Goal: Information Seeking & Learning: Learn about a topic

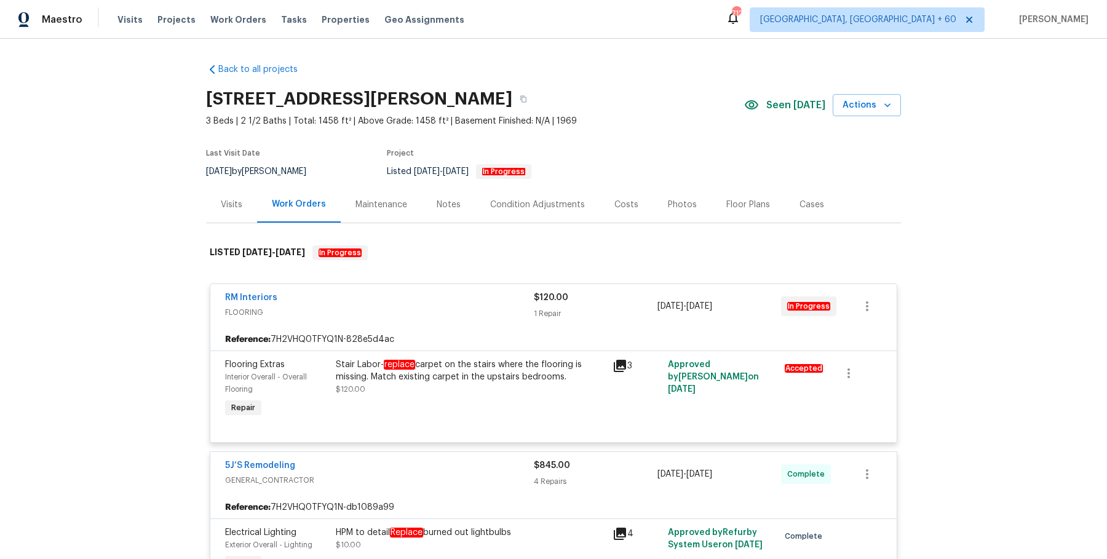
click at [243, 18] on span "Work Orders" at bounding box center [238, 20] width 56 height 12
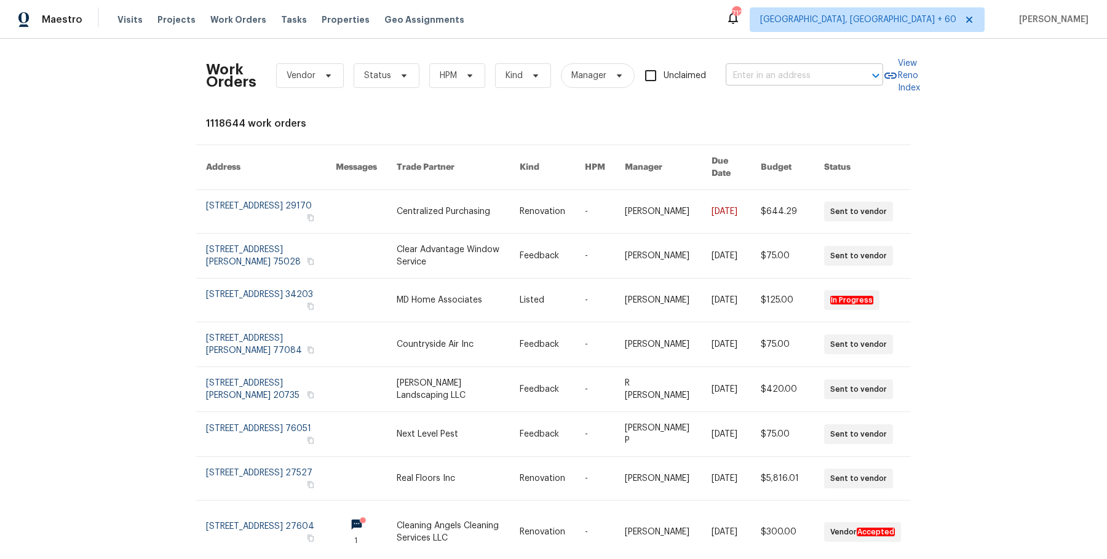
click at [794, 73] on input "text" at bounding box center [787, 75] width 123 height 19
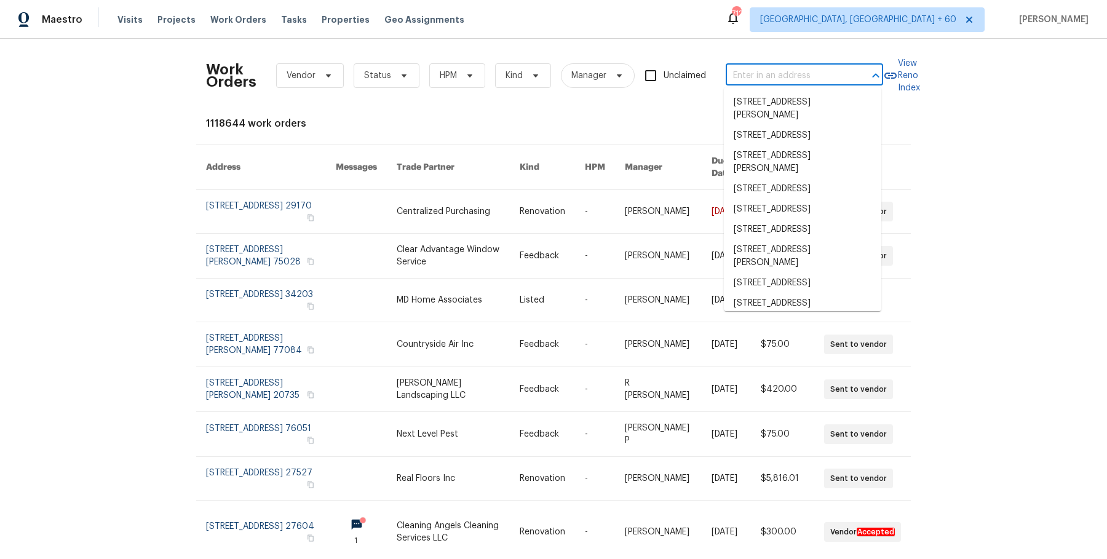
paste input "2997 Burton Cir Gainesville, GA 30507"
type input "2997 Burton Cir Gainesville, GA 30507"
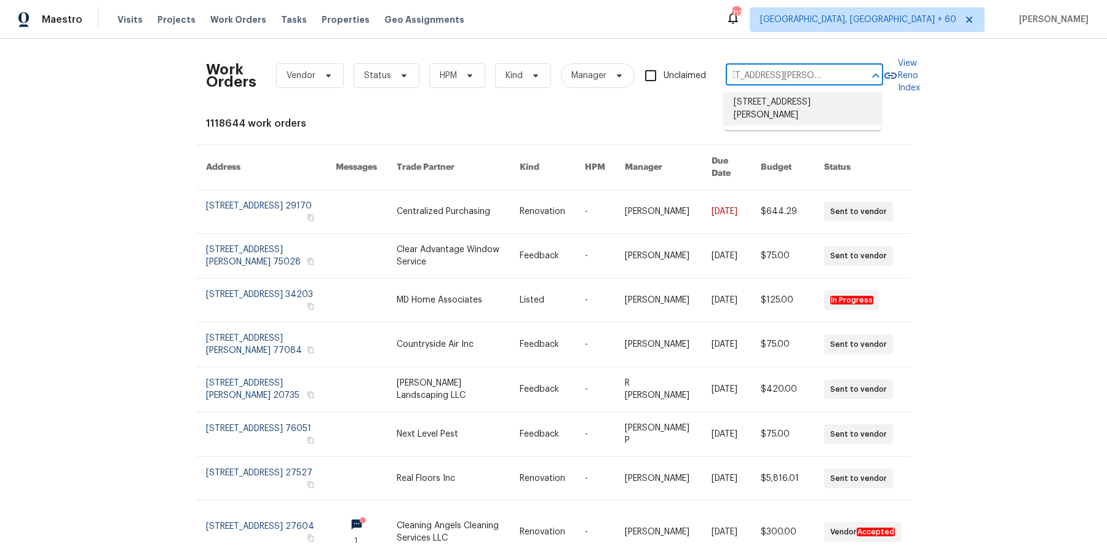
click at [799, 110] on li "2997 Burton Cir, Gainesville, GA 30507" at bounding box center [802, 108] width 157 height 33
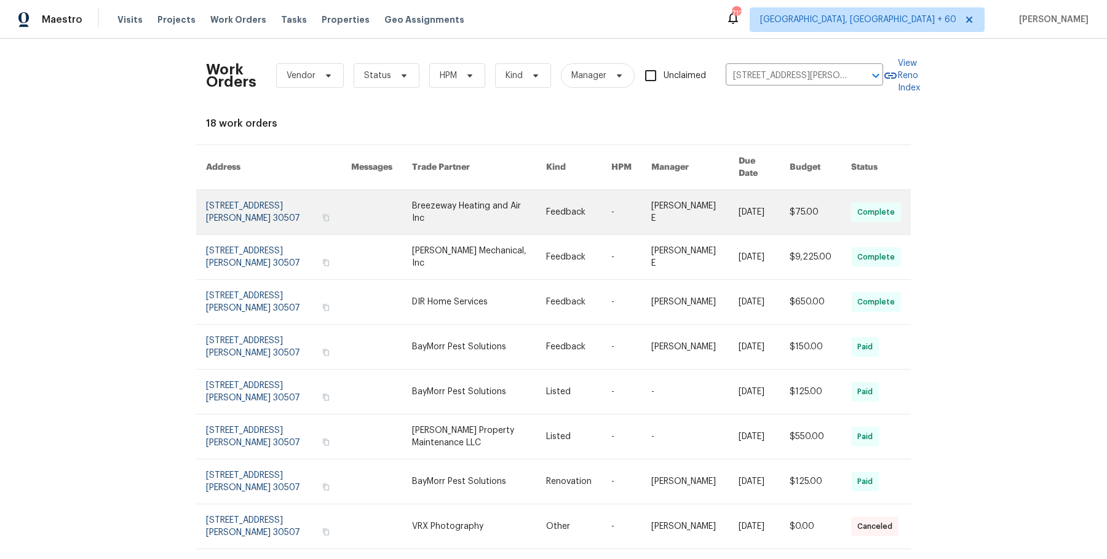
click at [718, 202] on link at bounding box center [694, 212] width 87 height 44
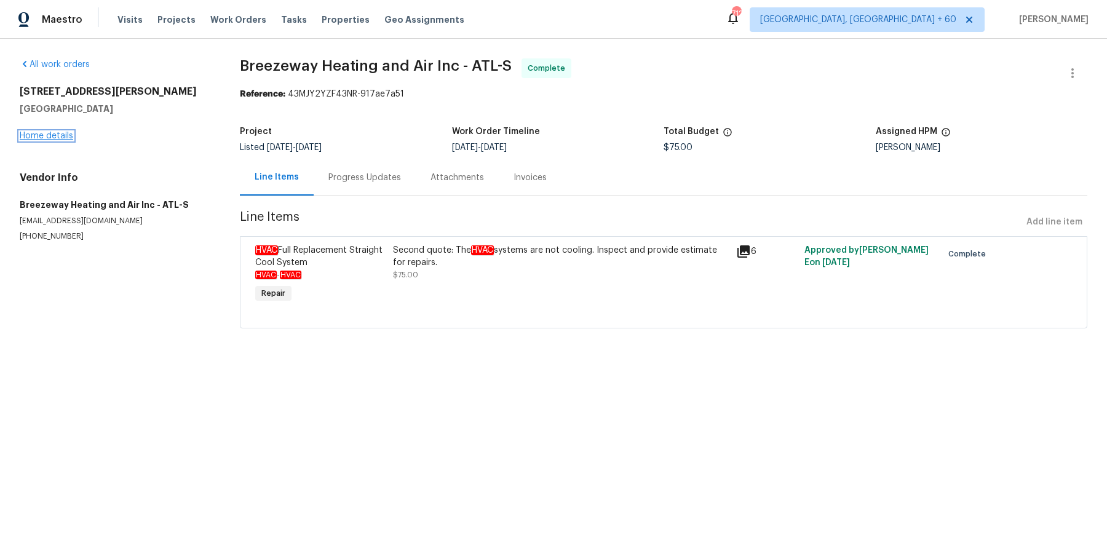
click at [53, 138] on link "Home details" at bounding box center [46, 136] width 53 height 9
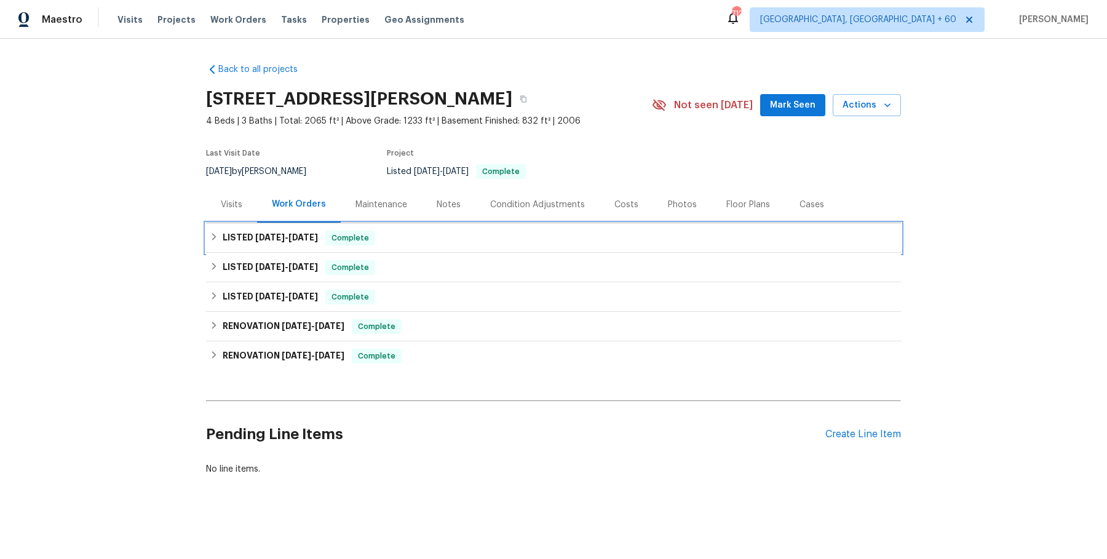
click at [496, 231] on div "LISTED 8/26/25 - 9/10/25 Complete" at bounding box center [553, 238] width 687 height 15
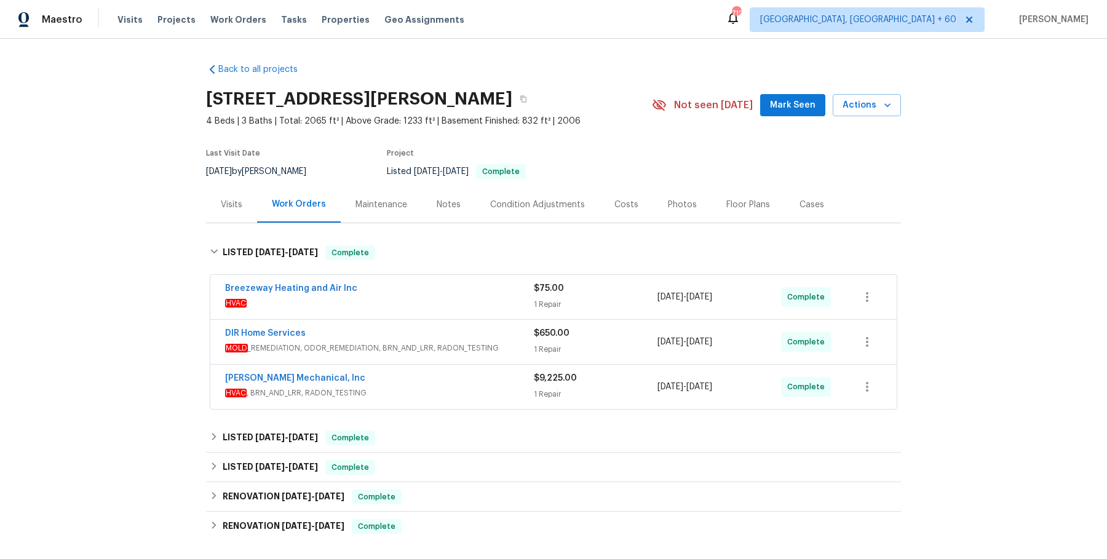
click at [467, 283] on div "Breezeway Heating and Air Inc" at bounding box center [379, 289] width 309 height 15
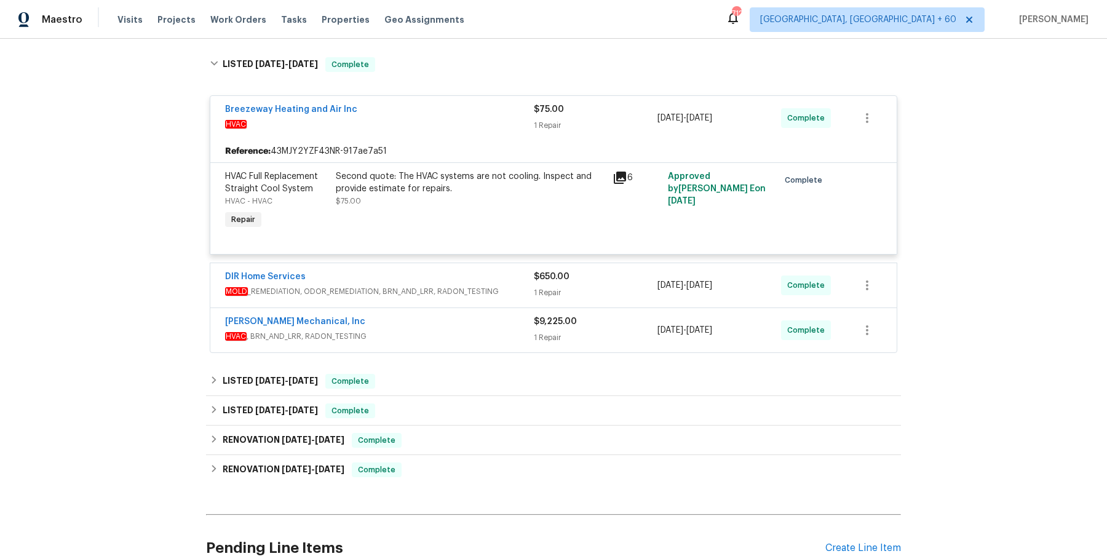
scroll to position [189, 0]
click at [478, 295] on div "DIR Home Services MOLD _REMEDIATION, ODOR_REMEDIATION, BRN_AND_LRR, RADON_TESTI…" at bounding box center [379, 284] width 309 height 30
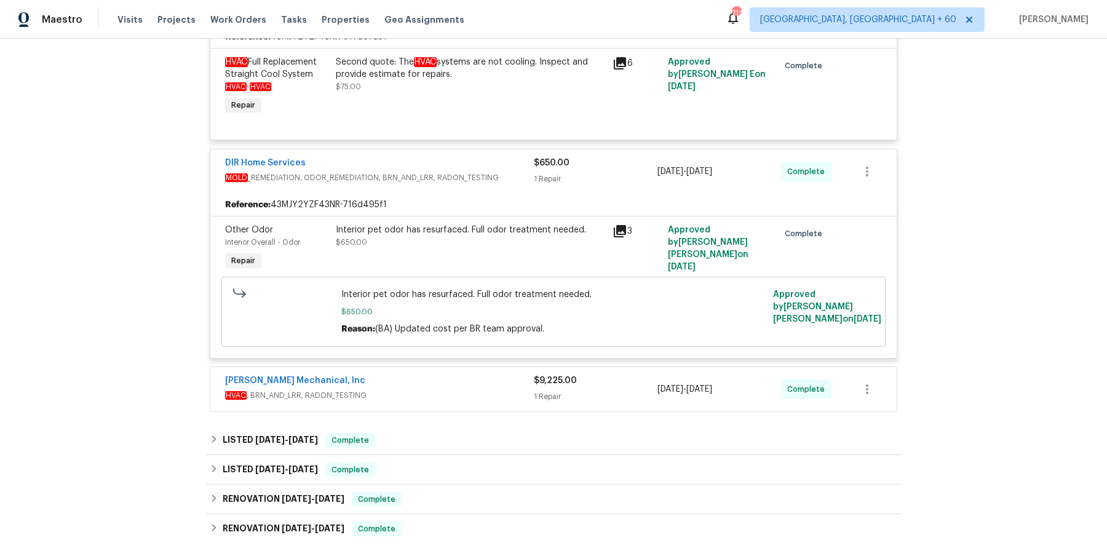
scroll to position [327, 0]
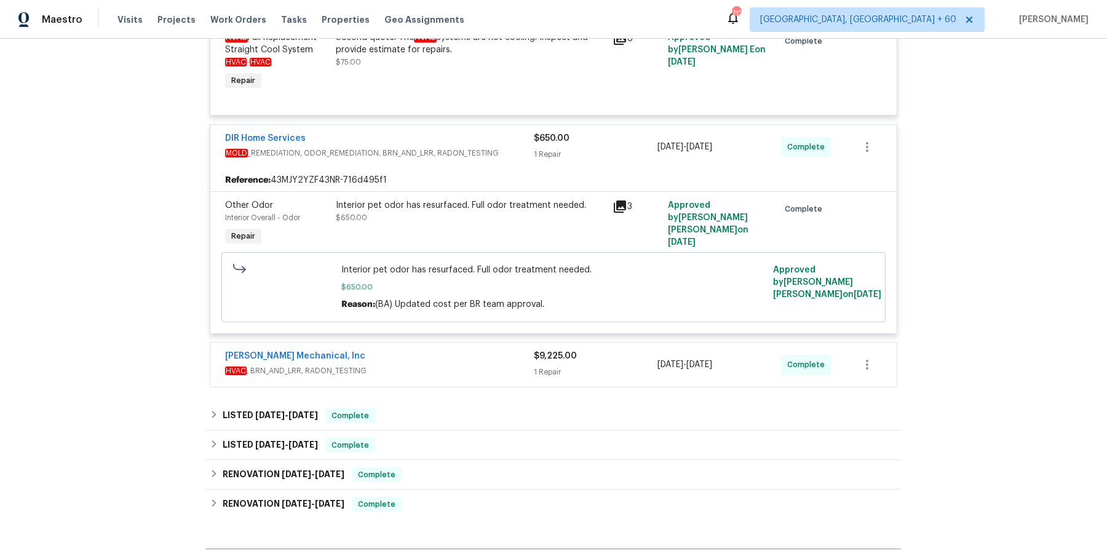
click at [457, 353] on div "JH Martin Mechanical, Inc" at bounding box center [379, 357] width 309 height 15
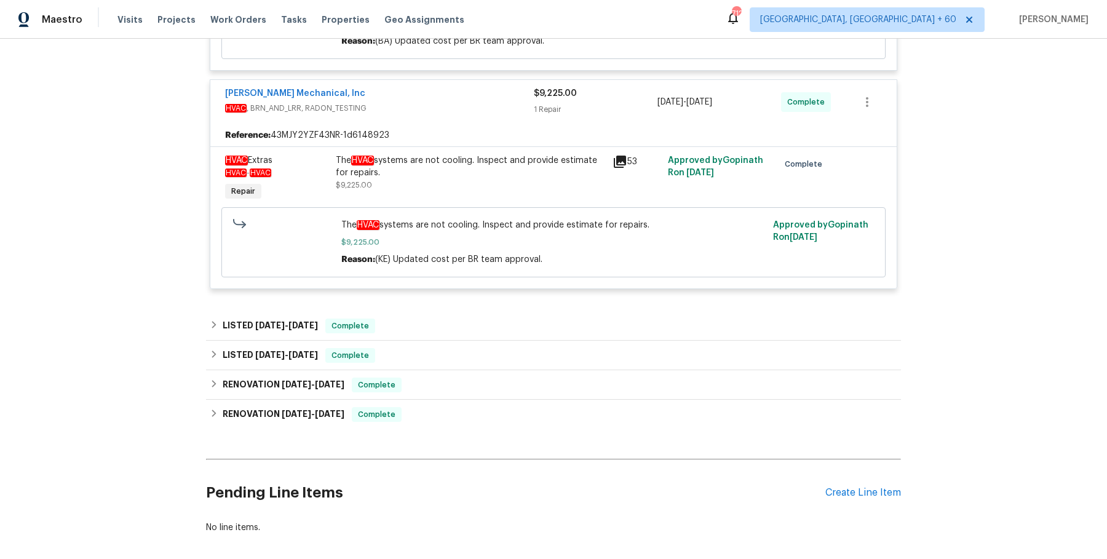
scroll to position [593, 0]
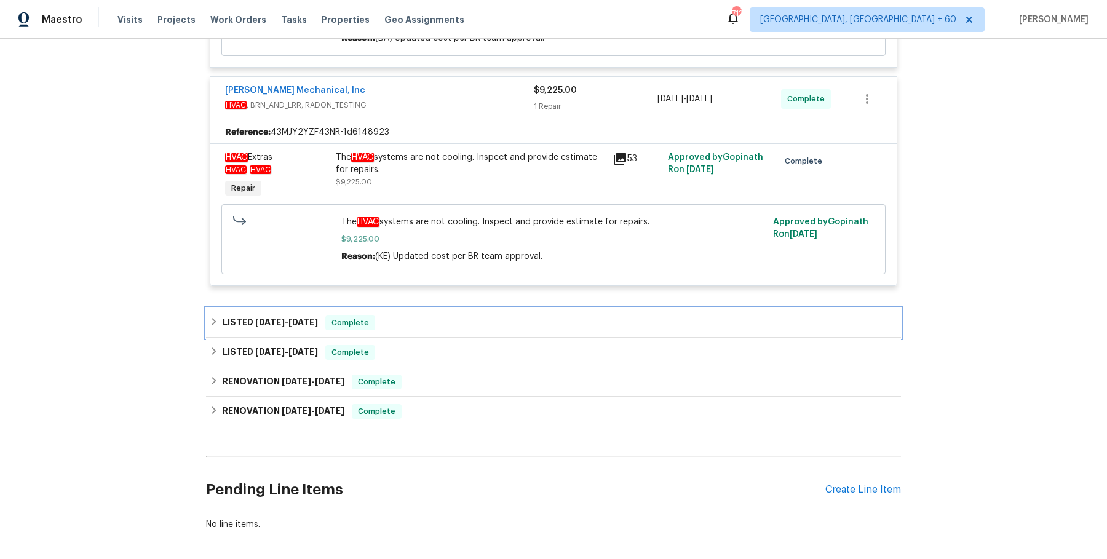
click at [464, 310] on div "LISTED 7/24/25 - 7/29/25 Complete" at bounding box center [553, 323] width 695 height 30
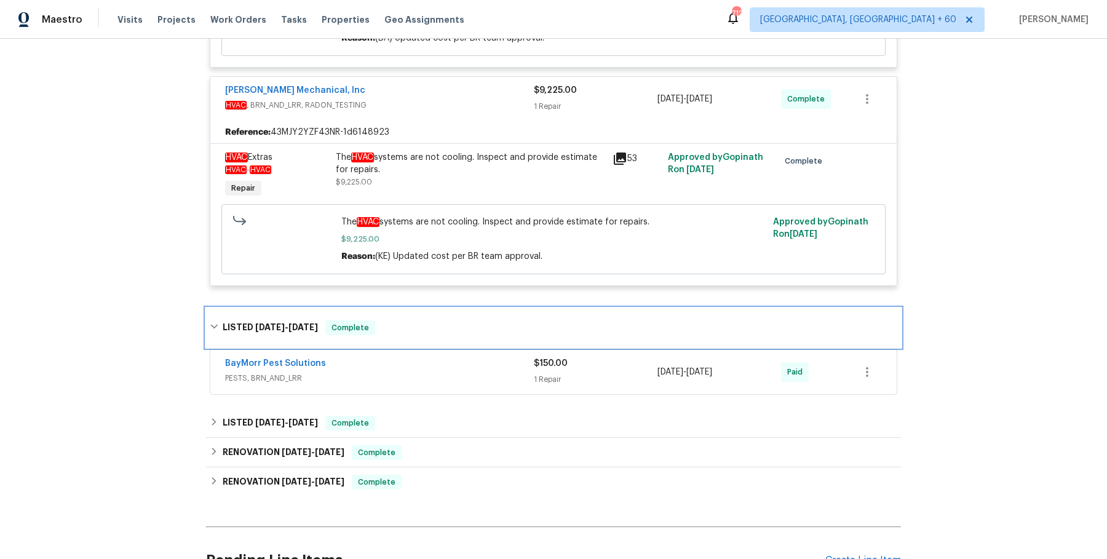
click at [457, 344] on div "LISTED 7/24/25 - 7/29/25 Complete" at bounding box center [553, 327] width 695 height 39
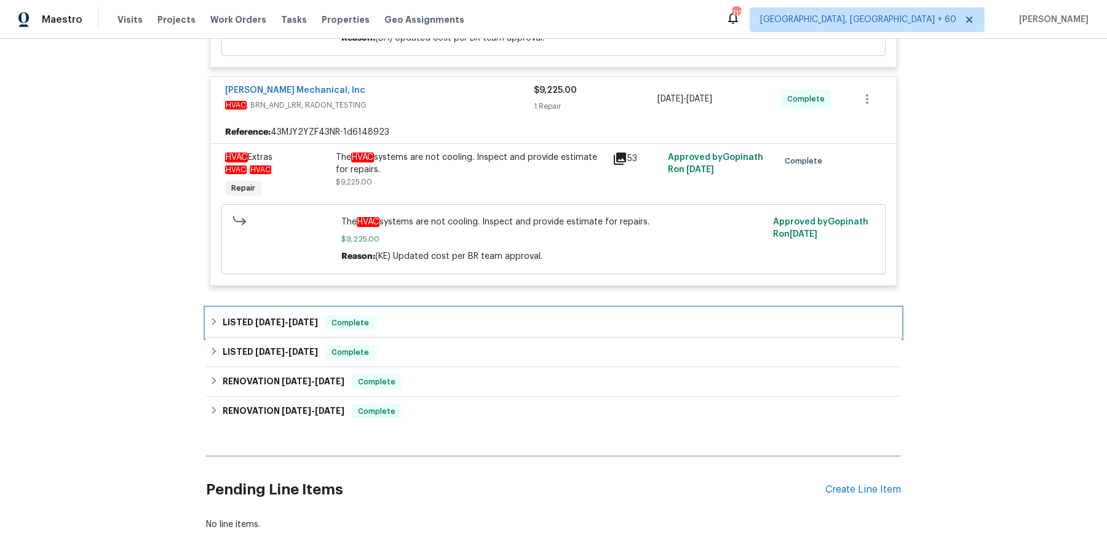
click at [483, 317] on div "LISTED 7/24/25 - 7/29/25 Complete" at bounding box center [553, 322] width 687 height 15
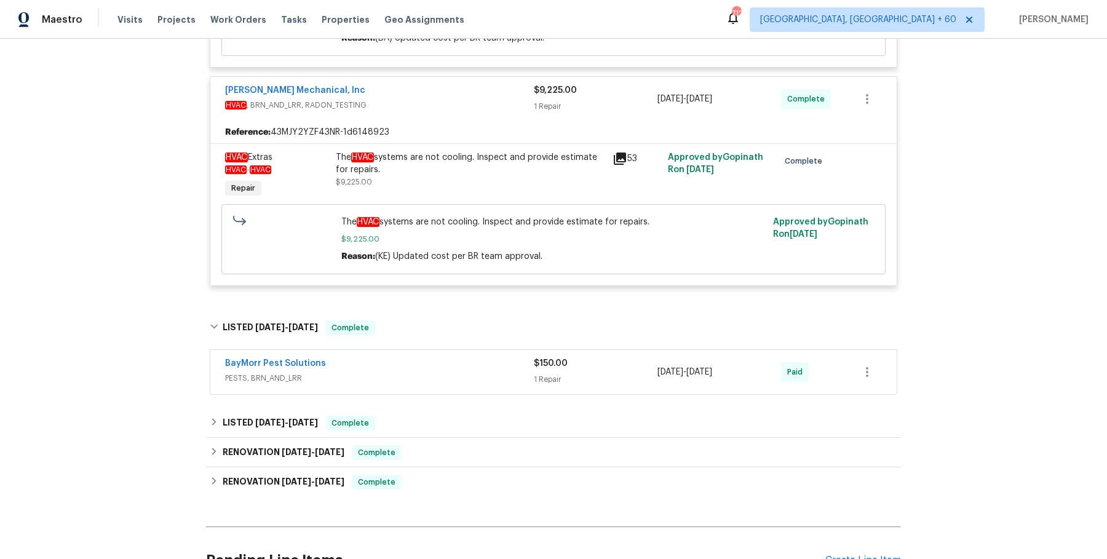
click at [467, 368] on div "BayMorr Pest Solutions" at bounding box center [379, 364] width 309 height 15
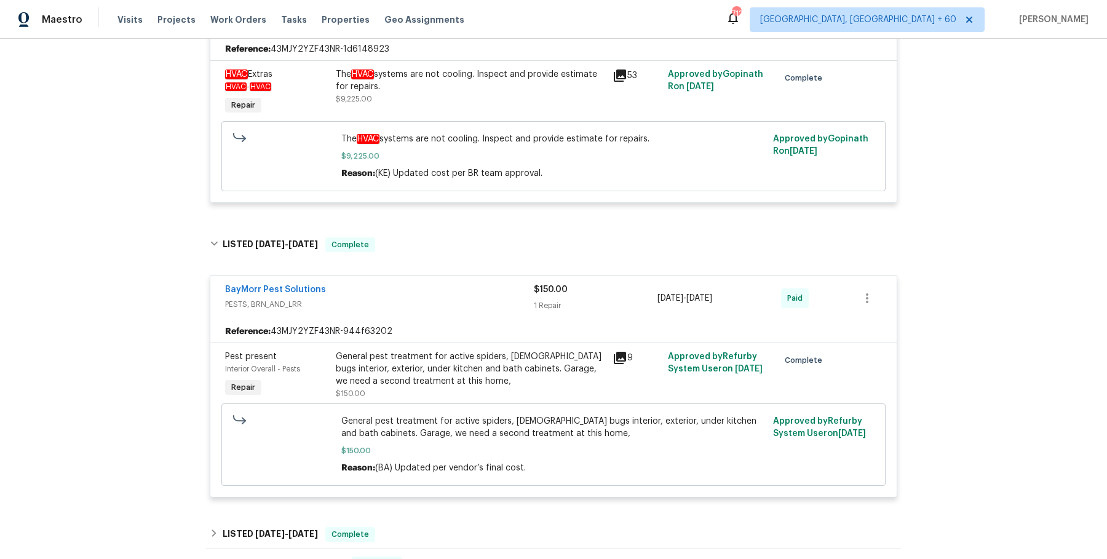
scroll to position [752, 0]
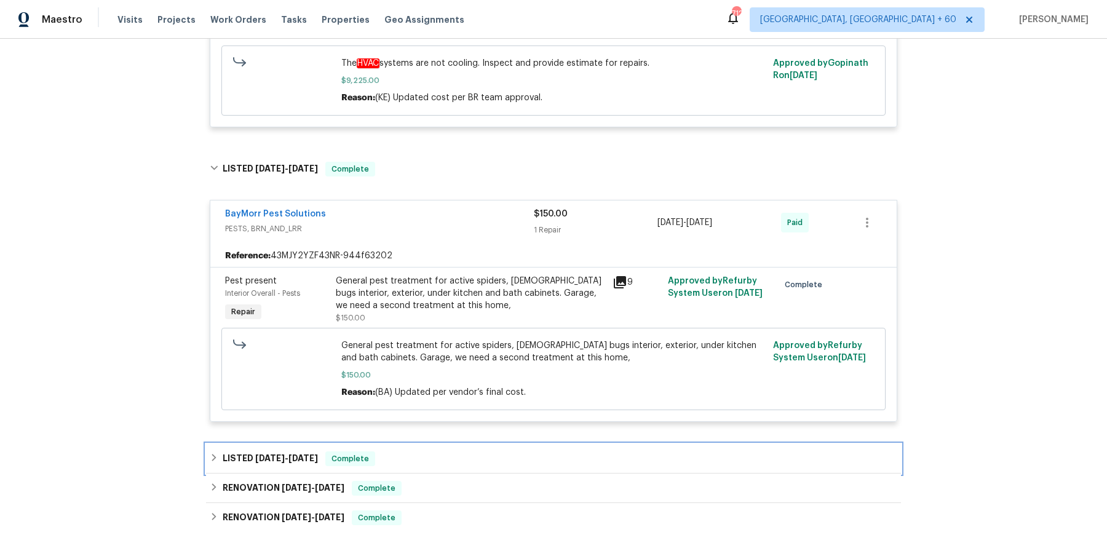
click at [461, 445] on div "LISTED 4/30/25 - 7/3/25 Complete" at bounding box center [553, 459] width 695 height 30
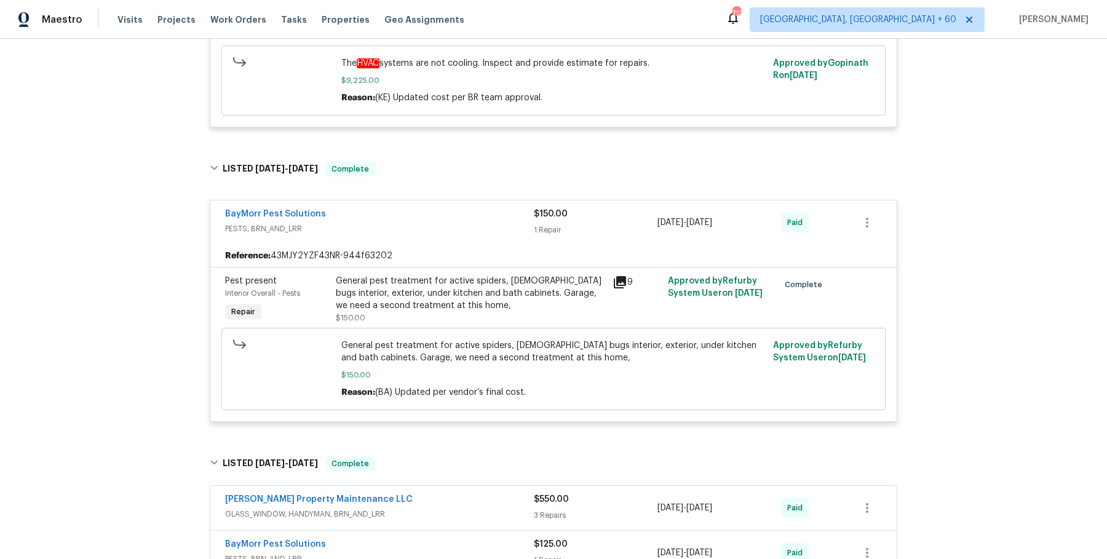
click at [444, 486] on div "Glen Property Maintenance LLC GLASS_WINDOW, HANDYMAN, BRN_AND_LRR $550.00 3 Rep…" at bounding box center [553, 508] width 686 height 44
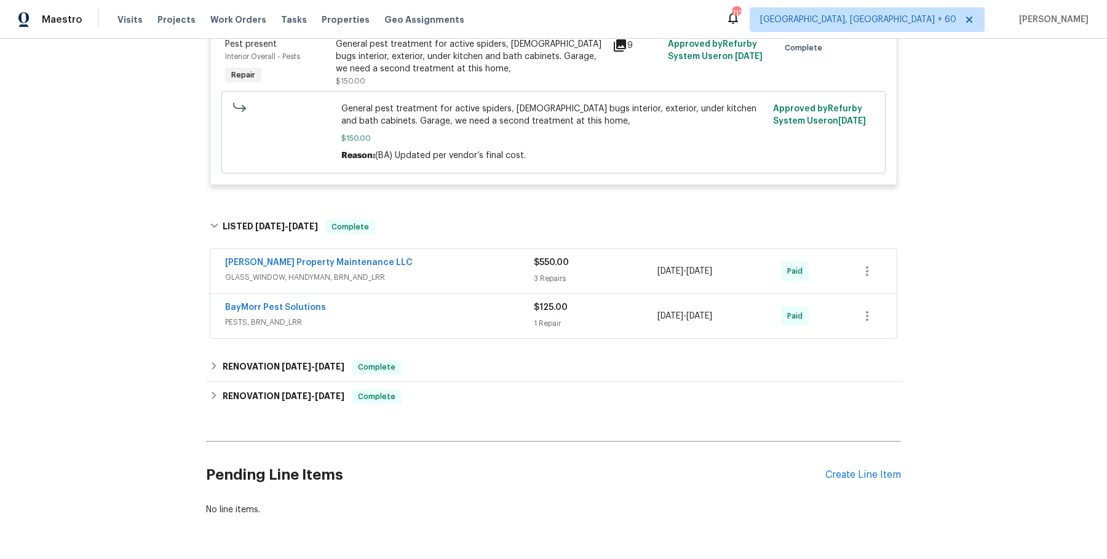
scroll to position [991, 0]
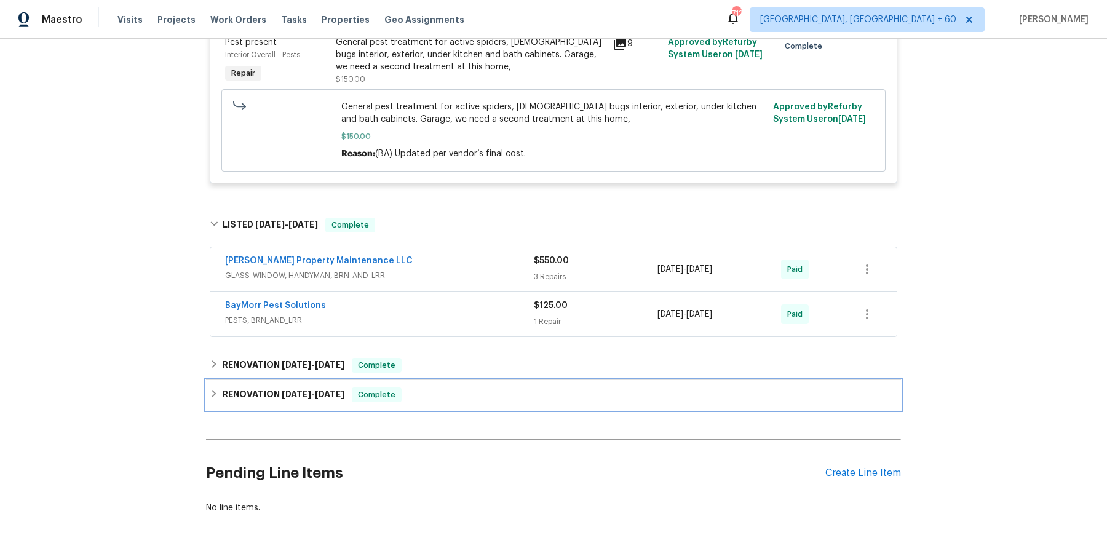
click at [471, 380] on div "RENOVATION 4/11/25 - 4/28/25 Complete" at bounding box center [553, 395] width 695 height 30
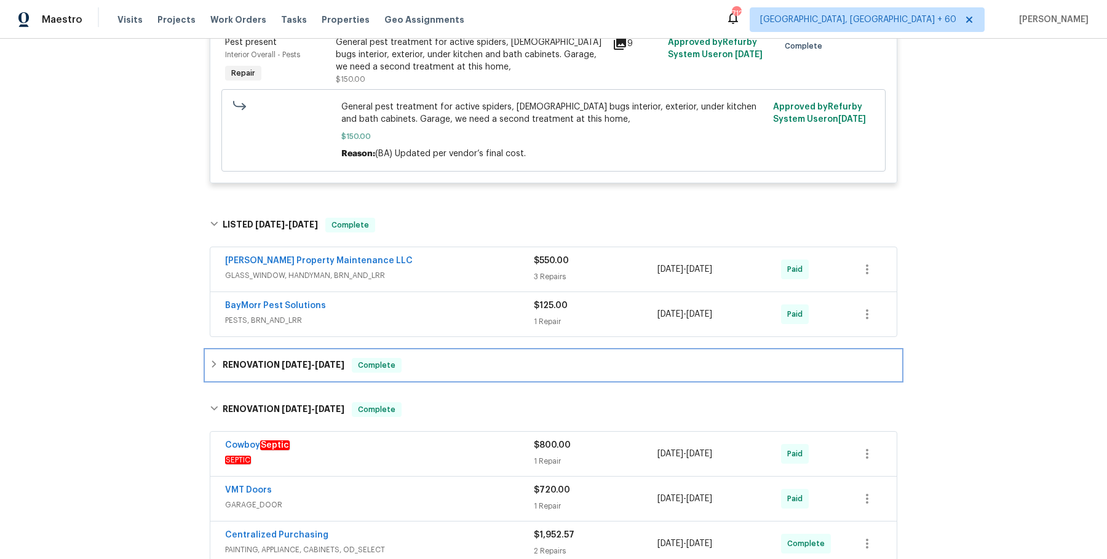
click at [474, 358] on div "RENOVATION 4/28/25 - 5/6/25 Complete" at bounding box center [553, 365] width 687 height 15
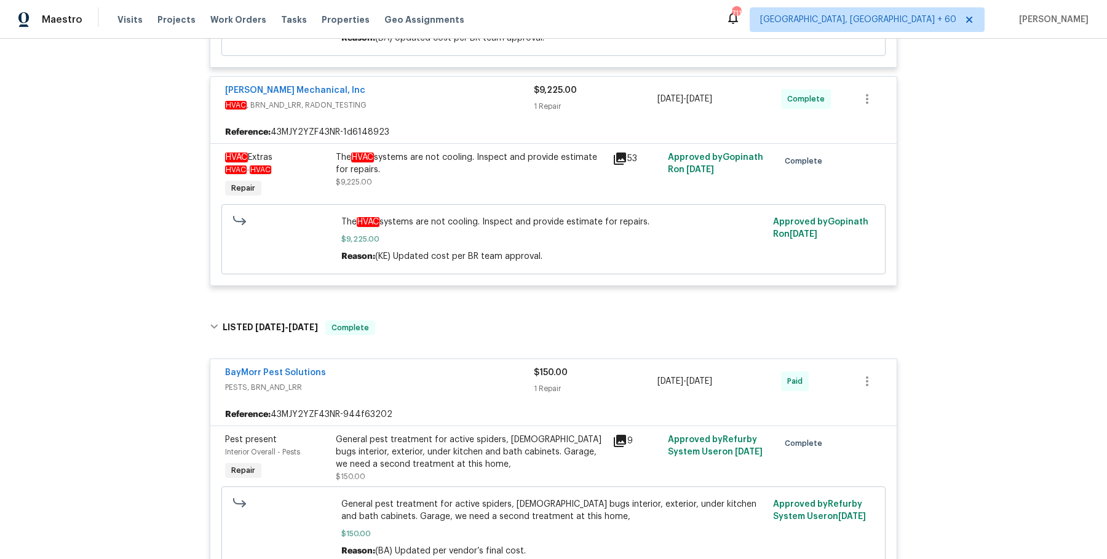
scroll to position [577, 0]
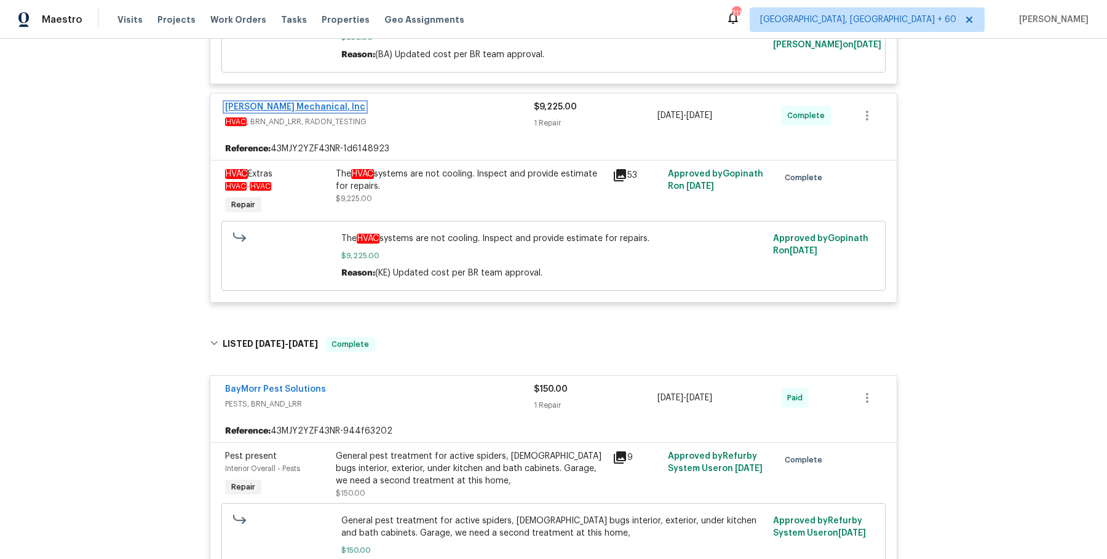
click at [314, 106] on link "JH Martin Mechanical, Inc" at bounding box center [295, 107] width 140 height 9
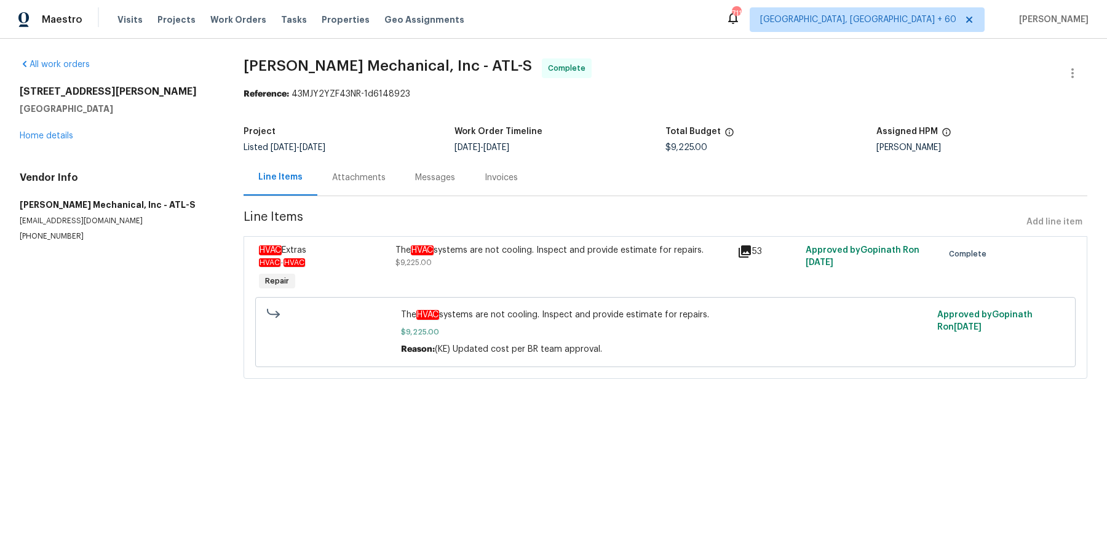
click at [323, 170] on div "Attachments" at bounding box center [358, 177] width 83 height 36
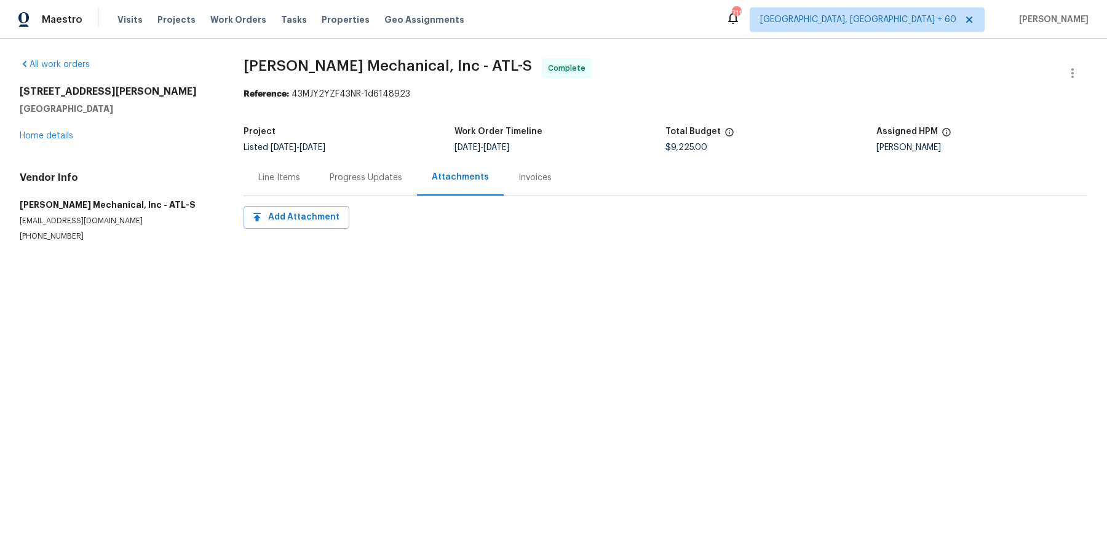
click at [534, 169] on div "Invoices" at bounding box center [535, 177] width 63 height 36
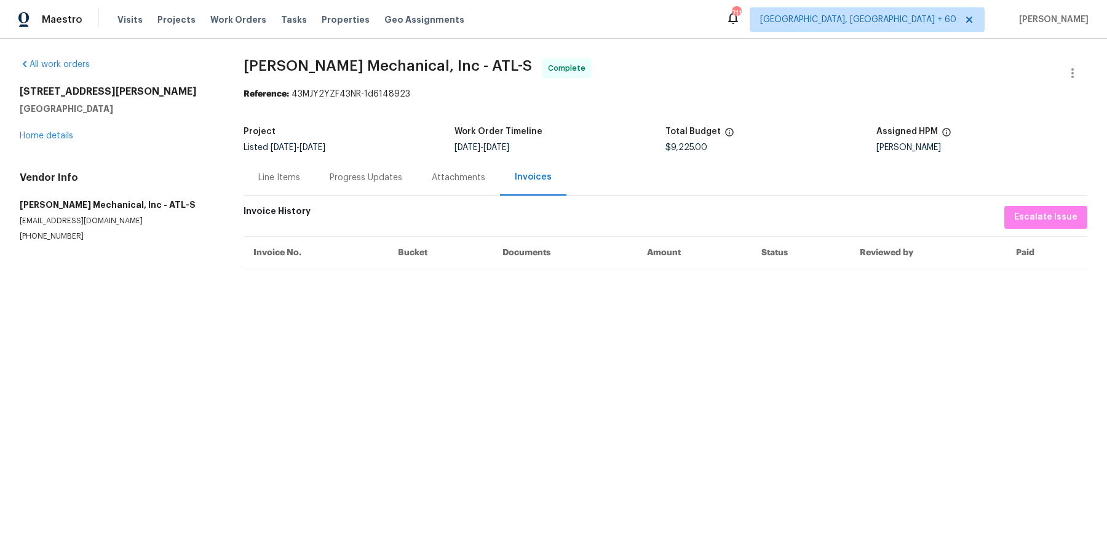
click at [438, 174] on div "Attachments" at bounding box center [458, 178] width 53 height 12
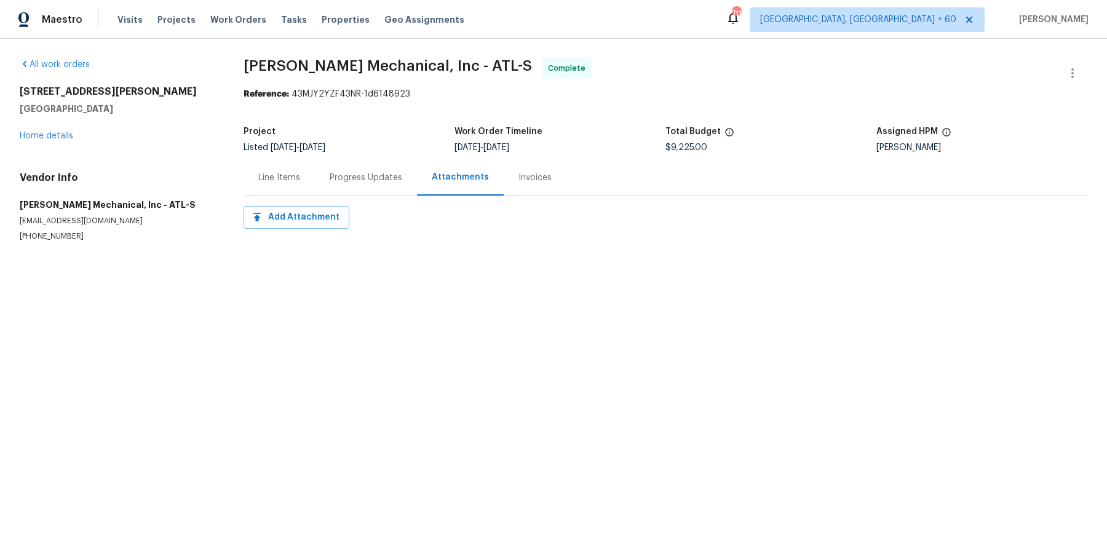
click at [354, 173] on div "Progress Updates" at bounding box center [366, 178] width 73 height 12
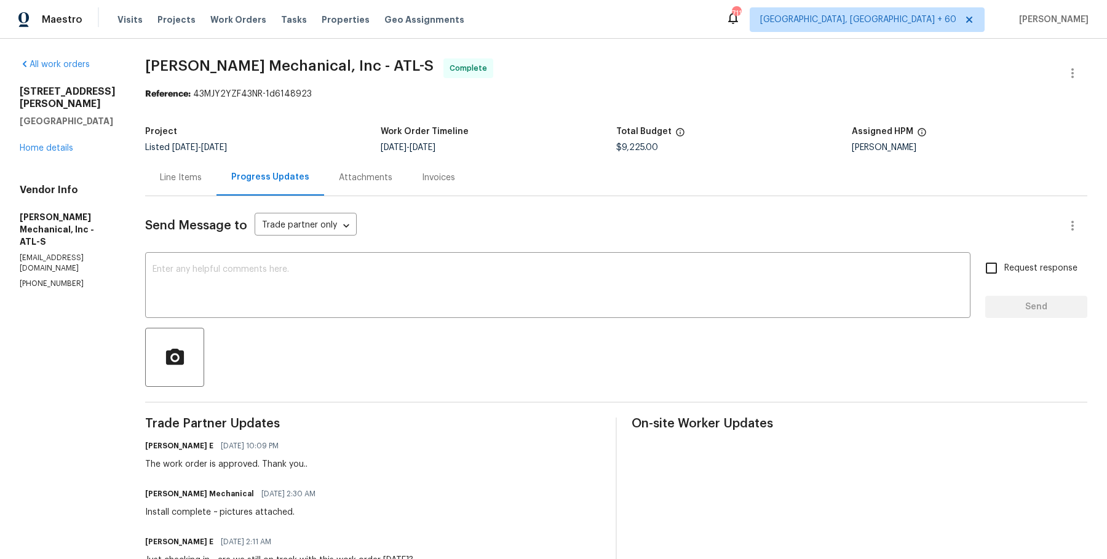
click at [202, 176] on div "Line Items" at bounding box center [181, 178] width 42 height 12
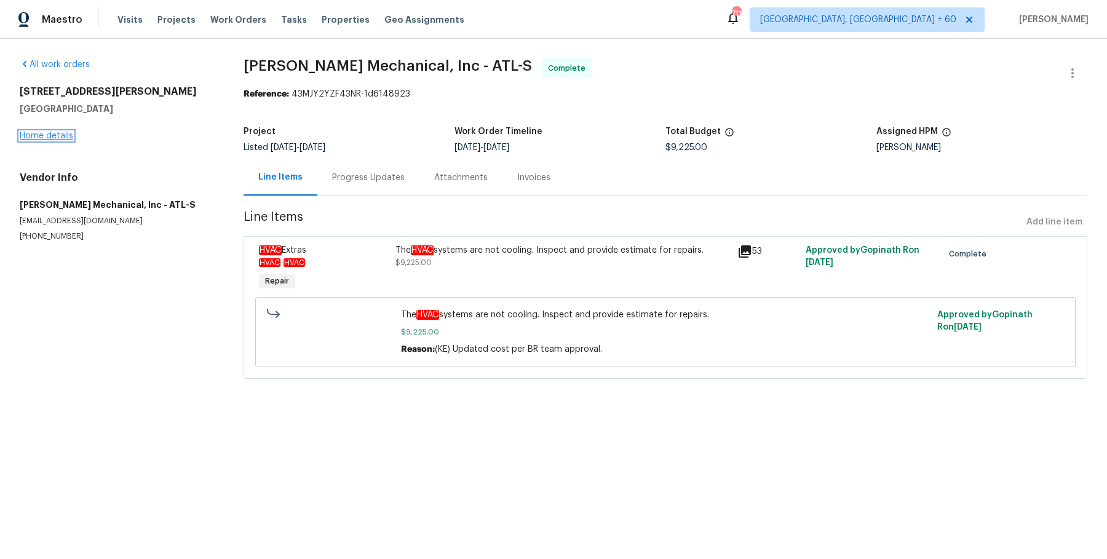
click at [45, 138] on link "Home details" at bounding box center [46, 136] width 53 height 9
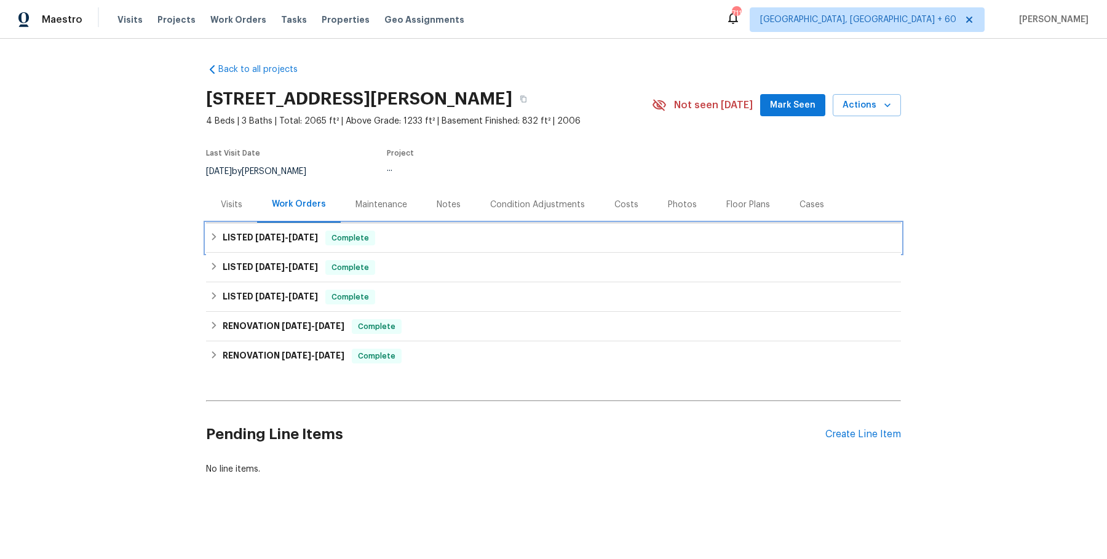
click at [396, 235] on div "LISTED 8/26/25 - 9/10/25 Complete" at bounding box center [553, 238] width 687 height 15
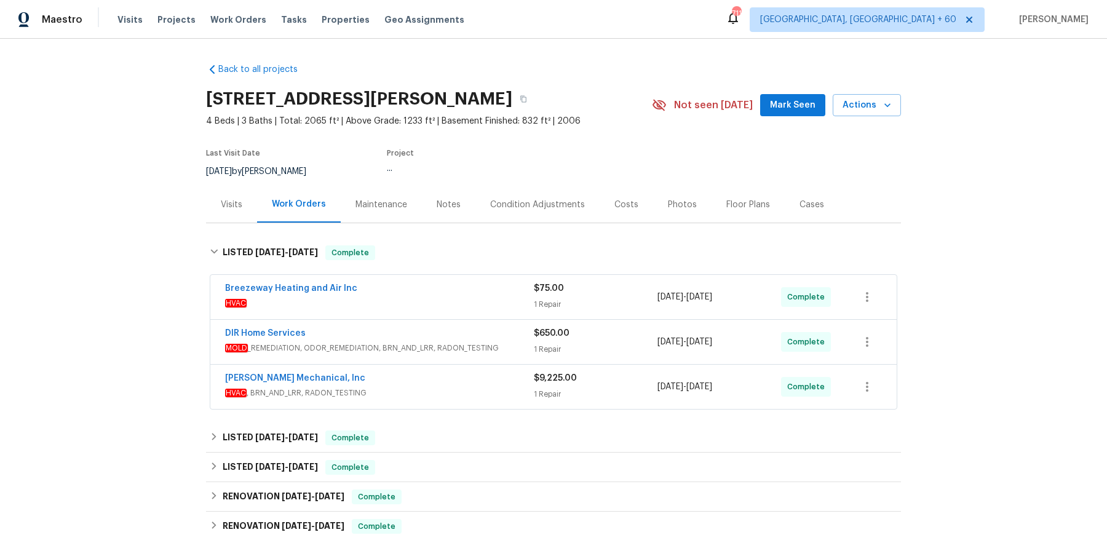
click at [425, 297] on span "HVAC" at bounding box center [379, 303] width 309 height 12
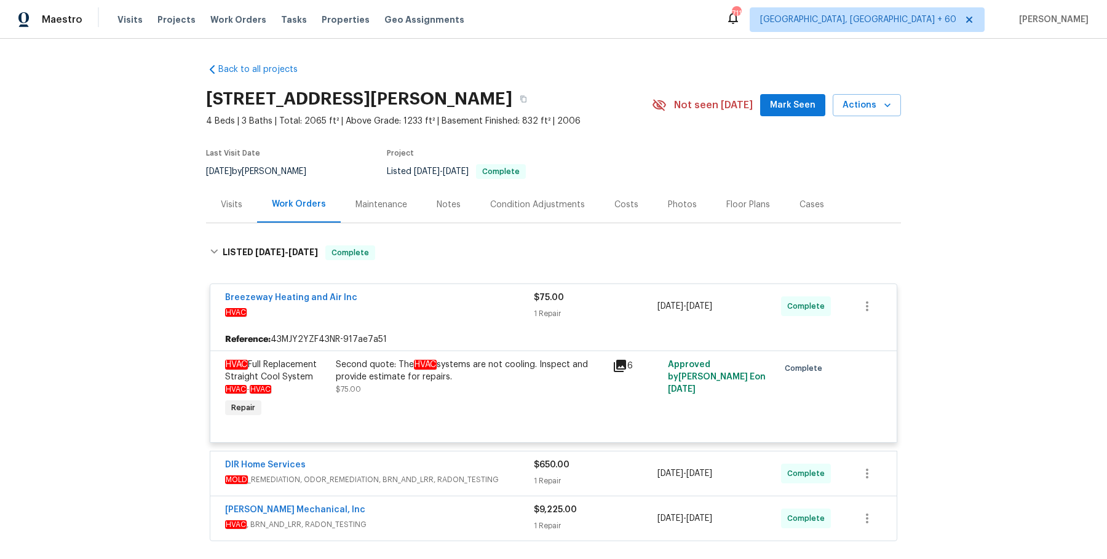
scroll to position [76, 0]
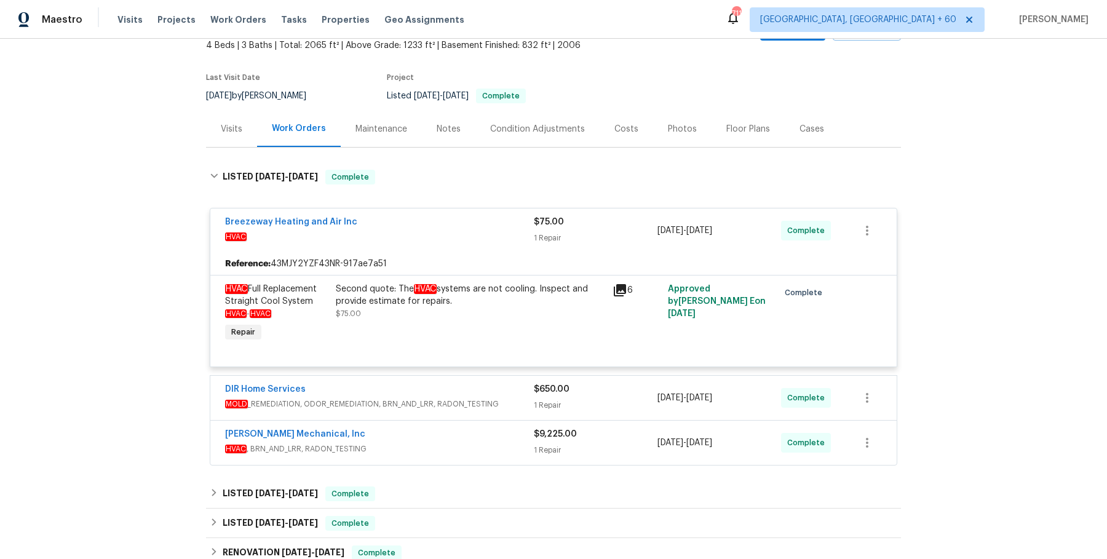
click at [486, 404] on span "MOLD _REMEDIATION, ODOR_REMEDIATION, BRN_AND_LRR, RADON_TESTING" at bounding box center [379, 404] width 309 height 12
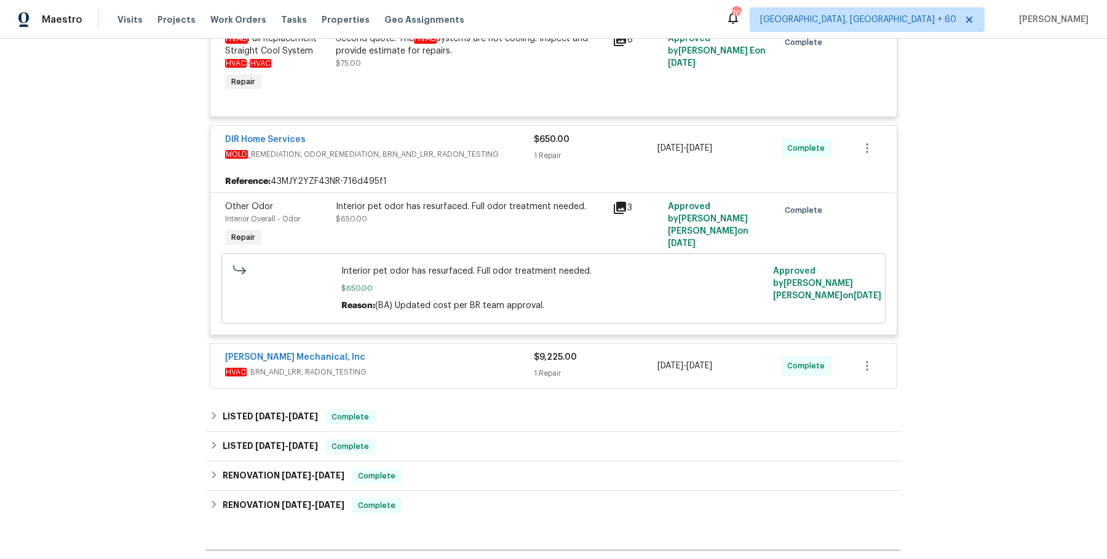
scroll to position [326, 0]
click at [458, 337] on div "Breezeway Heating and Air Inc HVAC $75.00 1 Repair 8/28/2025 - 9/4/2025 Complet…" at bounding box center [553, 168] width 687 height 440
click at [456, 362] on div "JH Martin Mechanical, Inc" at bounding box center [379, 357] width 309 height 15
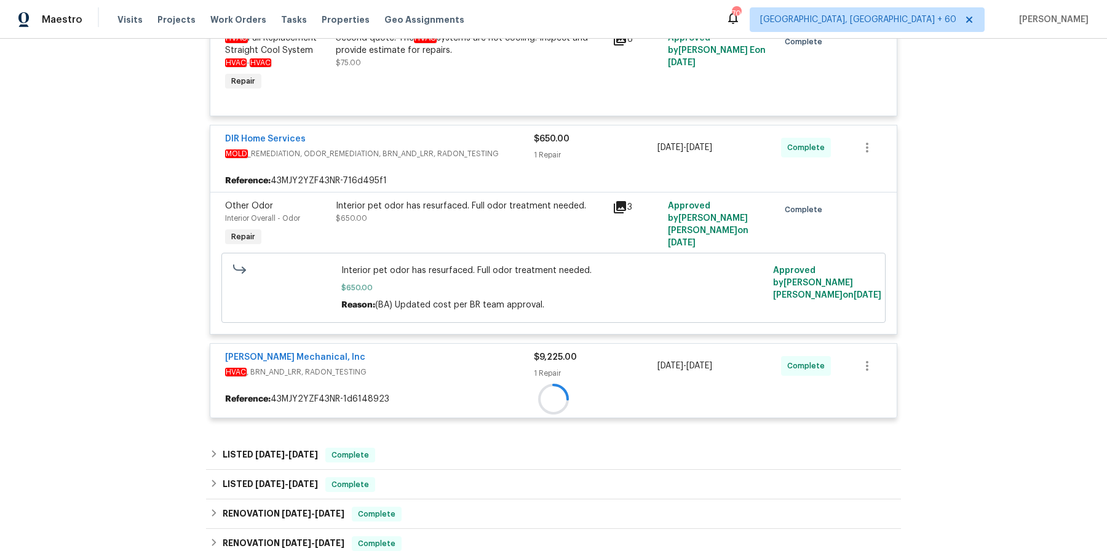
scroll to position [0, 0]
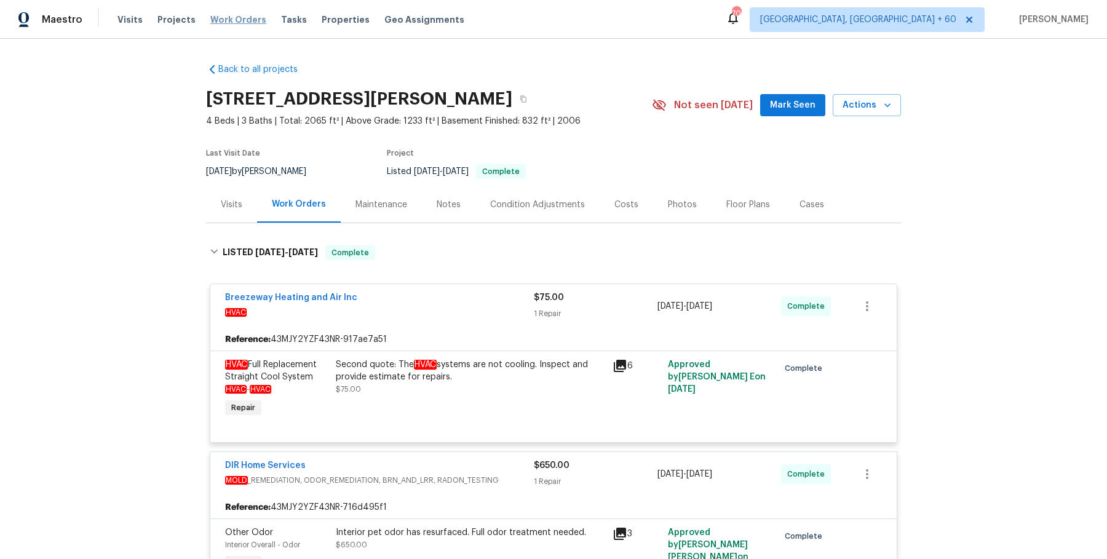
click at [248, 18] on span "Work Orders" at bounding box center [238, 20] width 56 height 12
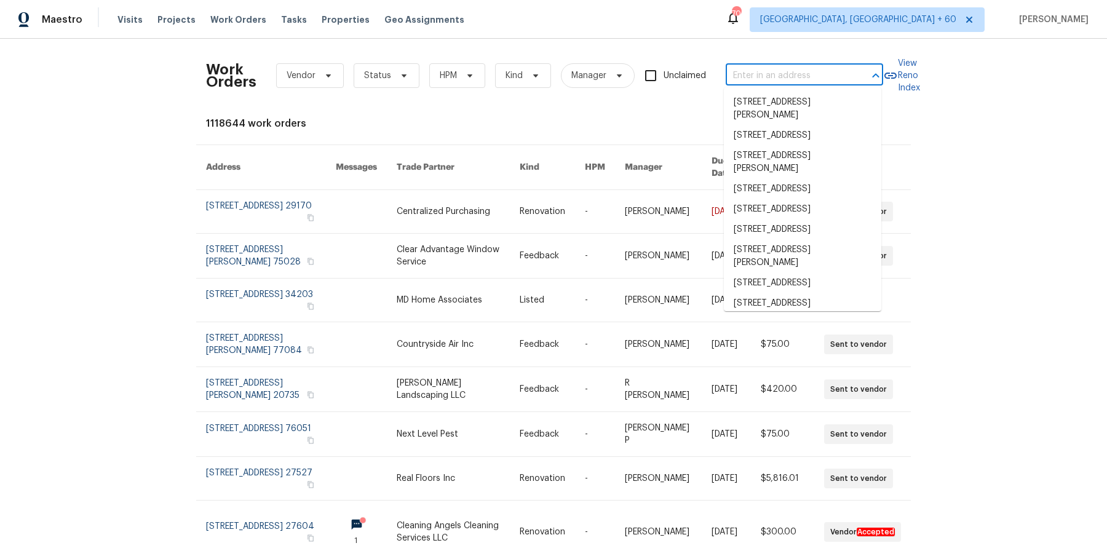
click at [730, 79] on input "text" at bounding box center [787, 75] width 123 height 19
paste input "Replaced the HVAC unit in September 2025."
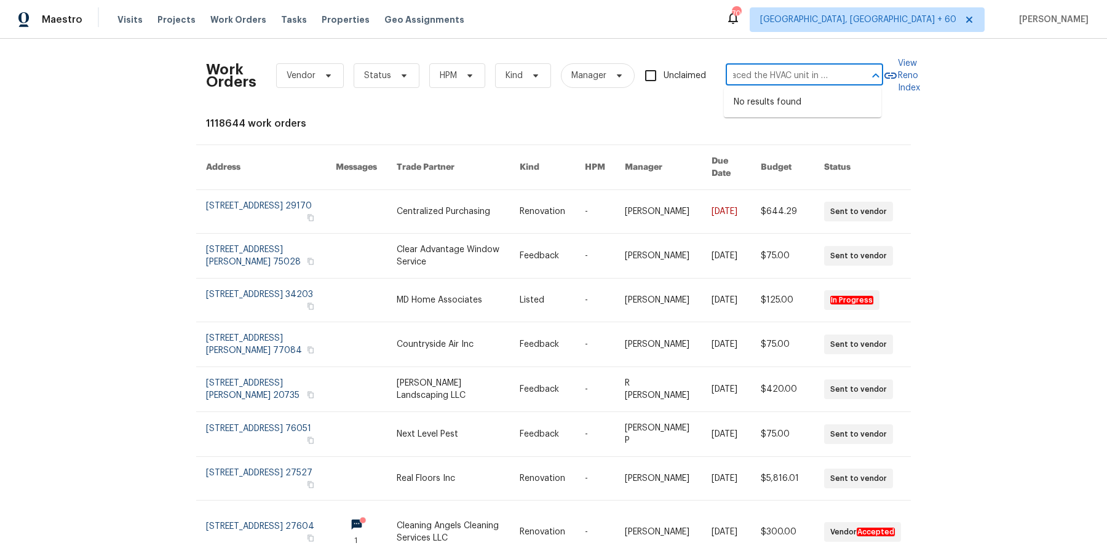
scroll to position [0, 62]
drag, startPoint x: 773, startPoint y: 75, endPoint x: 870, endPoint y: 75, distance: 97.1
click at [870, 75] on div "Replaced the HVAC unit in September 2025. ​" at bounding box center [804, 75] width 157 height 19
type input "Replaced the HVAC unit in September 2025."
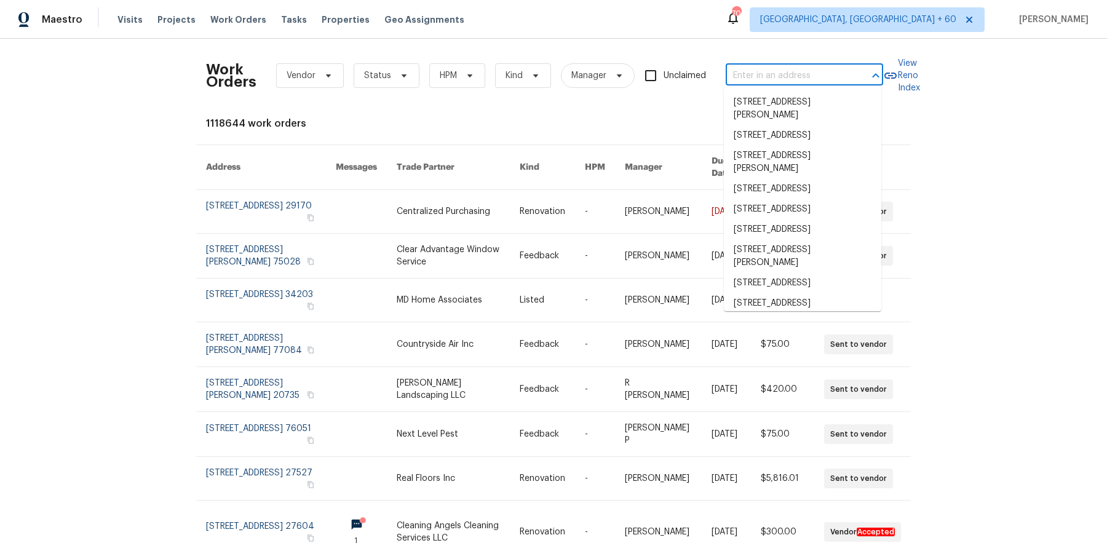
scroll to position [0, 0]
click at [802, 68] on input "text" at bounding box center [787, 75] width 123 height 19
paste input "2997 Burton Cir Gainesville, GA 30507"
type input "2997 Burton Cir Gainesville, GA 30507"
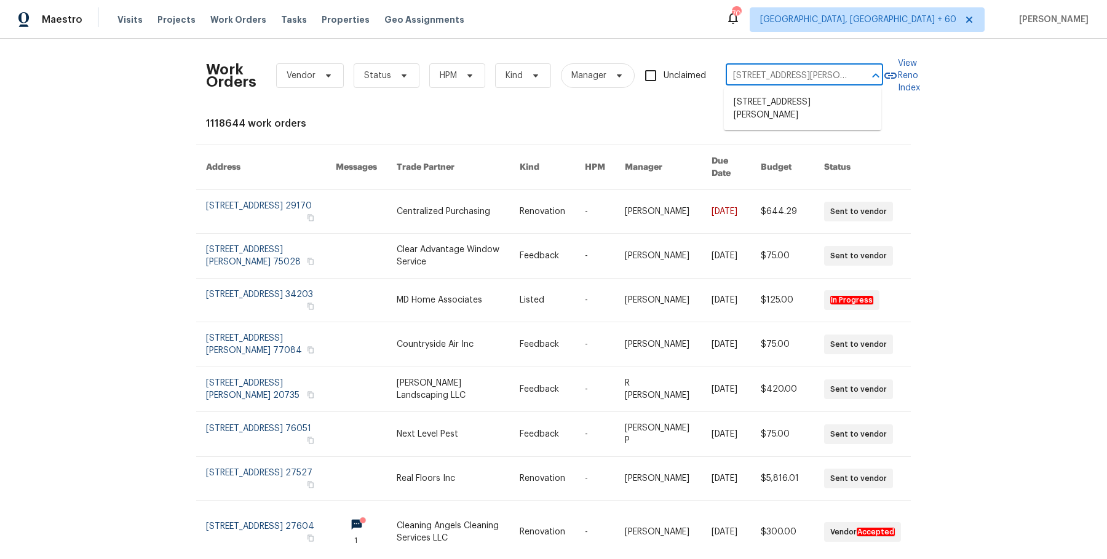
scroll to position [0, 38]
click at [782, 100] on li "2997 Burton Cir, Gainesville, GA 30507" at bounding box center [802, 108] width 157 height 33
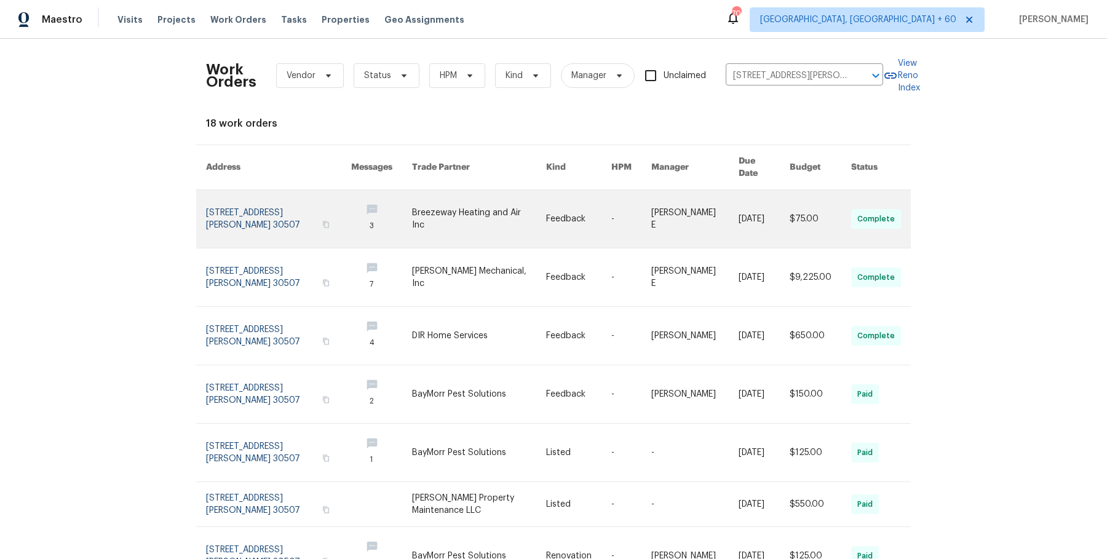
click at [689, 204] on link at bounding box center [694, 219] width 87 height 58
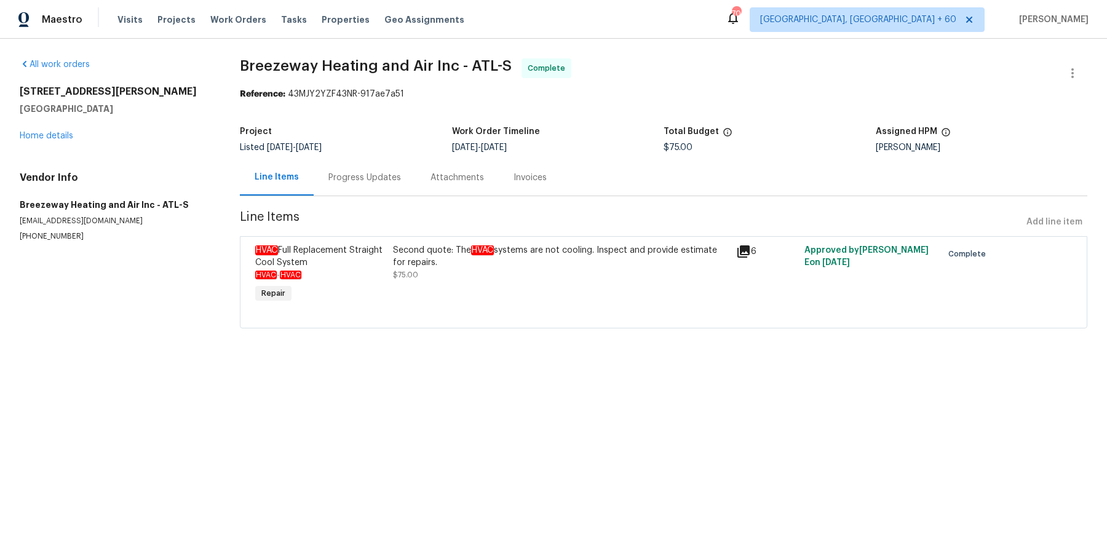
click at [52, 141] on div "2997 Burton Cir Gainesville, GA 30507 Home details" at bounding box center [115, 113] width 191 height 57
click at [59, 133] on link "Home details" at bounding box center [46, 136] width 53 height 9
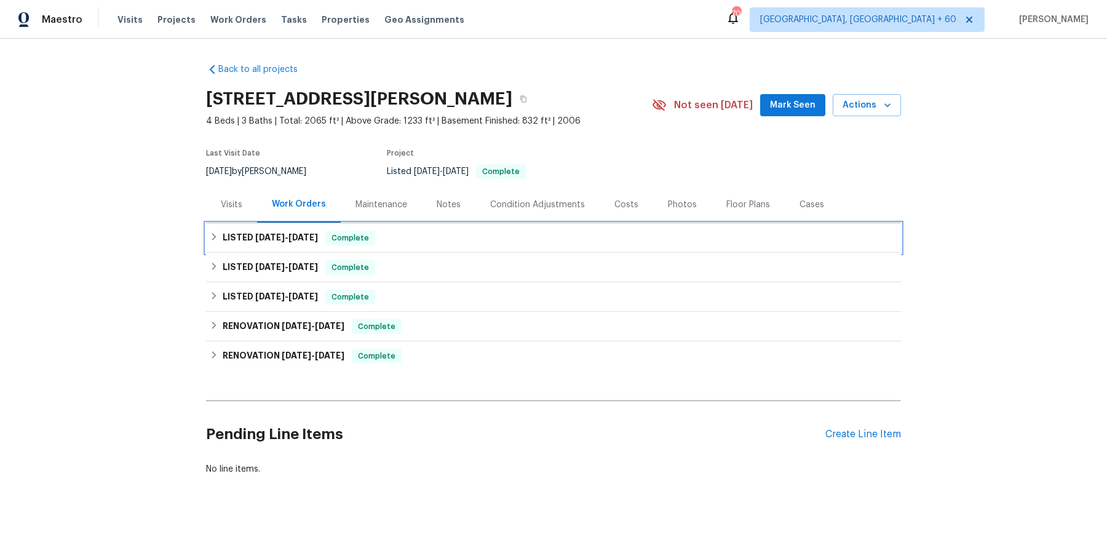
click at [401, 237] on div "LISTED 8/26/25 - 9/10/25 Complete" at bounding box center [553, 238] width 687 height 15
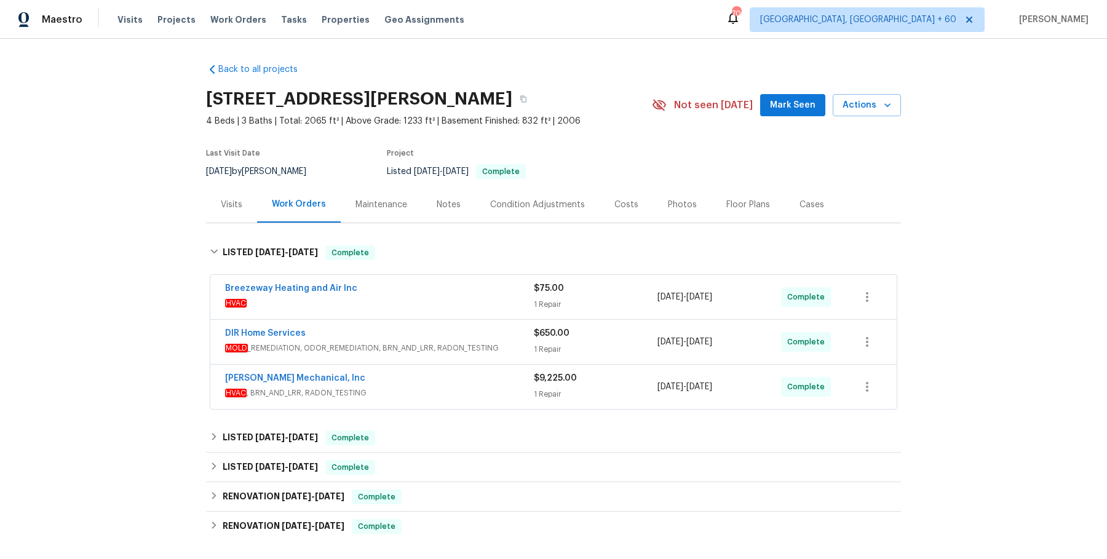
click at [410, 301] on span "HVAC" at bounding box center [379, 303] width 309 height 12
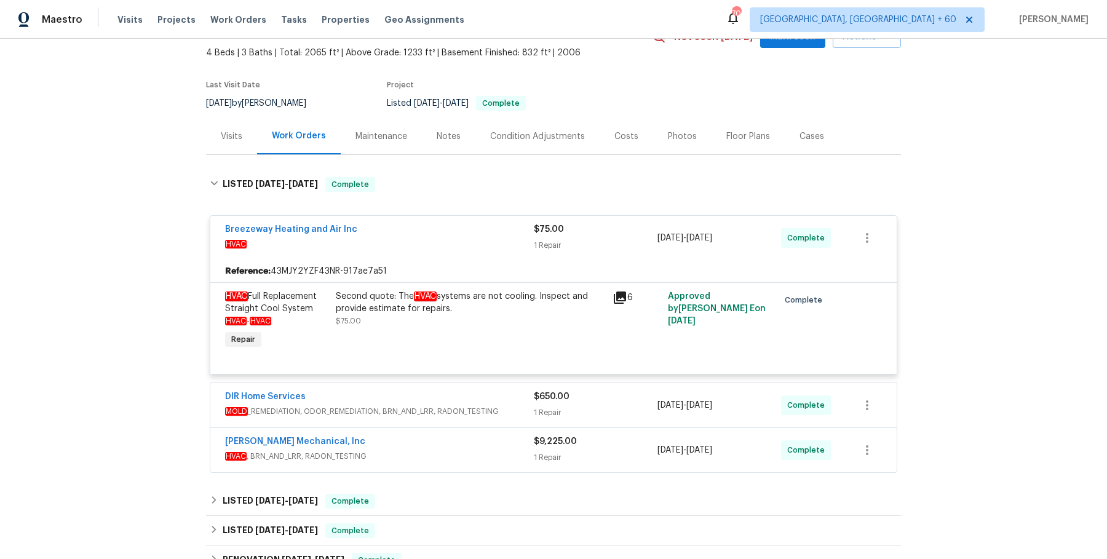
scroll to position [71, 0]
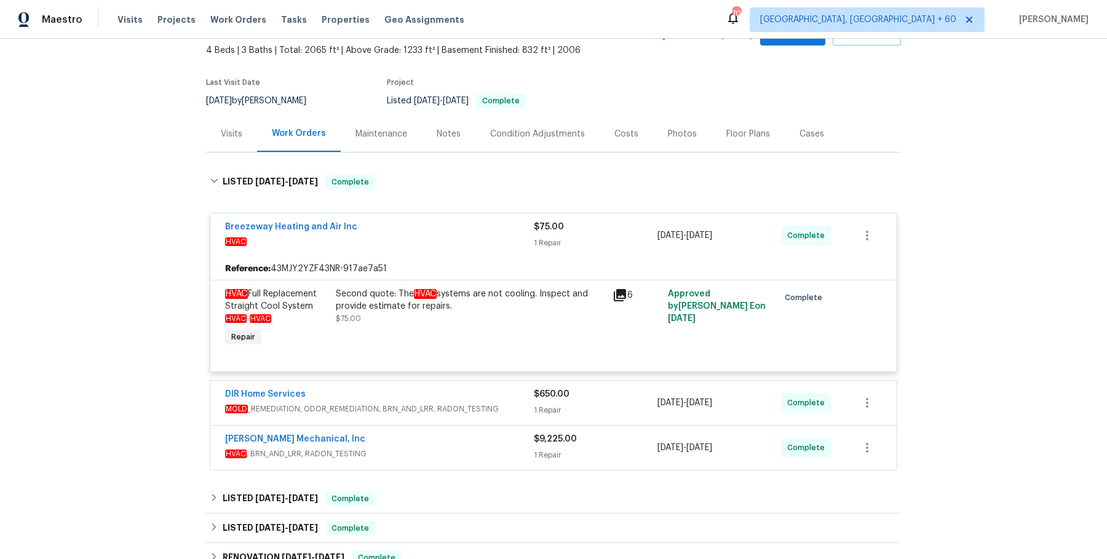
click at [476, 368] on div "HVAC Full Replacement Straight Cool System HVAC - HVAC Repair Second quote: The…" at bounding box center [553, 326] width 686 height 92
click at [475, 396] on div "DIR Home Services" at bounding box center [379, 395] width 309 height 15
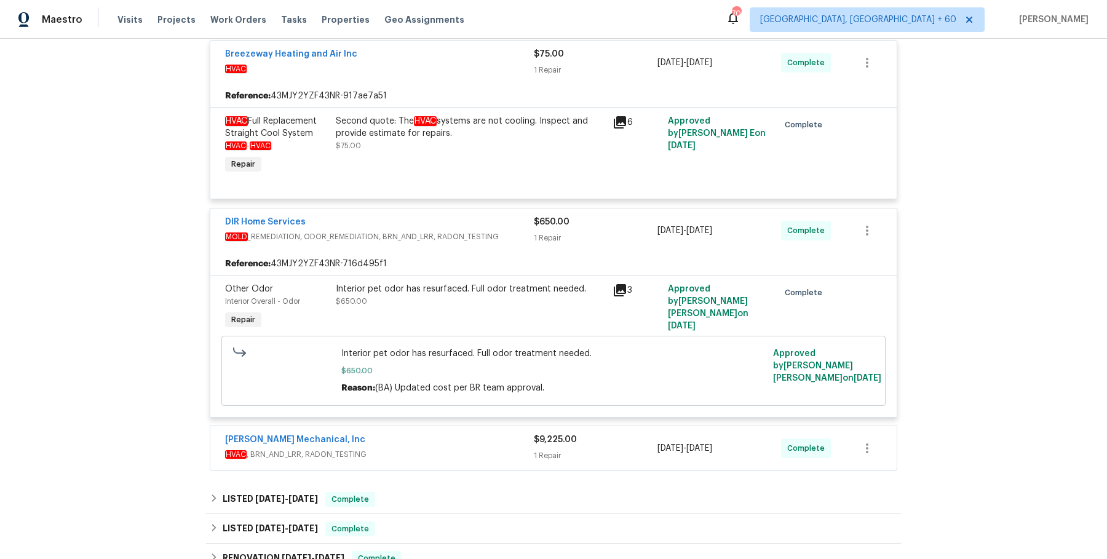
click at [468, 448] on span "HVAC , BRN_AND_LRR, RADON_TESTING" at bounding box center [379, 454] width 309 height 12
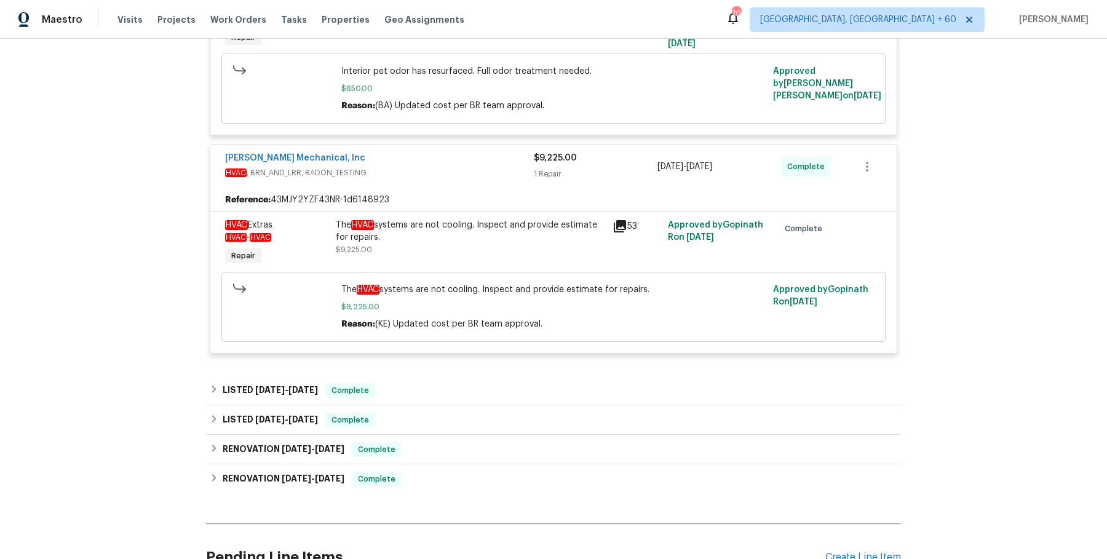
scroll to position [527, 0]
click at [456, 387] on div "LISTED 7/24/25 - 7/29/25 Complete" at bounding box center [553, 389] width 687 height 15
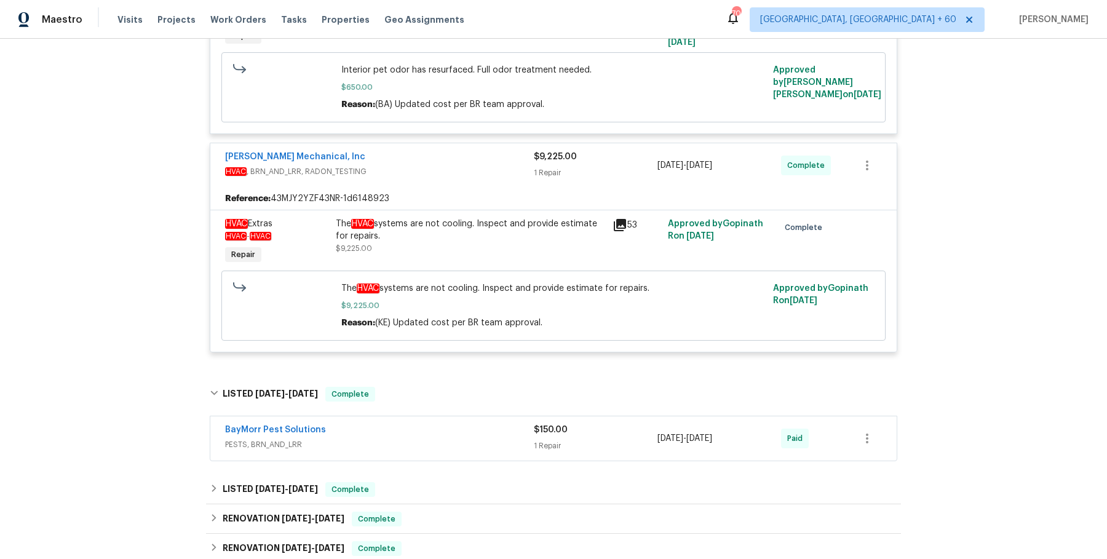
click at [448, 430] on div "BayMorr Pest Solutions" at bounding box center [379, 431] width 309 height 15
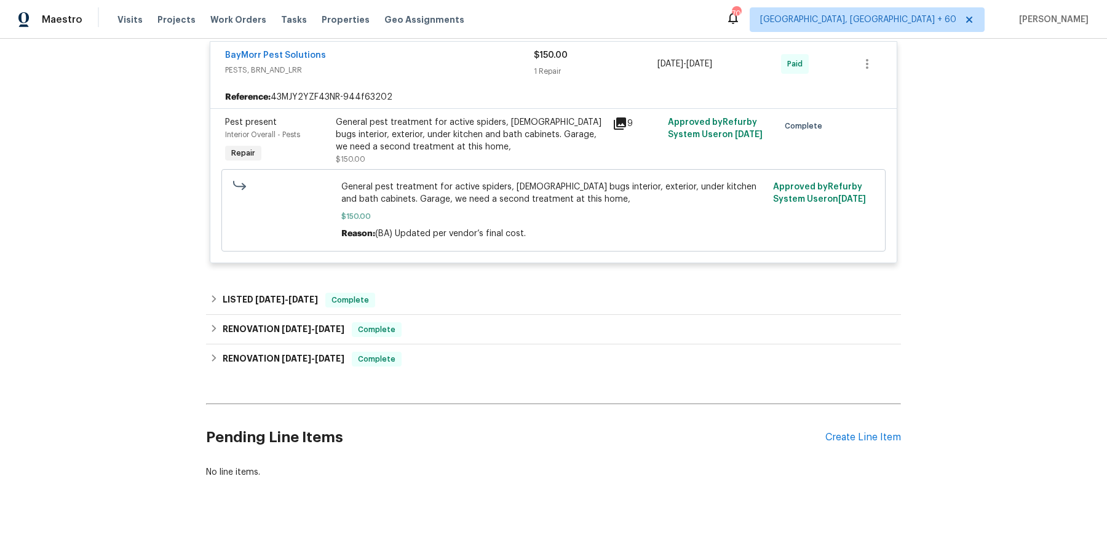
scroll to position [911, 0]
click at [439, 298] on div "LISTED 4/30/25 - 7/3/25 Complete" at bounding box center [553, 300] width 687 height 15
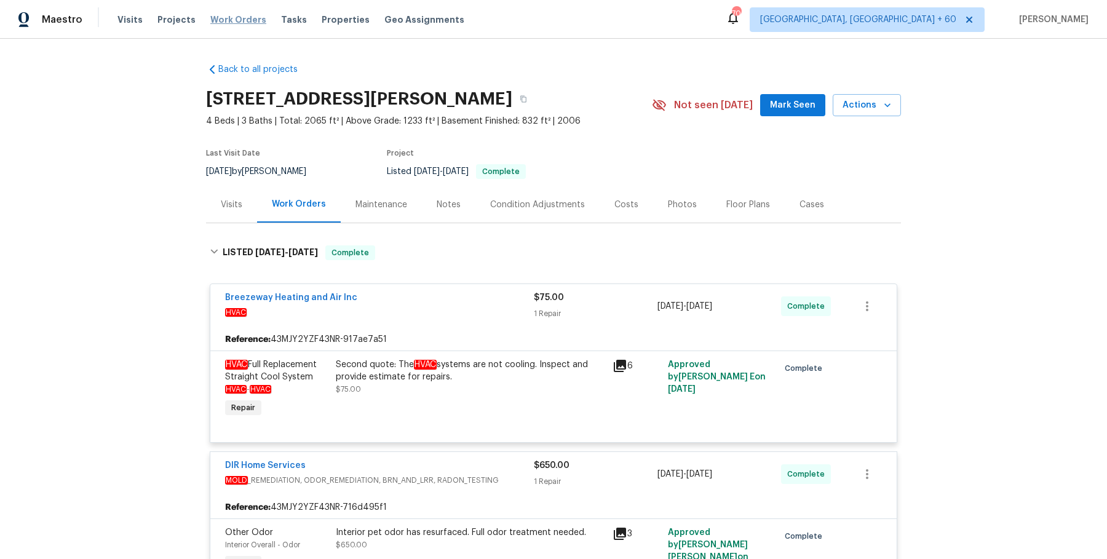
click at [237, 20] on span "Work Orders" at bounding box center [238, 20] width 56 height 12
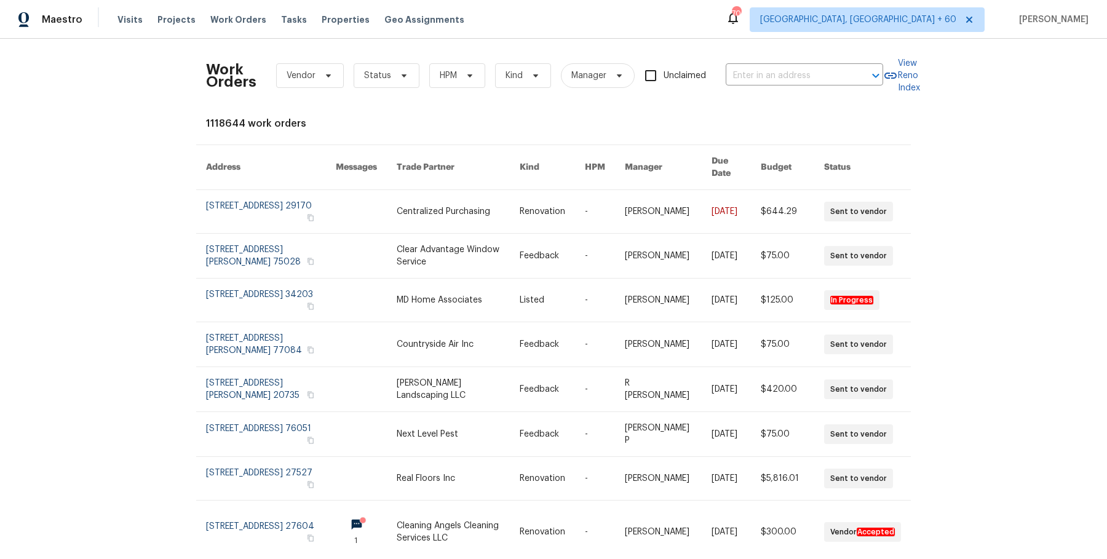
click at [743, 52] on div "Work Orders Vendor Status HPM Kind Manager Unclaimed ​" at bounding box center [544, 76] width 677 height 54
click at [743, 77] on input "text" at bounding box center [787, 75] width 123 height 19
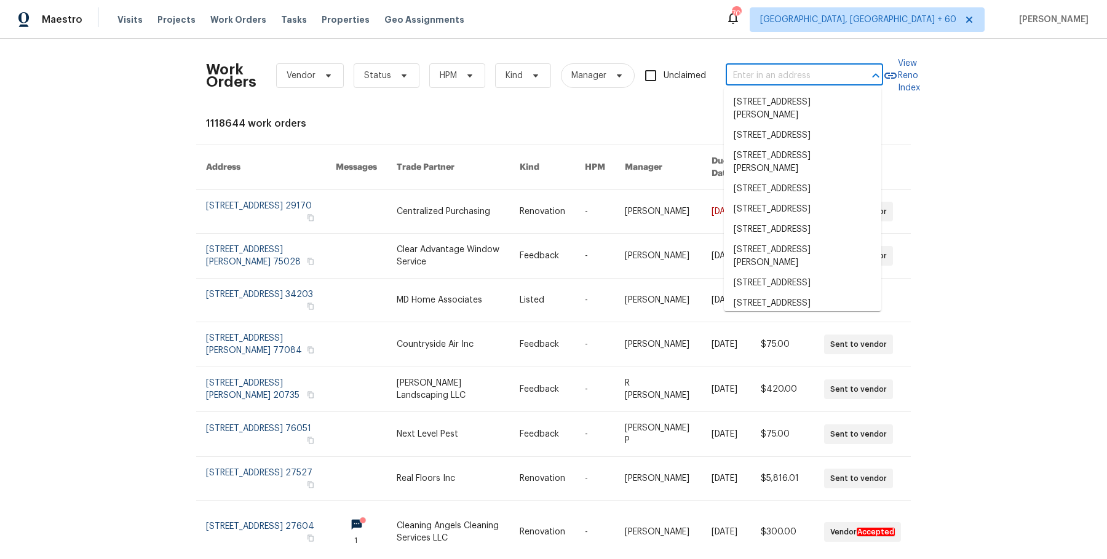
paste input "107 Crestside Ct Smyrna, TN 37167"
type input "107 Crestside Ct Smyrna, TN 37167"
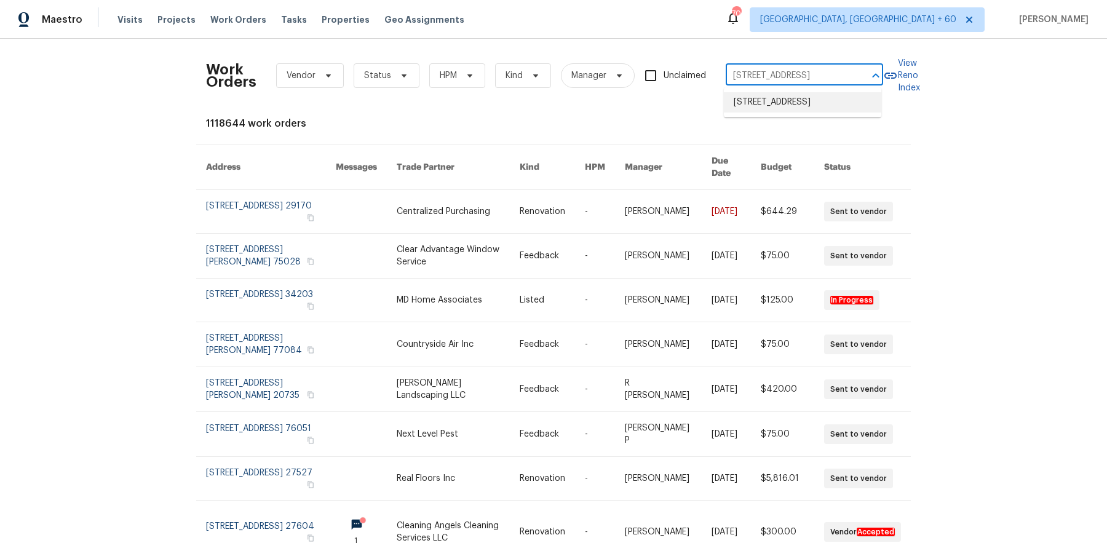
click at [754, 109] on li "107 Crestside Ct, Smyrna, TN 37167" at bounding box center [802, 102] width 157 height 20
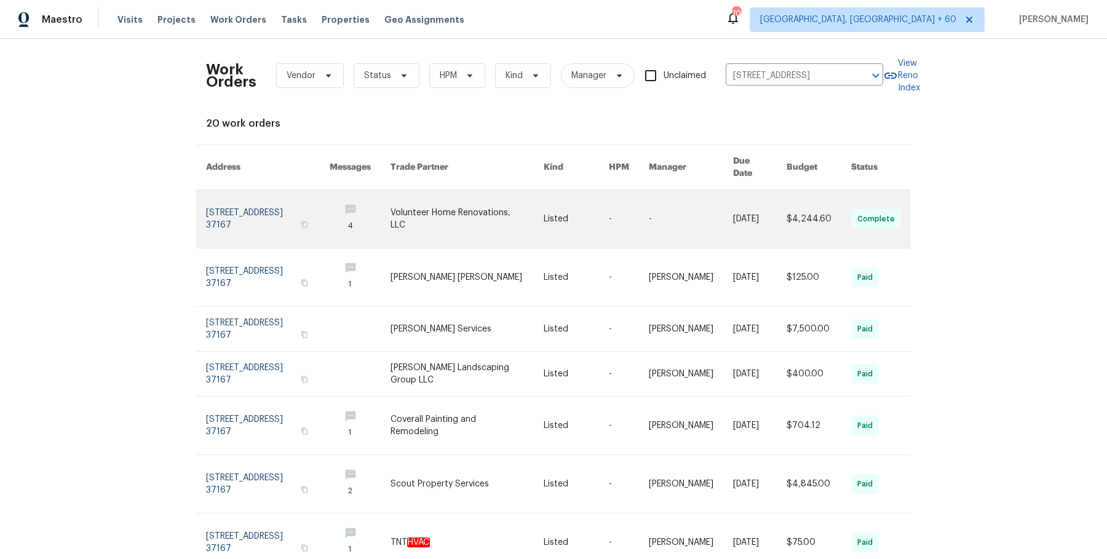
click at [708, 209] on link at bounding box center [691, 219] width 84 height 58
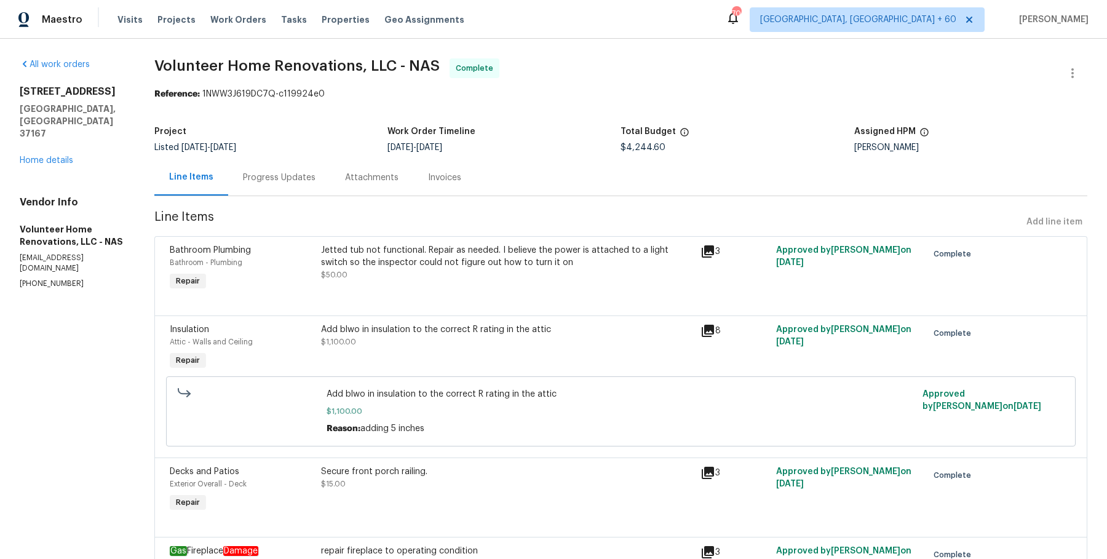
click at [64, 146] on div "All work orders 107 Crestside Ct Smyrna, TN 37167 Home details Vendor Info Volu…" at bounding box center [72, 173] width 105 height 231
click at [65, 130] on div "107 Crestside Ct Smyrna, TN 37167 Home details" at bounding box center [72, 125] width 105 height 81
click at [58, 156] on link "Home details" at bounding box center [46, 160] width 53 height 9
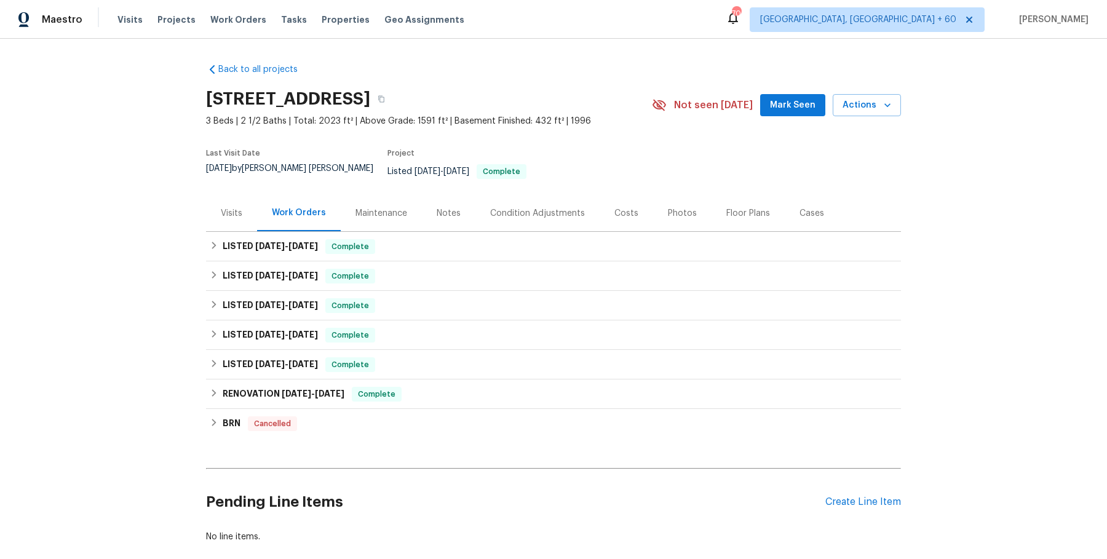
scroll to position [58, 0]
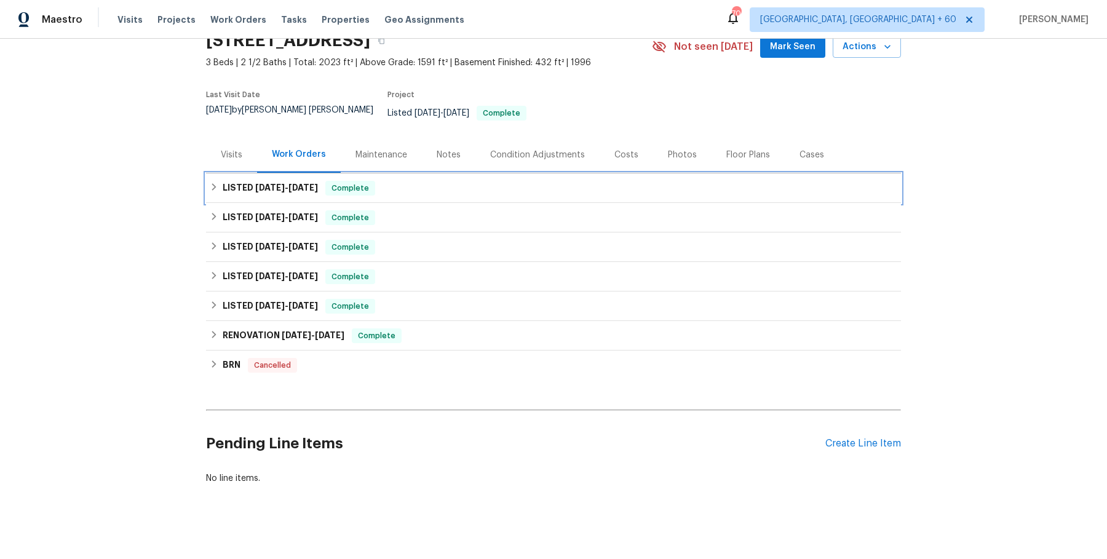
click at [255, 183] on span "7/30/25" at bounding box center [270, 187] width 30 height 9
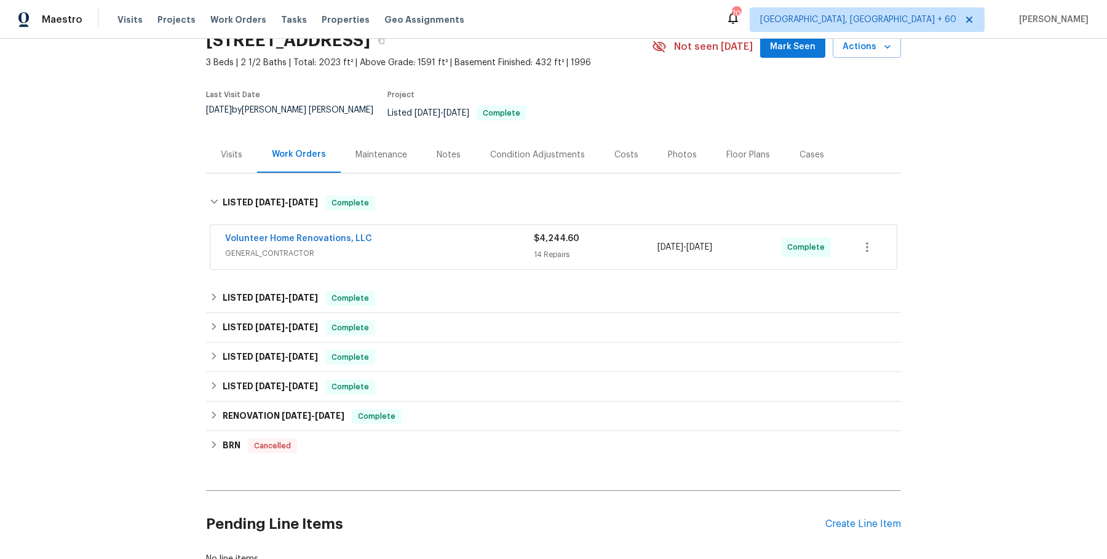
click at [390, 233] on div "Volunteer Home Renovations, LLC" at bounding box center [379, 239] width 309 height 15
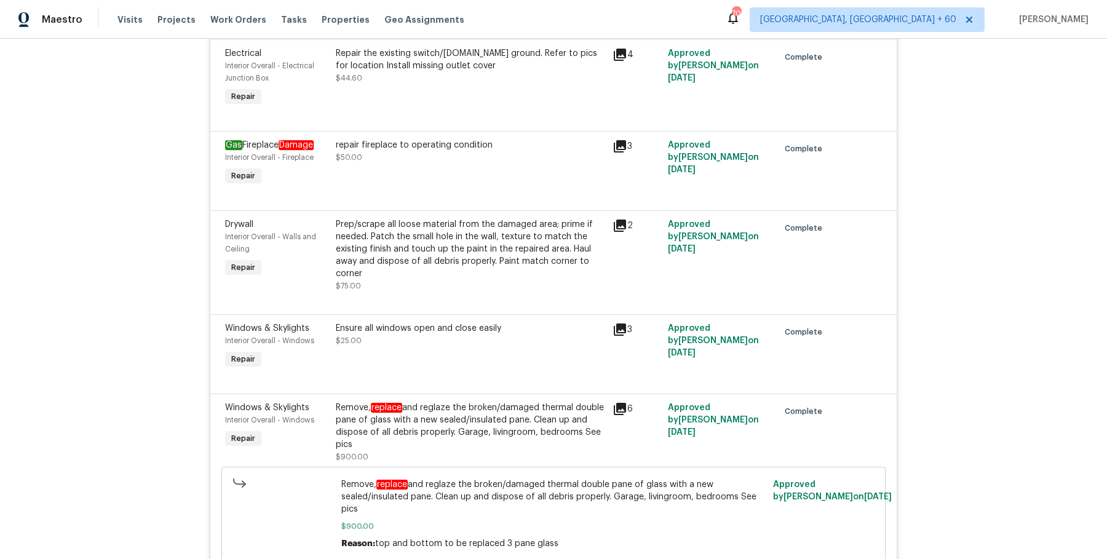
scroll to position [1701, 0]
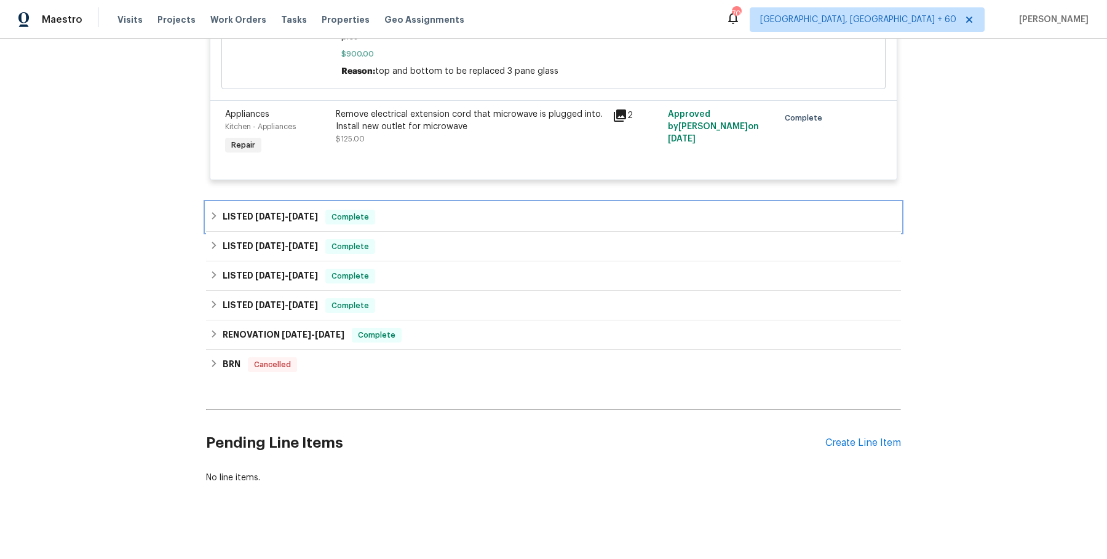
click at [430, 210] on div "LISTED 7/7/25 - 7/8/25 Complete" at bounding box center [553, 217] width 687 height 15
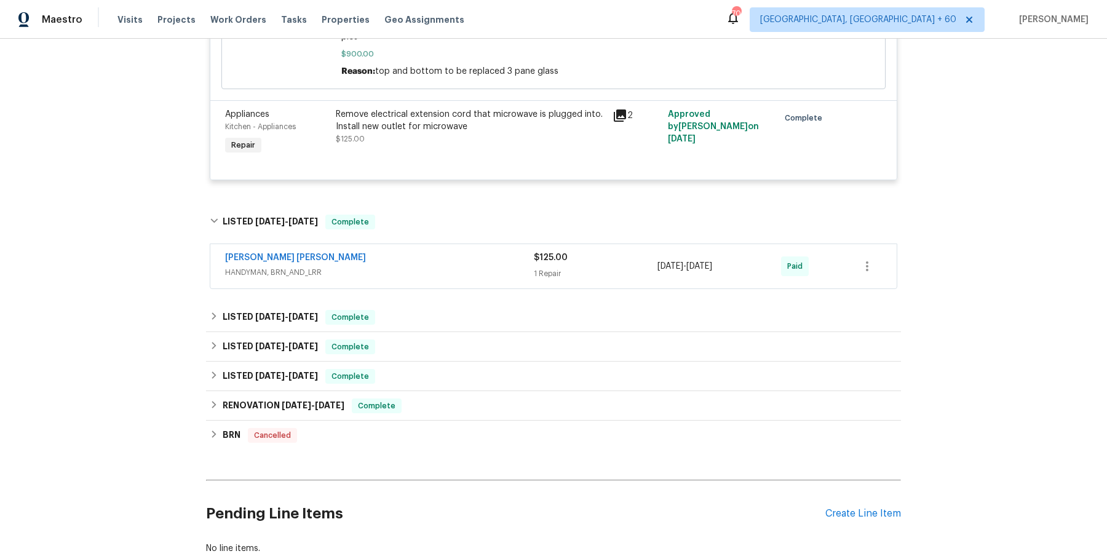
click at [422, 273] on div "Fernando Ruiz Hernandez HANDYMAN, BRN_AND_LRR $125.00 1 Repair 7/7/2025 - 7/8/2…" at bounding box center [553, 266] width 686 height 44
click at [425, 266] on span "HANDYMAN, BRN_AND_LRR" at bounding box center [379, 272] width 309 height 12
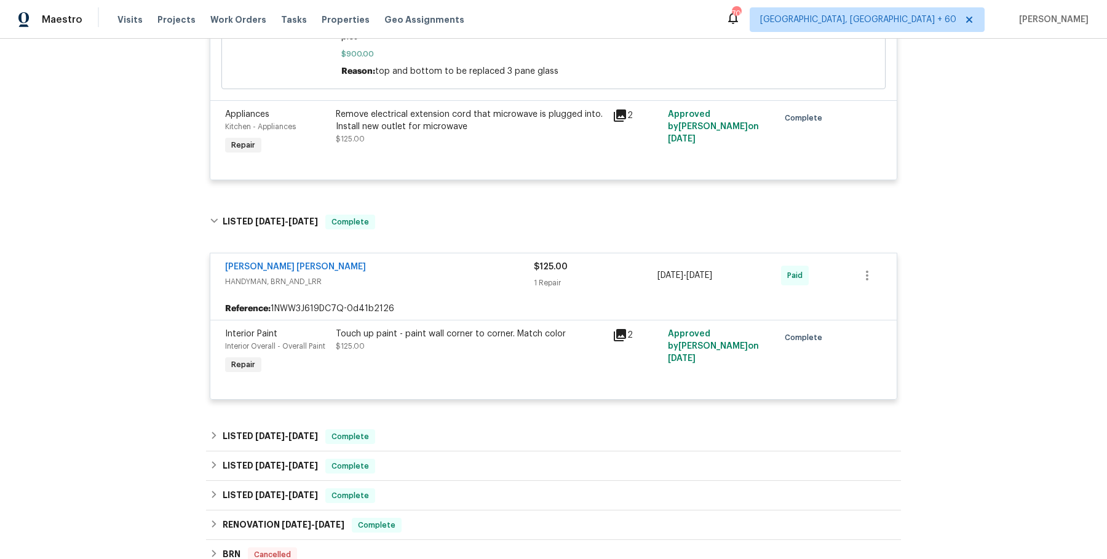
scroll to position [1891, 0]
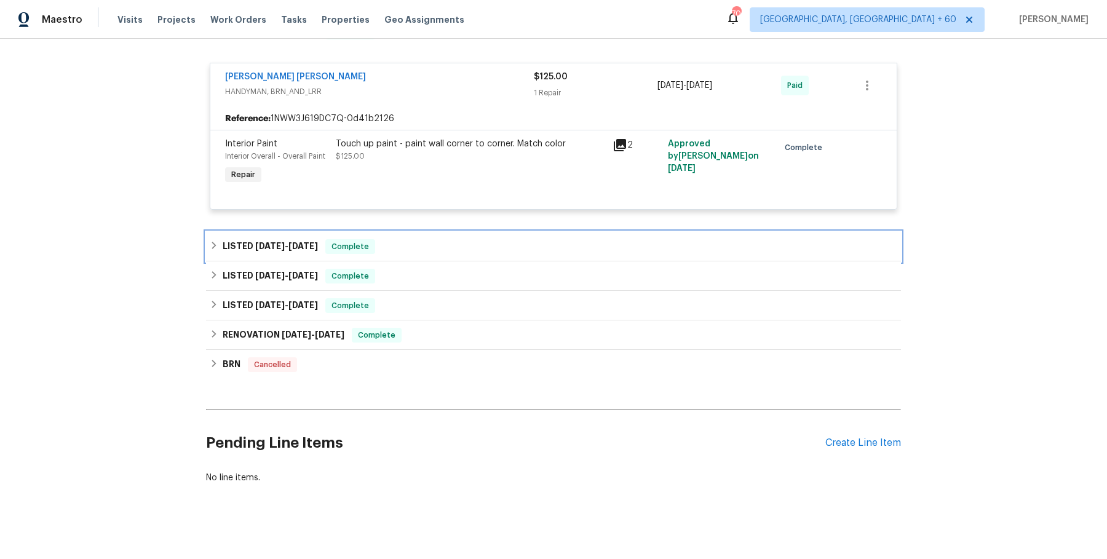
click at [451, 240] on div "LISTED 6/18/25 - 6/21/25 Complete" at bounding box center [553, 246] width 687 height 15
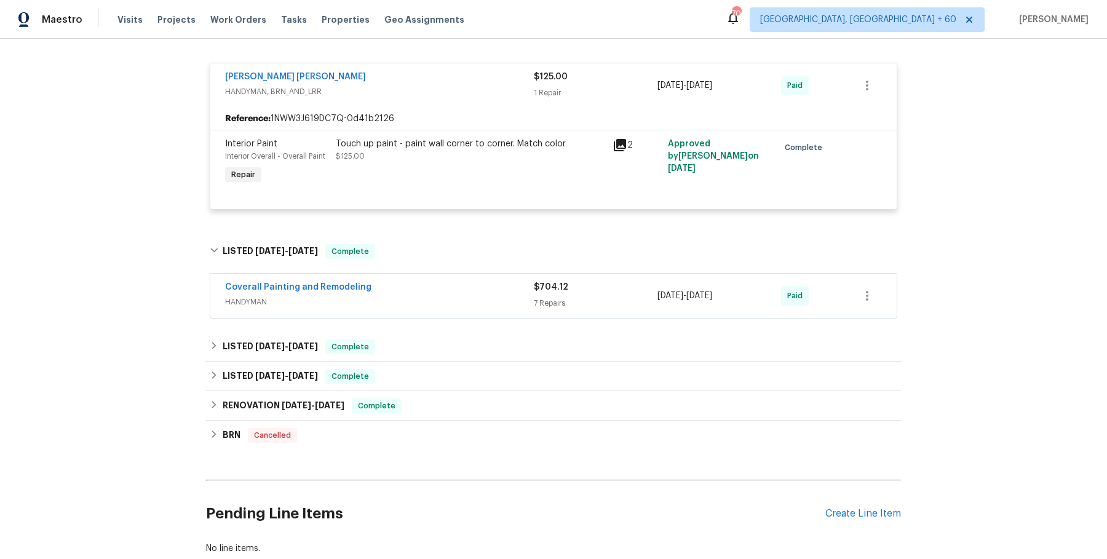
click at [437, 296] on span "HANDYMAN" at bounding box center [379, 302] width 309 height 12
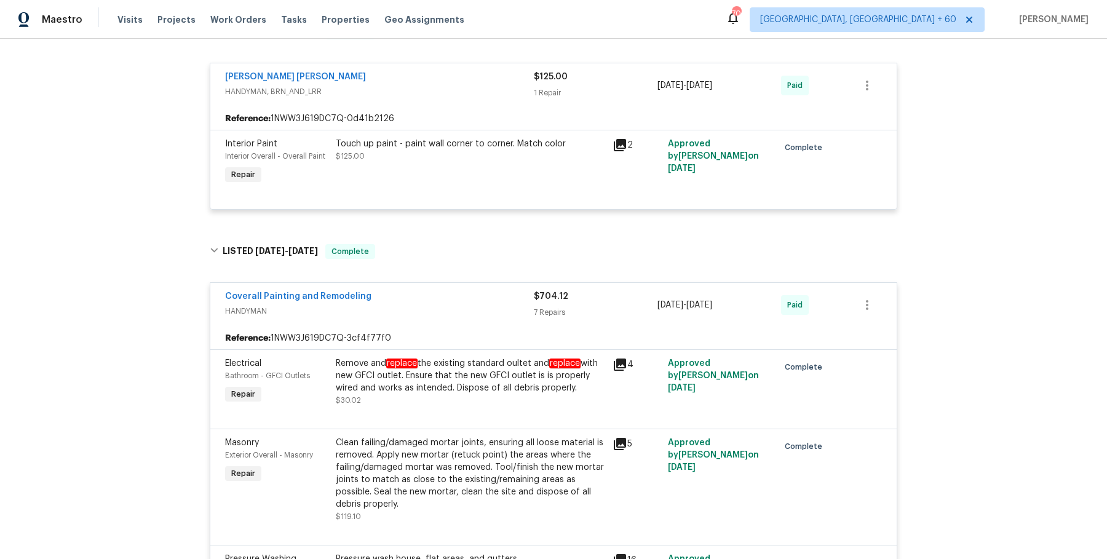
scroll to position [2694, 0]
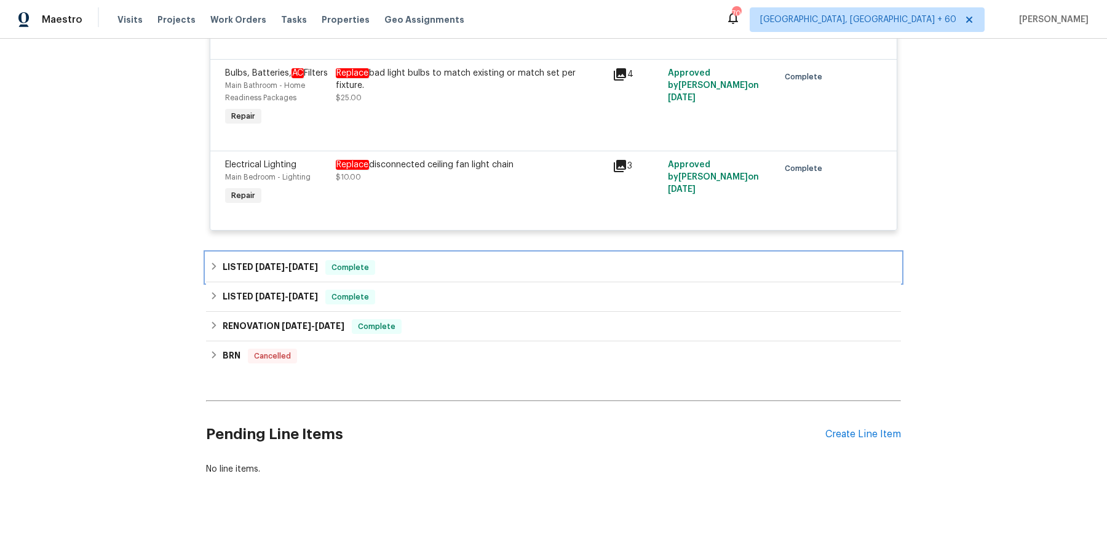
click at [452, 261] on div "LISTED 6/18/25 - 6/21/25 Complete" at bounding box center [553, 267] width 687 height 15
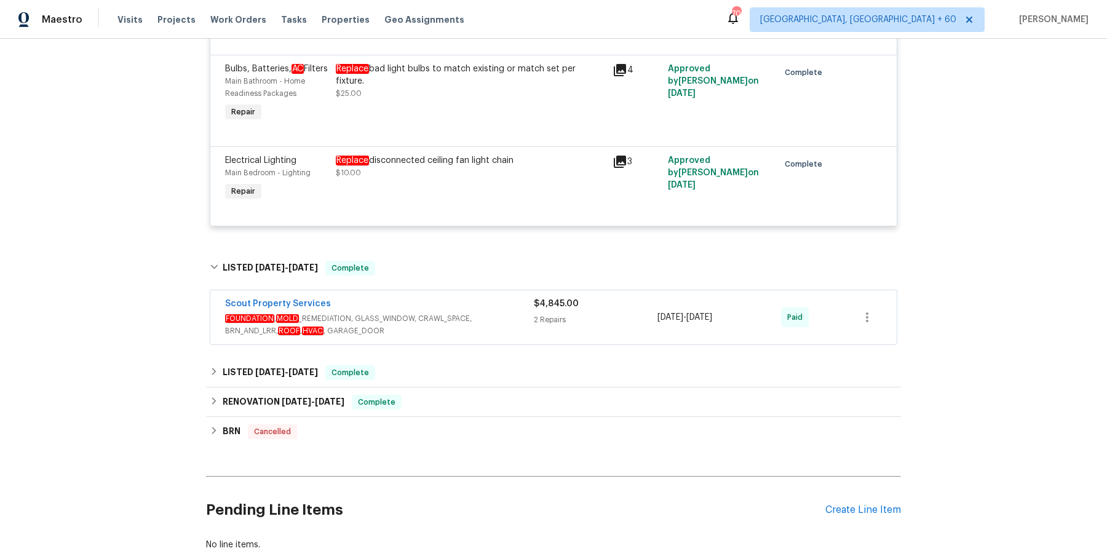
click at [440, 301] on div "Scout Property Services FOUNDATION , MOLD _REMEDIATION, GLASS_WINDOW, CRAWL_SPA…" at bounding box center [553, 317] width 686 height 54
click at [439, 312] on div "Scout Property Services" at bounding box center [379, 305] width 309 height 15
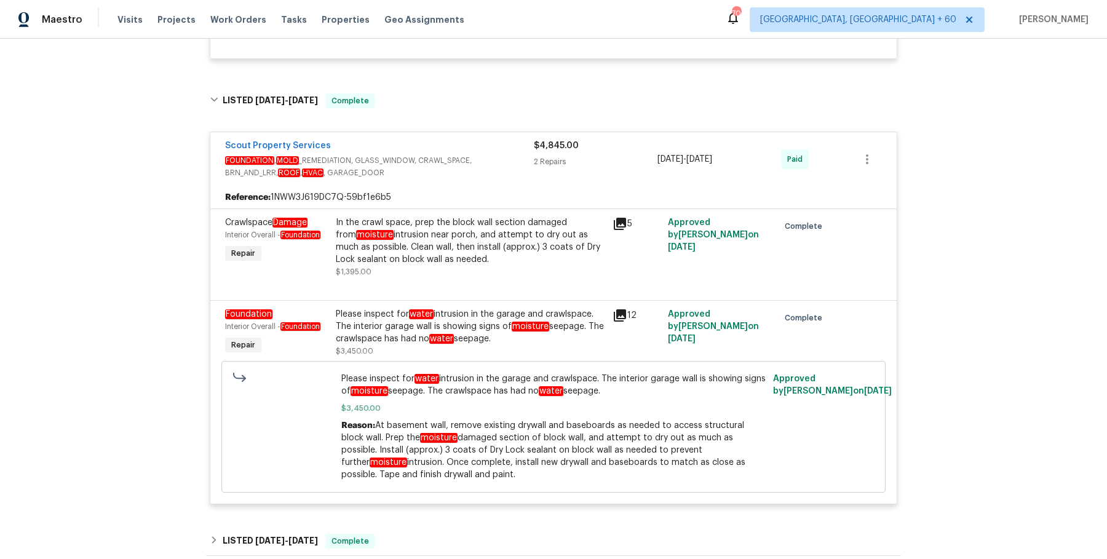
scroll to position [3109, 0]
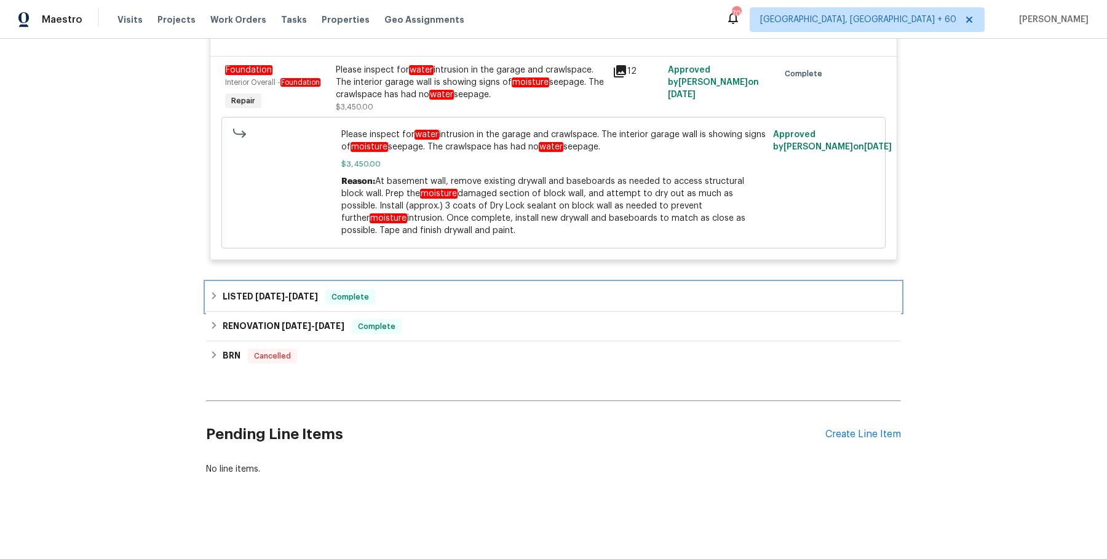
click at [437, 303] on div "LISTED 6/18/25 - 6/25/25 Complete" at bounding box center [553, 297] width 687 height 15
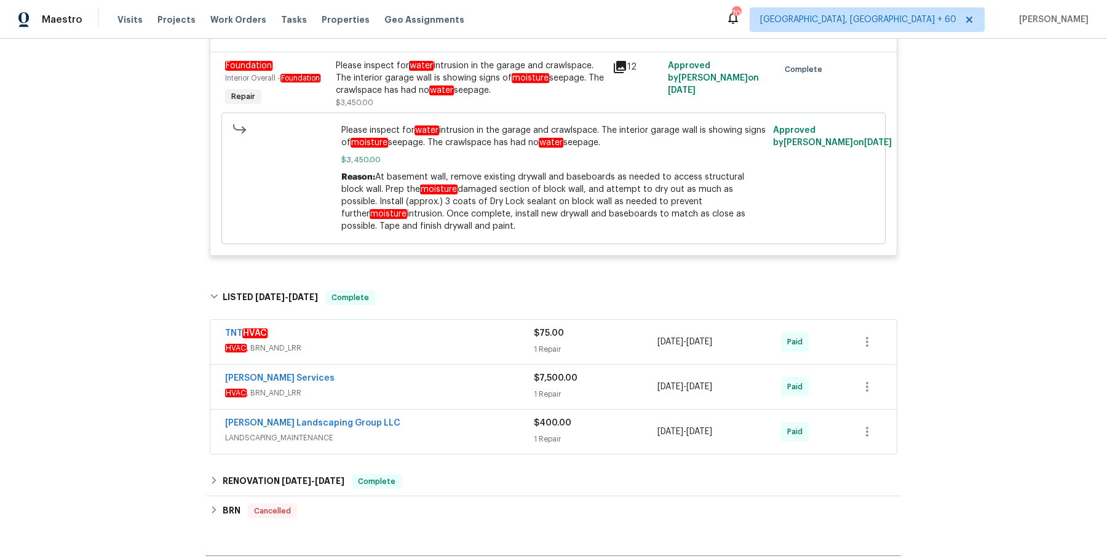
click at [434, 342] on div "TNT HVAC" at bounding box center [379, 334] width 309 height 15
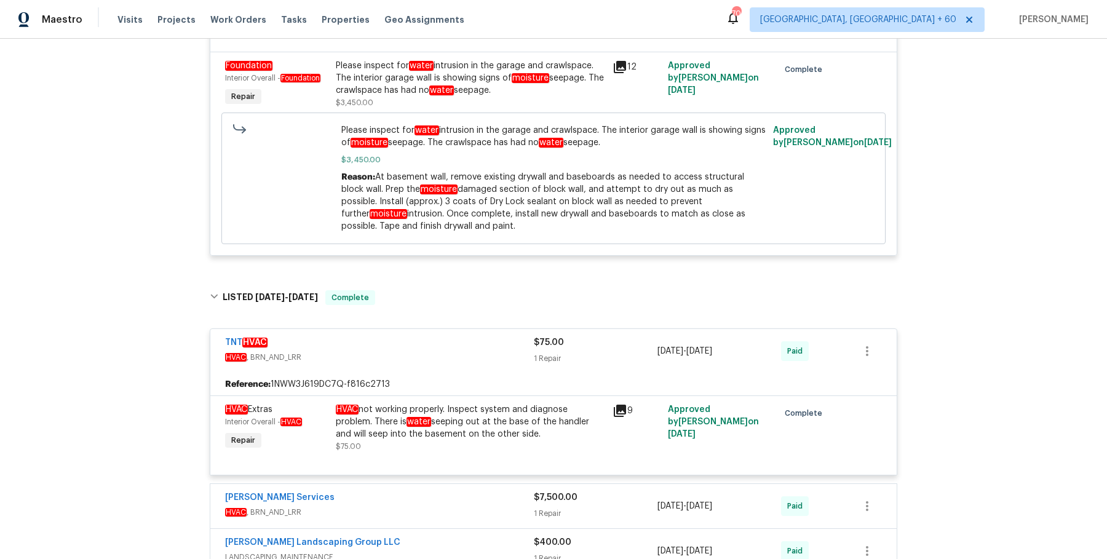
scroll to position [3388, 0]
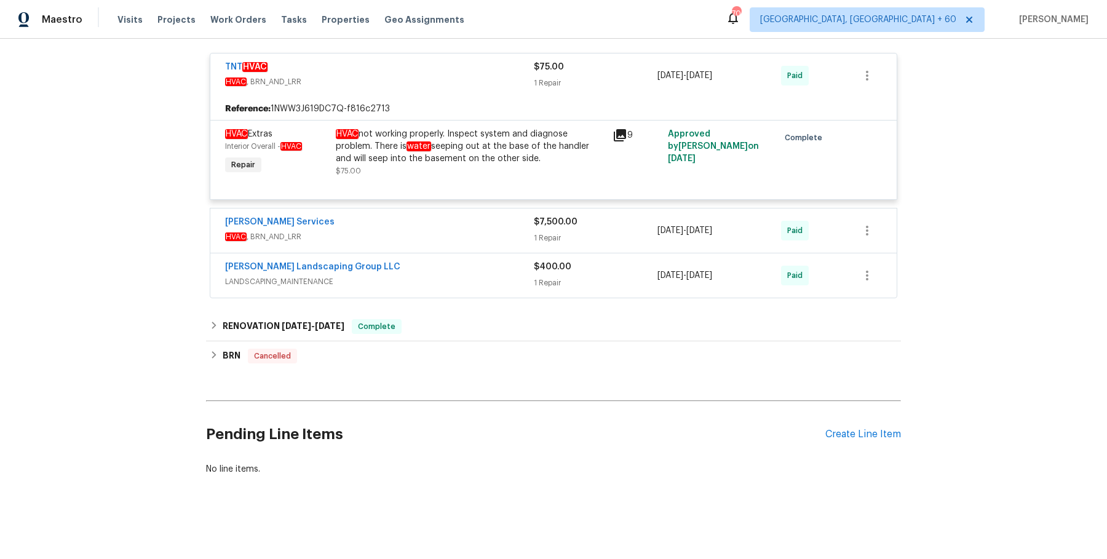
click at [466, 229] on div "Tony Barrett Services" at bounding box center [379, 223] width 309 height 15
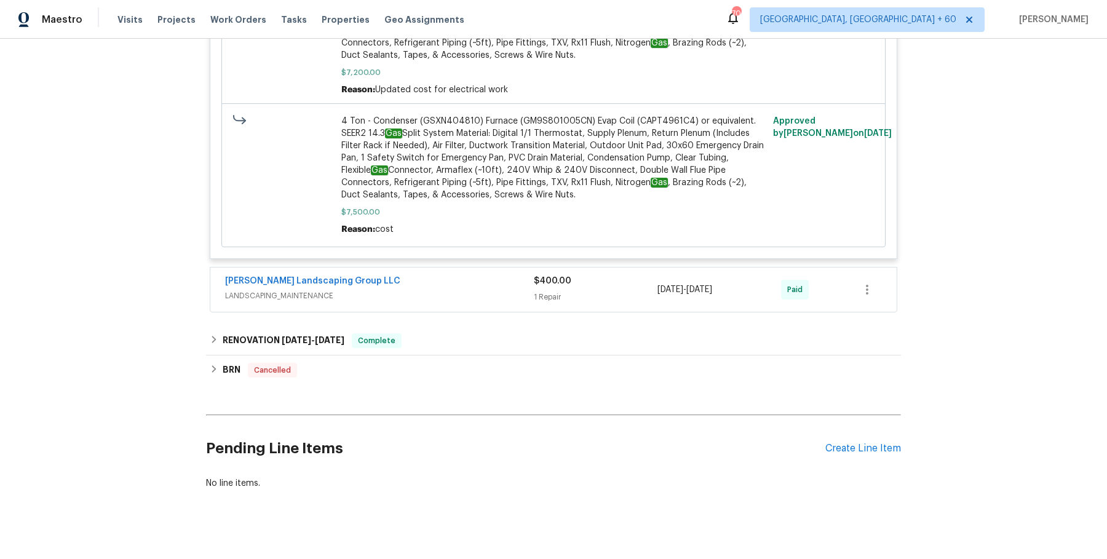
scroll to position [3873, 0]
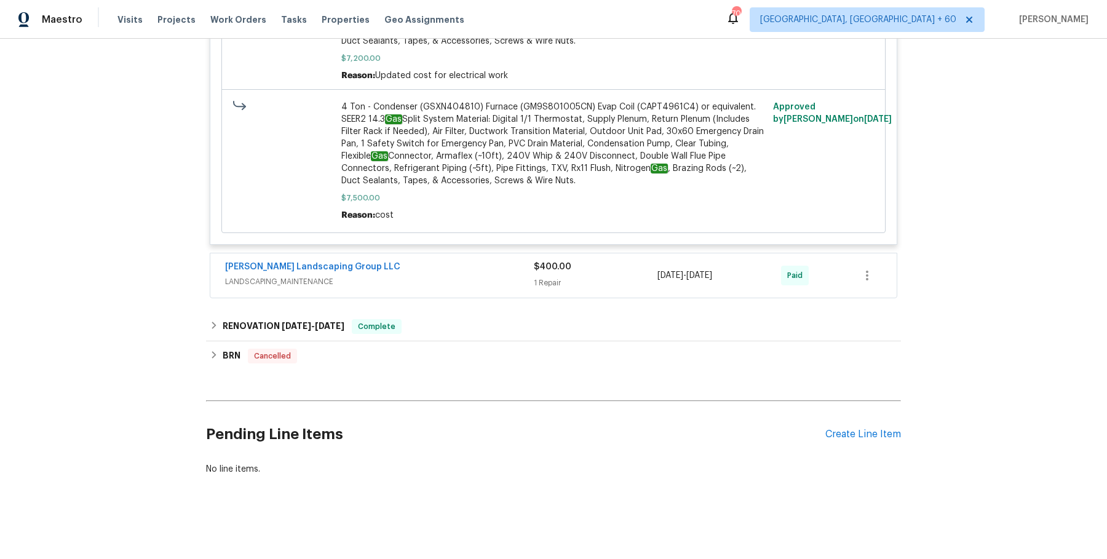
click at [456, 278] on span "LANDSCAPING_MAINTENANCE" at bounding box center [379, 281] width 309 height 12
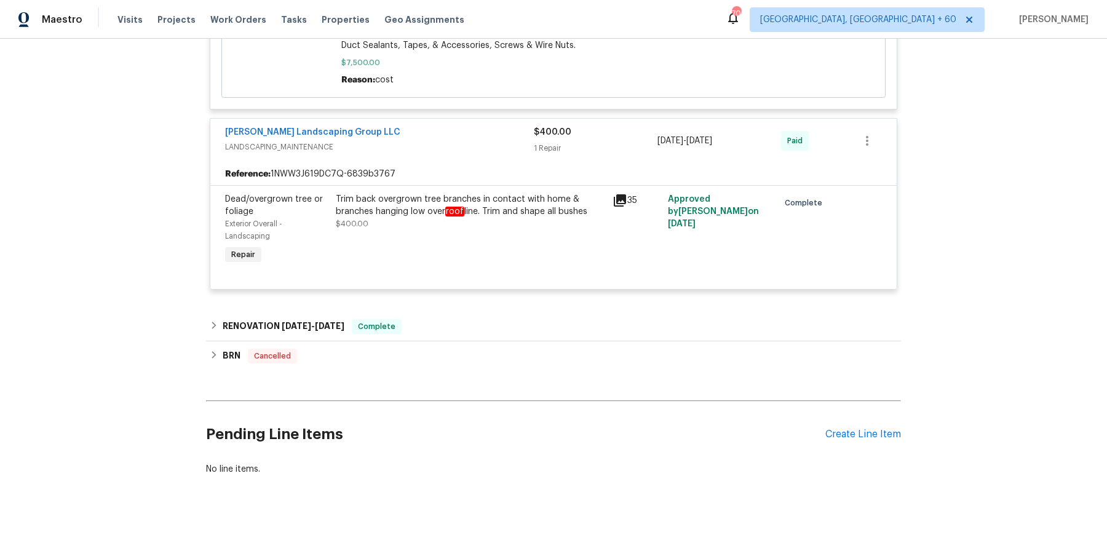
scroll to position [4009, 0]
click at [612, 330] on div "RENOVATION 3/28/25 - 4/22/25 Complete" at bounding box center [553, 326] width 687 height 15
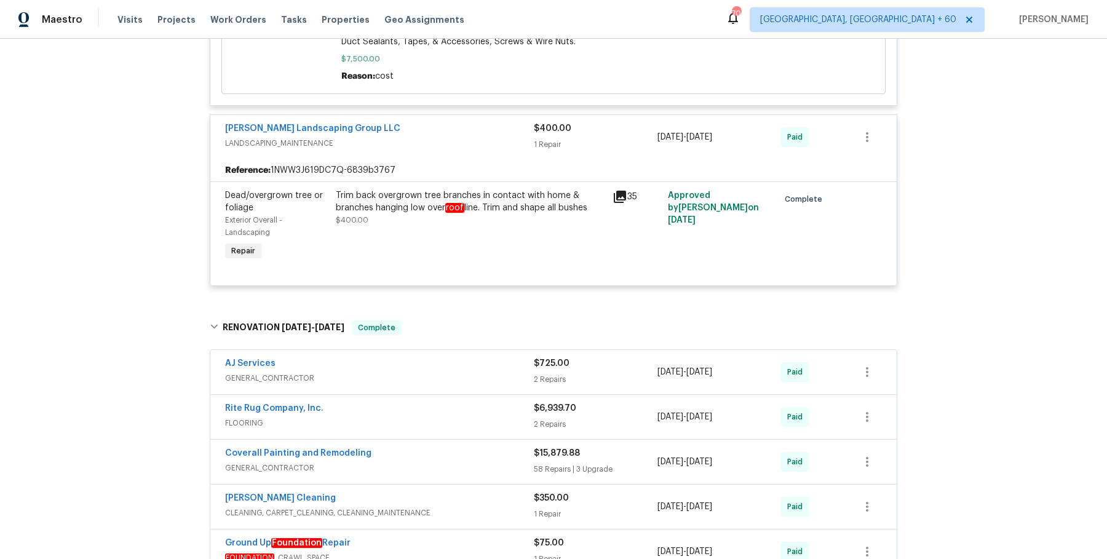
click at [577, 381] on div "2 Repairs" at bounding box center [596, 379] width 124 height 12
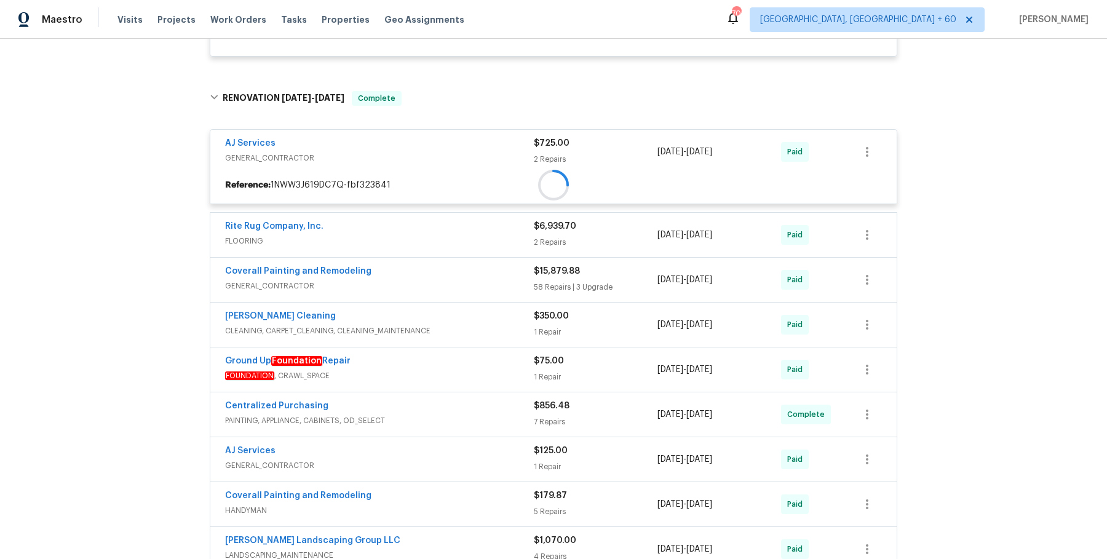
scroll to position [4271, 0]
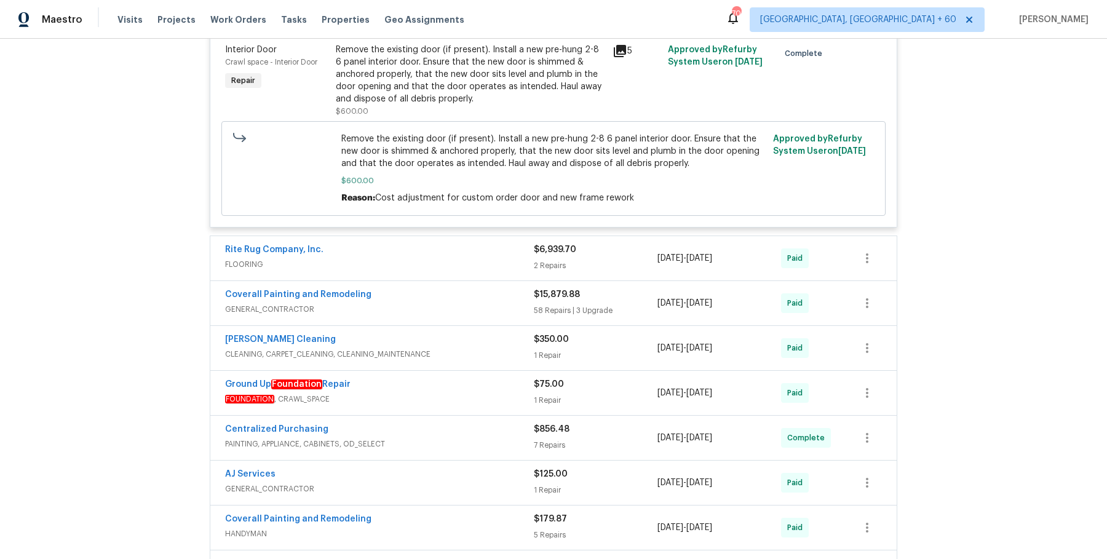
click at [435, 269] on span "FLOORING" at bounding box center [379, 264] width 309 height 12
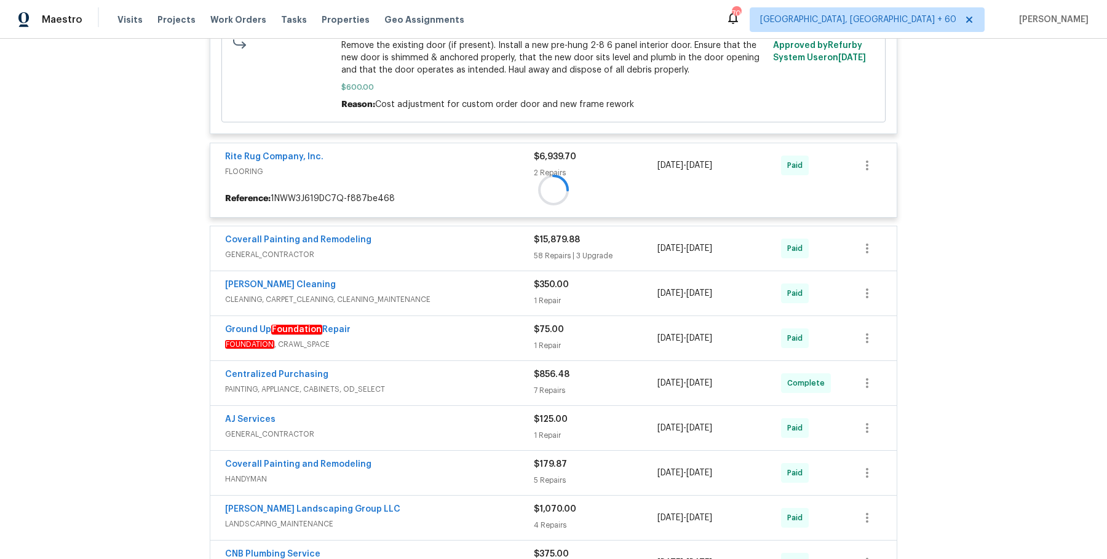
scroll to position [4572, 0]
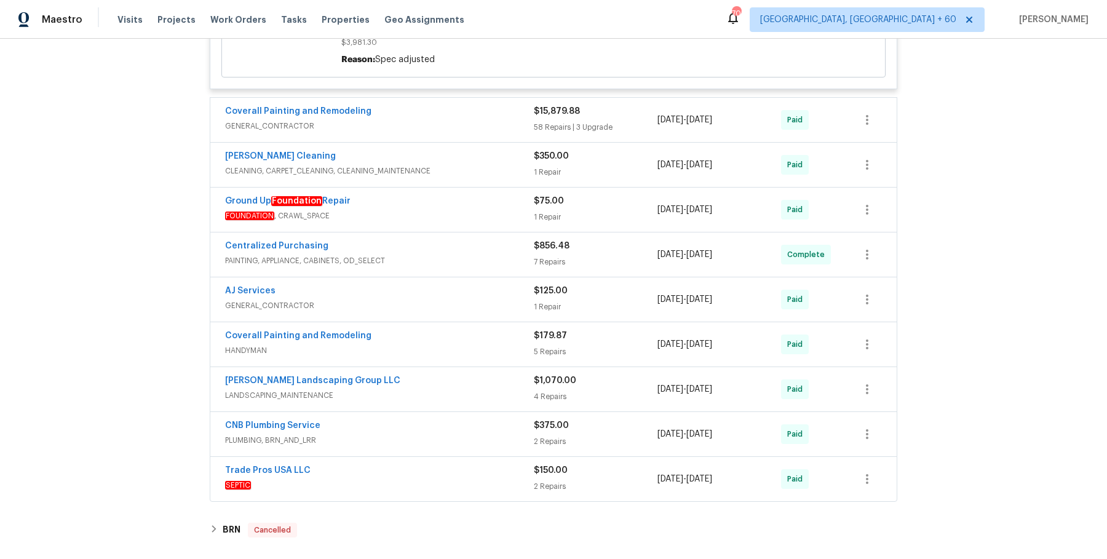
click at [464, 120] on div "Coverall Painting and Remodeling" at bounding box center [379, 112] width 309 height 15
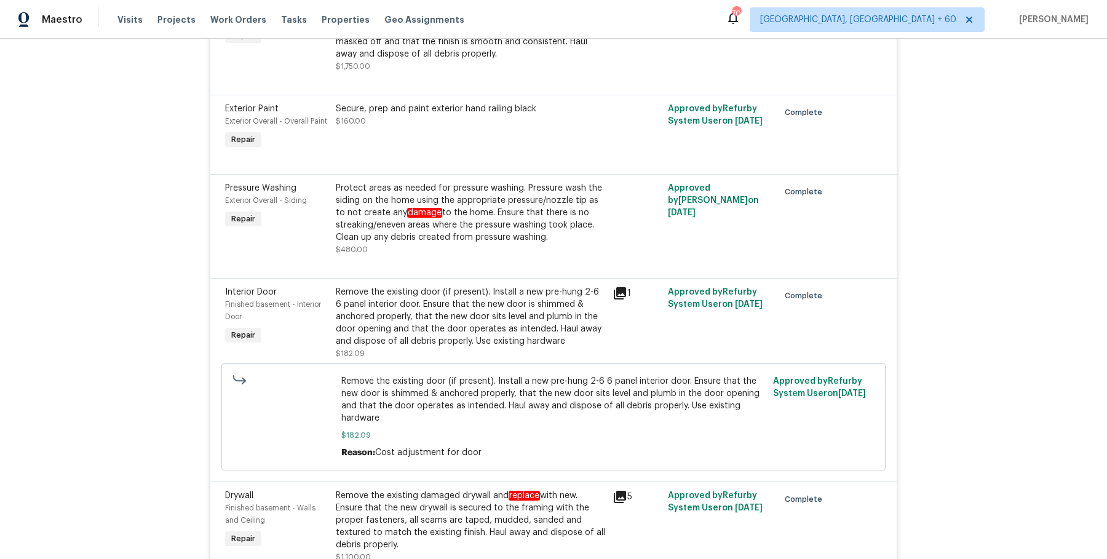
scroll to position [8342, 0]
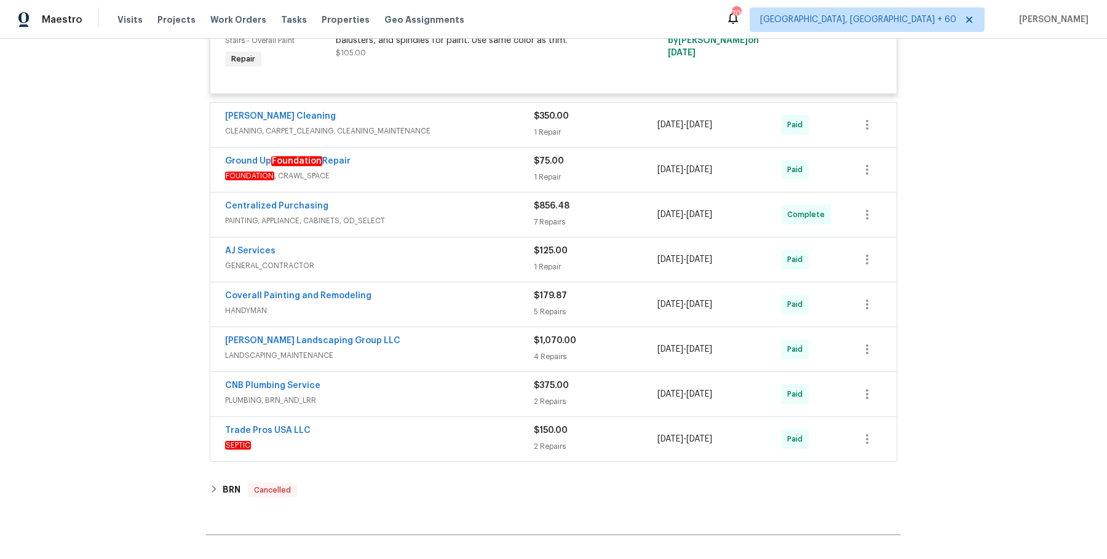
click at [499, 110] on div "Soledad Cleaning" at bounding box center [379, 117] width 309 height 15
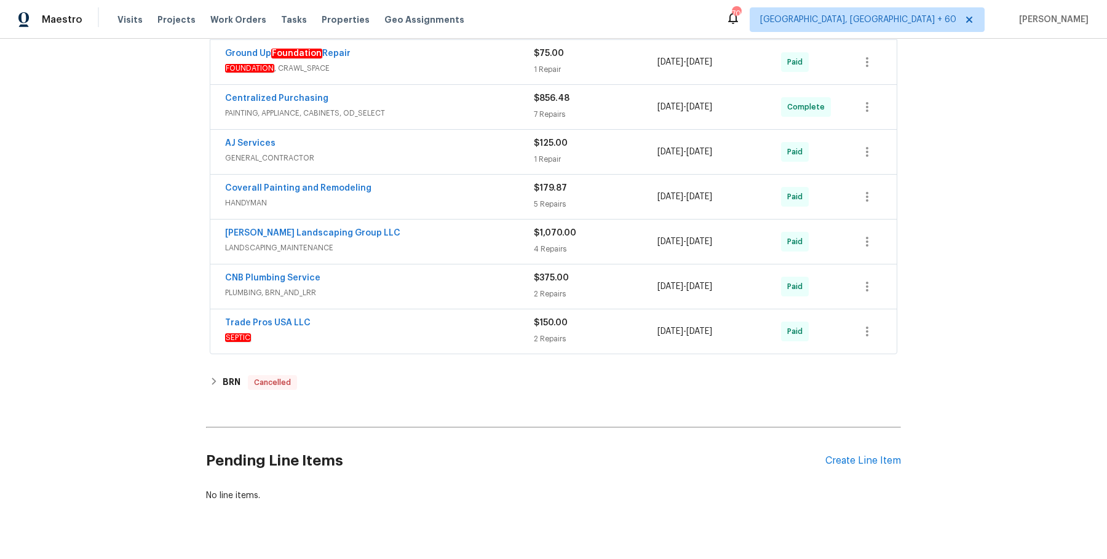
scroll to position [12545, 0]
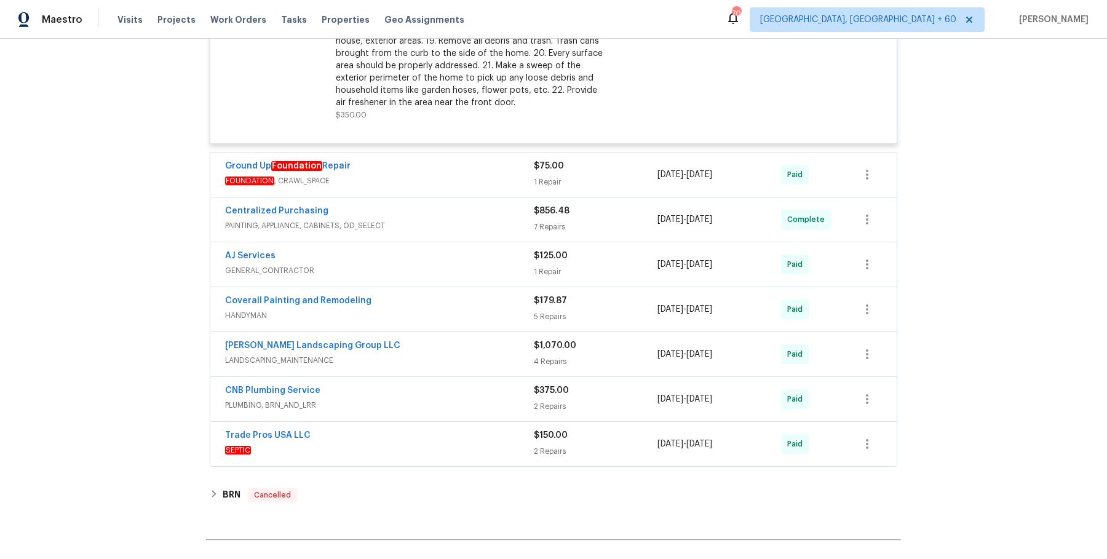
click at [491, 175] on span "FOUNDATION , CRAWL_SPACE" at bounding box center [379, 181] width 309 height 12
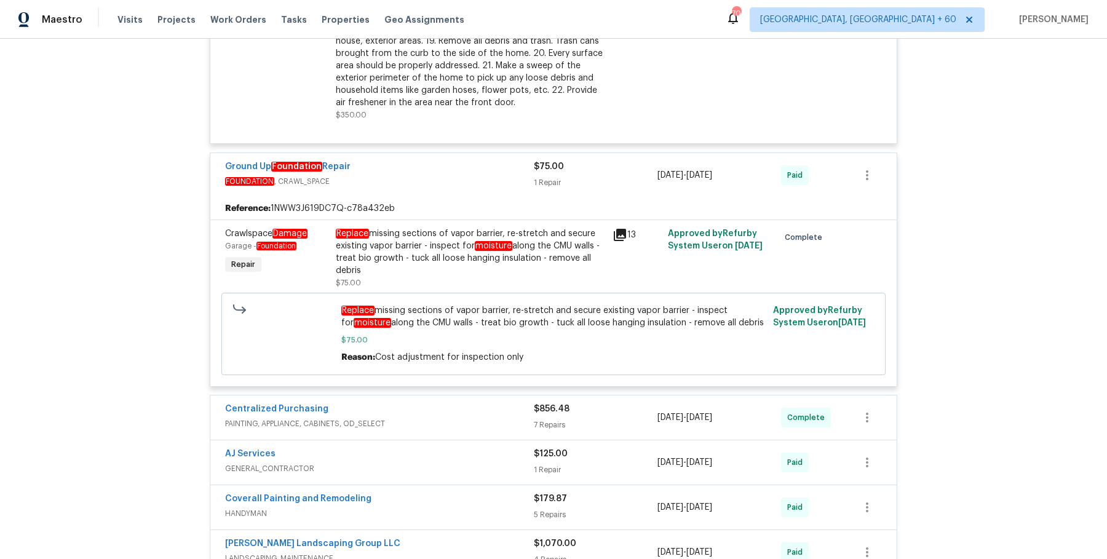
click at [493, 408] on div "Centralized Purchasing PAINTING, APPLIANCE, CABINETS, OD_SELECT" at bounding box center [379, 418] width 309 height 30
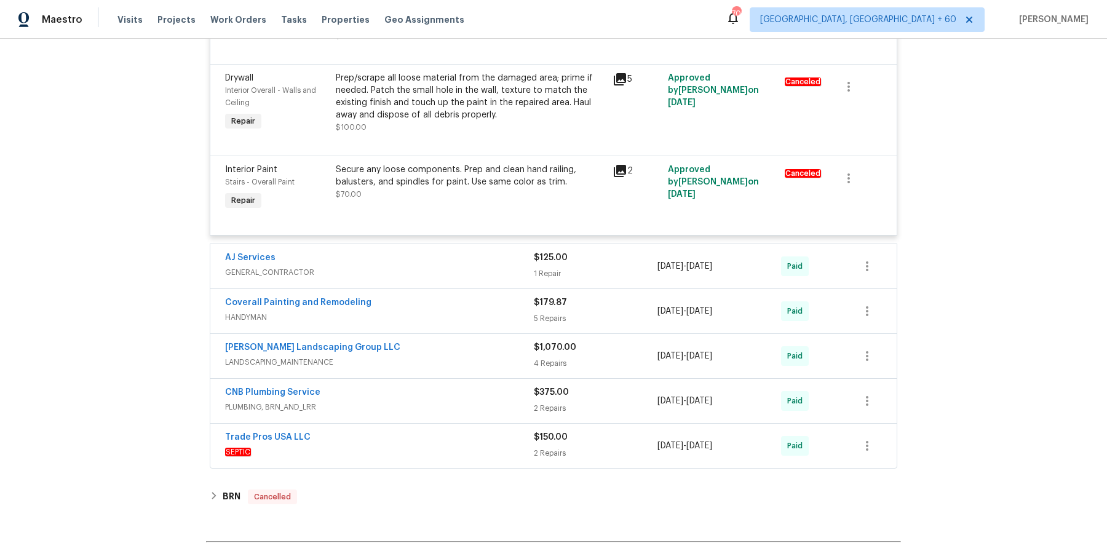
click at [491, 266] on span "GENERAL_CONTRACTOR" at bounding box center [379, 272] width 309 height 12
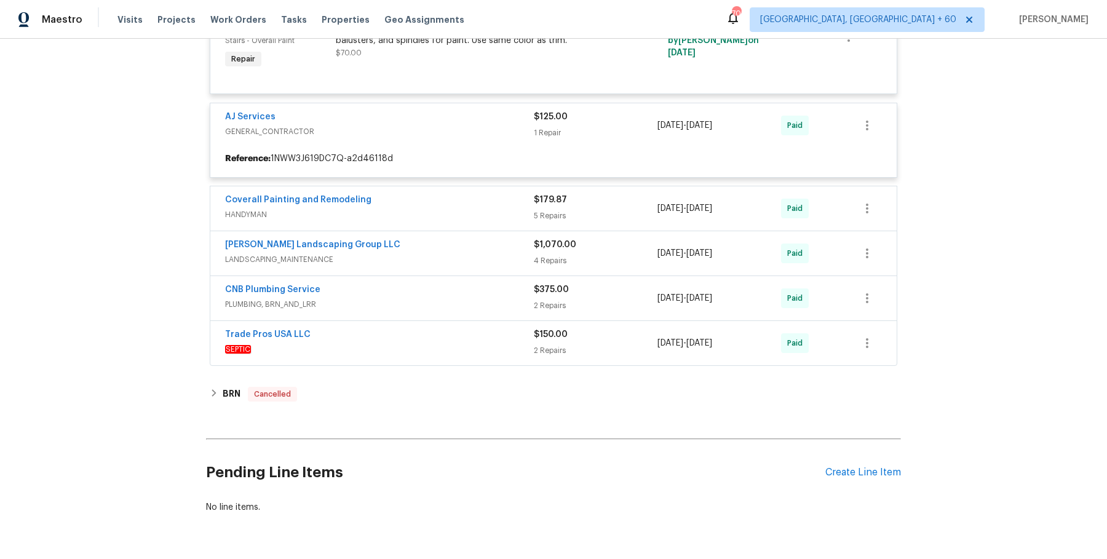
scroll to position [13653, 0]
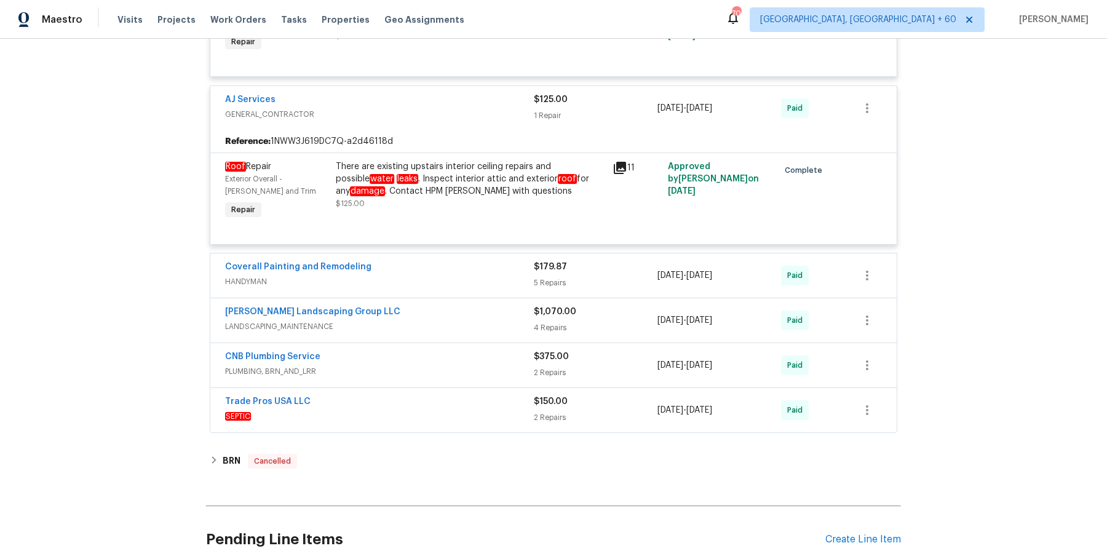
click at [505, 253] on div "Coverall Painting and Remodeling HANDYMAN $179.87 5 Repairs 4/17/2025 - 4/18/20…" at bounding box center [553, 275] width 686 height 44
click at [500, 275] on span "HANDYMAN" at bounding box center [379, 281] width 309 height 12
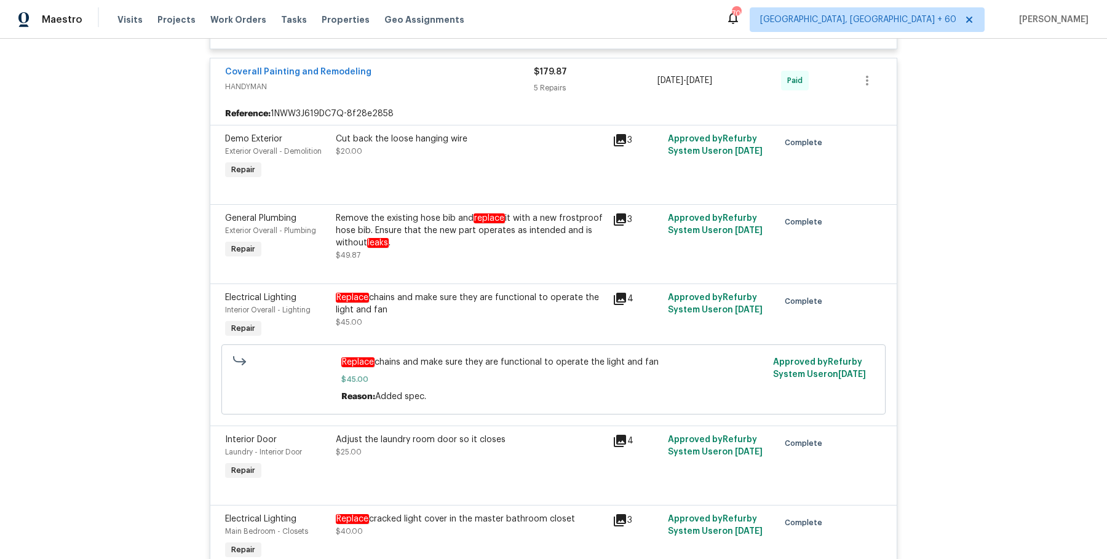
scroll to position [14240, 0]
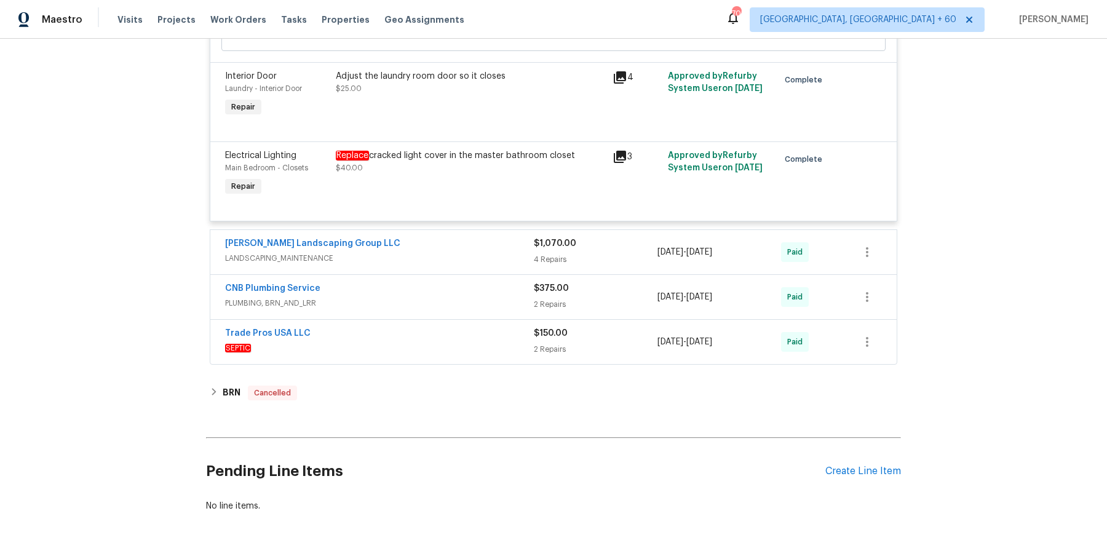
click at [500, 252] on span "LANDSCAPING_MAINTENANCE" at bounding box center [379, 258] width 309 height 12
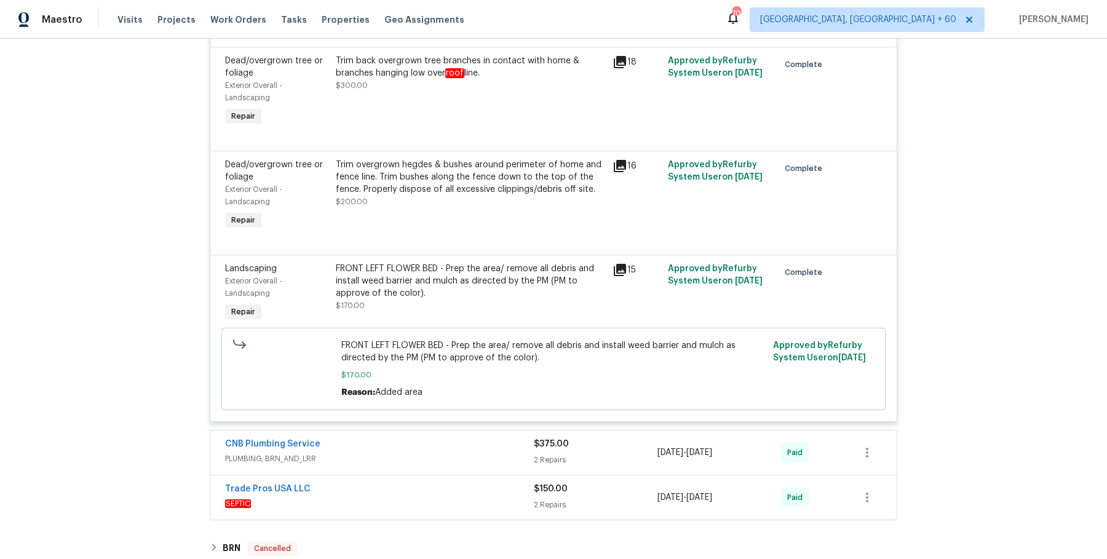
scroll to position [14751, 0]
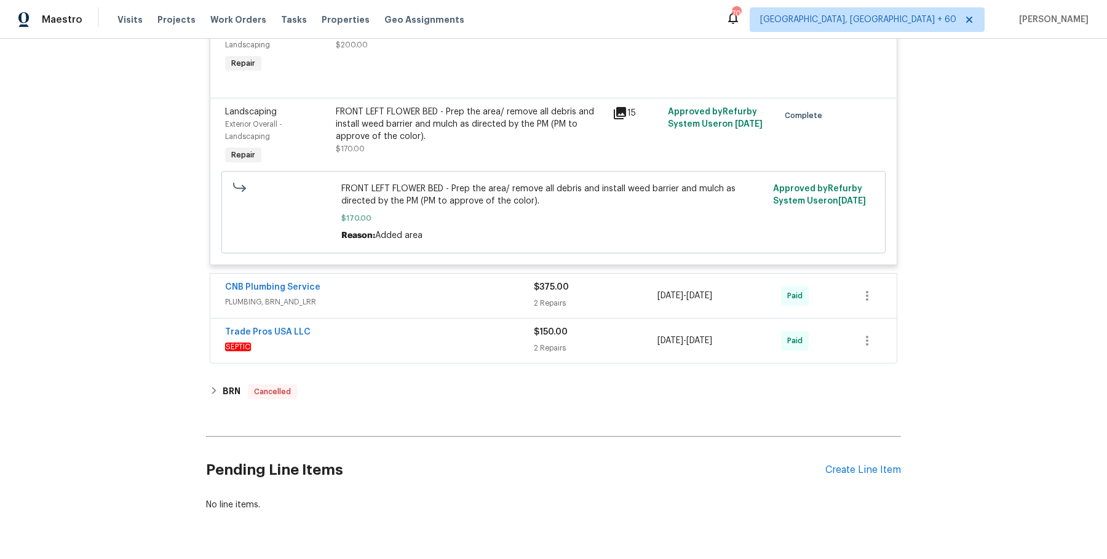
click at [507, 281] on div "CNB Plumbing Service" at bounding box center [379, 288] width 309 height 15
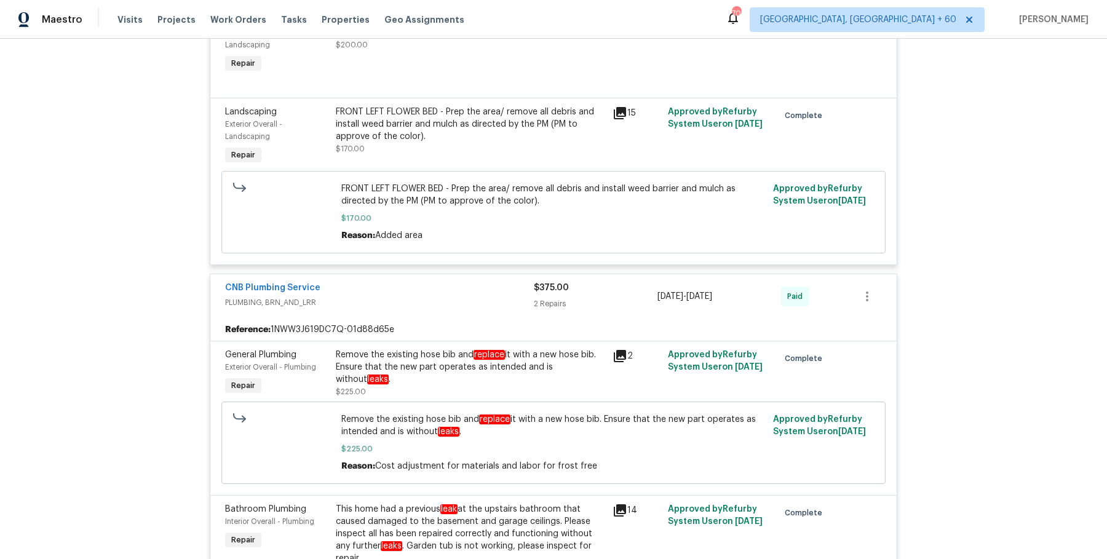
scroll to position [15128, 0]
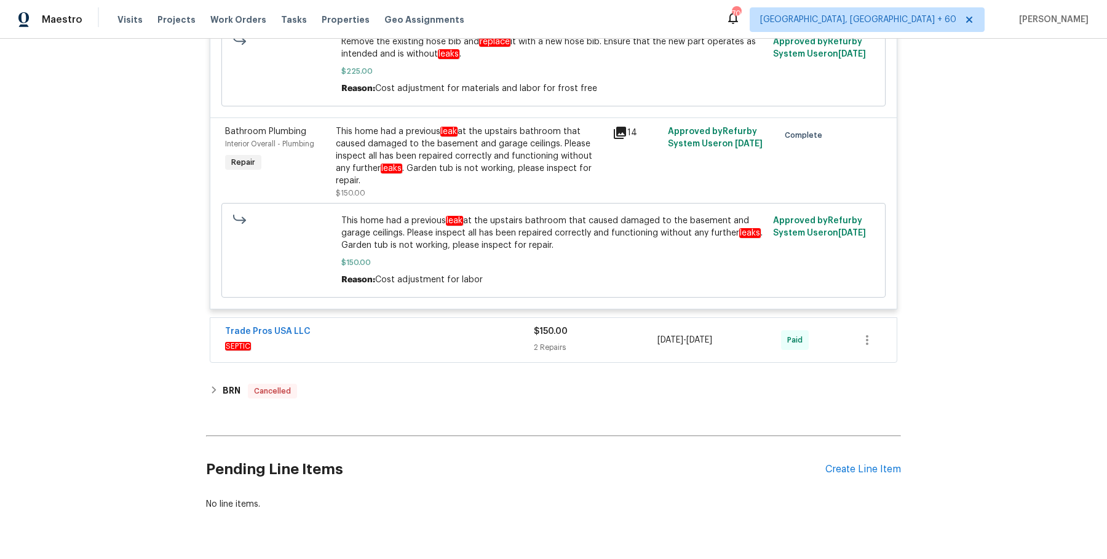
click at [521, 340] on span "SEPTIC" at bounding box center [379, 346] width 309 height 12
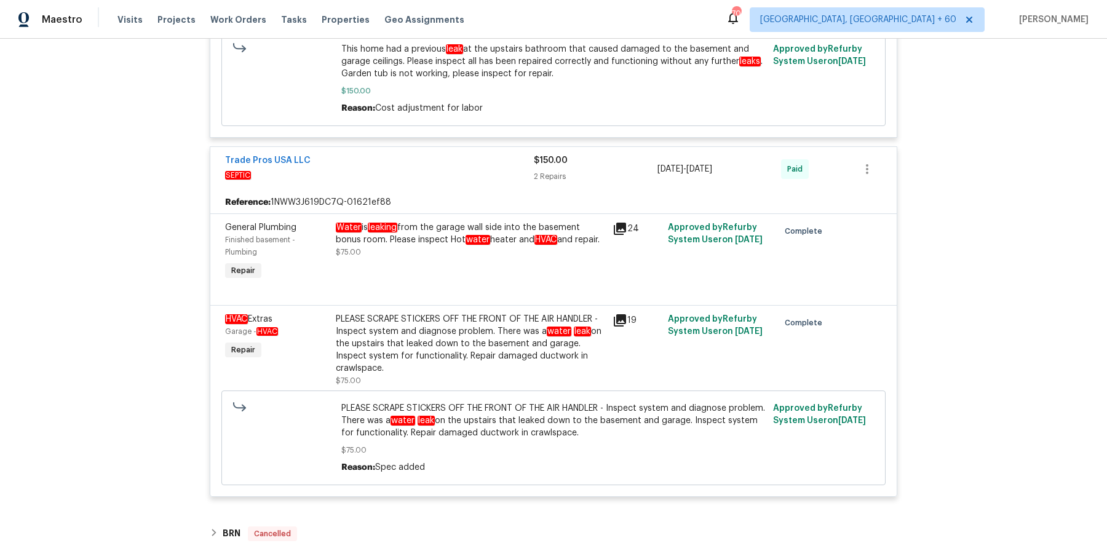
scroll to position [15443, 0]
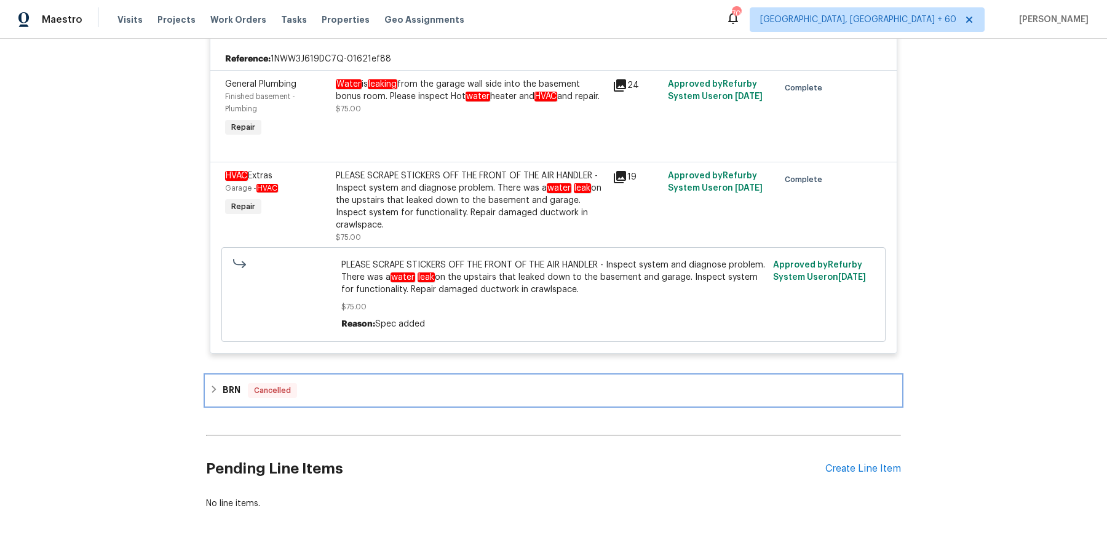
click at [479, 376] on div "BRN Cancelled" at bounding box center [553, 391] width 695 height 30
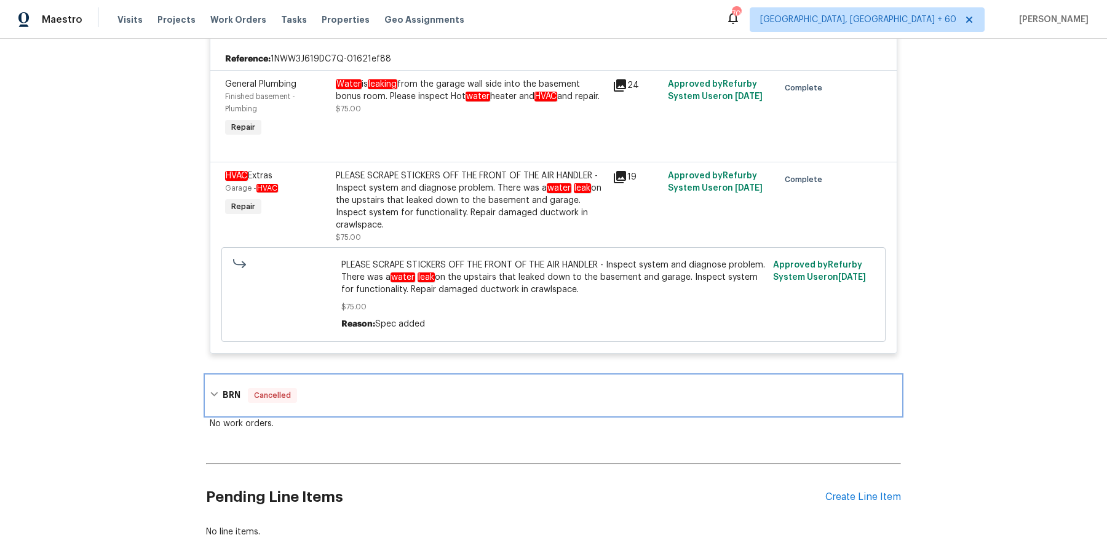
click at [472, 376] on div "BRN Cancelled" at bounding box center [553, 395] width 695 height 39
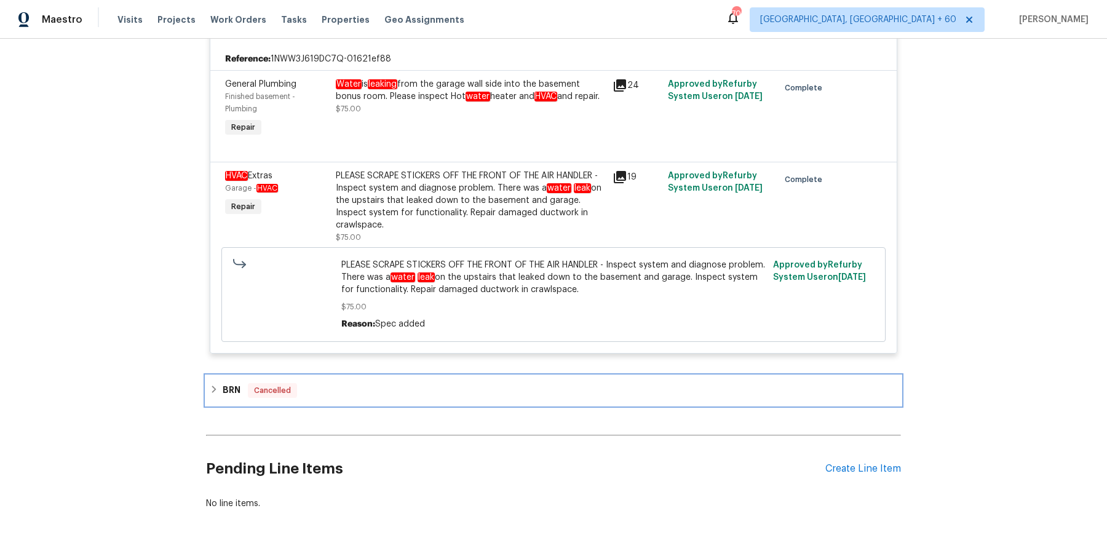
click at [472, 383] on div "BRN Cancelled" at bounding box center [553, 390] width 687 height 15
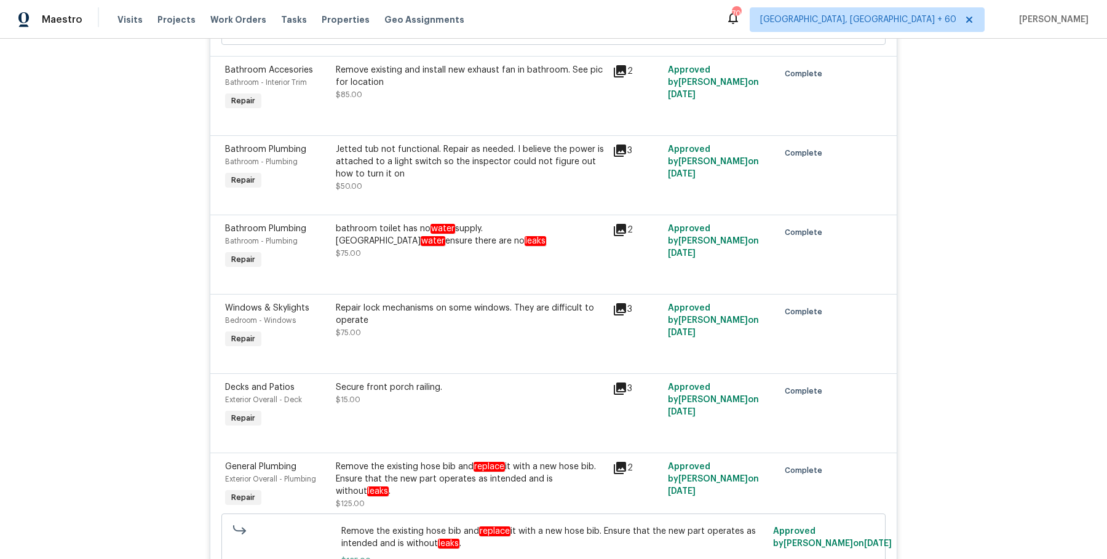
scroll to position [1250, 0]
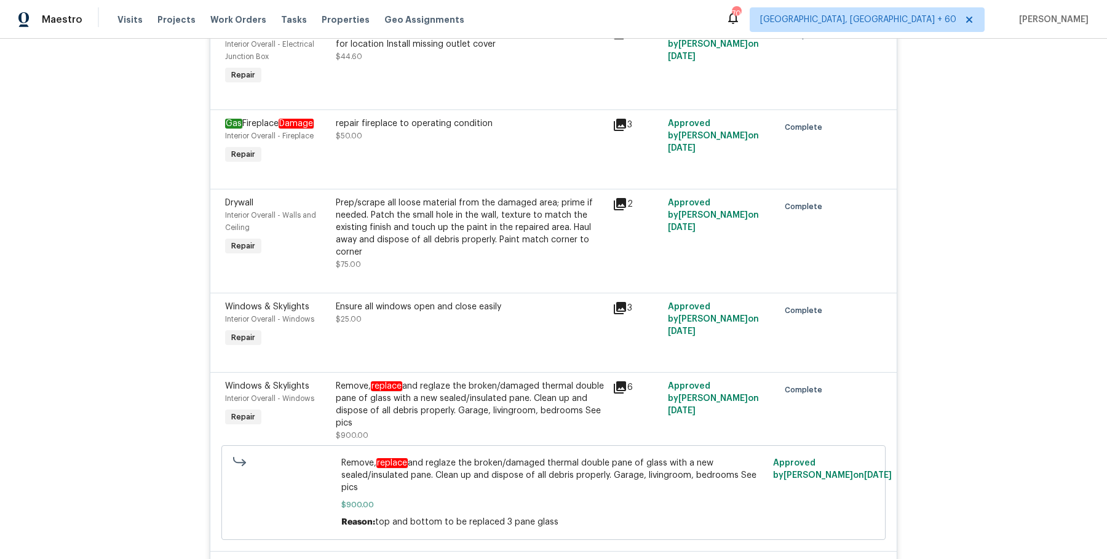
click at [440, 380] on div "Remove, replace and reglaze the broken/damaged thermal double pane of glass wit…" at bounding box center [470, 404] width 269 height 49
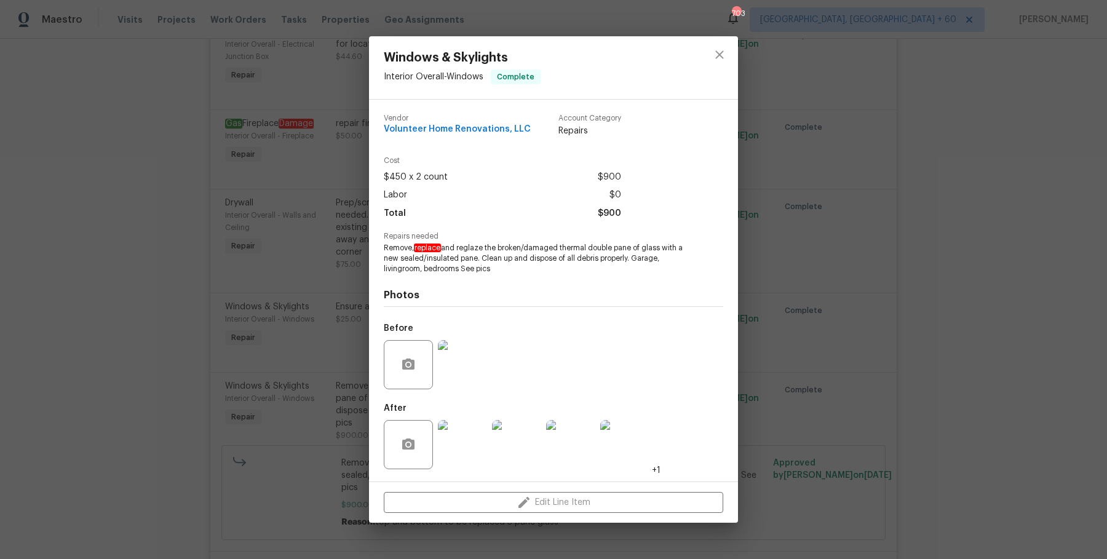
click at [785, 334] on div "Windows & Skylights Interior Overall - Windows Complete Vendor Volunteer Home R…" at bounding box center [553, 279] width 1107 height 559
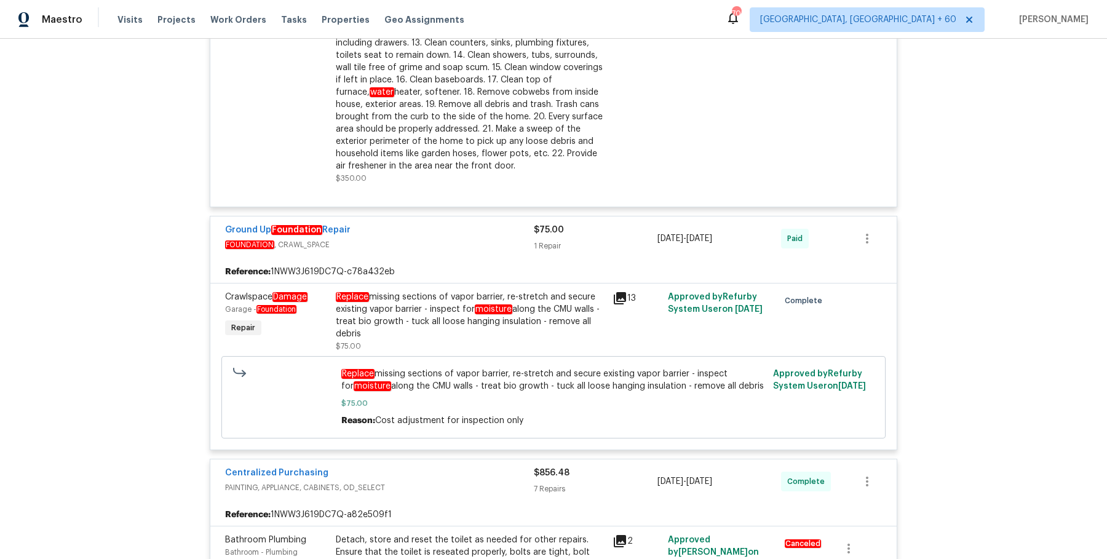
scroll to position [65, 0]
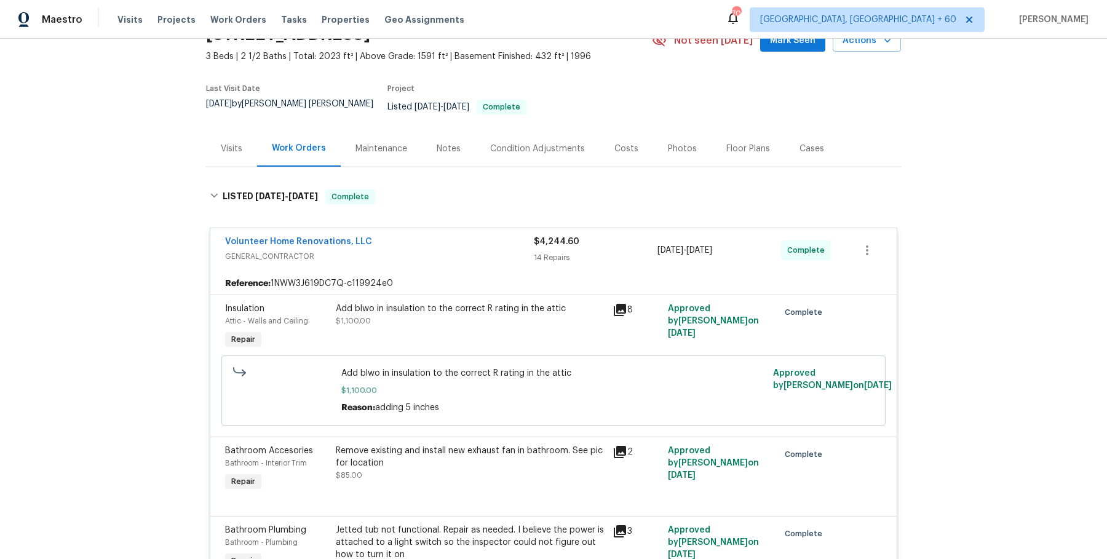
click at [545, 312] on div "Add blwo in insulation to the correct R rating in the attic $1,100.00" at bounding box center [470, 315] width 269 height 25
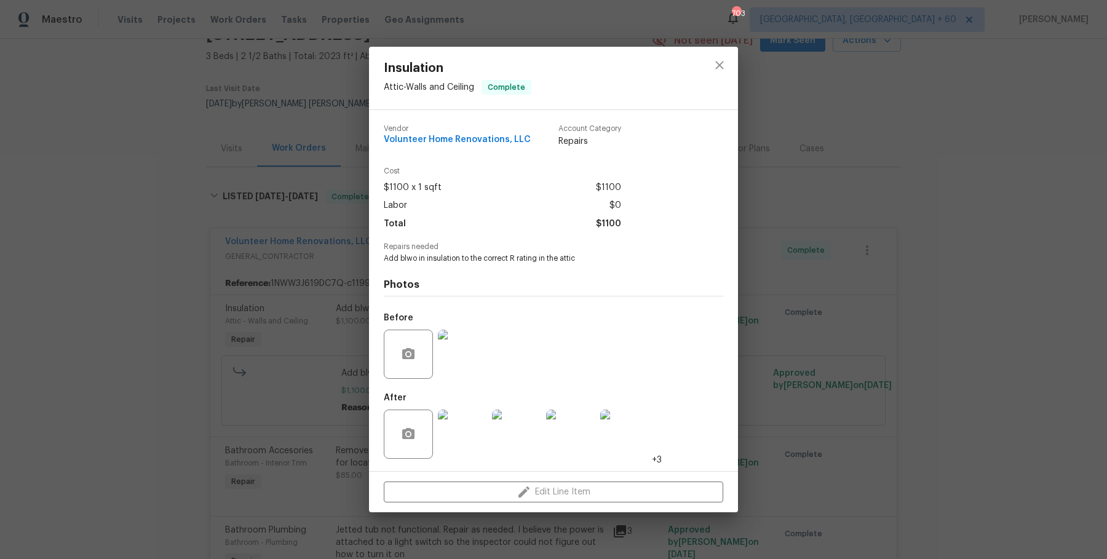
click at [461, 360] on img at bounding box center [462, 354] width 49 height 49
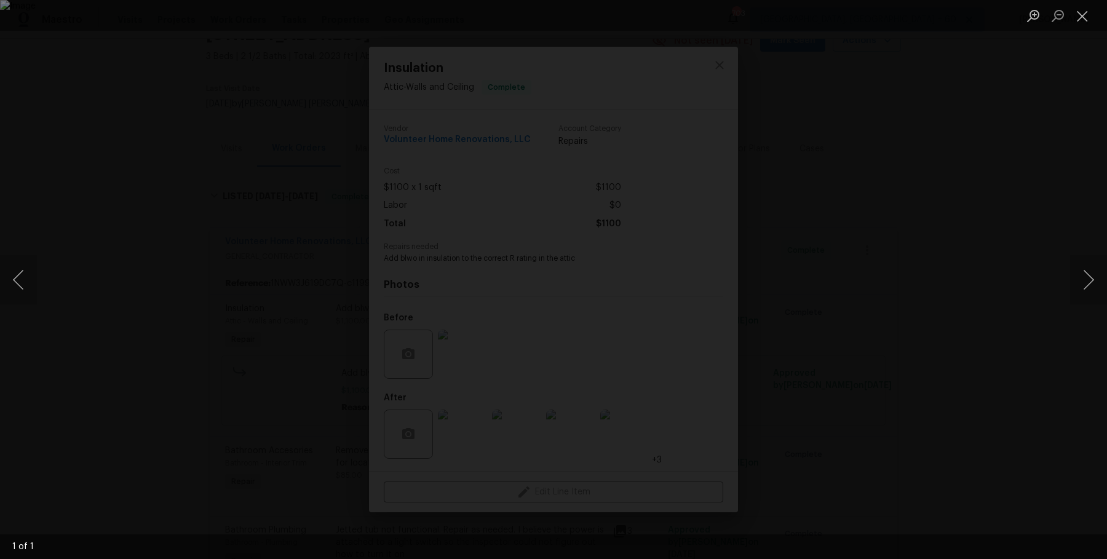
click at [1028, 285] on div "Lightbox" at bounding box center [553, 279] width 1107 height 559
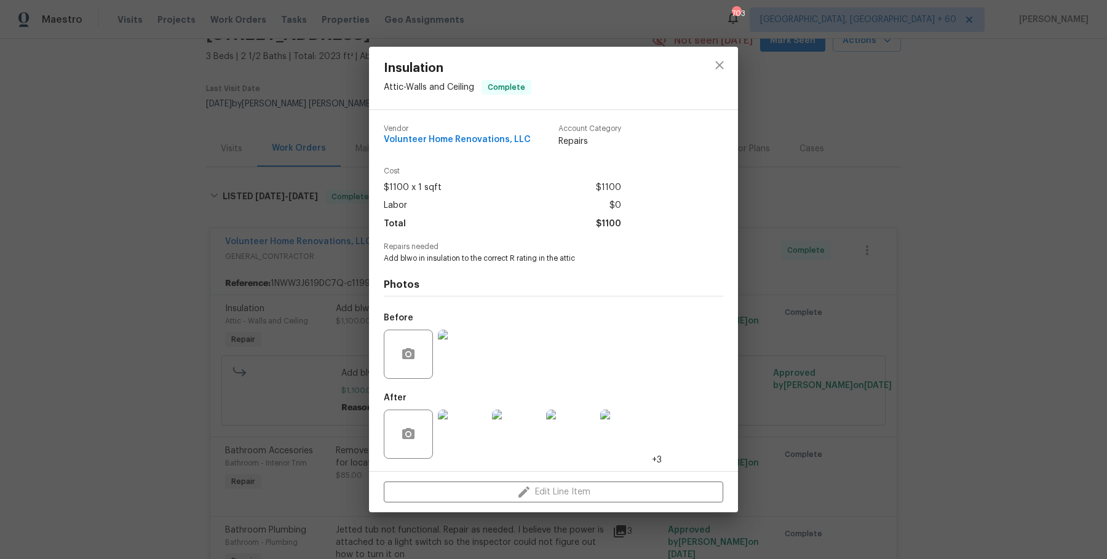
click at [474, 440] on img at bounding box center [462, 433] width 49 height 49
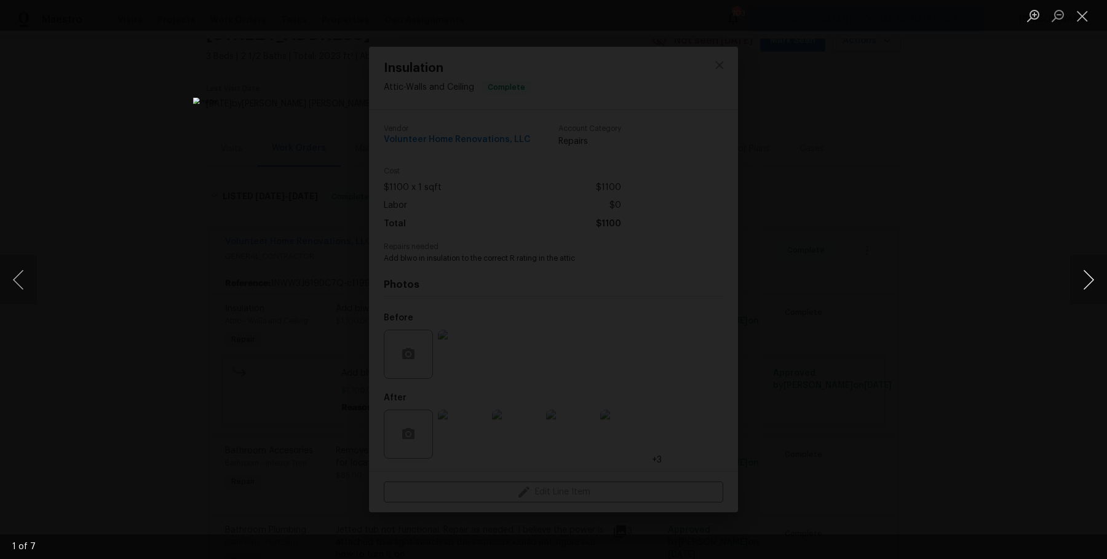
click at [1082, 286] on button "Next image" at bounding box center [1088, 279] width 37 height 49
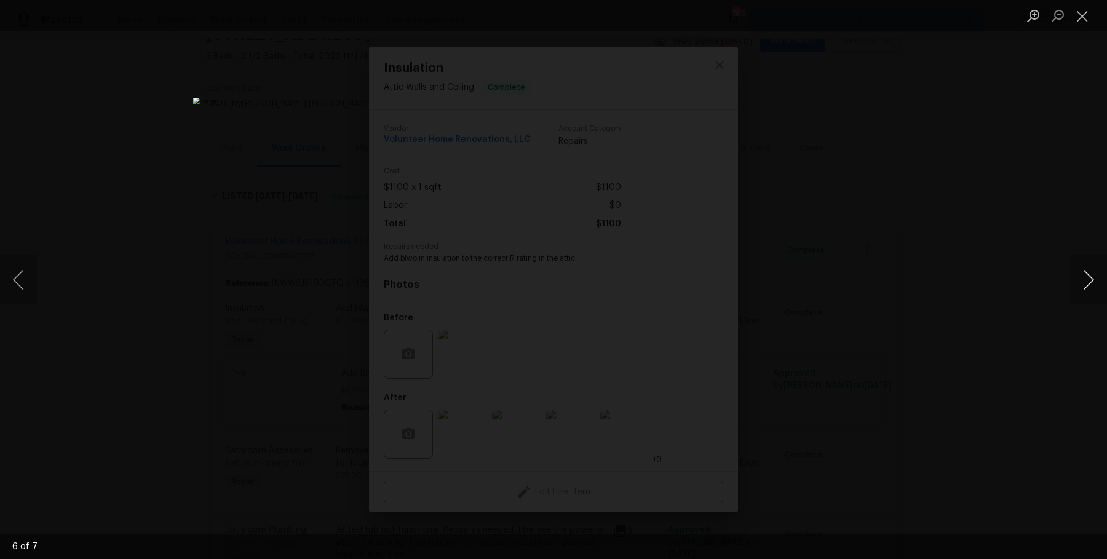
click at [1082, 286] on button "Next image" at bounding box center [1088, 279] width 37 height 49
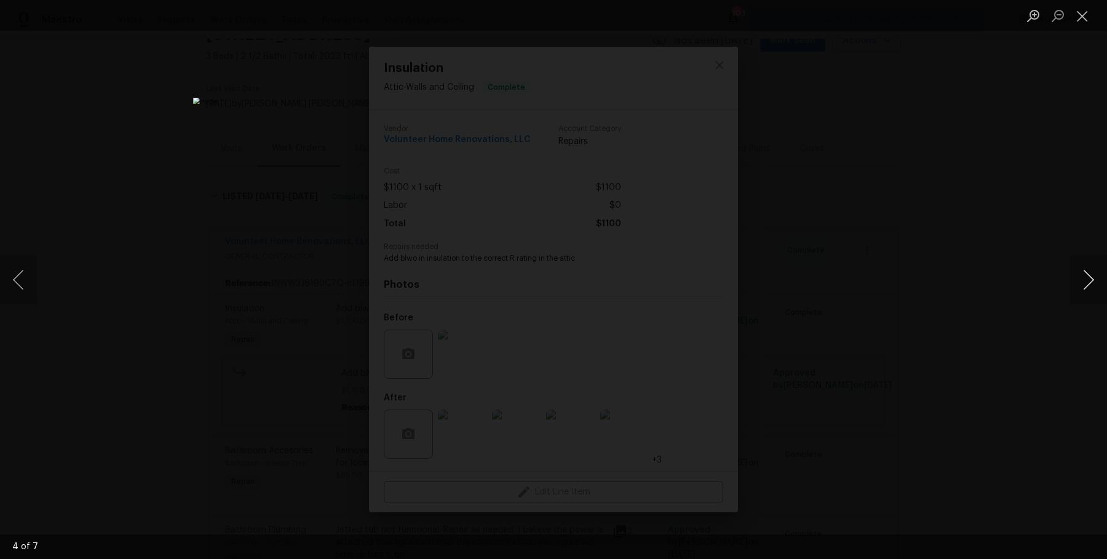
click at [1082, 286] on button "Next image" at bounding box center [1088, 279] width 37 height 49
click at [1020, 215] on div "Lightbox" at bounding box center [553, 279] width 1107 height 559
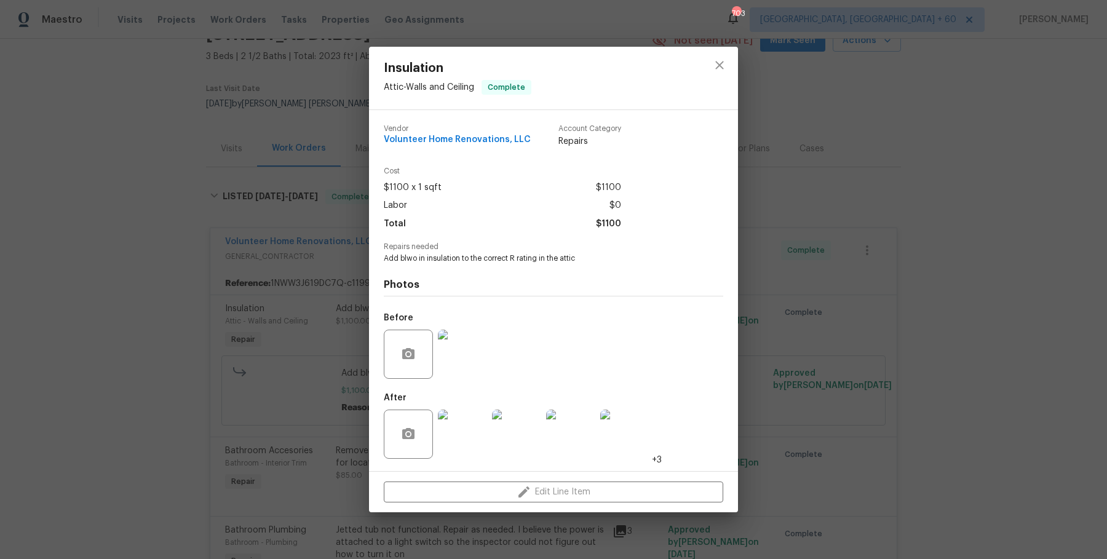
click at [1020, 215] on div "Insulation Attic - Walls and Ceiling Complete Vendor Volunteer Home Renovations…" at bounding box center [553, 279] width 1107 height 559
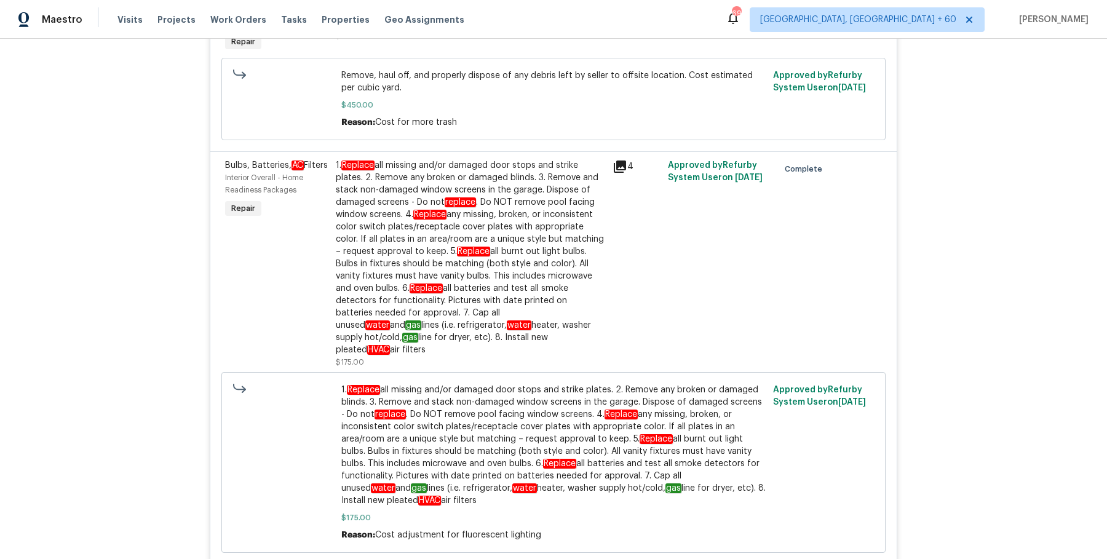
scroll to position [1067, 0]
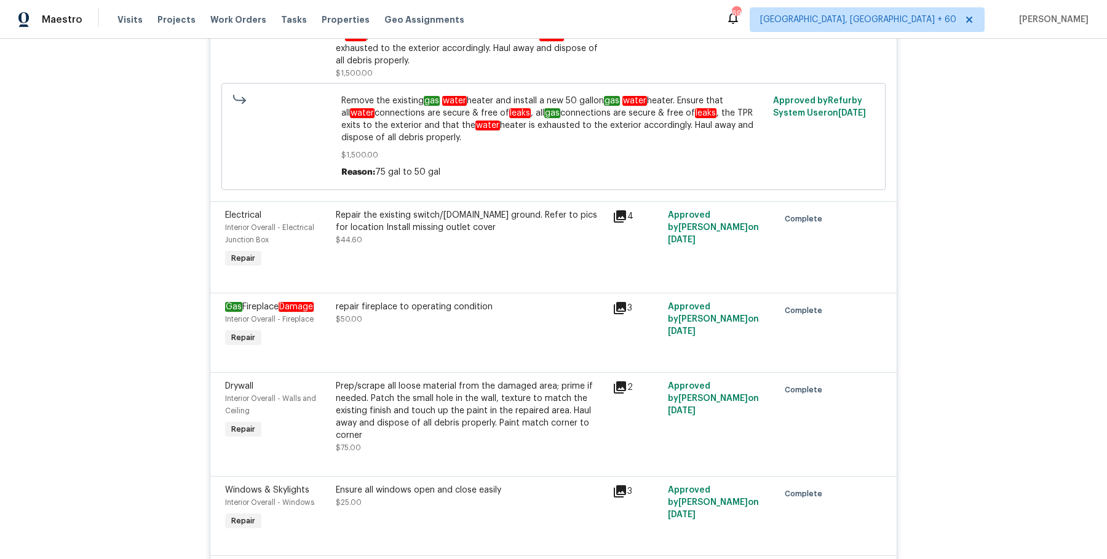
click at [411, 301] on div "repair fireplace to operating condition" at bounding box center [470, 307] width 269 height 12
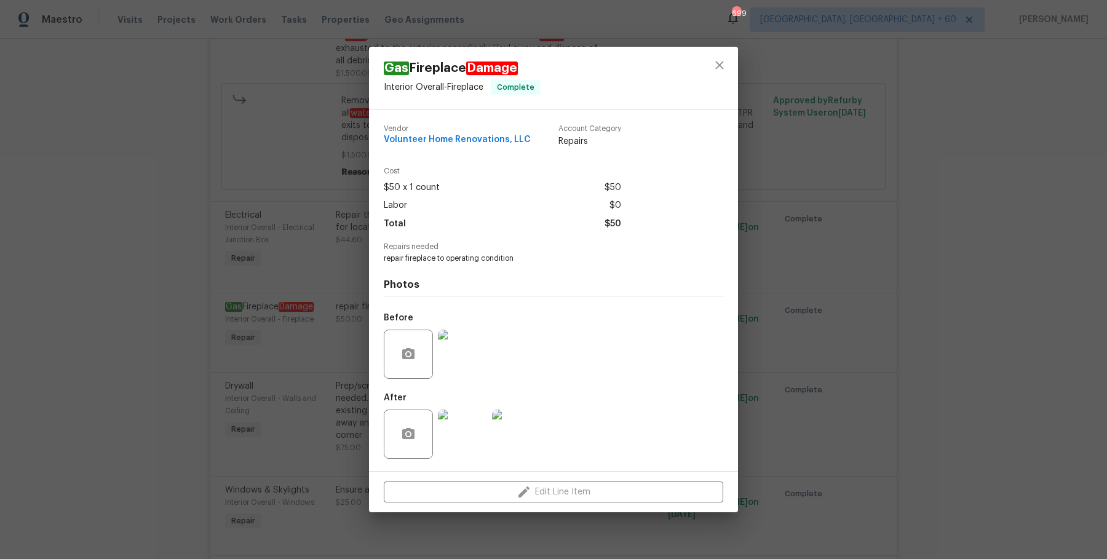
click at [461, 444] on img at bounding box center [462, 433] width 49 height 49
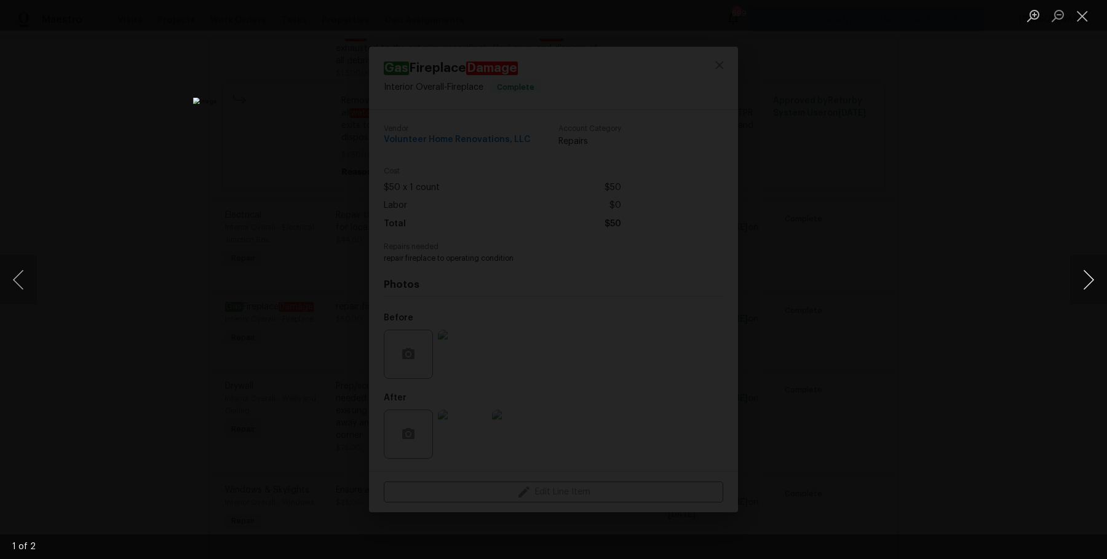
click at [1091, 280] on button "Next image" at bounding box center [1088, 279] width 37 height 49
click at [1091, 281] on button "Next image" at bounding box center [1088, 279] width 37 height 49
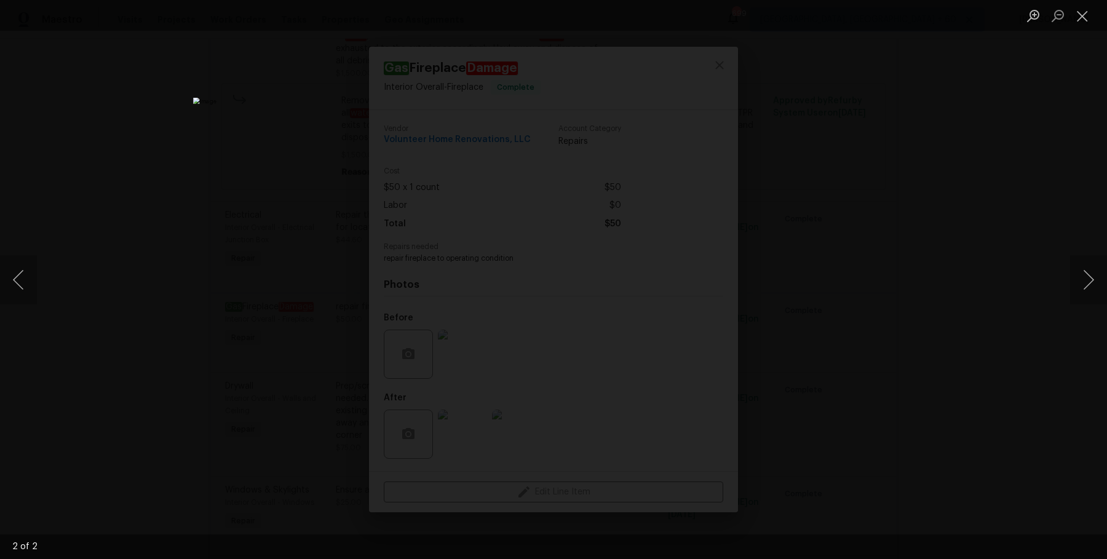
click at [1030, 116] on div "Lightbox" at bounding box center [553, 279] width 1107 height 559
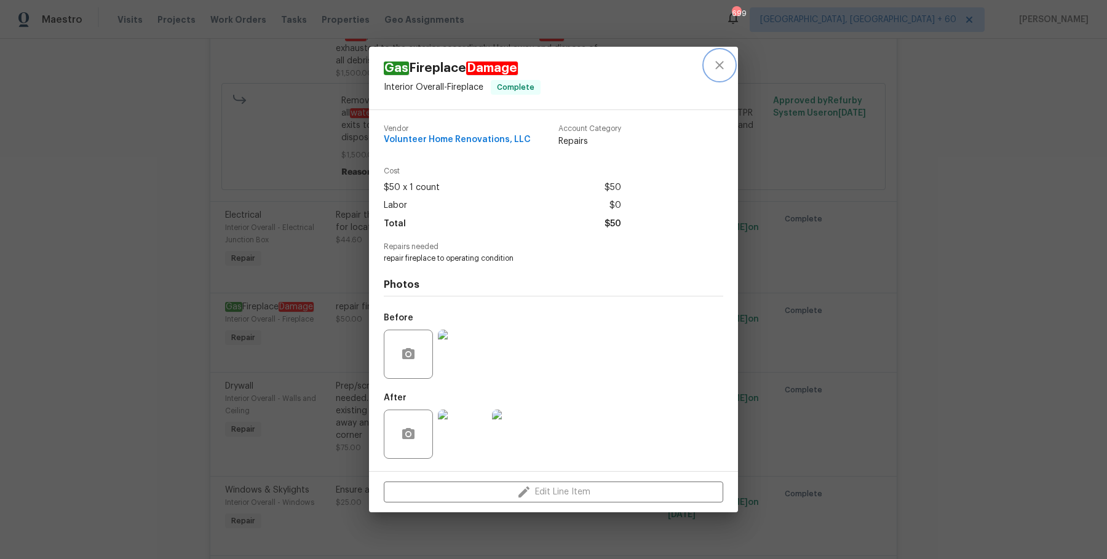
click at [730, 62] on button "close" at bounding box center [720, 65] width 30 height 30
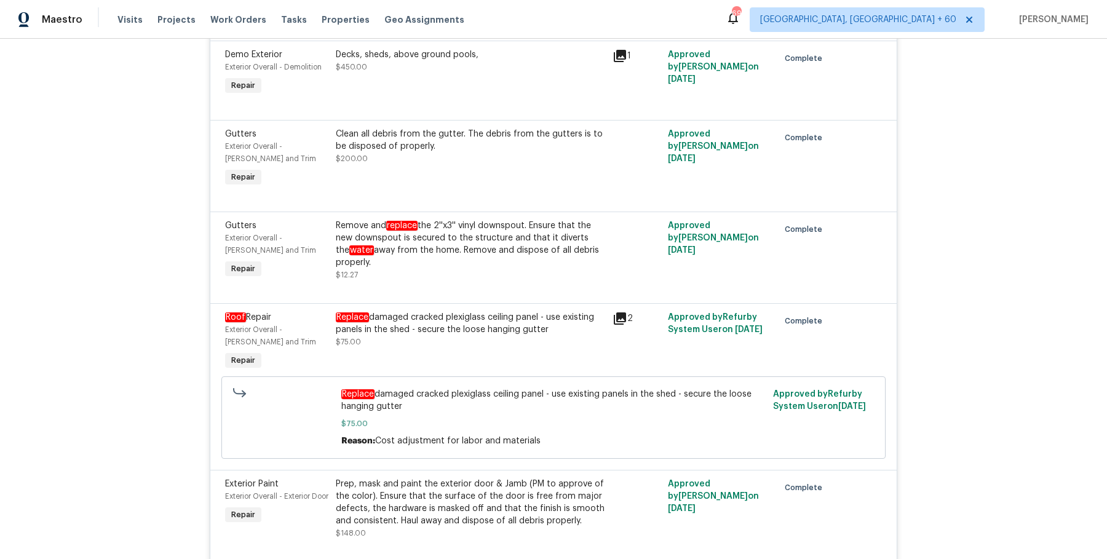
scroll to position [8737, 0]
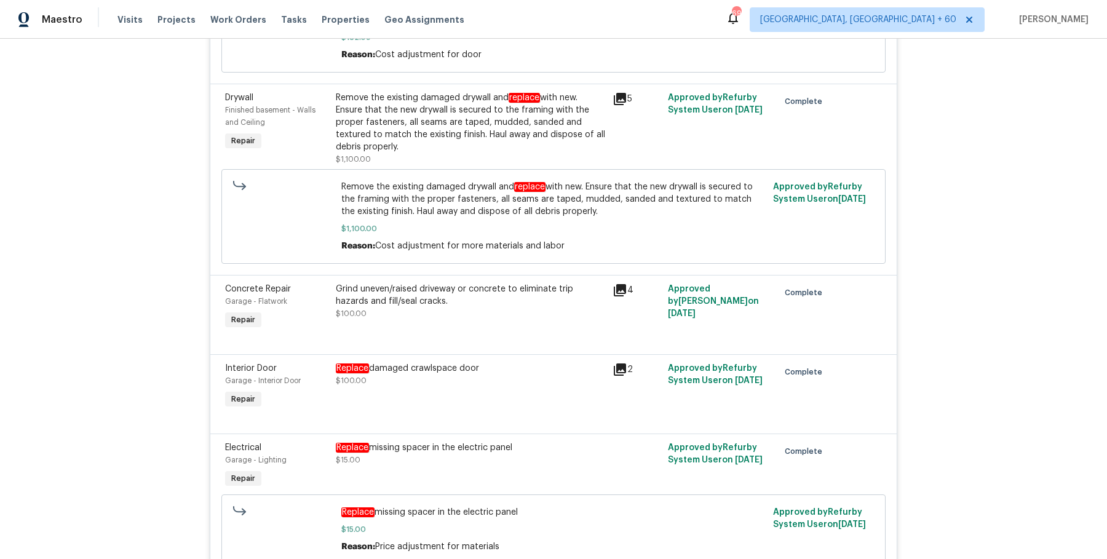
click at [540, 293] on div "Grind uneven/raised driveway or concrete to eliminate trip hazards and fill/sea…" at bounding box center [470, 295] width 269 height 25
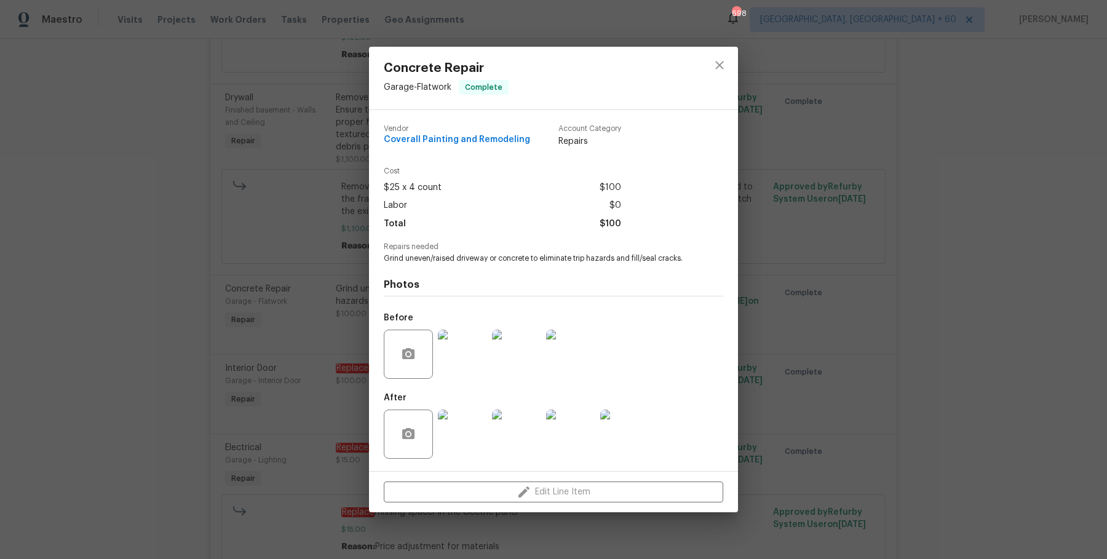
click at [460, 349] on img at bounding box center [462, 354] width 49 height 49
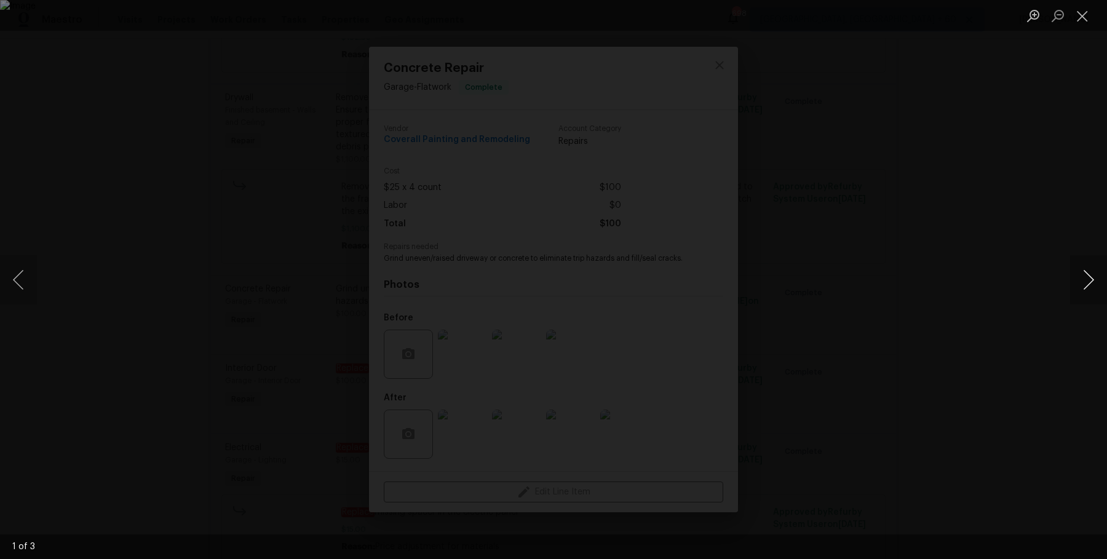
click at [1095, 282] on button "Next image" at bounding box center [1088, 279] width 37 height 49
click at [1097, 282] on button "Next image" at bounding box center [1088, 279] width 37 height 49
click at [1053, 240] on div "Lightbox" at bounding box center [553, 279] width 1107 height 559
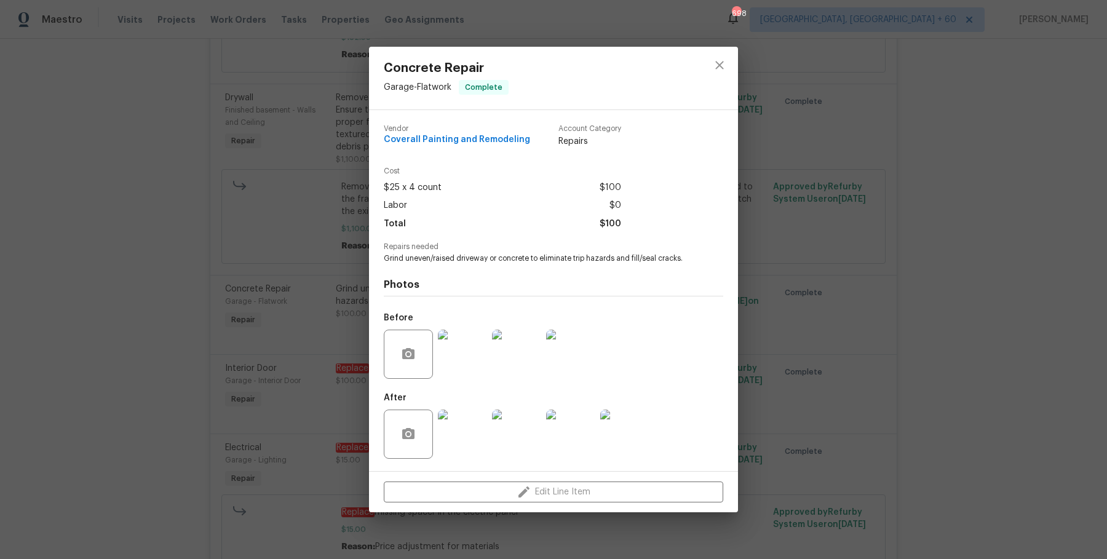
click at [843, 202] on div "Concrete Repair Garage - Flatwork Complete Vendor Coverall Painting and Remodel…" at bounding box center [553, 279] width 1107 height 559
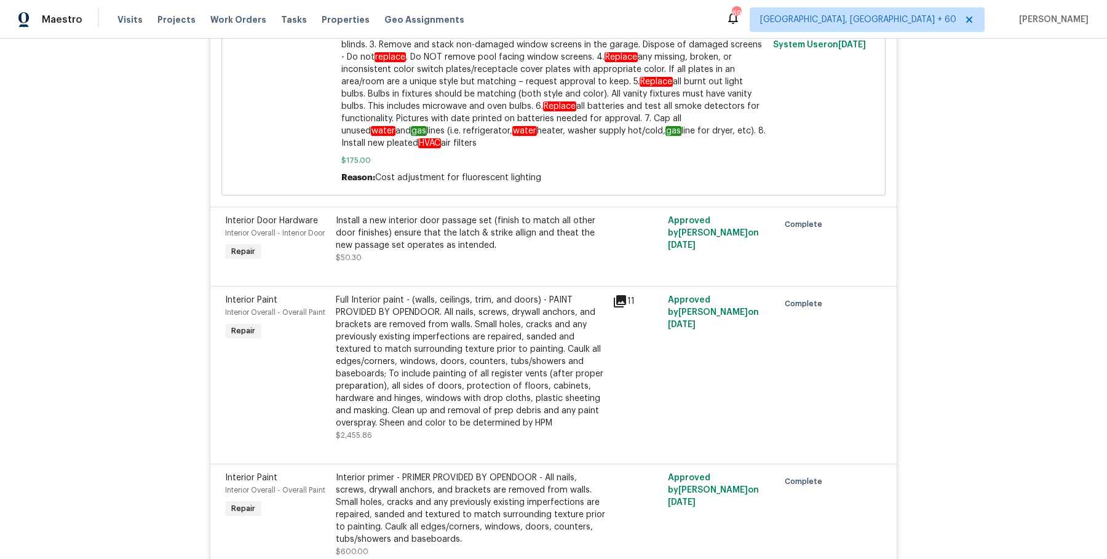
scroll to position [14062, 0]
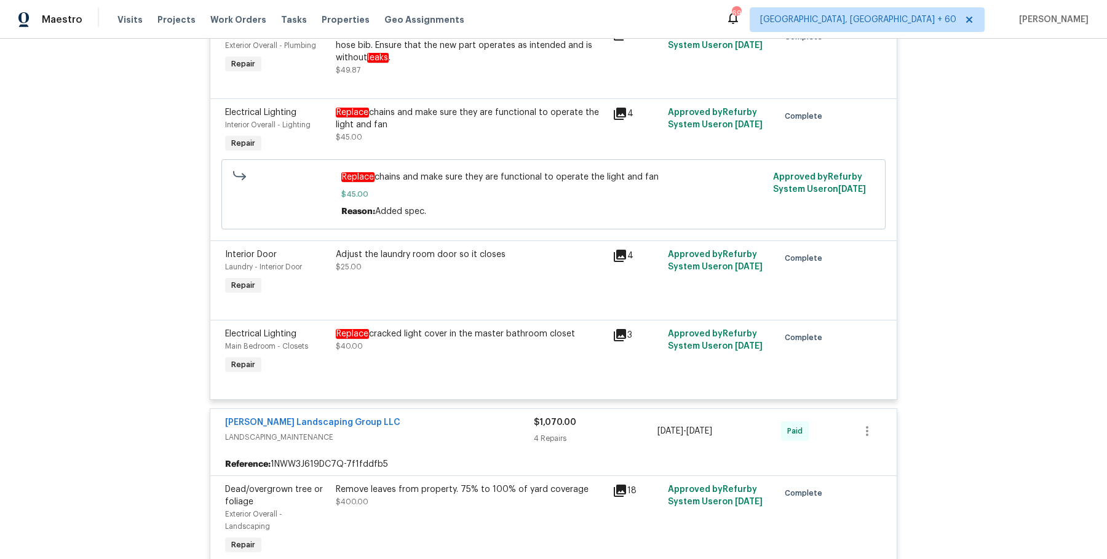
click at [402, 245] on div "Adjust the laundry room door so it closes $25.00" at bounding box center [470, 273] width 277 height 57
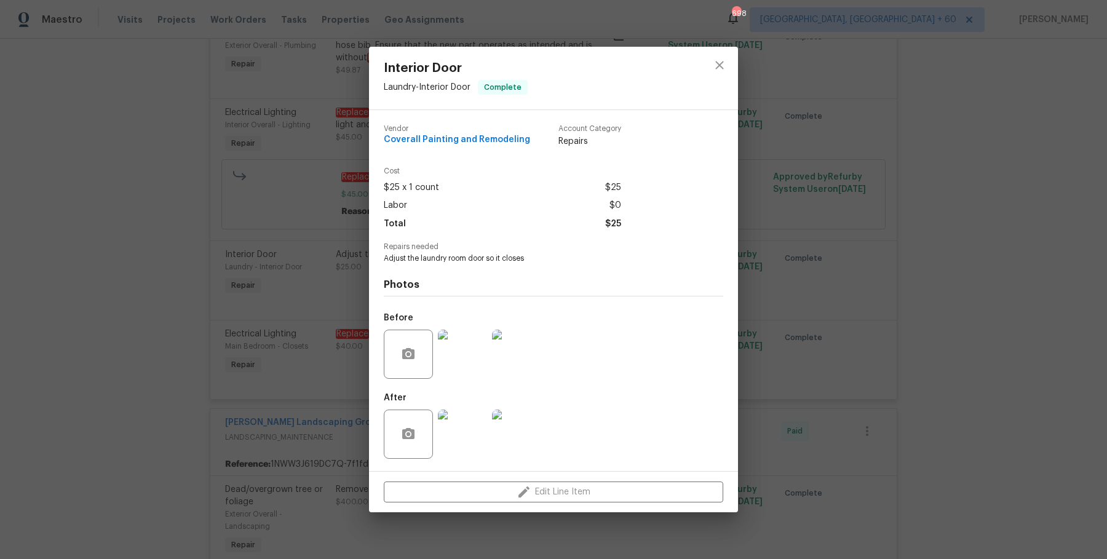
click at [771, 119] on div "Interior Door Laundry - Interior Door Complete Vendor Coverall Painting and Rem…" at bounding box center [553, 279] width 1107 height 559
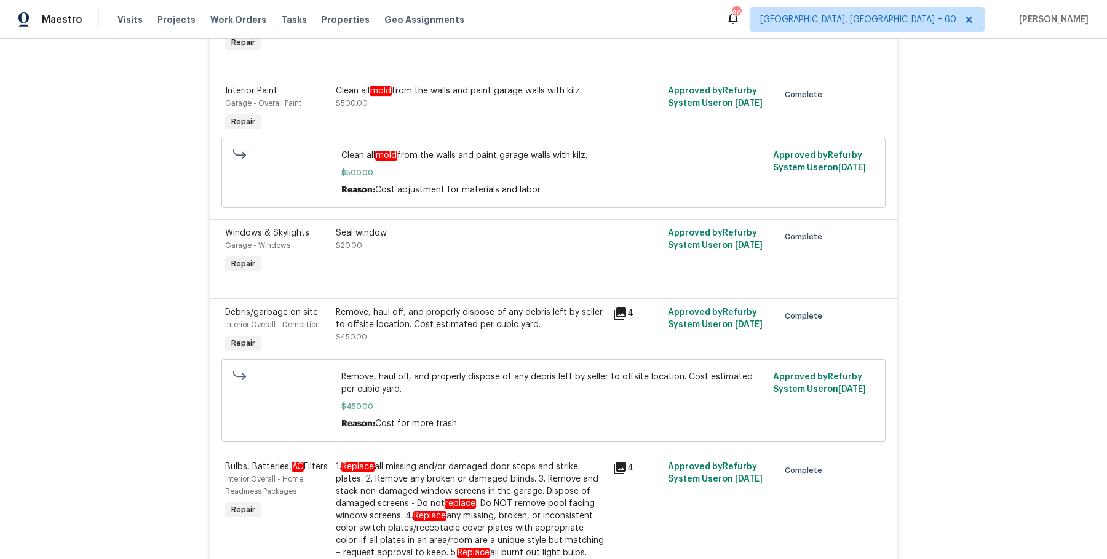
scroll to position [15206, 0]
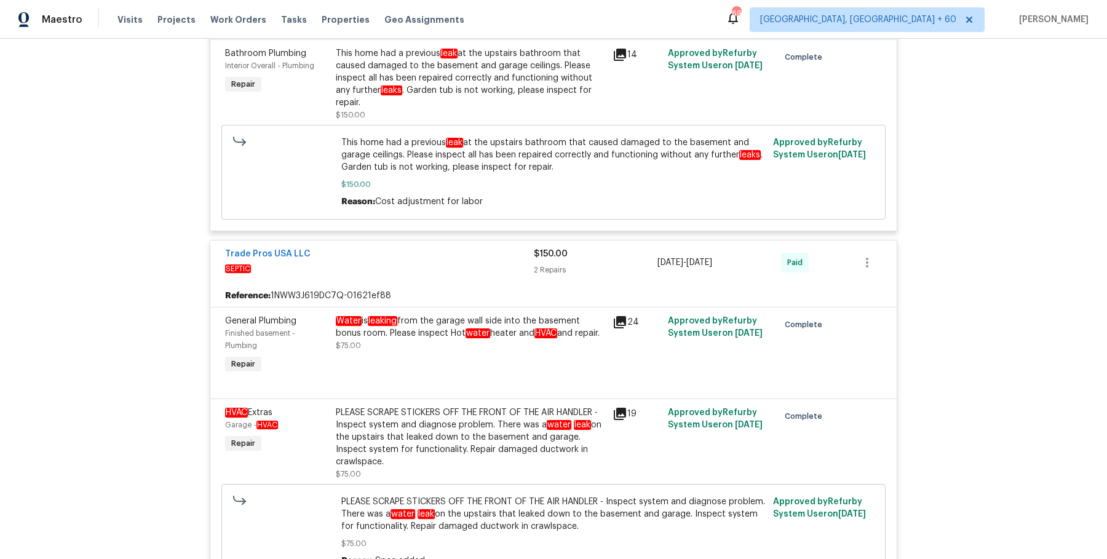
click at [446, 315] on div "Water is leaking from the garage wall side into the basement bonus room. Please…" at bounding box center [470, 327] width 269 height 25
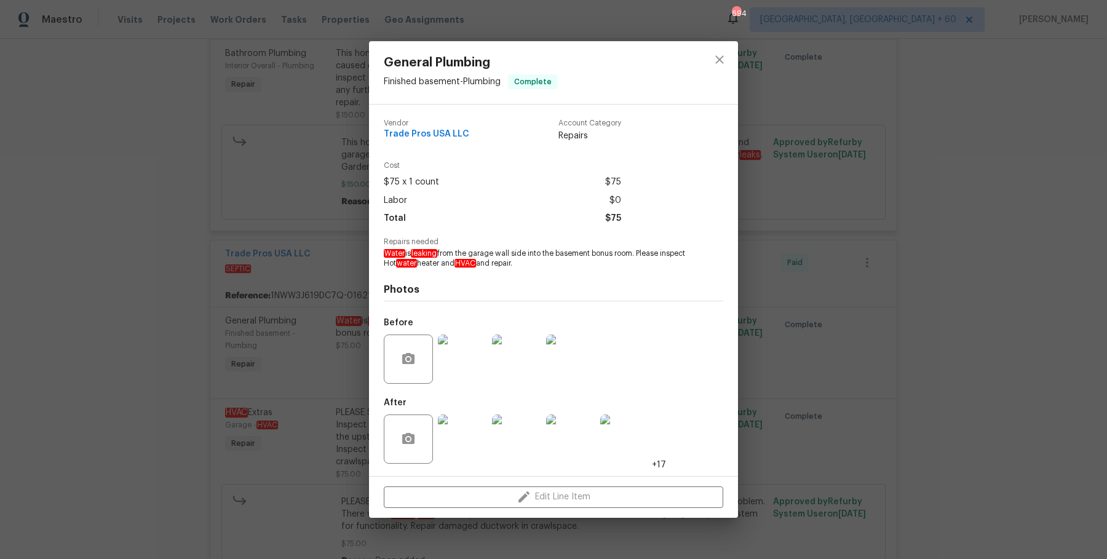
click at [467, 436] on img at bounding box center [462, 438] width 49 height 49
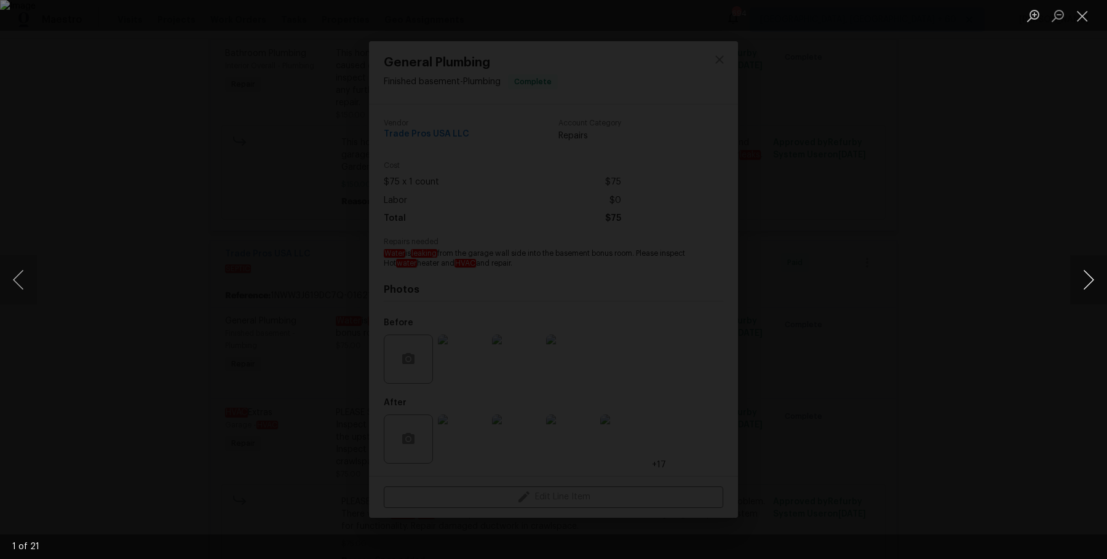
click at [1085, 285] on button "Next image" at bounding box center [1088, 279] width 37 height 49
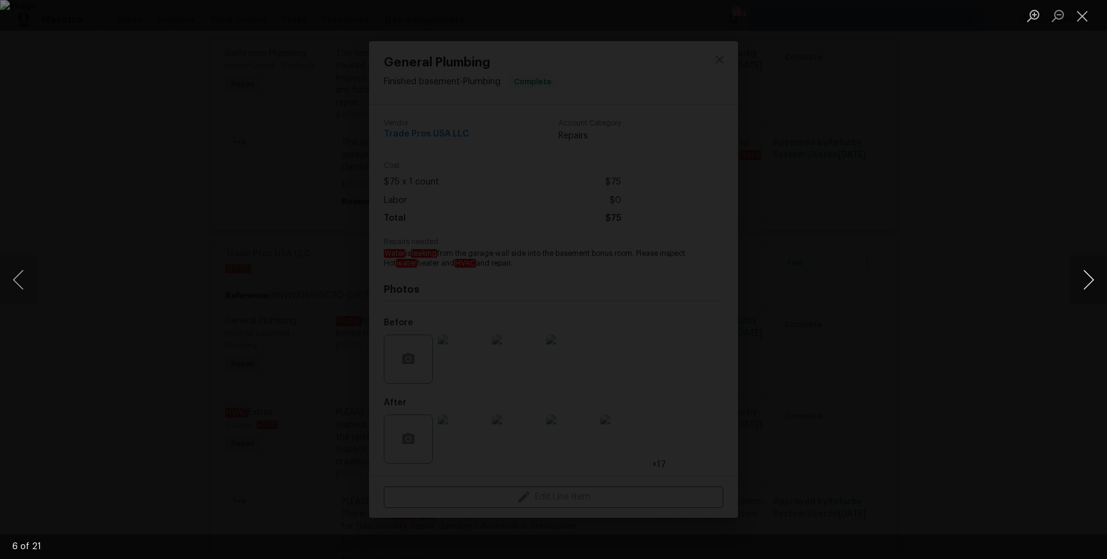
click at [1085, 285] on button "Next image" at bounding box center [1088, 279] width 37 height 49
click at [1042, 241] on div "Lightbox" at bounding box center [553, 279] width 1107 height 559
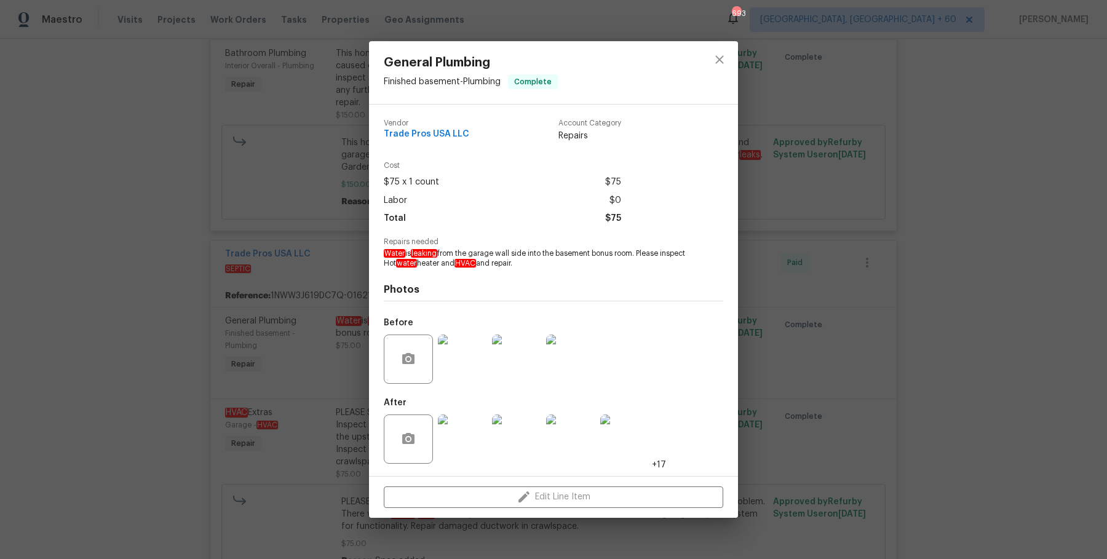
click at [1042, 241] on div "General Plumbing Finished basement - Plumbing Complete Vendor Trade Pros USA LL…" at bounding box center [553, 279] width 1107 height 559
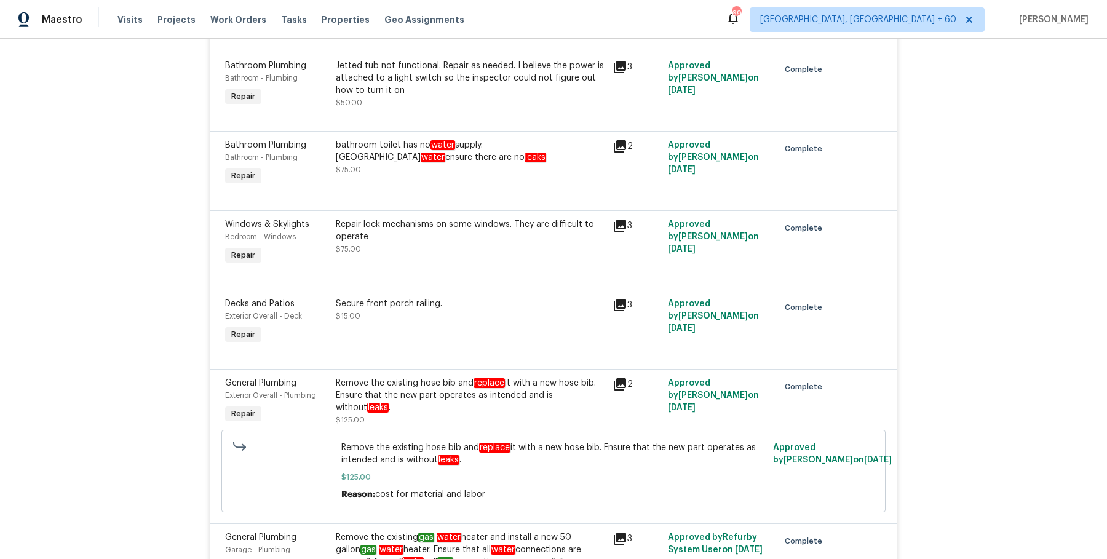
scroll to position [528, 0]
click at [448, 220] on div "Repair lock mechanisms on some windows. They are difficult to operate" at bounding box center [470, 232] width 269 height 25
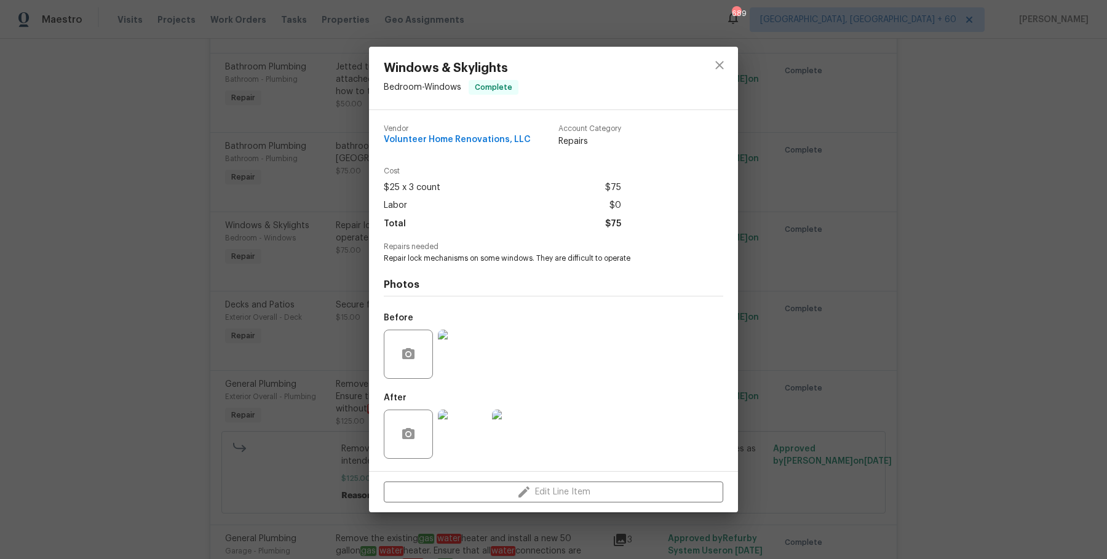
click at [857, 251] on div "Windows & Skylights Bedroom - Windows Complete Vendor Volunteer Home Renovation…" at bounding box center [553, 279] width 1107 height 559
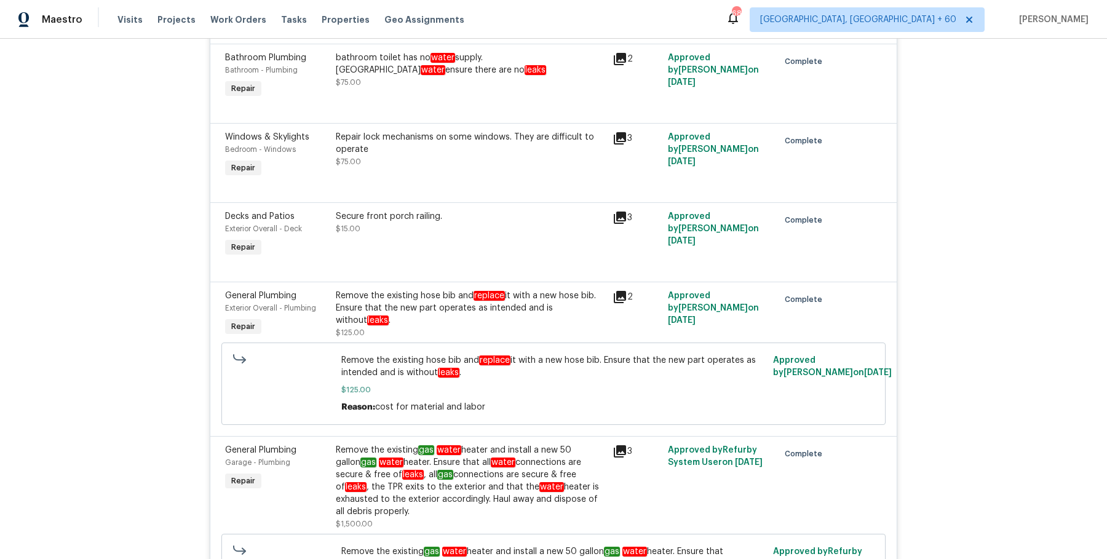
scroll to position [650, 0]
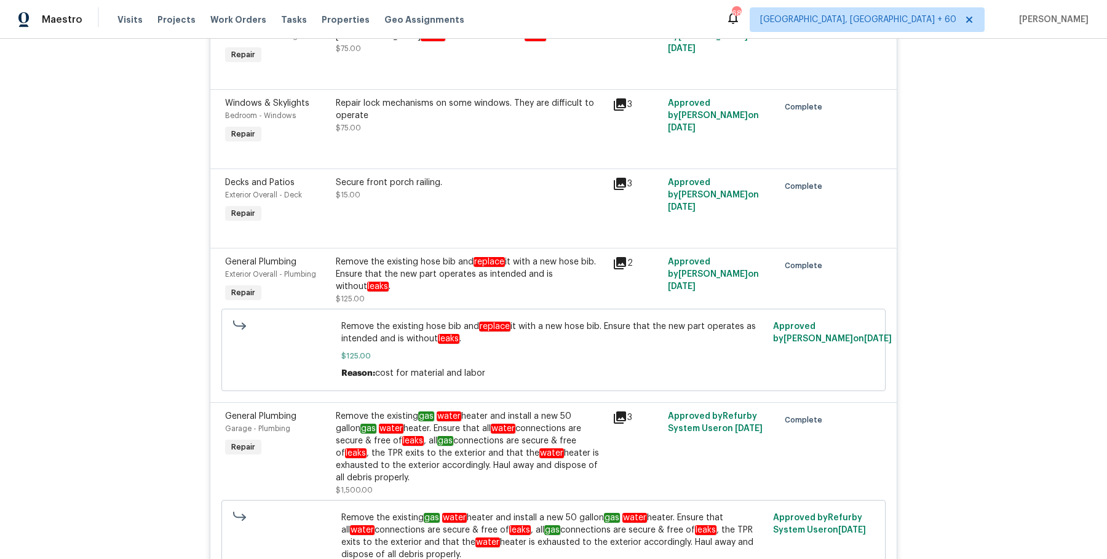
click at [541, 272] on div "Remove the existing hose bib and replace it with a new hose bib. Ensure that th…" at bounding box center [470, 274] width 269 height 37
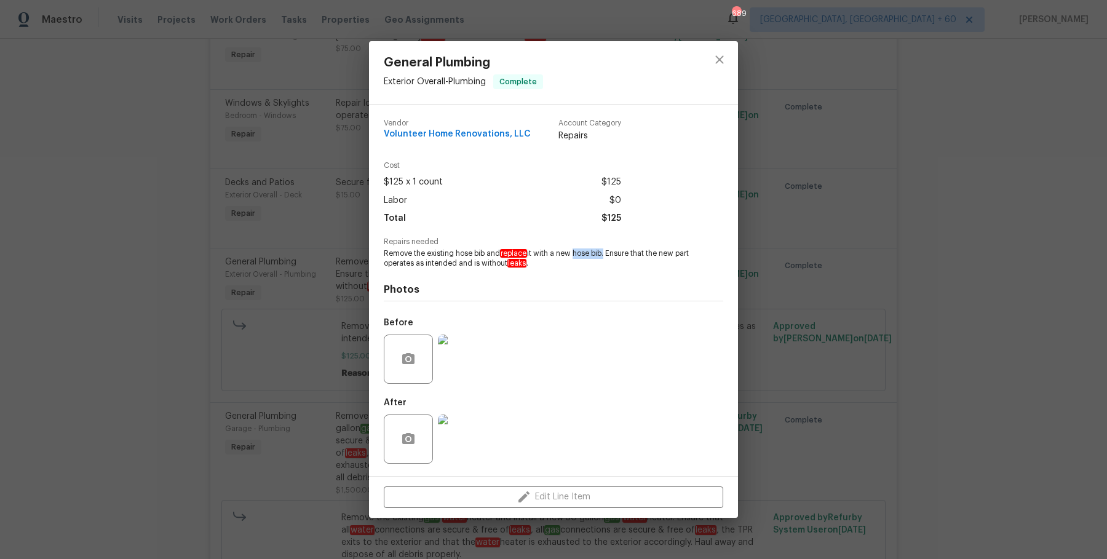
drag, startPoint x: 574, startPoint y: 251, endPoint x: 604, endPoint y: 251, distance: 30.1
click at [604, 251] on span "Remove the existing hose bib and replace it with a new hose bib. Ensure that th…" at bounding box center [537, 258] width 306 height 21
copy span "hose bib"
click at [479, 418] on img at bounding box center [462, 438] width 49 height 49
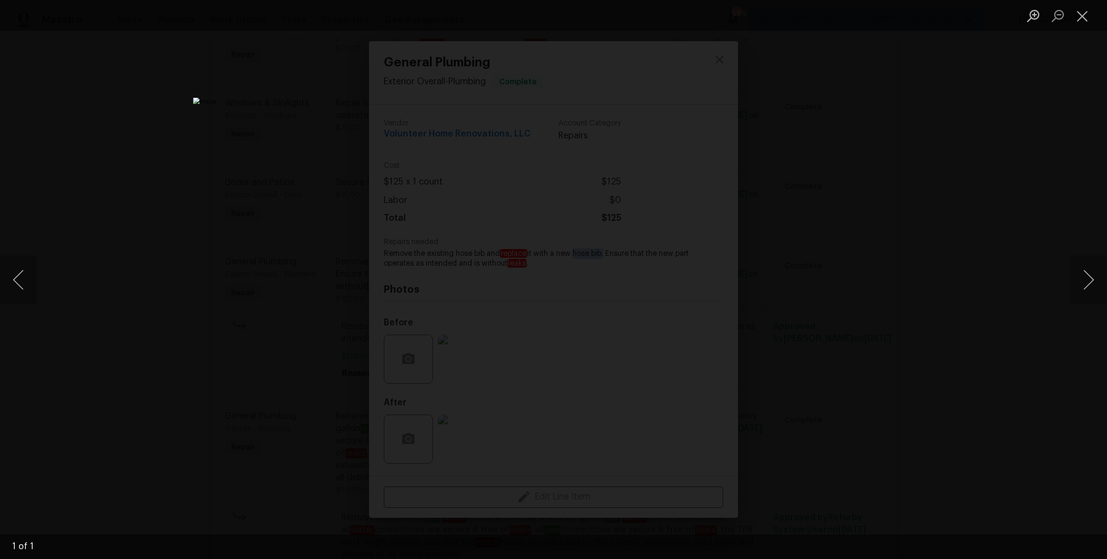
click at [834, 454] on div "Lightbox" at bounding box center [553, 279] width 1107 height 559
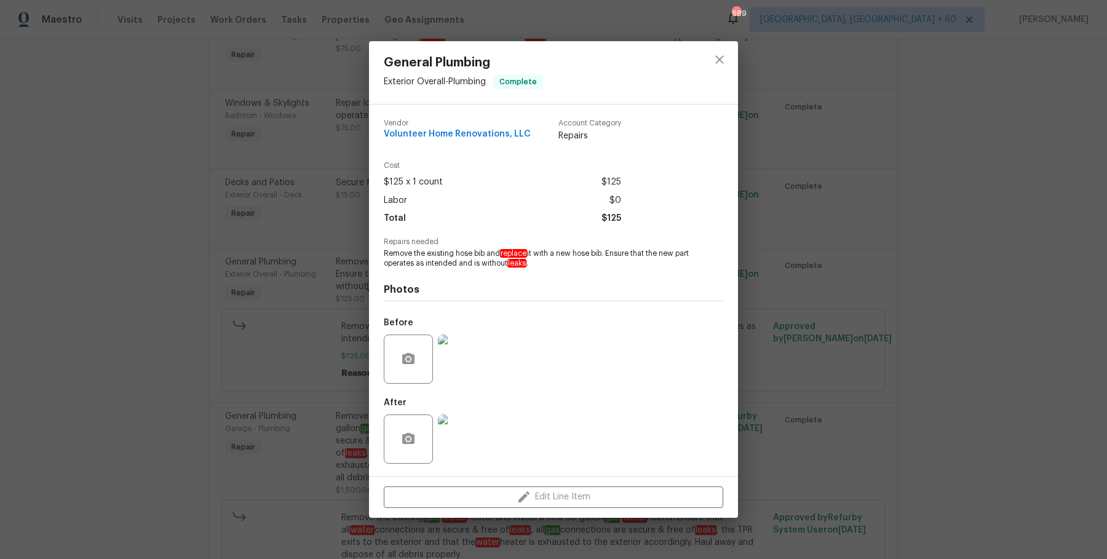
click at [875, 380] on div "General Plumbing Exterior Overall - Plumbing Complete Vendor Volunteer Home Ren…" at bounding box center [553, 279] width 1107 height 559
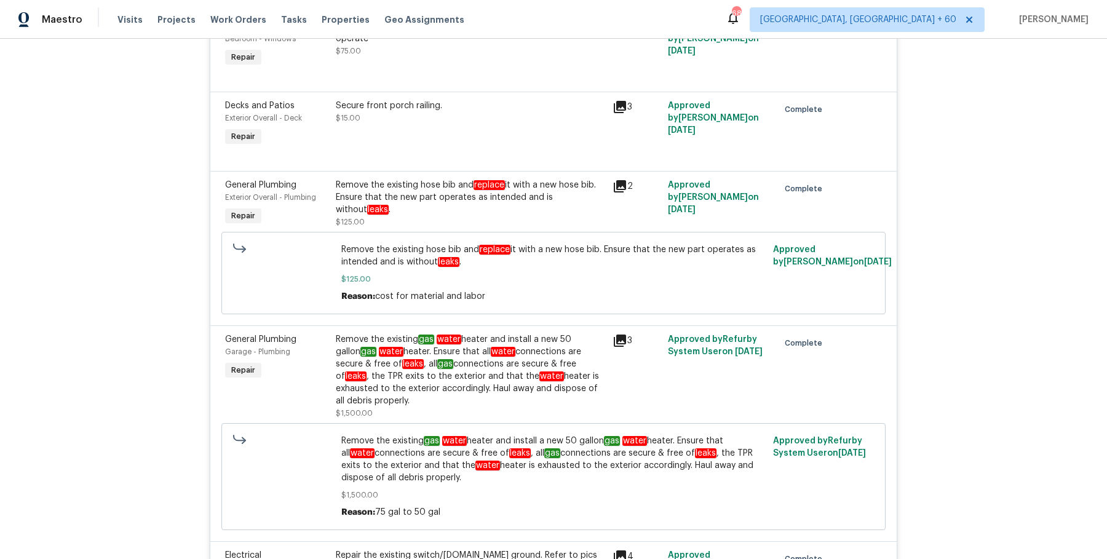
scroll to position [730, 0]
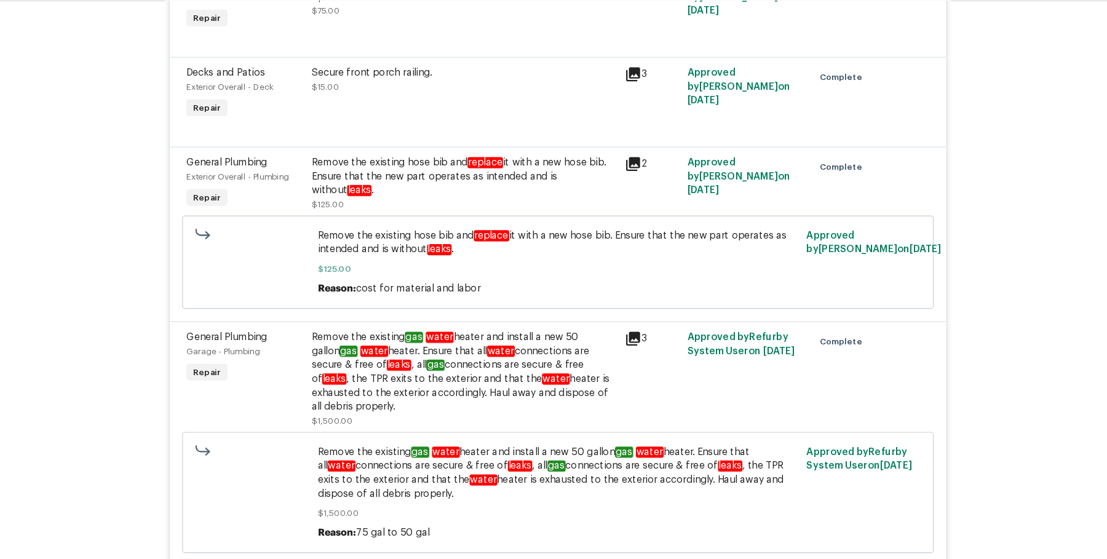
click at [477, 346] on div "Remove the existing gas water heater and install a new 50 gallon gas water heat…" at bounding box center [470, 367] width 269 height 74
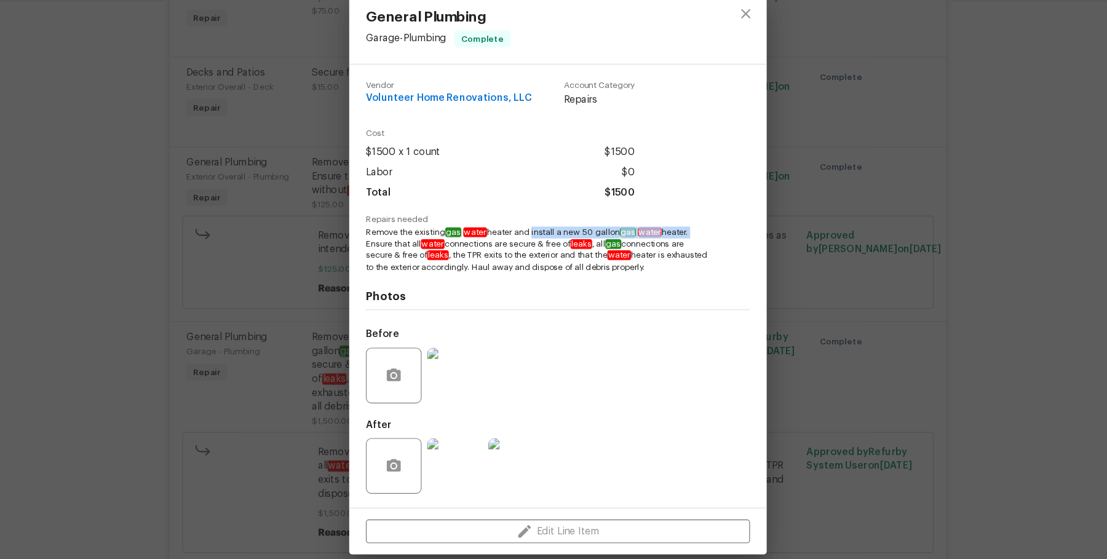
drag, startPoint x: 531, startPoint y: 243, endPoint x: 694, endPoint y: 243, distance: 162.9
click at [694, 243] on div "Repairs needed Remove the existing gas water heater and install a new 50 gallon…" at bounding box center [553, 253] width 339 height 52
copy span "install a new 50 gallon gas water heater."
click at [847, 290] on div "General Plumbing Garage - Plumbing Complete Vendor Volunteer Home Renovations, …" at bounding box center [553, 279] width 1107 height 559
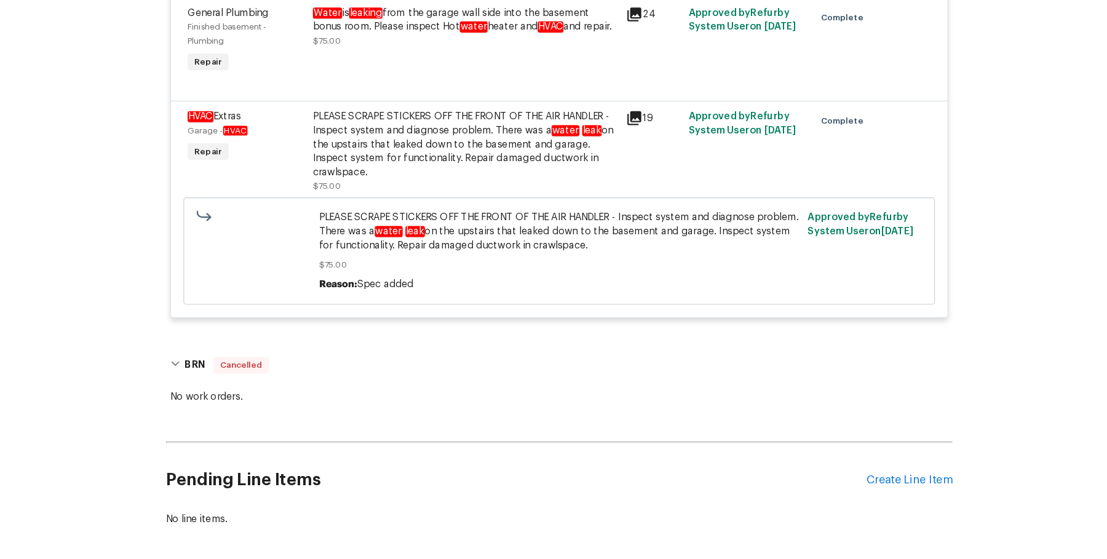
scroll to position [0, 0]
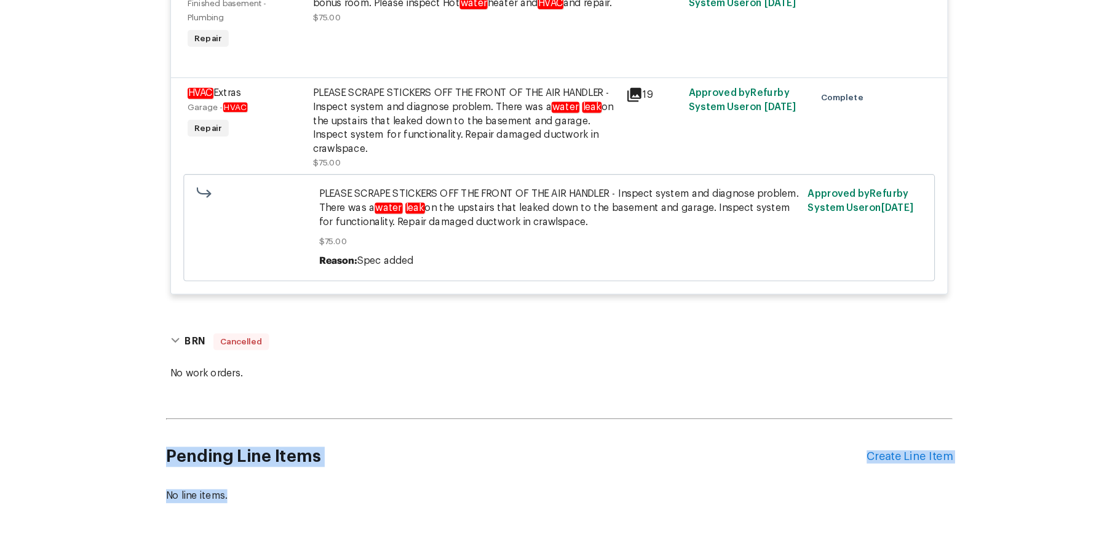
drag, startPoint x: 424, startPoint y: 356, endPoint x: 315, endPoint y: 599, distance: 266.9
click at [315, 558] on html "Maestro Visits Projects Work Orders Tasks Properties Geo Assignments 671 Albuqu…" at bounding box center [553, 279] width 1107 height 559
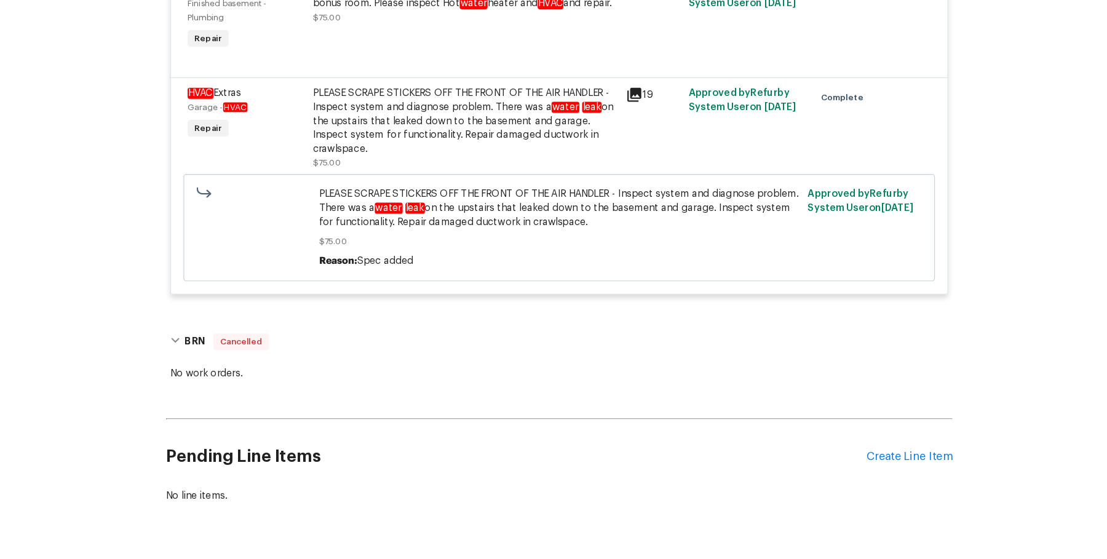
click at [458, 387] on div "No work orders." at bounding box center [553, 396] width 695 height 18
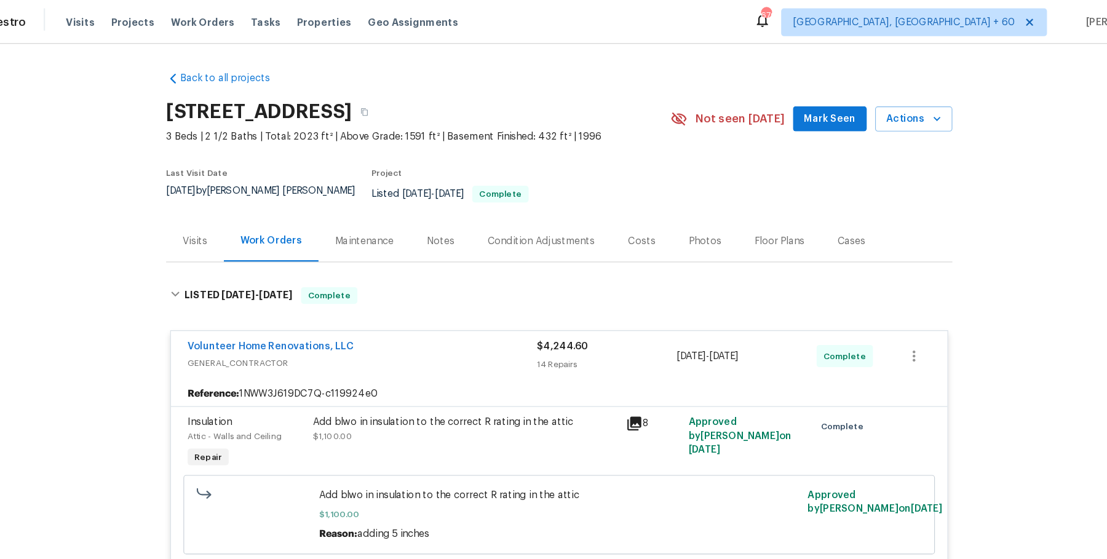
drag, startPoint x: 213, startPoint y: 20, endPoint x: 233, endPoint y: 30, distance: 22.0
click at [213, 20] on span "Work Orders" at bounding box center [238, 20] width 56 height 12
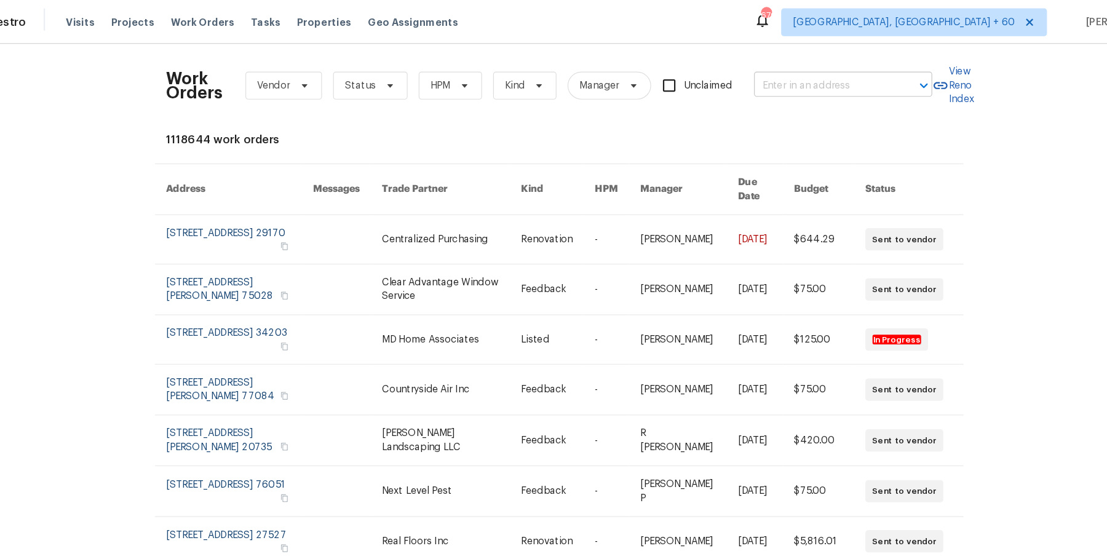
click at [785, 77] on input "text" at bounding box center [787, 75] width 123 height 19
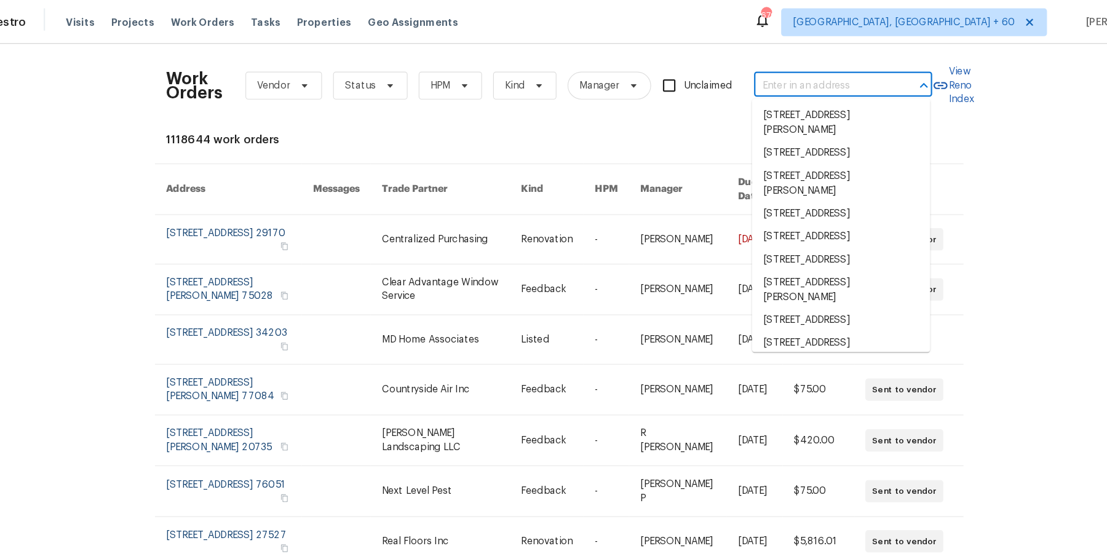
paste input "141 Edenvale Rd Rock Hill, SC 29730"
type input "141 Edenvale Rd Rock Hill, SC 29730"
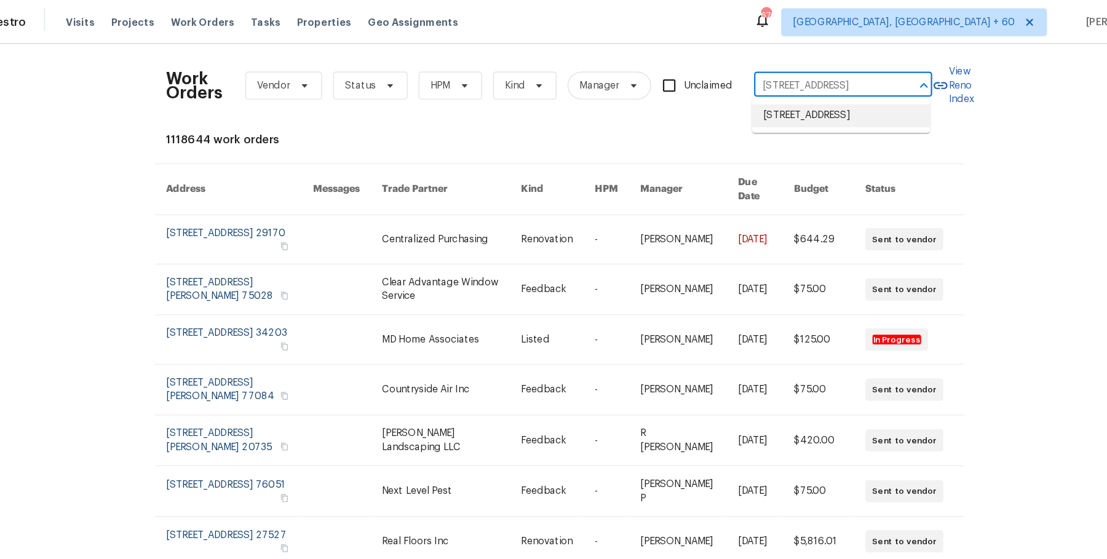
click at [785, 105] on li "141 Edenvale Rd, Rock Hill, SC 29730" at bounding box center [802, 102] width 157 height 20
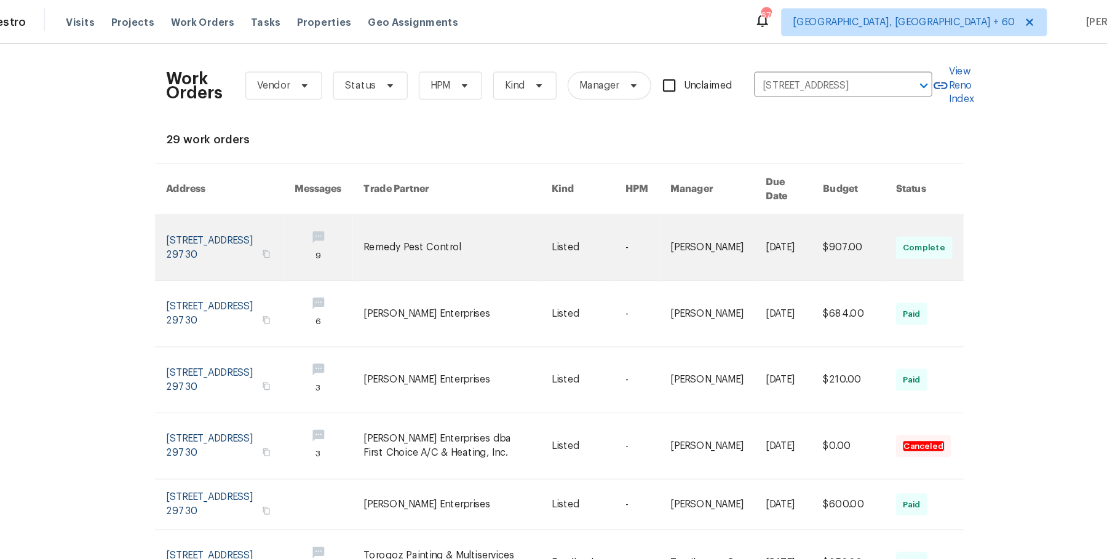
click at [577, 208] on link at bounding box center [579, 219] width 65 height 58
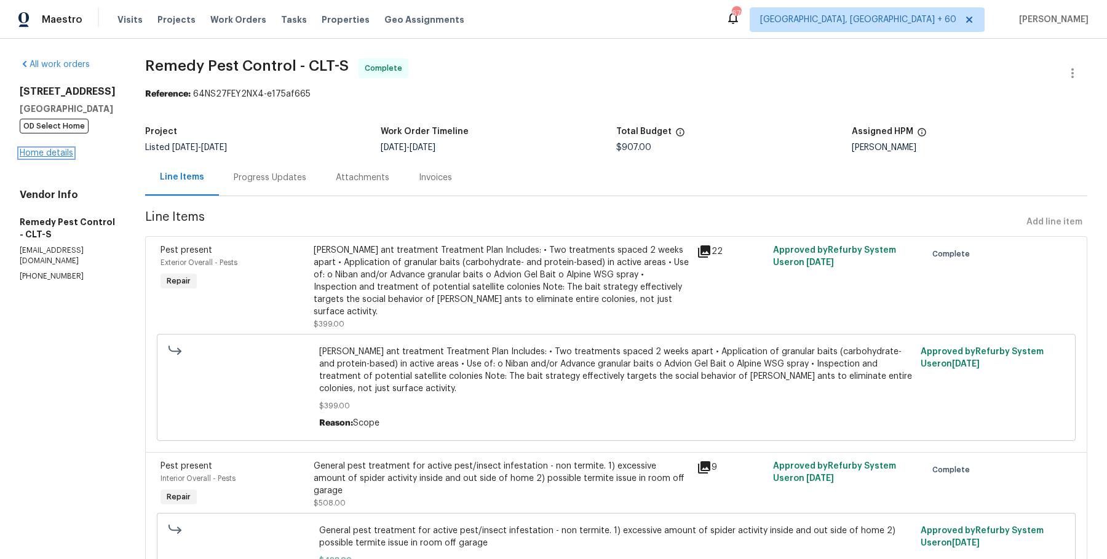
click at [69, 153] on link "Home details" at bounding box center [46, 153] width 53 height 9
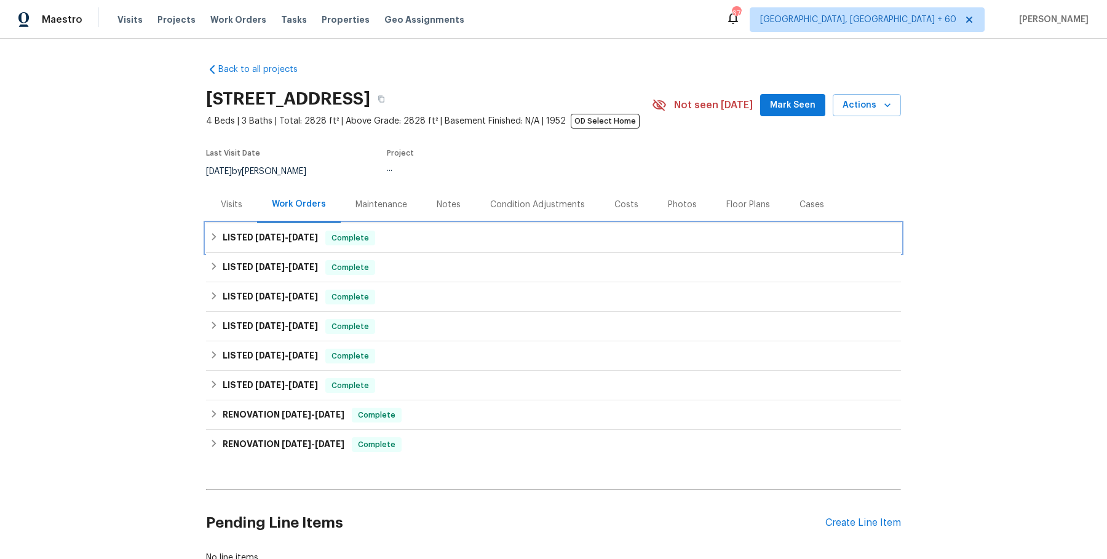
click at [429, 247] on div "LISTED 8/11/25 - 8/19/25 Complete" at bounding box center [553, 238] width 695 height 30
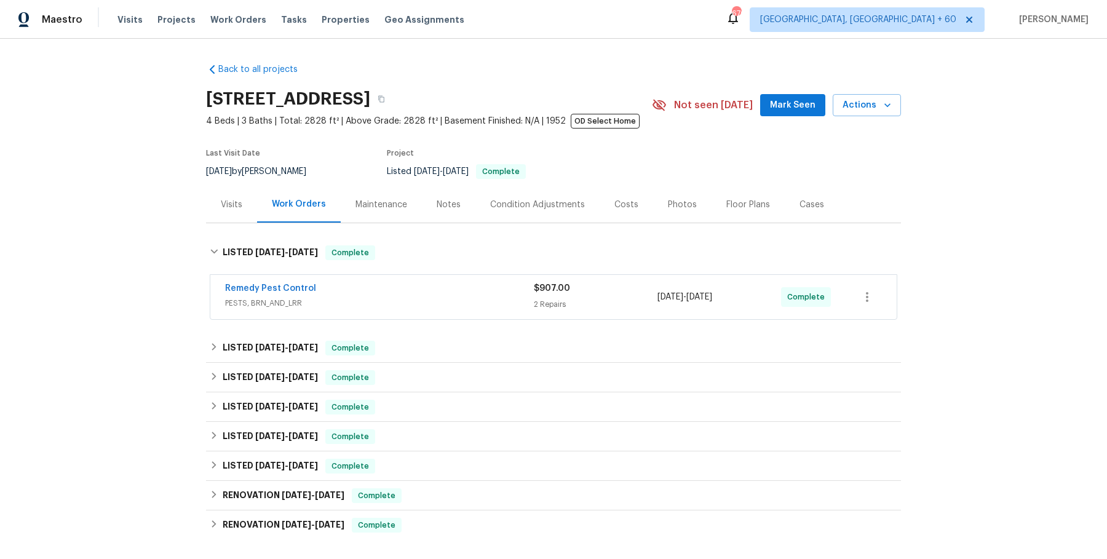
click at [427, 297] on span "PESTS, BRN_AND_LRR" at bounding box center [379, 303] width 309 height 12
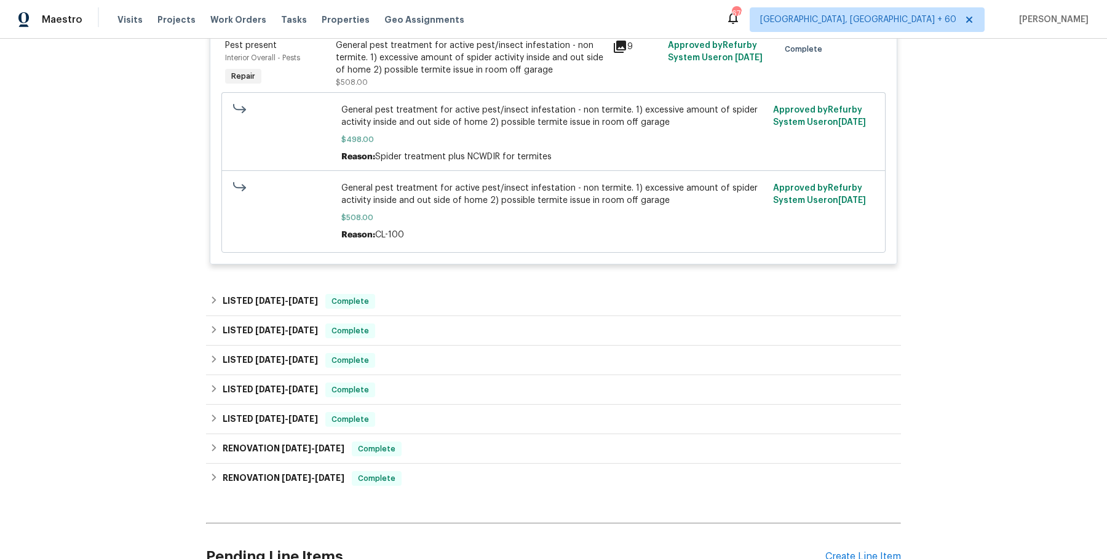
scroll to position [591, 0]
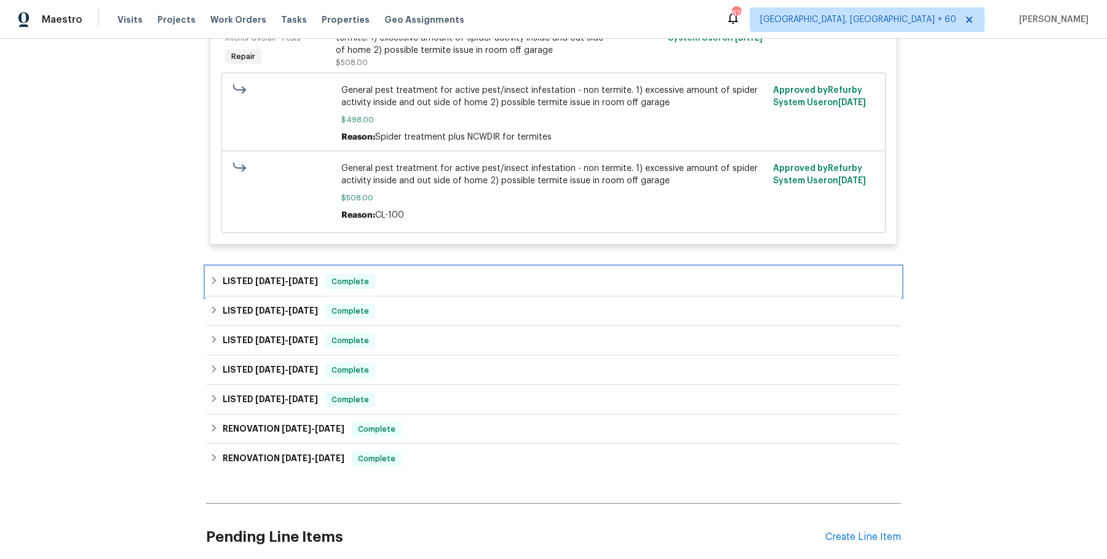
click at [474, 271] on div "LISTED 7/18/25 - 7/25/25 Complete" at bounding box center [553, 282] width 695 height 30
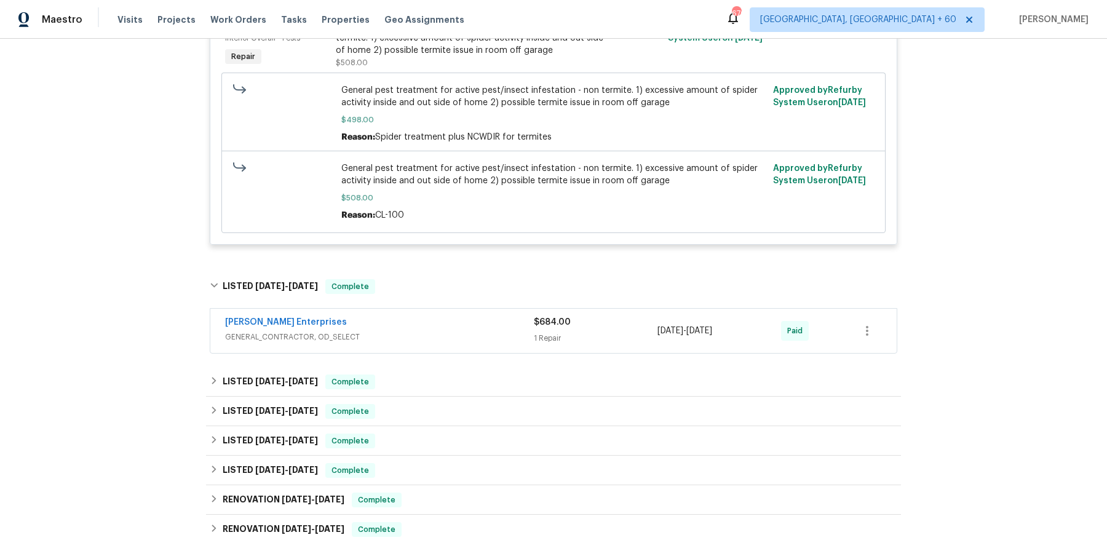
click at [411, 335] on span "GENERAL_CONTRACTOR, OD_SELECT" at bounding box center [379, 337] width 309 height 12
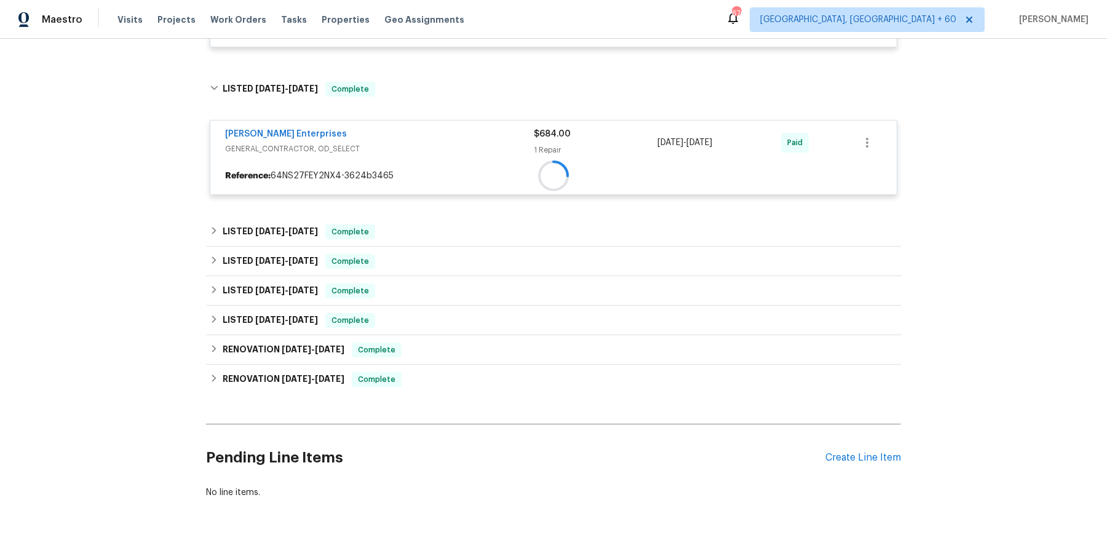
scroll to position [788, 0]
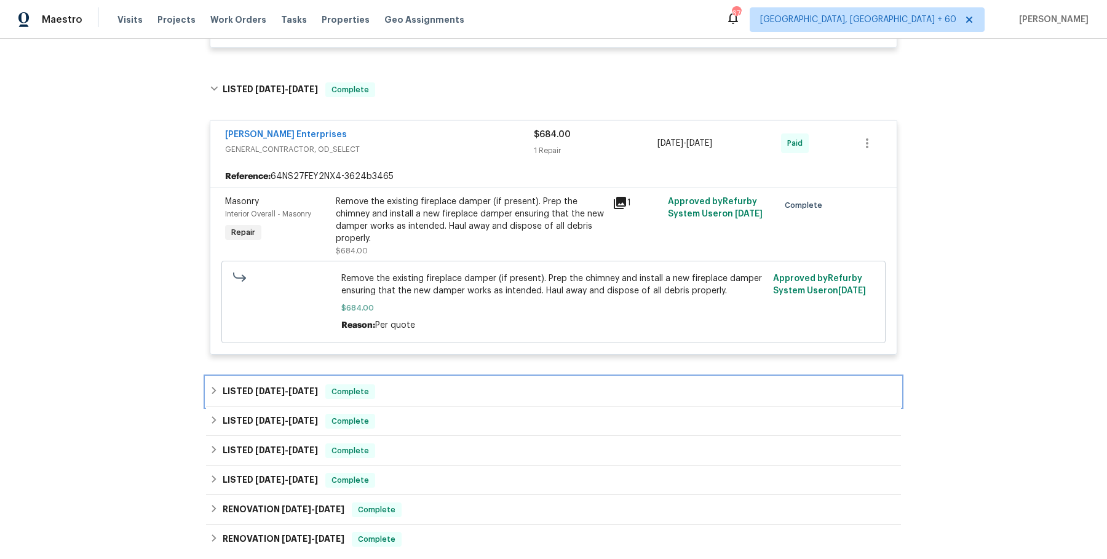
click at [399, 382] on div "LISTED 6/23/25 - 6/27/25 Complete" at bounding box center [553, 392] width 695 height 30
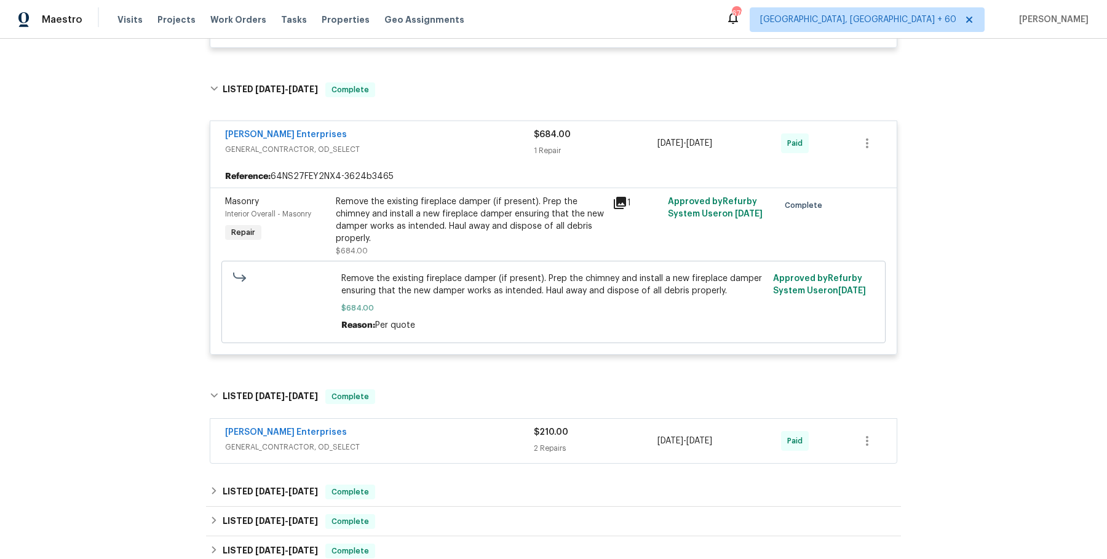
click at [414, 432] on div "Nordman Enterprises" at bounding box center [379, 433] width 309 height 15
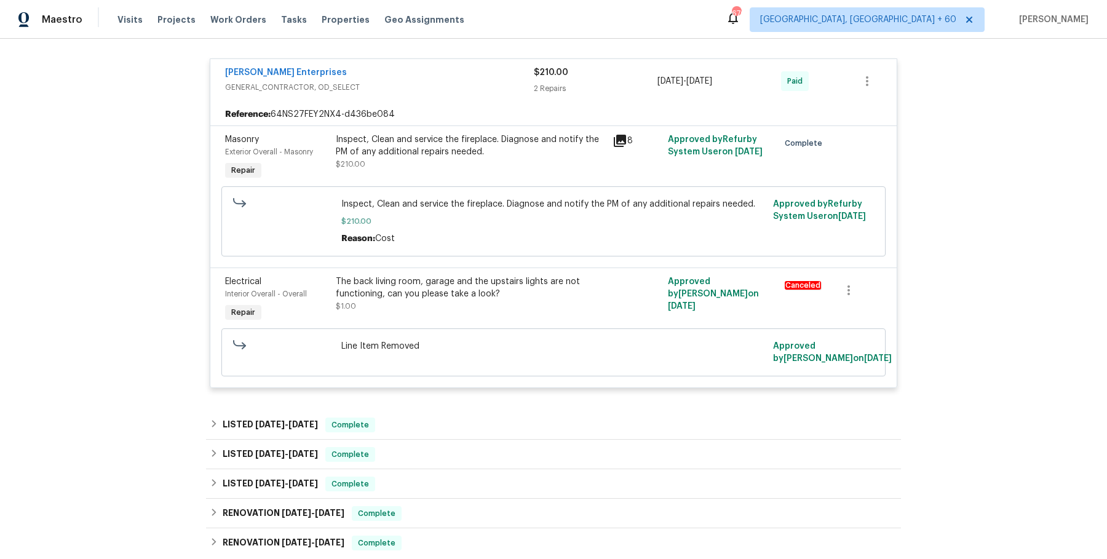
scroll to position [1342, 0]
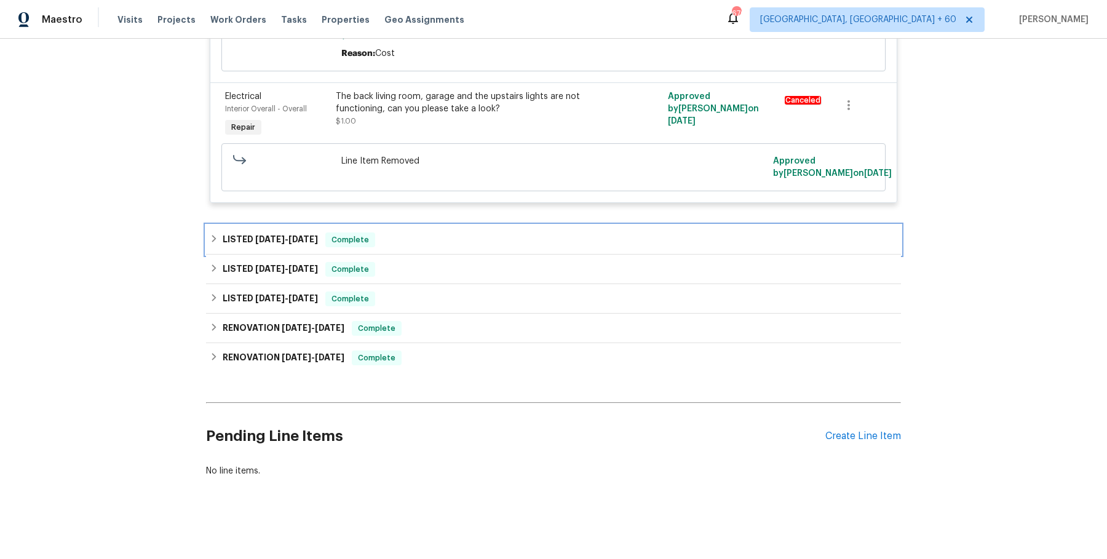
click at [456, 245] on div "LISTED 5/14/25 - 5/15/25 Complete" at bounding box center [553, 239] width 687 height 15
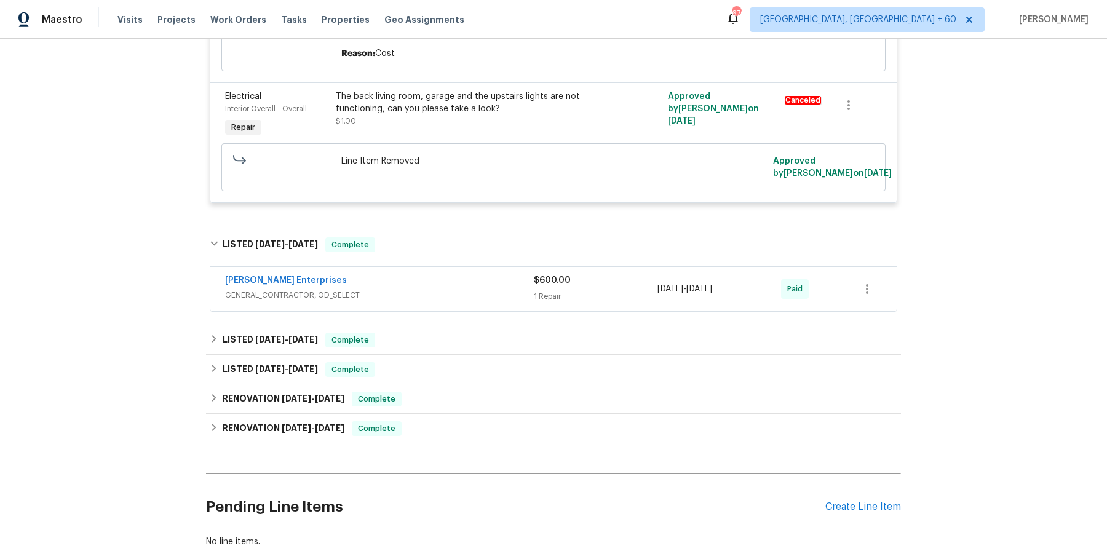
click at [439, 296] on span "GENERAL_CONTRACTOR, OD_SELECT" at bounding box center [379, 295] width 309 height 12
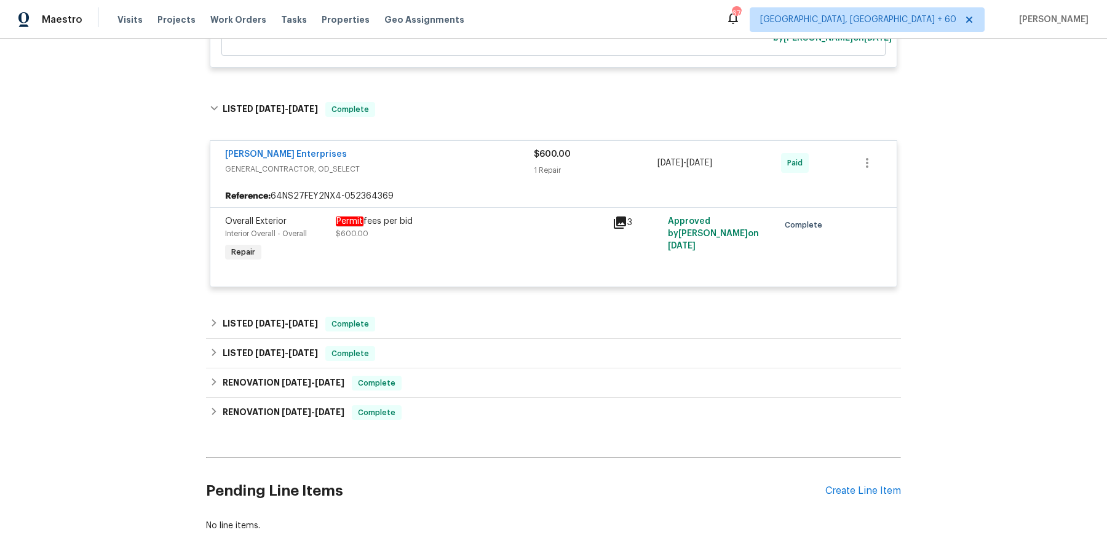
scroll to position [1479, 0]
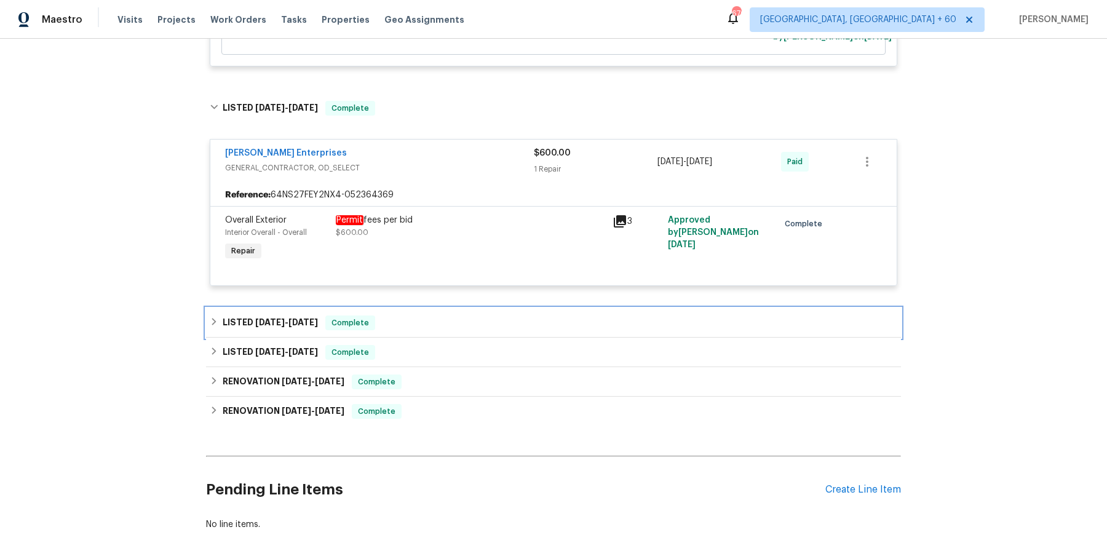
click at [436, 323] on div "LISTED 5/12/25 - 5/13/25 Complete" at bounding box center [553, 322] width 687 height 15
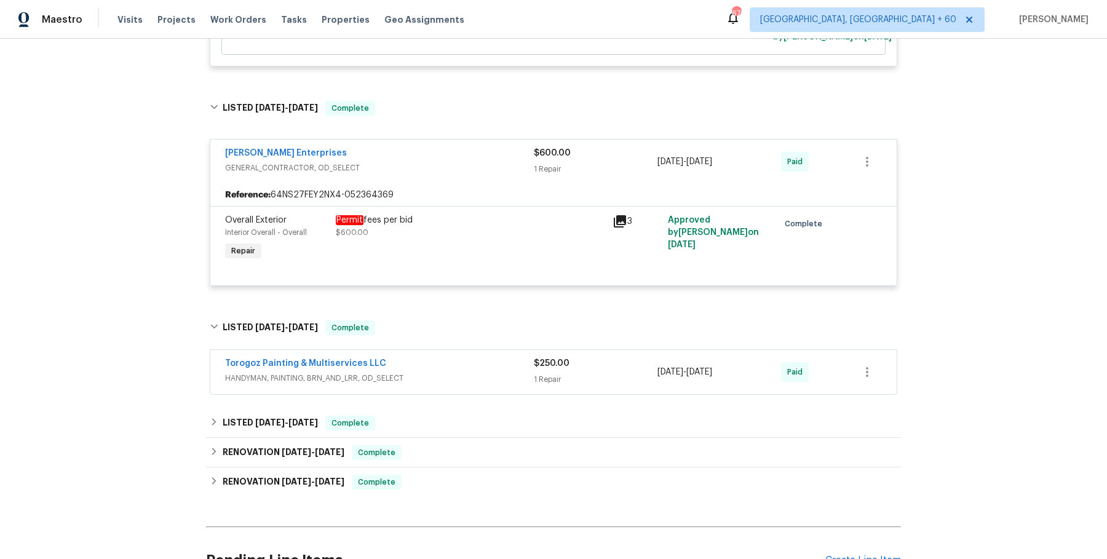
click at [430, 372] on span "HANDYMAN, PAINTING, BRN_AND_LRR, OD_SELECT" at bounding box center [379, 378] width 309 height 12
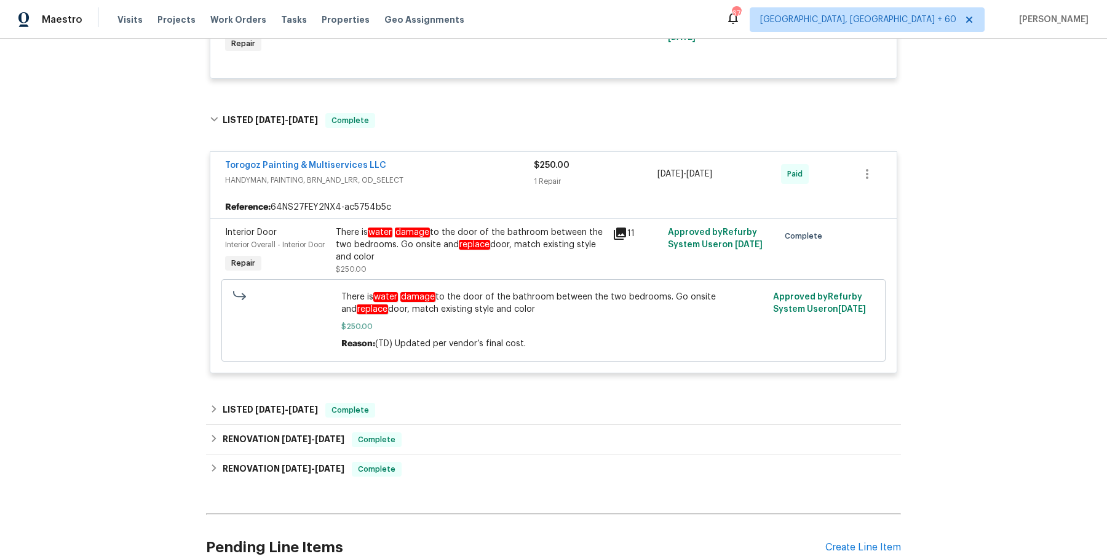
scroll to position [1698, 0]
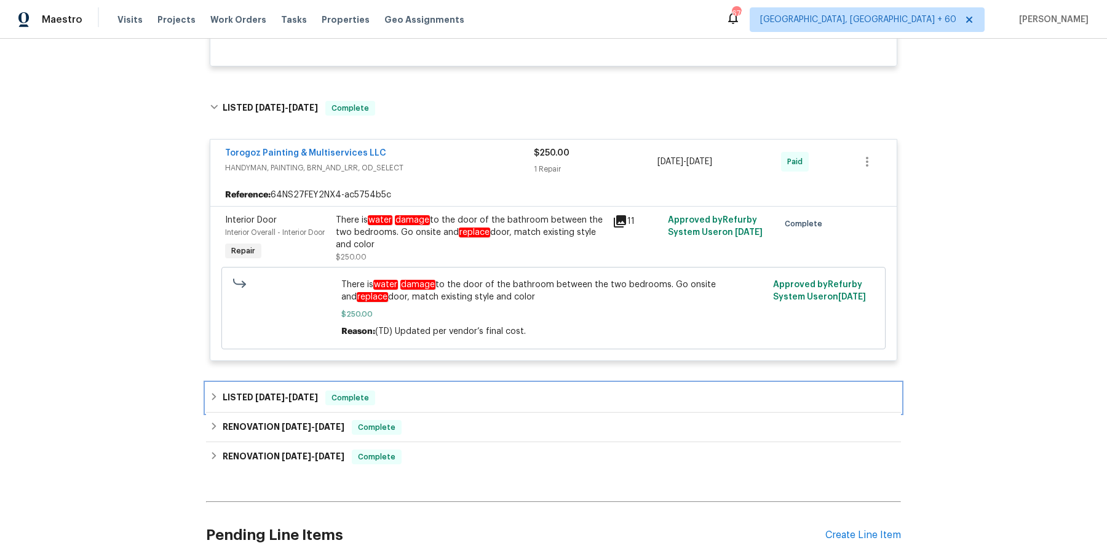
click at [478, 394] on div "LISTED 4/26/25 - 4/28/25 Complete" at bounding box center [553, 397] width 687 height 15
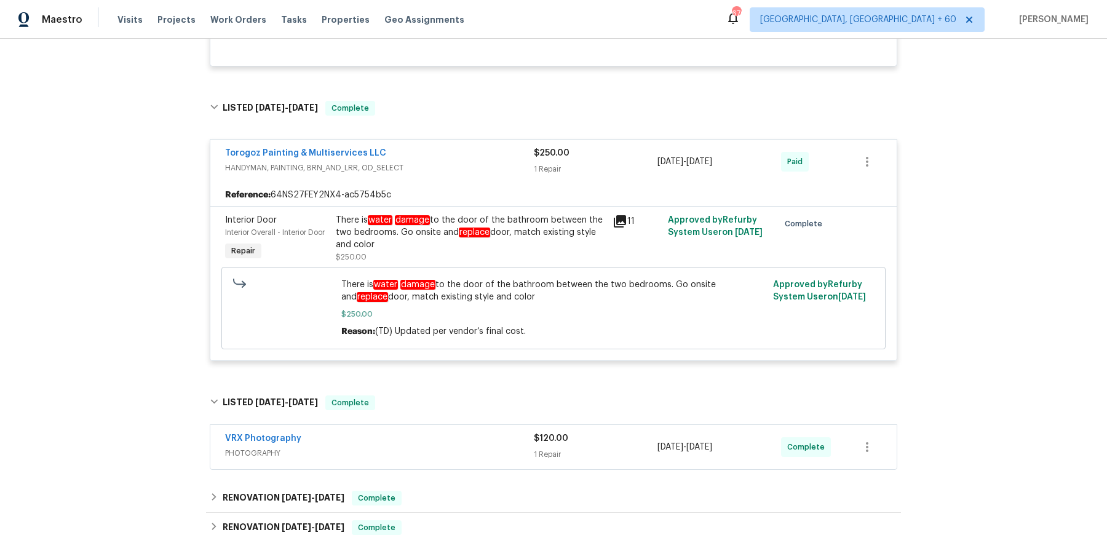
click at [462, 447] on span "PHOTOGRAPHY" at bounding box center [379, 453] width 309 height 12
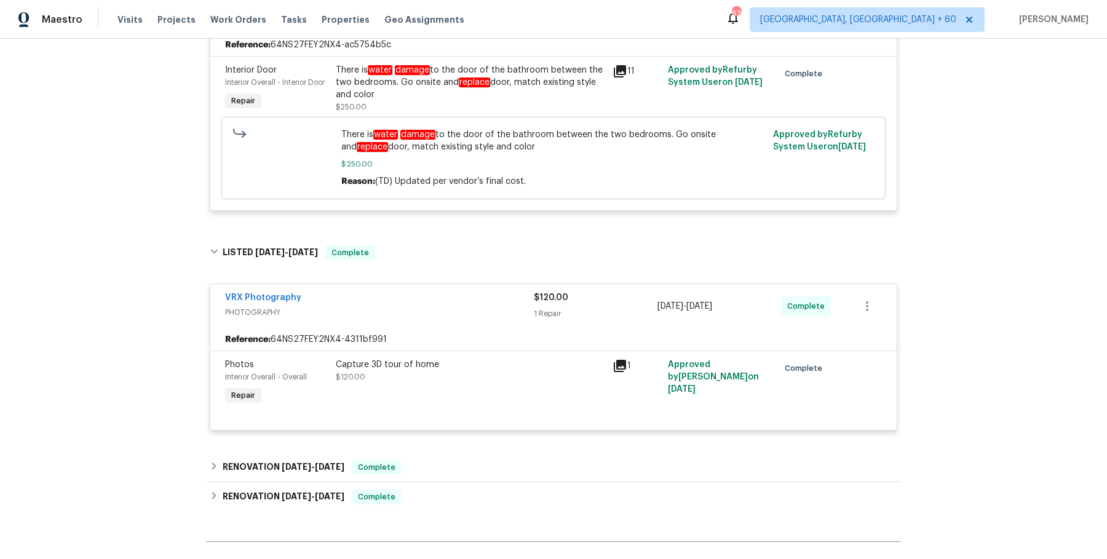
scroll to position [1894, 0]
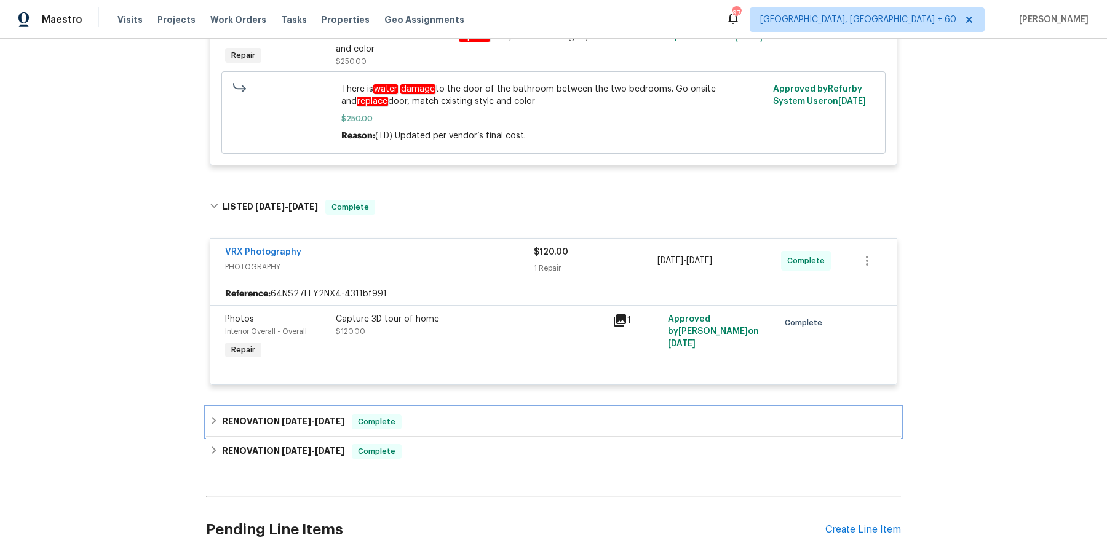
click at [459, 416] on div "RENOVATION 6/27/24 - 4/11/25 Complete" at bounding box center [553, 421] width 687 height 15
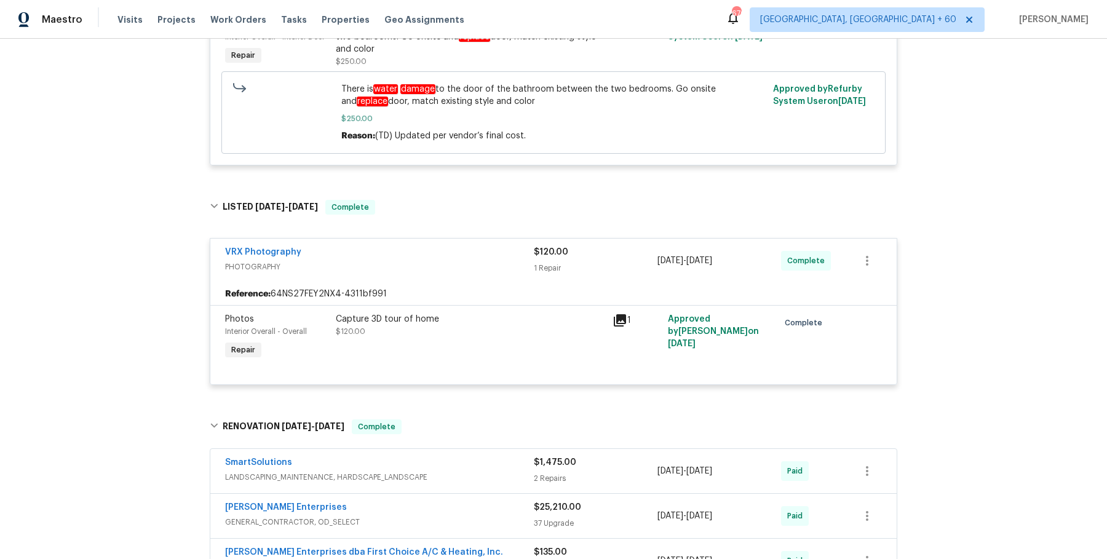
click at [448, 471] on span "LANDSCAPING_MAINTENANCE, HARDSCAPE_LANDSCAPE" at bounding box center [379, 477] width 309 height 12
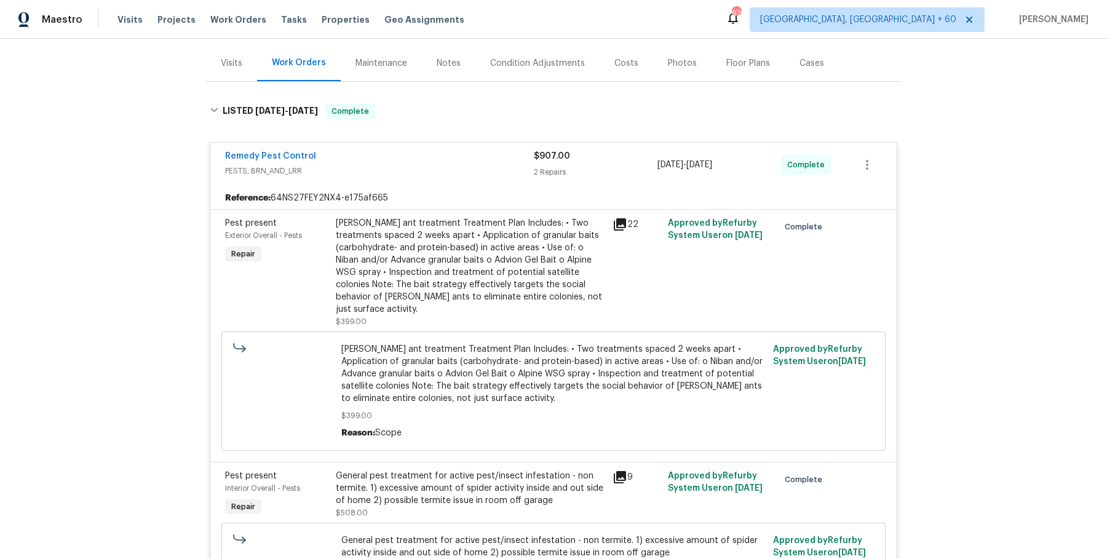
scroll to position [160, 0]
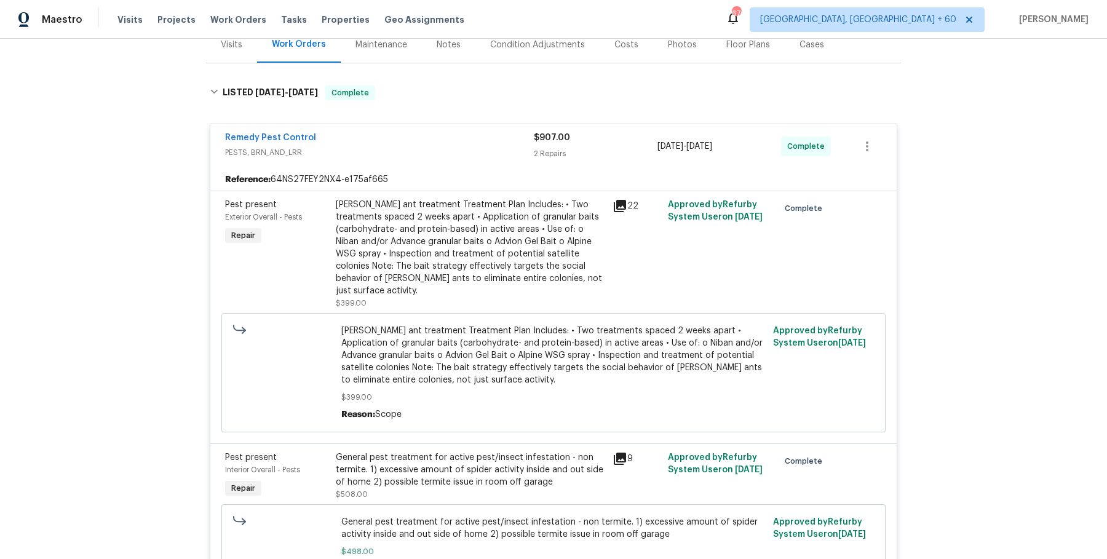
click at [434, 239] on div "[PERSON_NAME] ant treatment Treatment Plan Includes: • Two treatments spaced 2 …" at bounding box center [470, 248] width 269 height 98
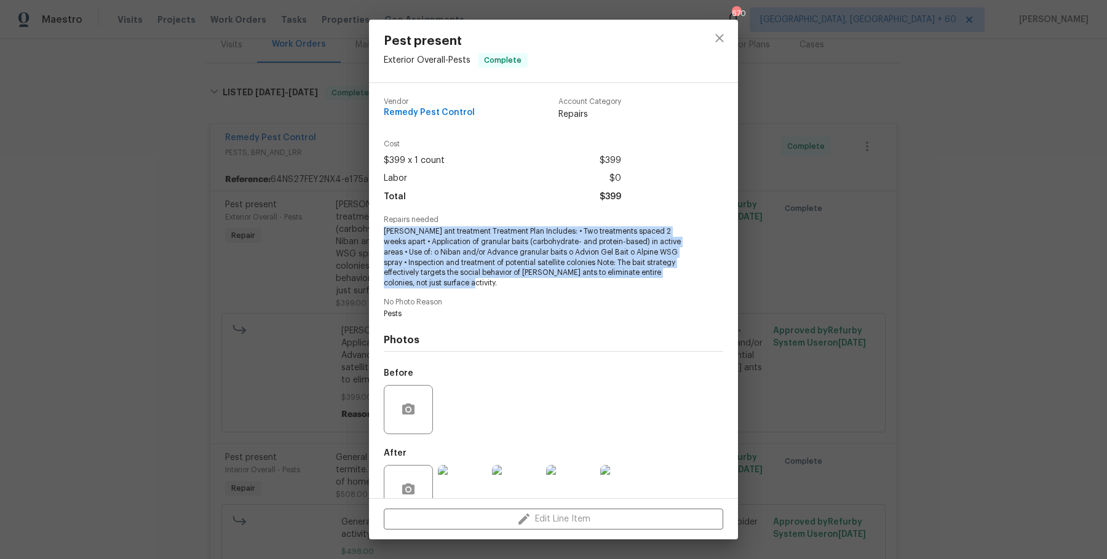
drag, startPoint x: 383, startPoint y: 229, endPoint x: 488, endPoint y: 280, distance: 117.1
click at [488, 280] on span "[PERSON_NAME] ant treatment Treatment Plan Includes: • Two treatments spaced 2 …" at bounding box center [537, 257] width 306 height 62
copy span "[PERSON_NAME] ant treatment Treatment Plan Includes: • Two treatments spaced 2 …"
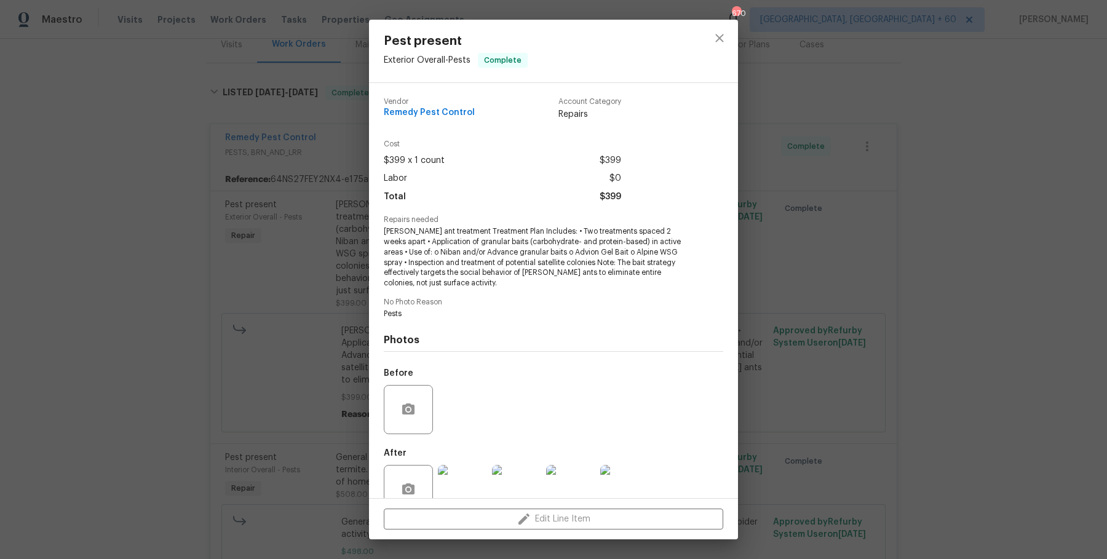
click at [764, 281] on div "Pest present Exterior Overall - Pests Complete Vendor Remedy Pest Control Accou…" at bounding box center [553, 279] width 1107 height 559
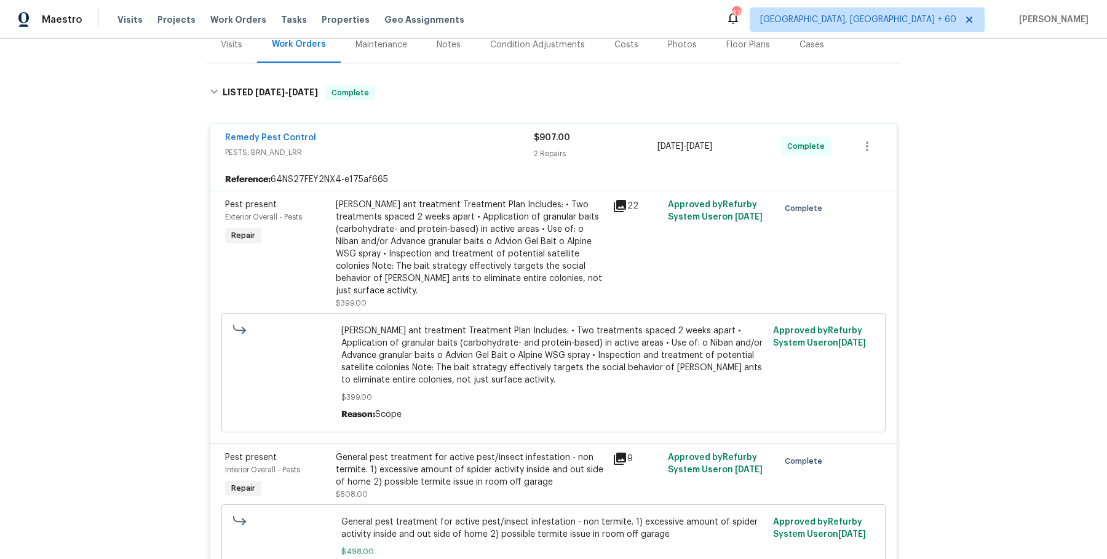
scroll to position [318, 0]
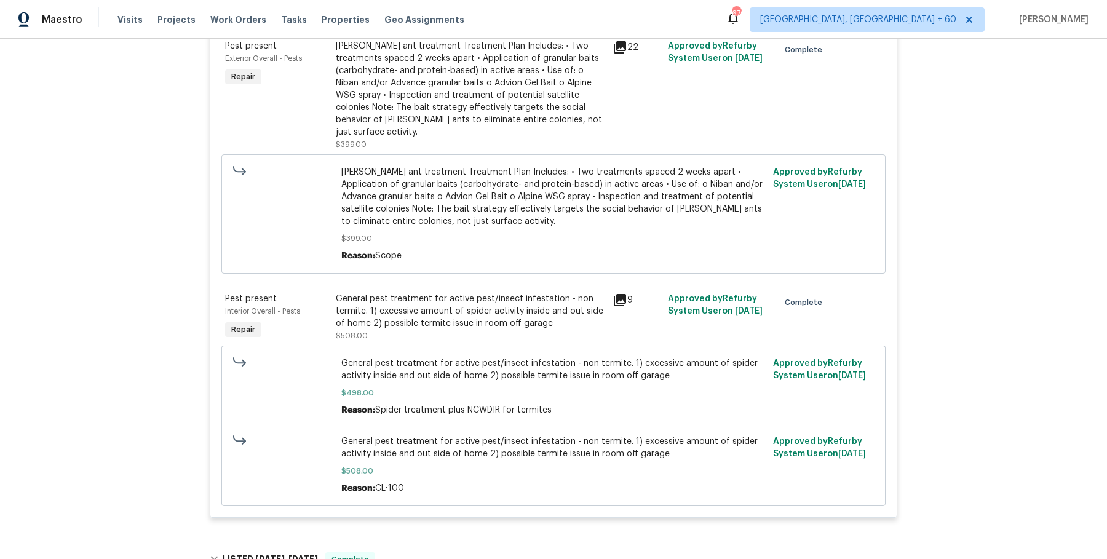
click at [499, 317] on div "General pest treatment for active pest/insect infestation - non termite. 1) exc…" at bounding box center [470, 311] width 269 height 37
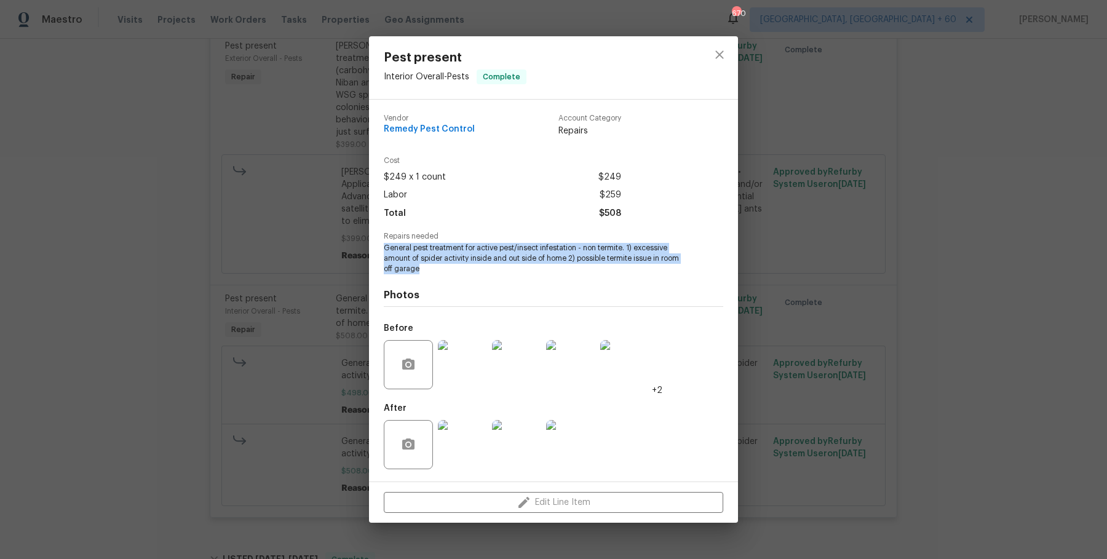
drag, startPoint x: 384, startPoint y: 251, endPoint x: 437, endPoint y: 273, distance: 57.9
click at [437, 273] on span "General pest treatment for active pest/insect infestation - non termite. 1) exc…" at bounding box center [537, 258] width 306 height 31
copy span "General pest treatment for active pest/insect infestation - non termite. 1) exc…"
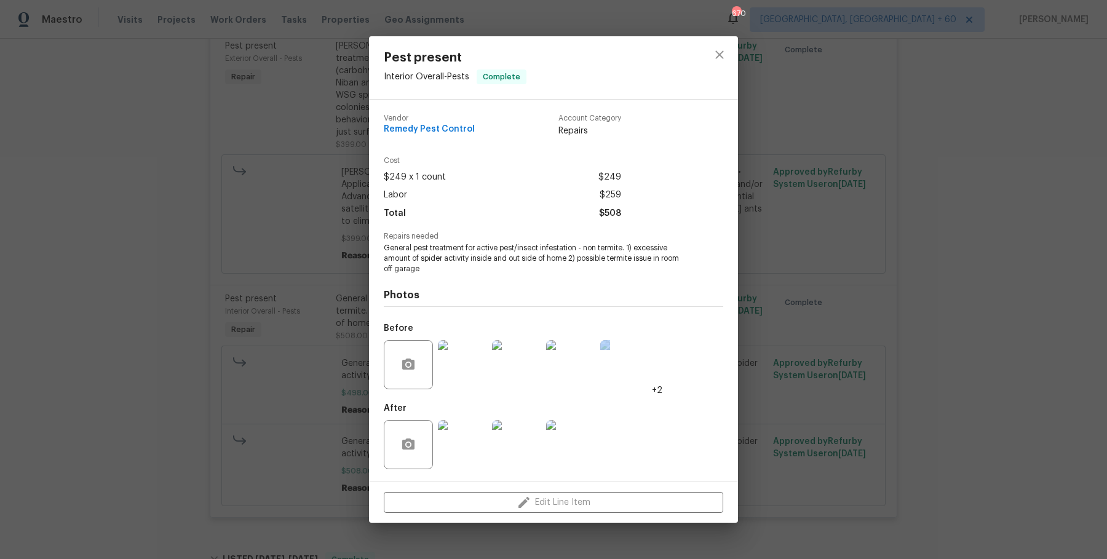
click at [923, 310] on div "Pest present Interior Overall - Pests Complete Vendor Remedy Pest Control Accou…" at bounding box center [553, 279] width 1107 height 559
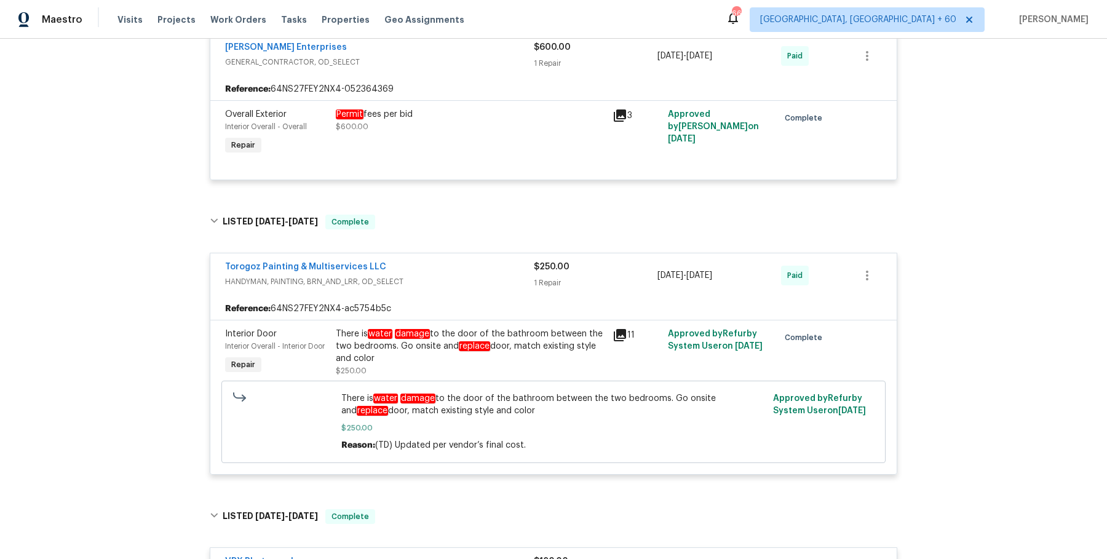
scroll to position [1597, 0]
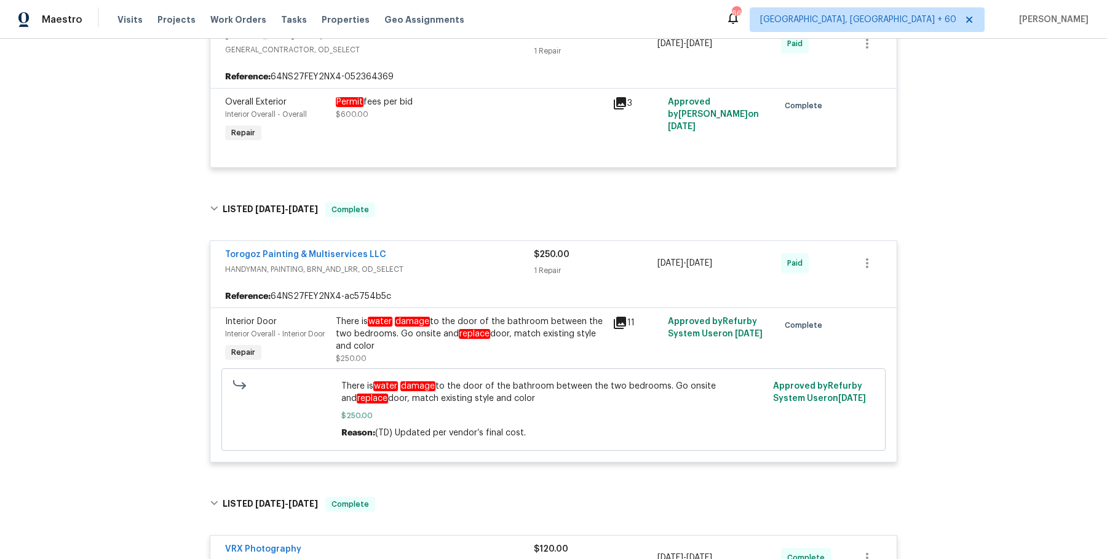
click at [443, 349] on div "There is water damage to the door of the bathroom between the two bedrooms. Go …" at bounding box center [470, 339] width 269 height 49
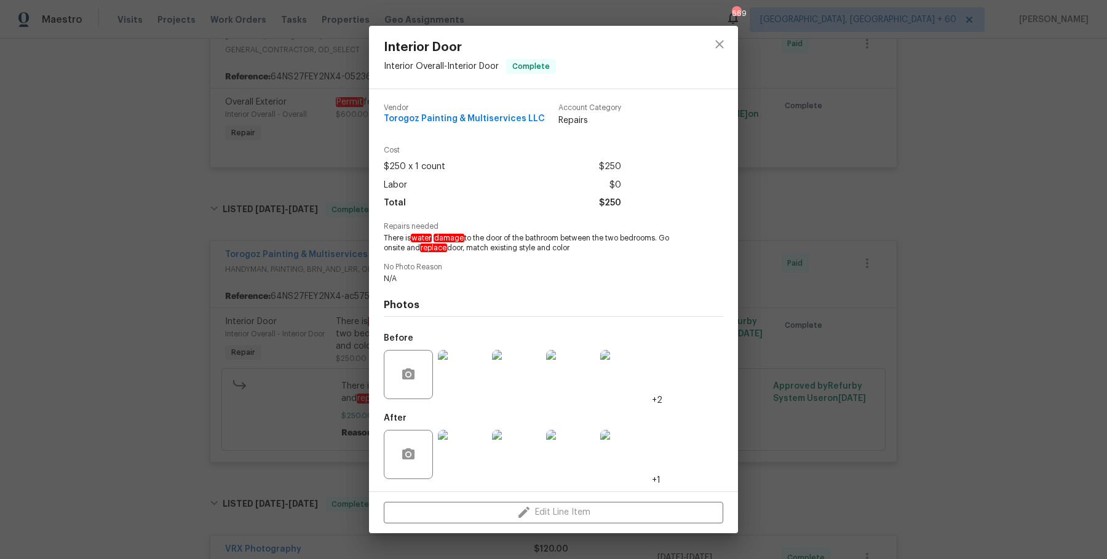
click at [299, 272] on div "Interior Door Interior Overall - Interior Door Complete Vendor Torogoz Painting…" at bounding box center [553, 279] width 1107 height 559
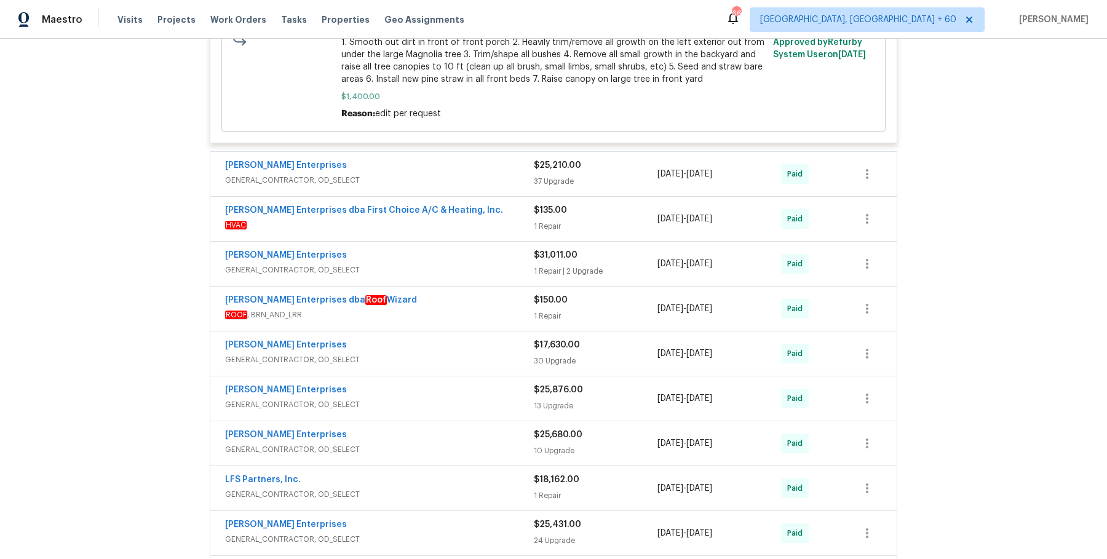
scroll to position [2973, 0]
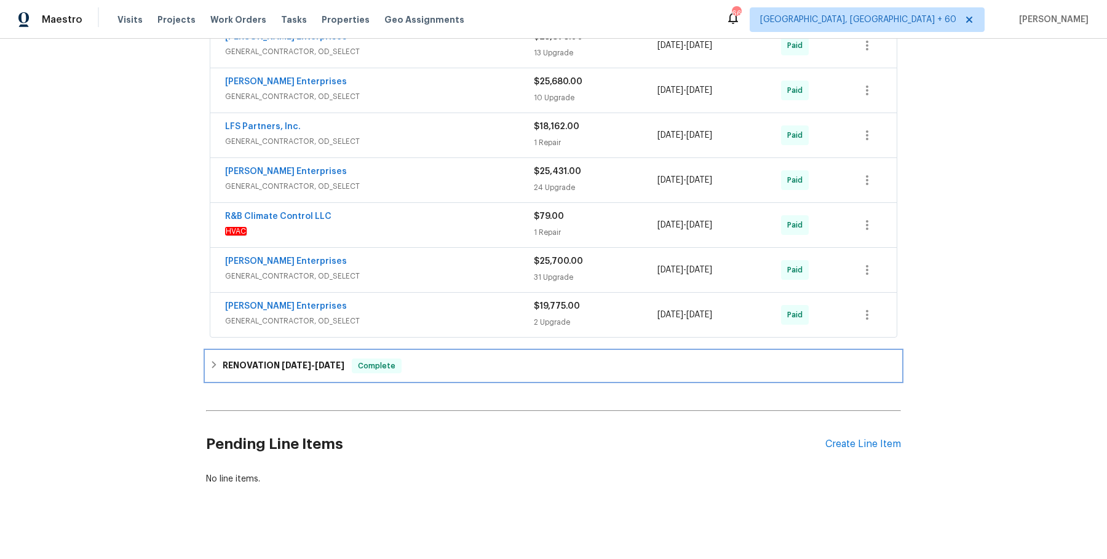
click at [449, 351] on div "RENOVATION 6/14/24 - 11/30/24 Complete" at bounding box center [553, 366] width 695 height 30
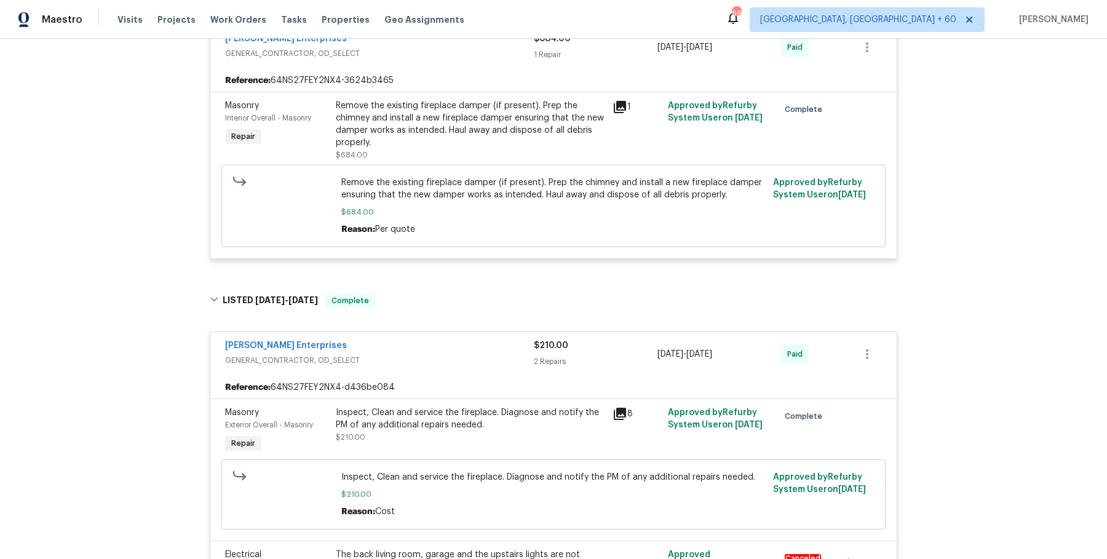
scroll to position [0, 0]
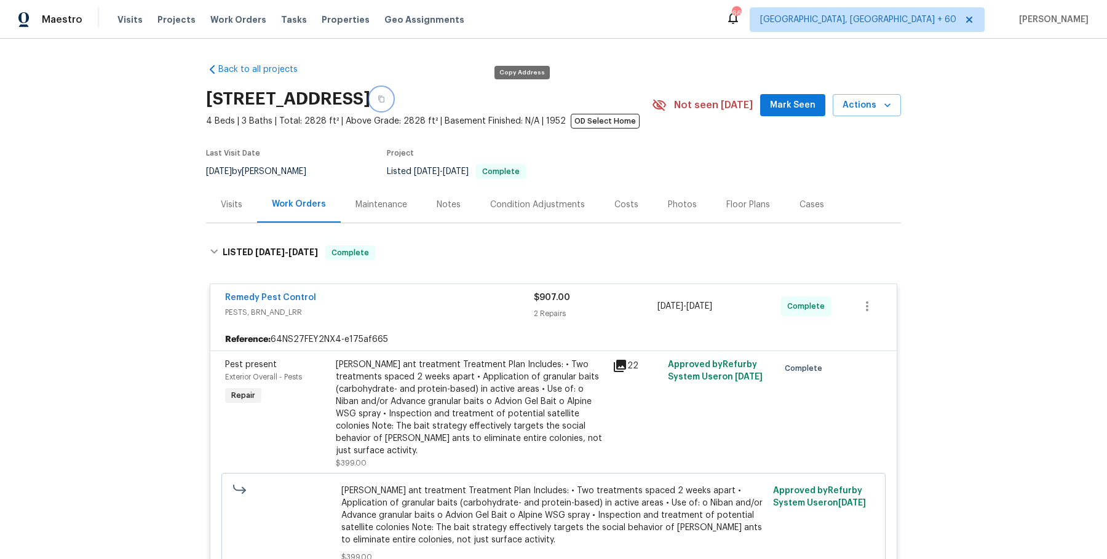
click at [385, 101] on icon "button" at bounding box center [381, 98] width 7 height 7
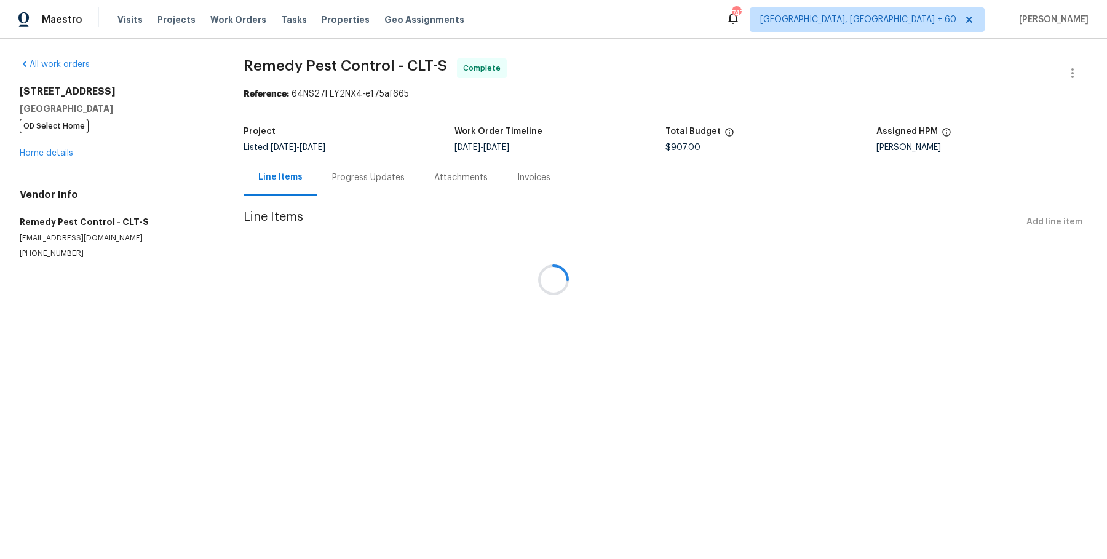
click at [333, 6] on div at bounding box center [553, 279] width 1107 height 559
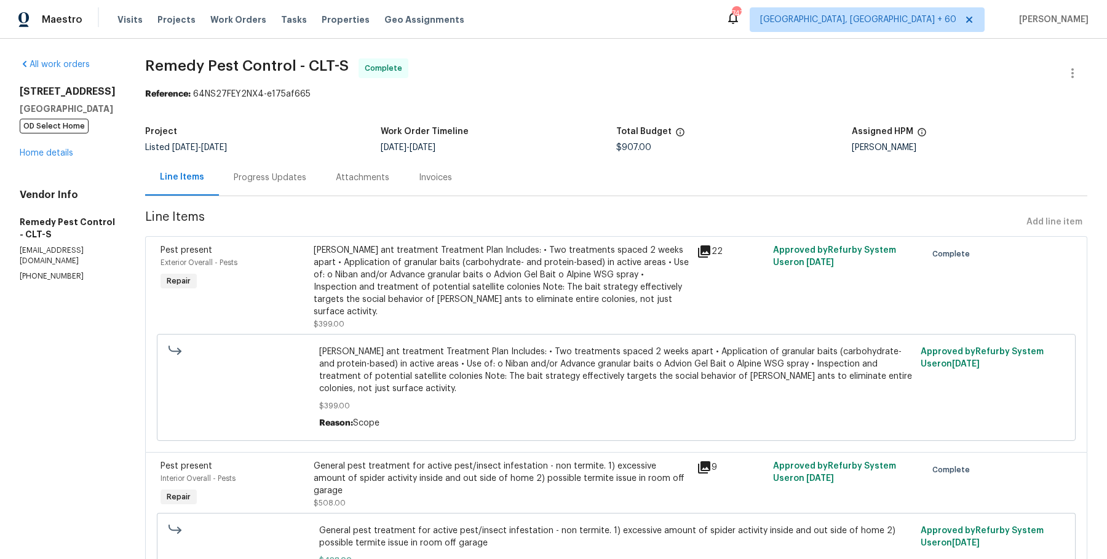
click at [300, 71] on span "Remedy Pest Control - CLT-S" at bounding box center [247, 65] width 204 height 15
copy span "Remedy Pest Control - CLT-S"
click at [240, 14] on span "Work Orders" at bounding box center [238, 20] width 56 height 12
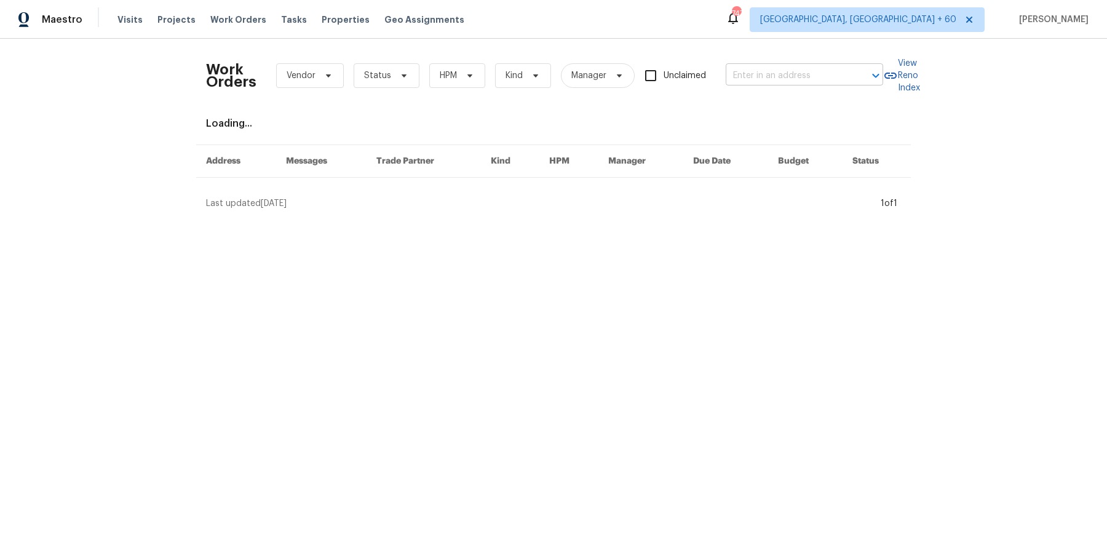
click at [814, 82] on input "text" at bounding box center [787, 75] width 123 height 19
paste input "[STREET_ADDRESS]"
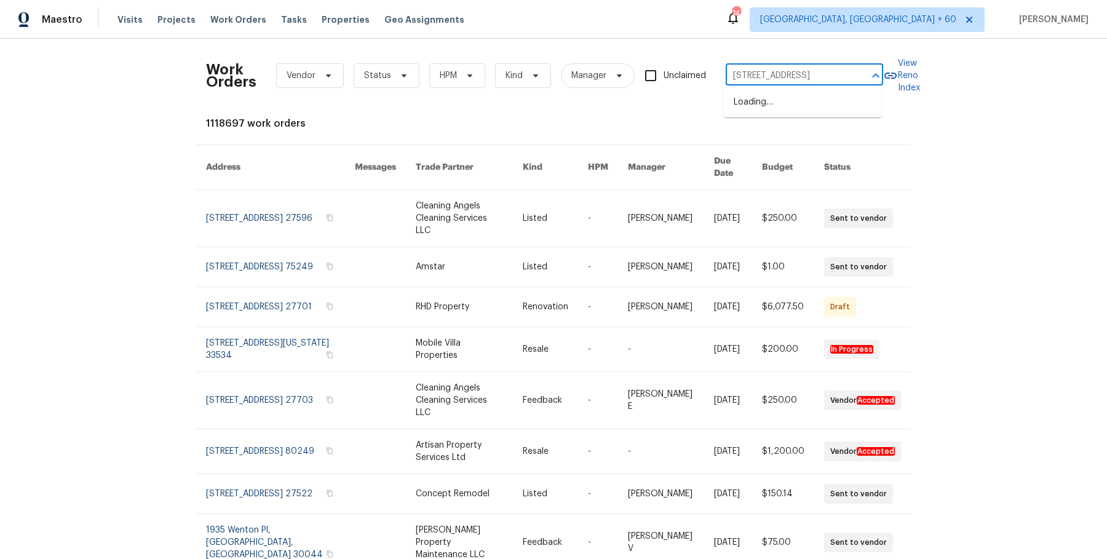
type input "[STREET_ADDRESS]"
click at [810, 74] on input "text" at bounding box center [787, 75] width 123 height 19
paste input "[STREET_ADDRESS]"
type input "[STREET_ADDRESS]"
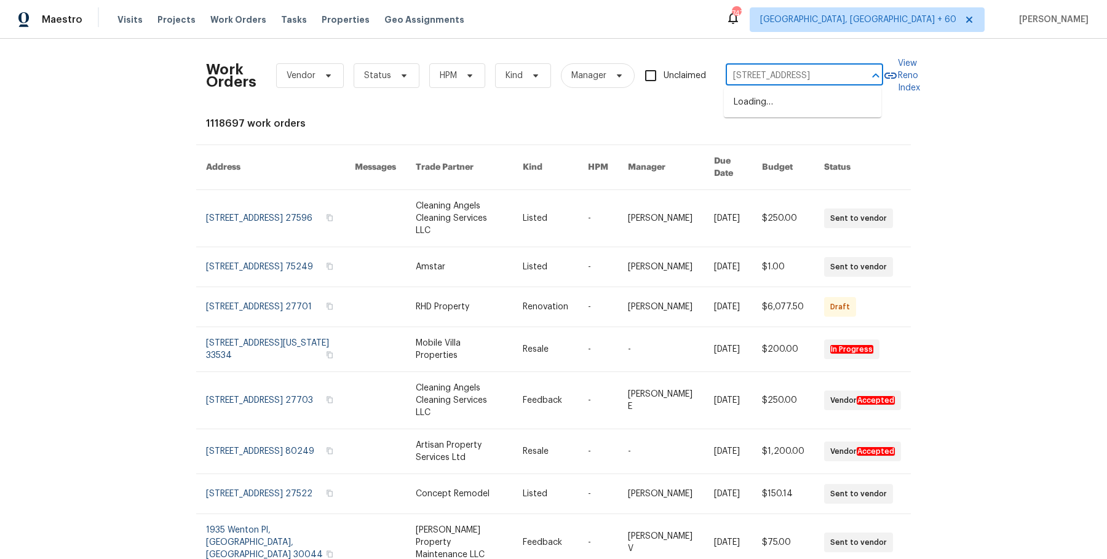
scroll to position [0, 47]
click at [799, 102] on li "[STREET_ADDRESS]" at bounding box center [802, 102] width 157 height 20
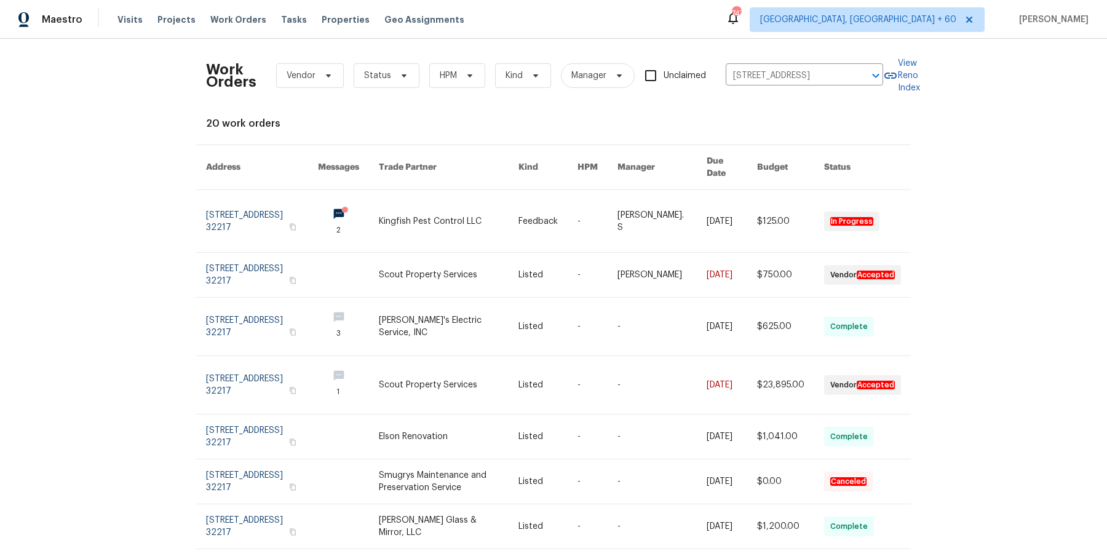
click at [721, 202] on link at bounding box center [731, 221] width 50 height 62
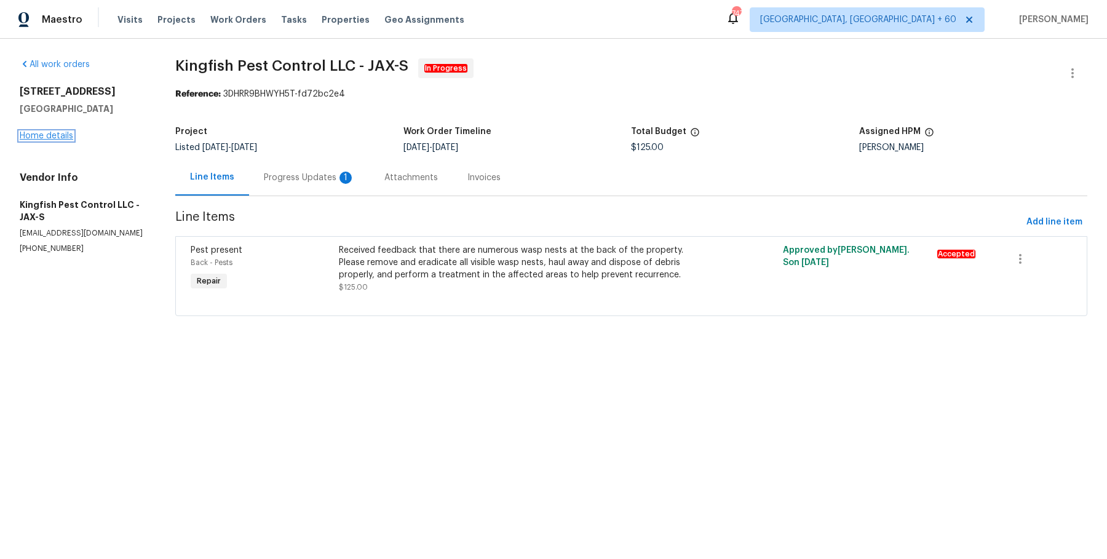
click at [49, 134] on link "Home details" at bounding box center [46, 136] width 53 height 9
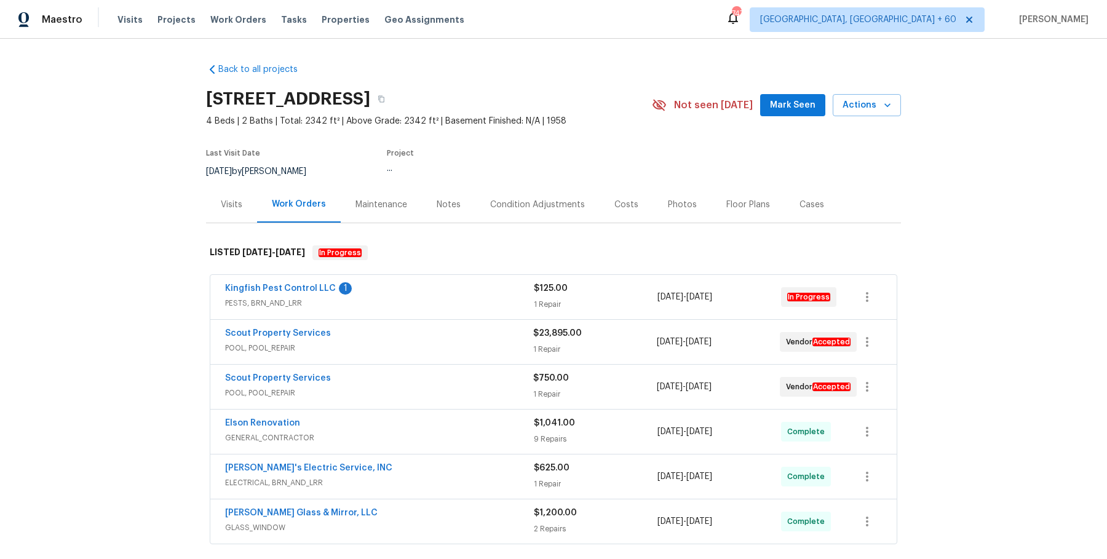
click at [490, 285] on div "Kingfish Pest Control LLC 1" at bounding box center [379, 289] width 309 height 15
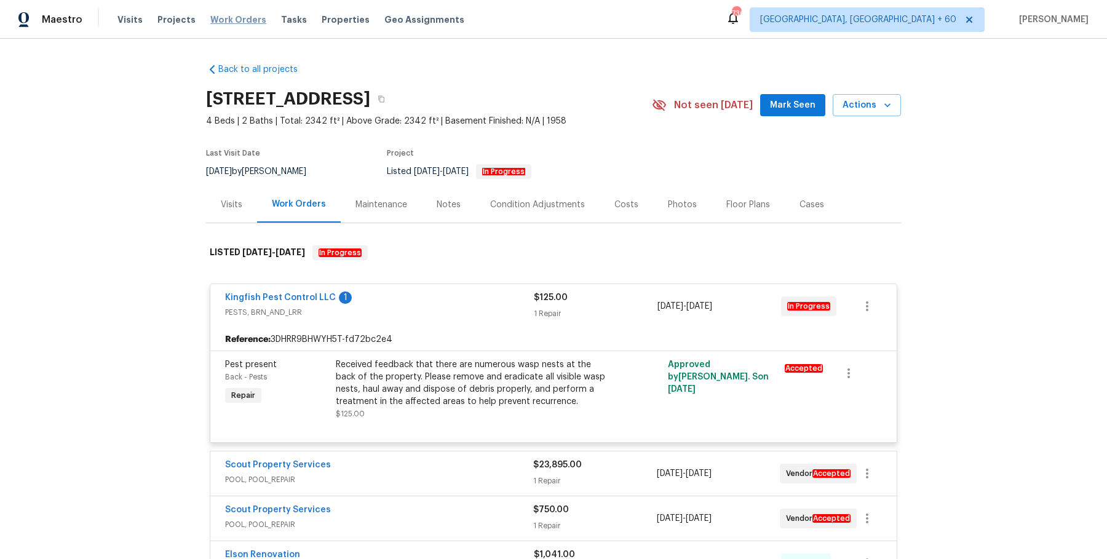
click at [235, 18] on span "Work Orders" at bounding box center [238, 20] width 56 height 12
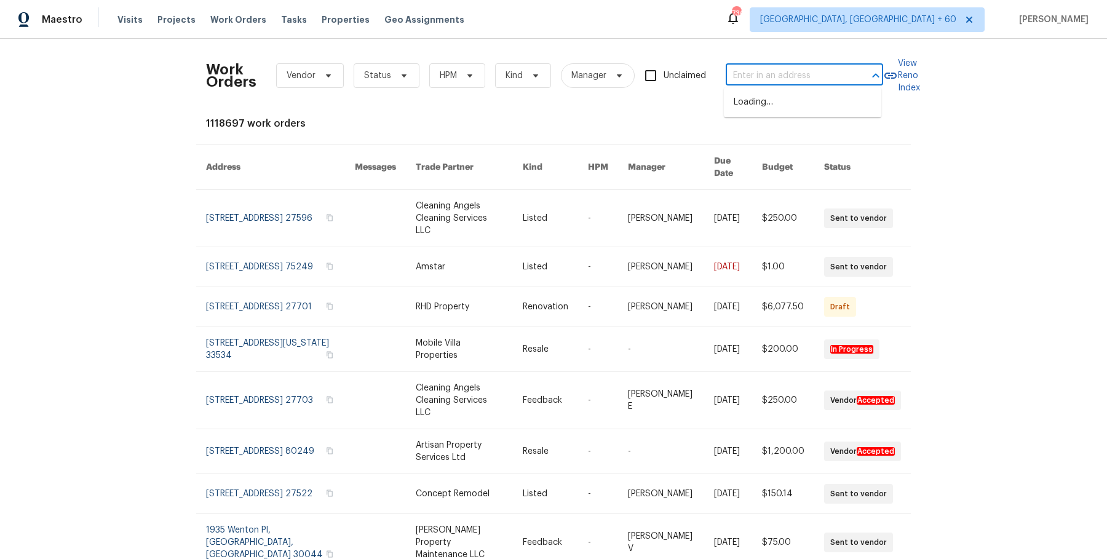
click at [820, 79] on input "text" at bounding box center [787, 75] width 123 height 19
paste input "[STREET_ADDRESS]"
type input "[STREET_ADDRESS]"
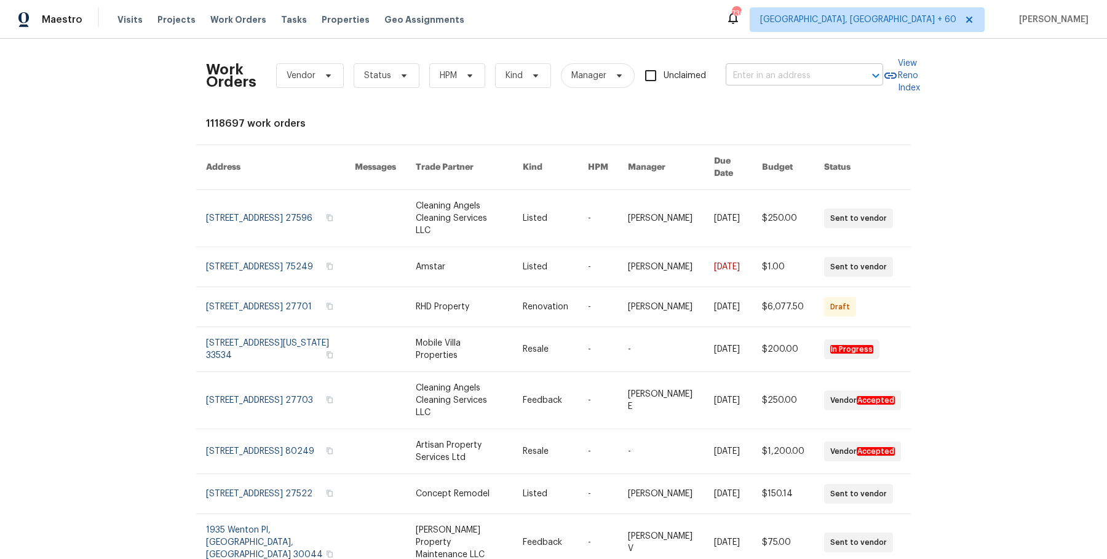
click at [812, 78] on input "text" at bounding box center [787, 75] width 123 height 19
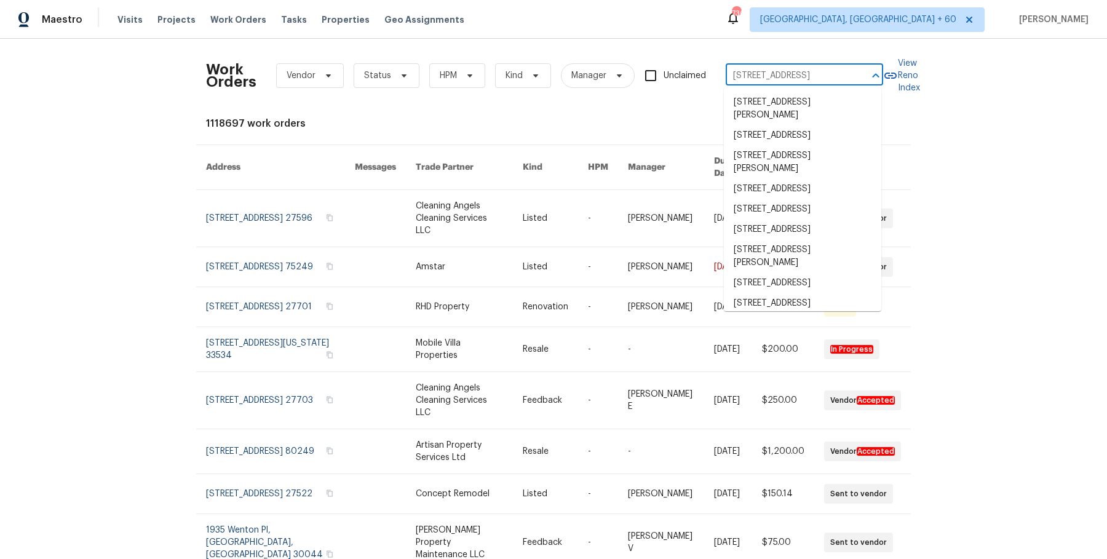
click at [803, 104] on li "[STREET_ADDRESS][PERSON_NAME]" at bounding box center [802, 108] width 157 height 33
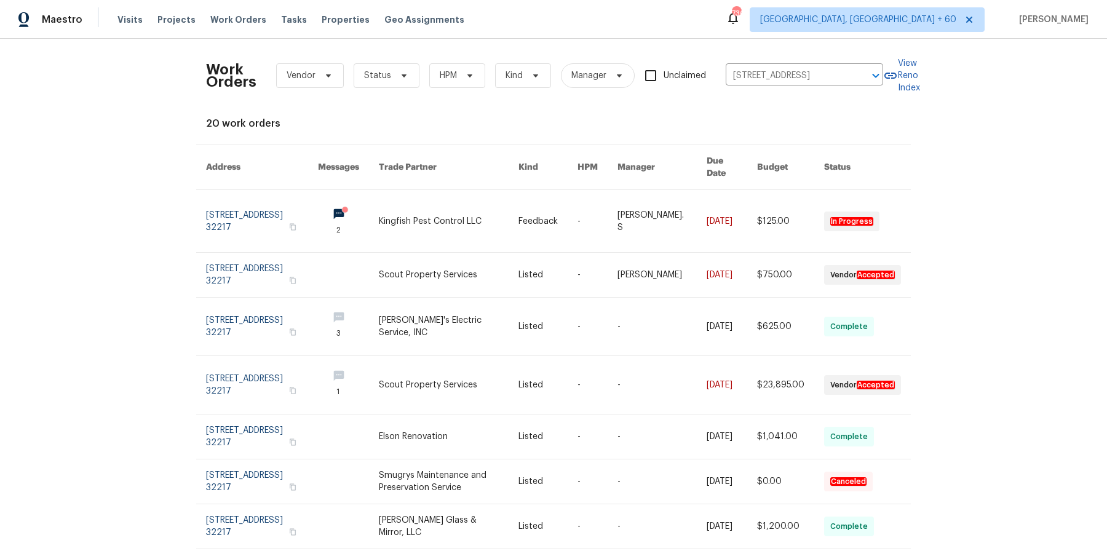
click at [806, 85] on div "Work Orders Vendor Status HPM Kind Manager Unclaimed [STREET_ADDRESS] ​" at bounding box center [544, 76] width 677 height 54
click at [844, 71] on input "[STREET_ADDRESS]" at bounding box center [787, 75] width 123 height 19
click at [851, 75] on button "Clear" at bounding box center [859, 75] width 17 height 17
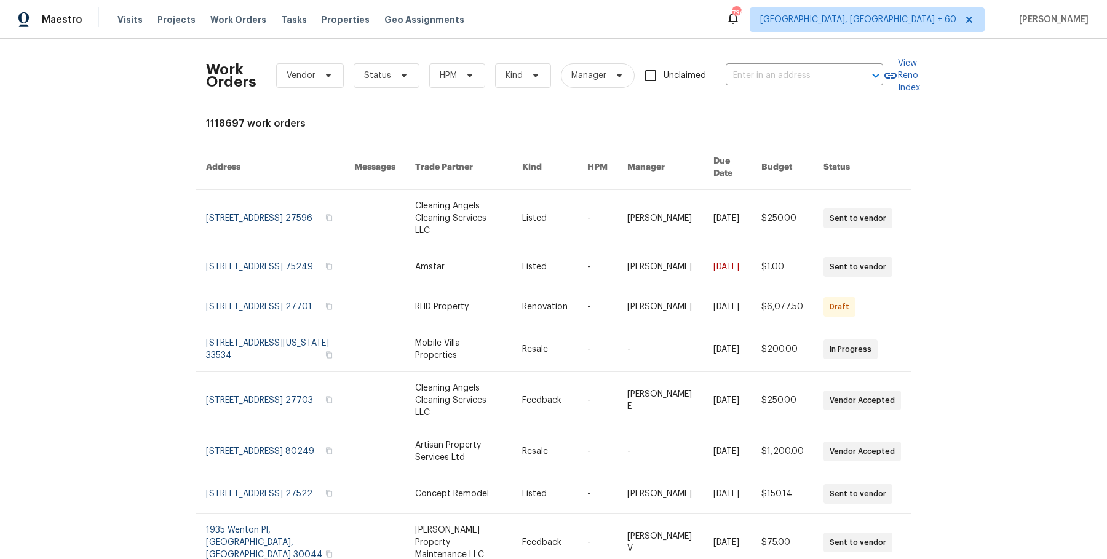
click at [851, 75] on div at bounding box center [867, 75] width 32 height 17
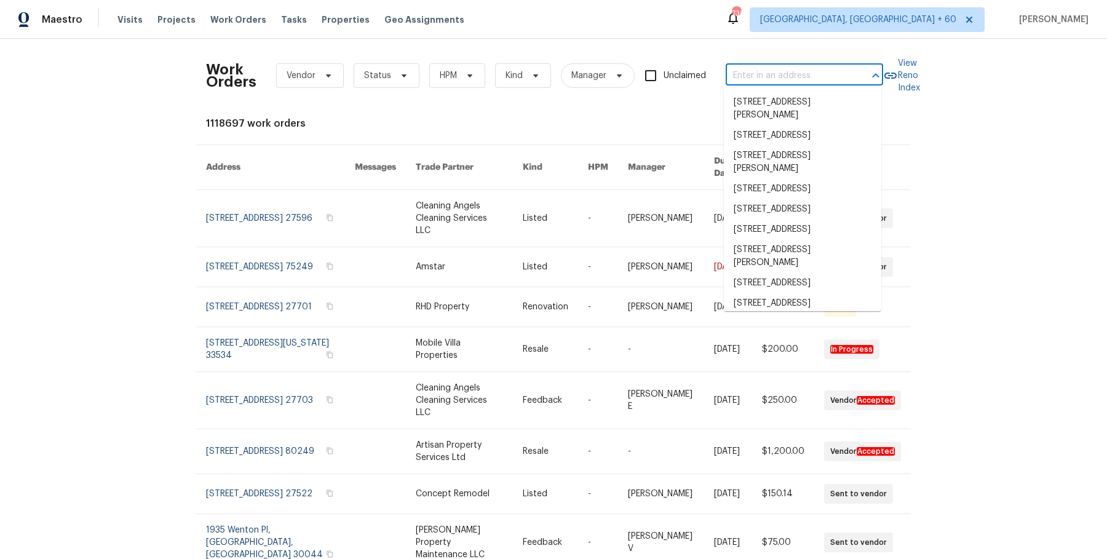
paste input "[STREET_ADDRESS]"
type input "[STREET_ADDRESS]"
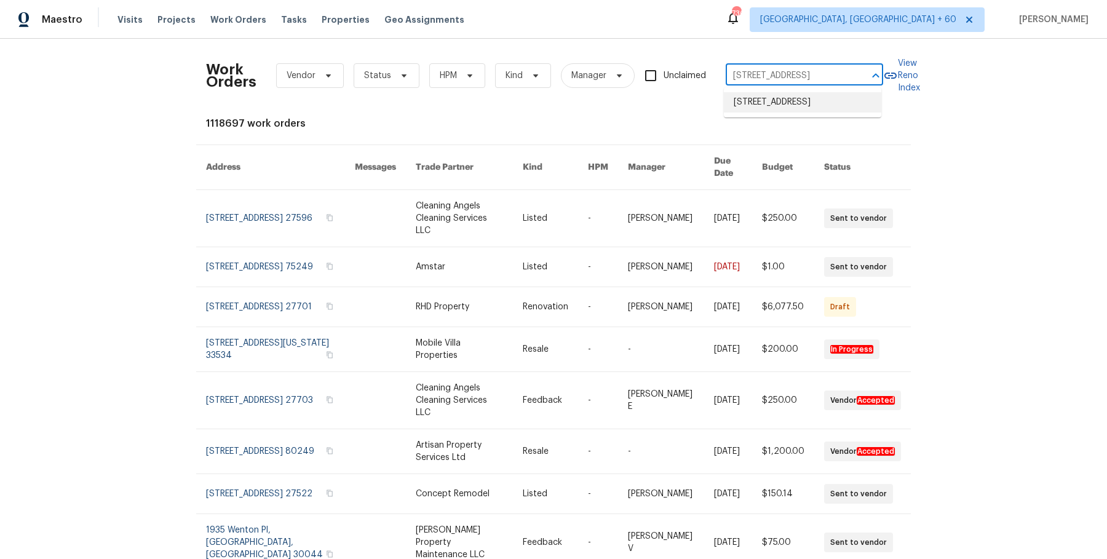
click at [820, 98] on li "[STREET_ADDRESS]" at bounding box center [802, 102] width 157 height 20
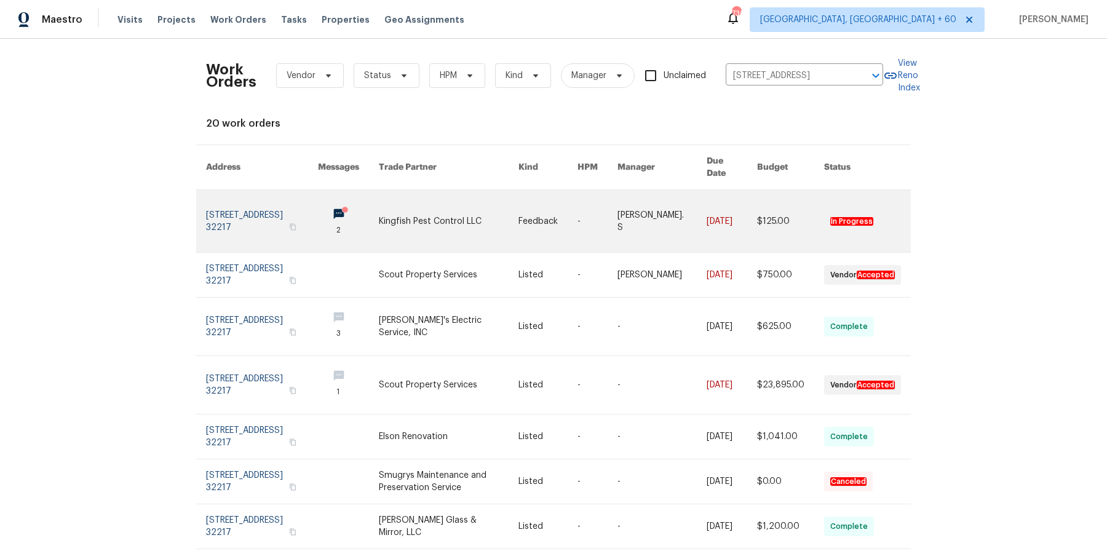
click at [687, 195] on link at bounding box center [661, 221] width 89 height 62
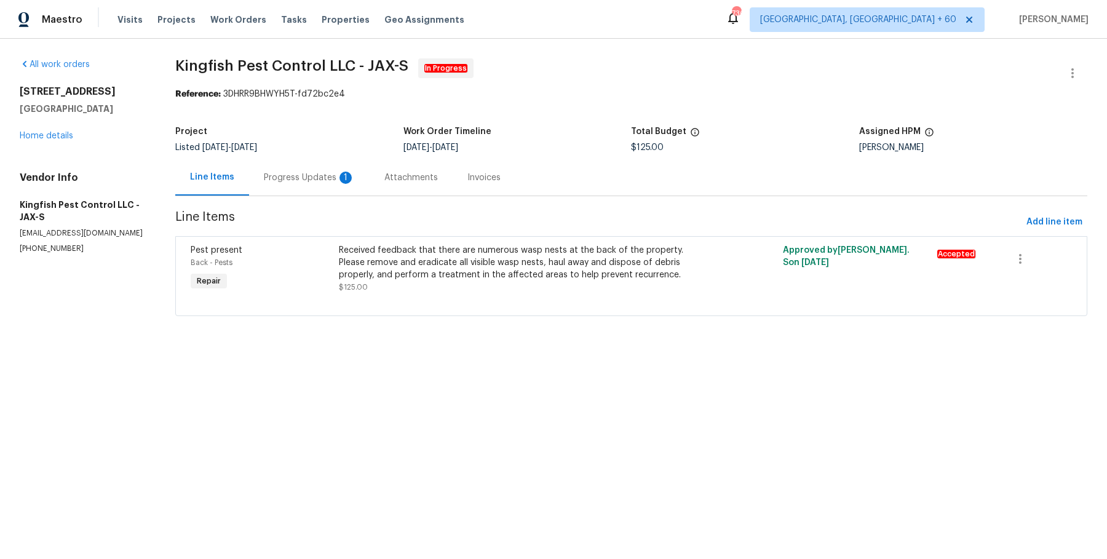
click at [74, 140] on div "[STREET_ADDRESS] Home details" at bounding box center [83, 113] width 126 height 57
click at [56, 134] on link "Home details" at bounding box center [46, 136] width 53 height 9
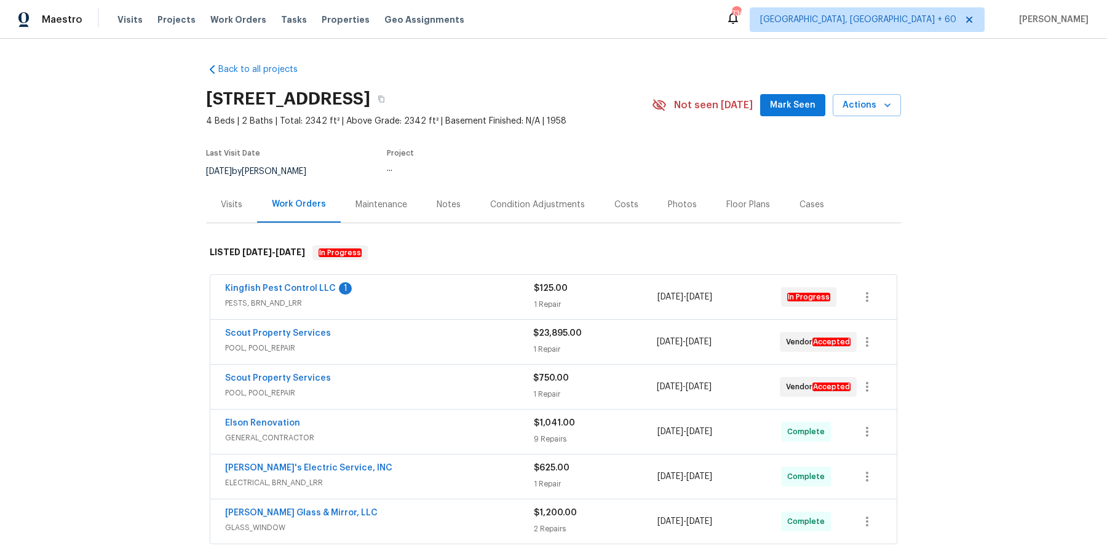
click at [504, 305] on span "PESTS, BRN_AND_LRR" at bounding box center [379, 303] width 309 height 12
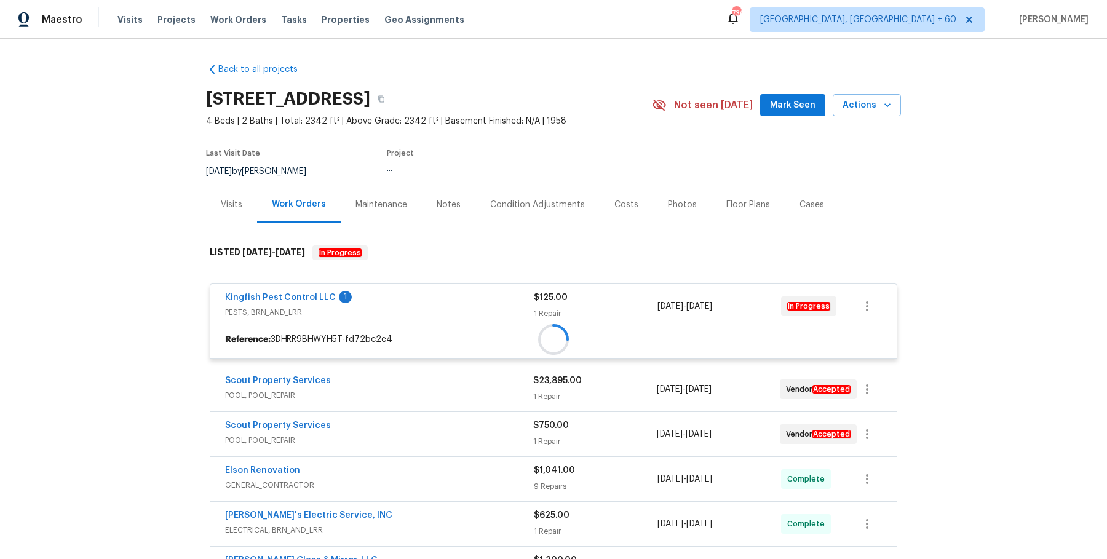
scroll to position [126, 0]
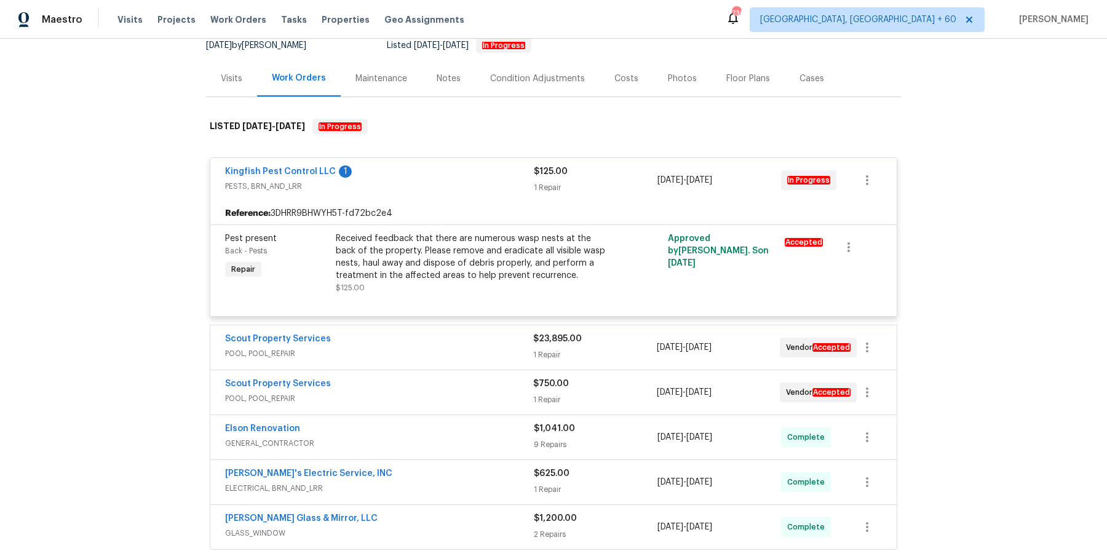
click at [477, 343] on div "Scout Property Services" at bounding box center [379, 340] width 308 height 15
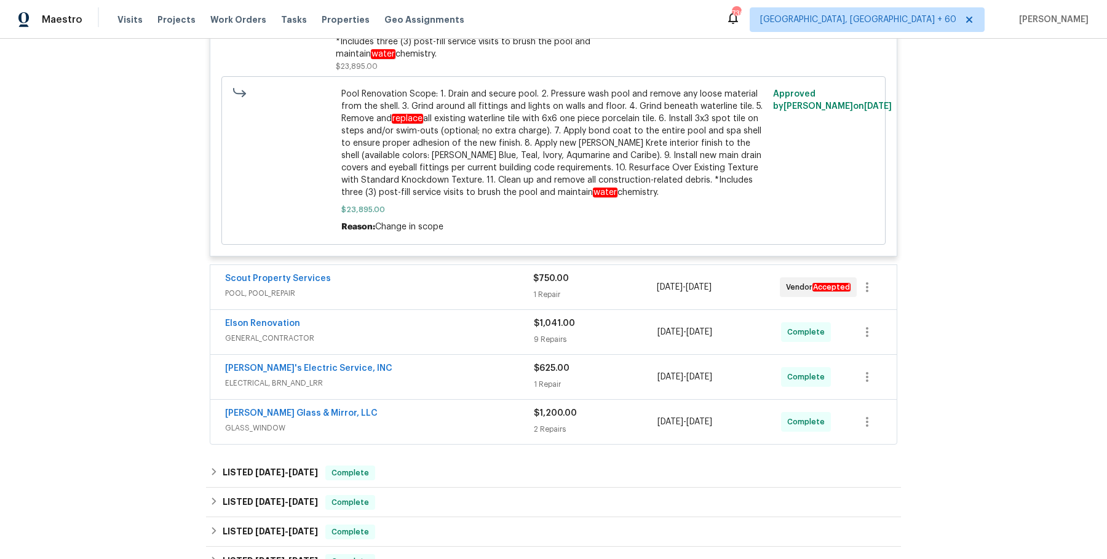
scroll to position [686, 0]
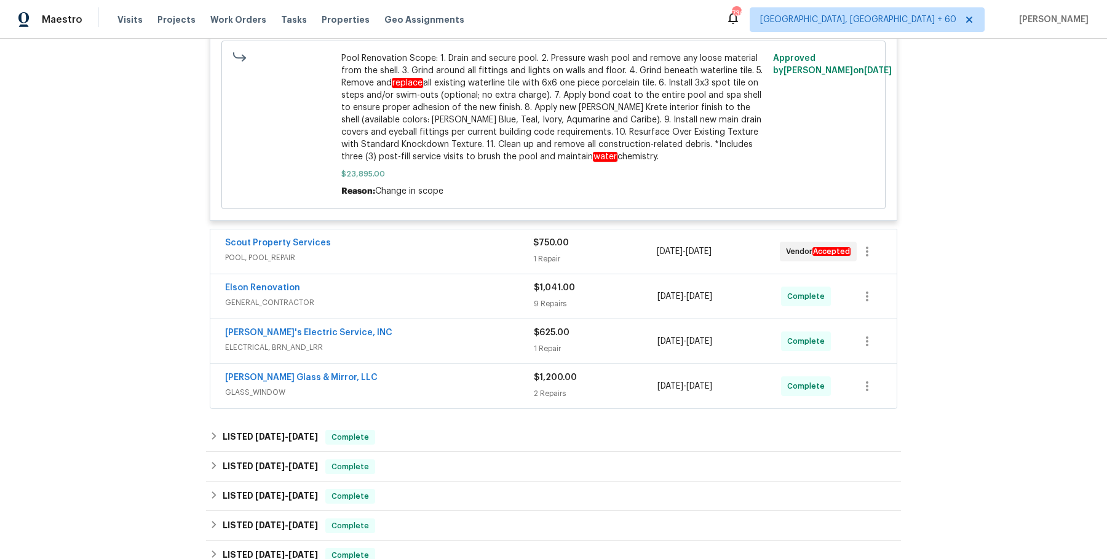
click at [485, 256] on div "Scout Property Services POOL, POOL_REPAIR $750.00 1 Repair [DATE] - [DATE] Vend…" at bounding box center [553, 251] width 686 height 44
click at [496, 229] on div "Scout Property Services POOL, POOL_REPAIR $750.00 1 Repair [DATE] - [DATE] Vend…" at bounding box center [553, 251] width 686 height 44
click at [496, 237] on div "Scout Property Services" at bounding box center [379, 244] width 308 height 15
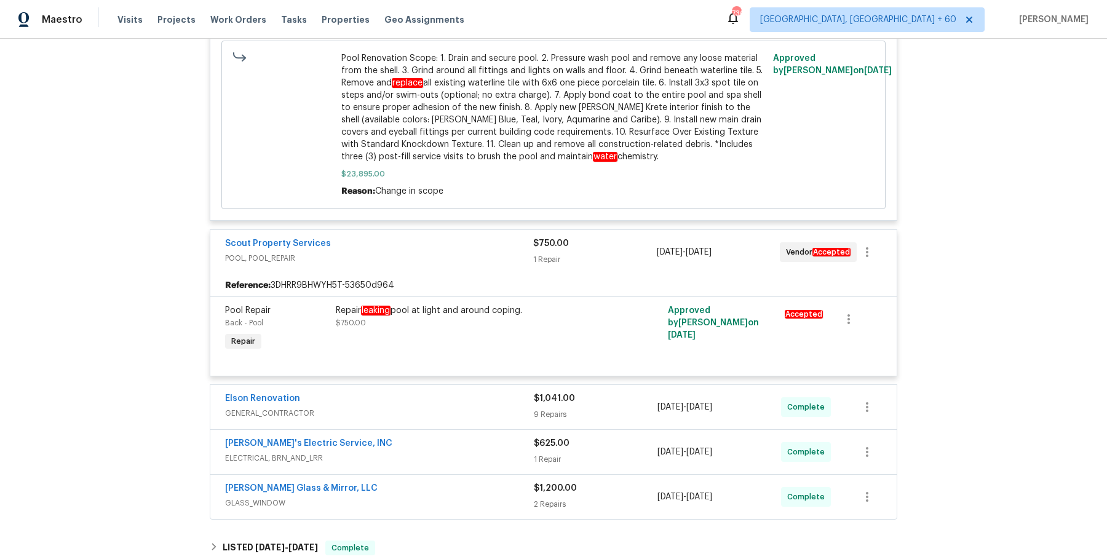
click at [495, 237] on div "Scout Property Services" at bounding box center [379, 244] width 308 height 15
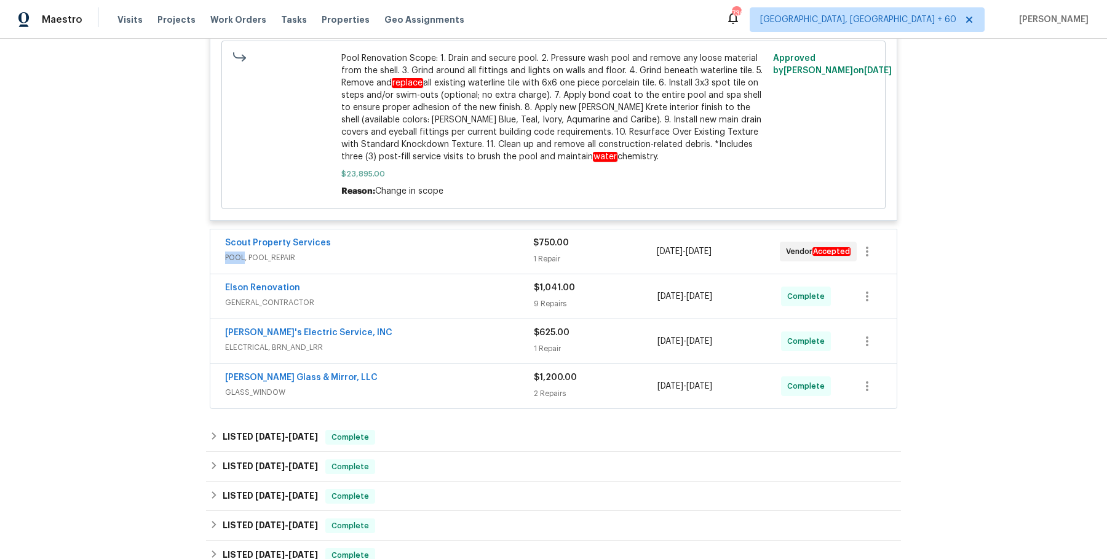
click at [495, 251] on span "POOL, POOL_REPAIR" at bounding box center [379, 257] width 308 height 12
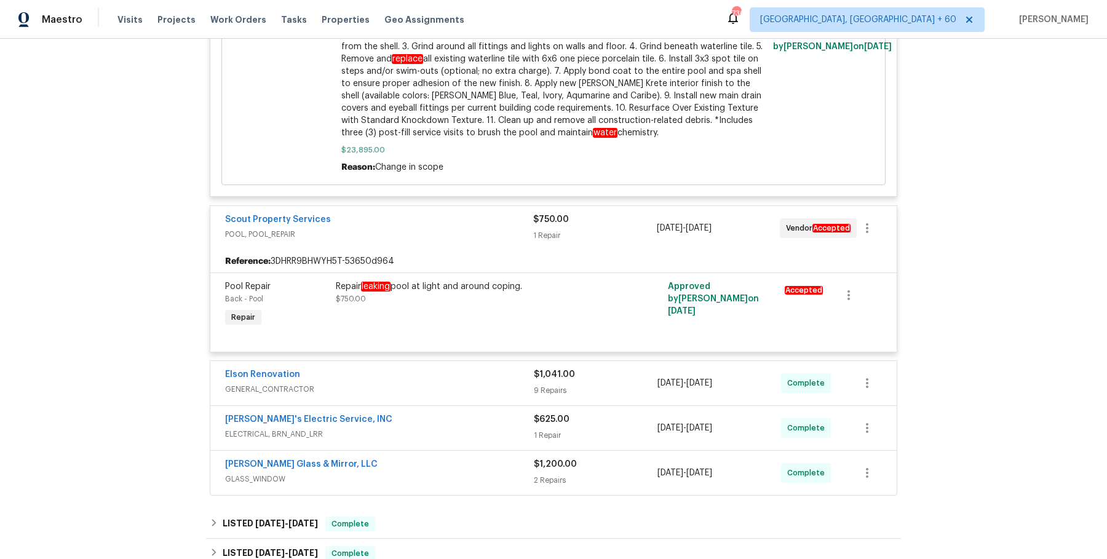
click at [489, 383] on span "GENERAL_CONTRACTOR" at bounding box center [379, 389] width 309 height 12
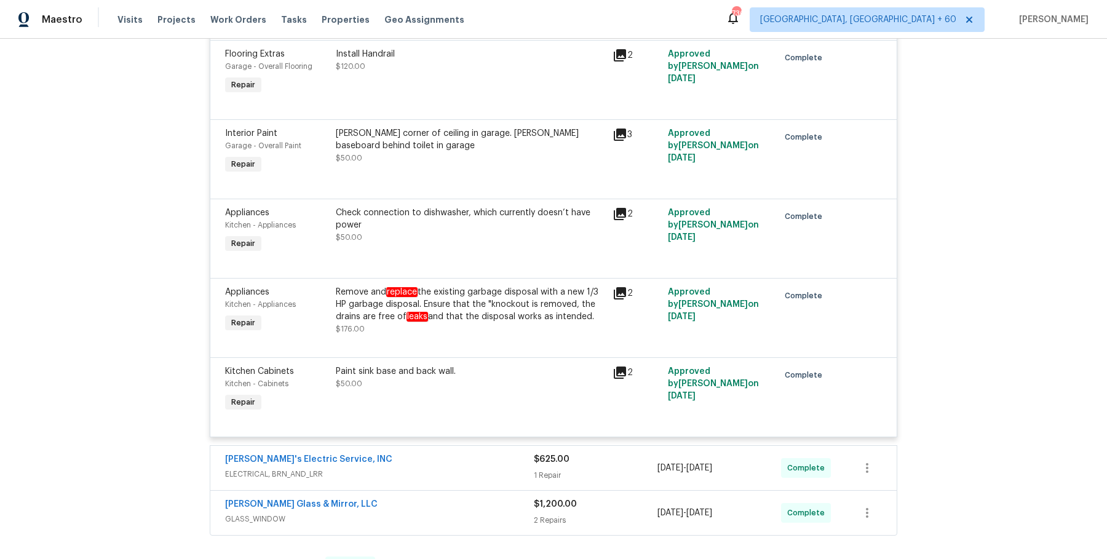
click at [483, 468] on span "ELECTRICAL, BRN_AND_LRR" at bounding box center [379, 474] width 309 height 12
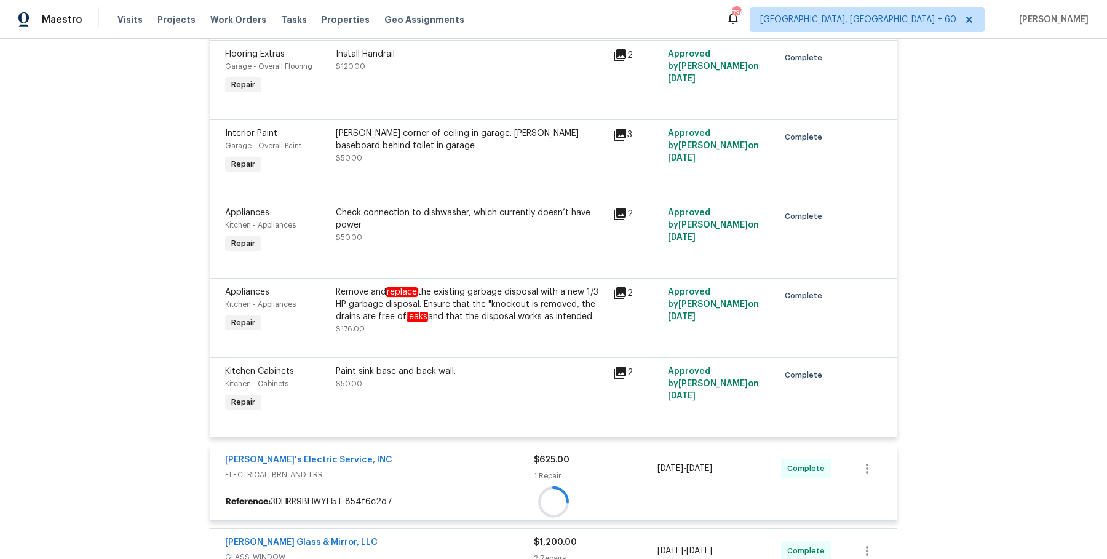
scroll to position [1541, 0]
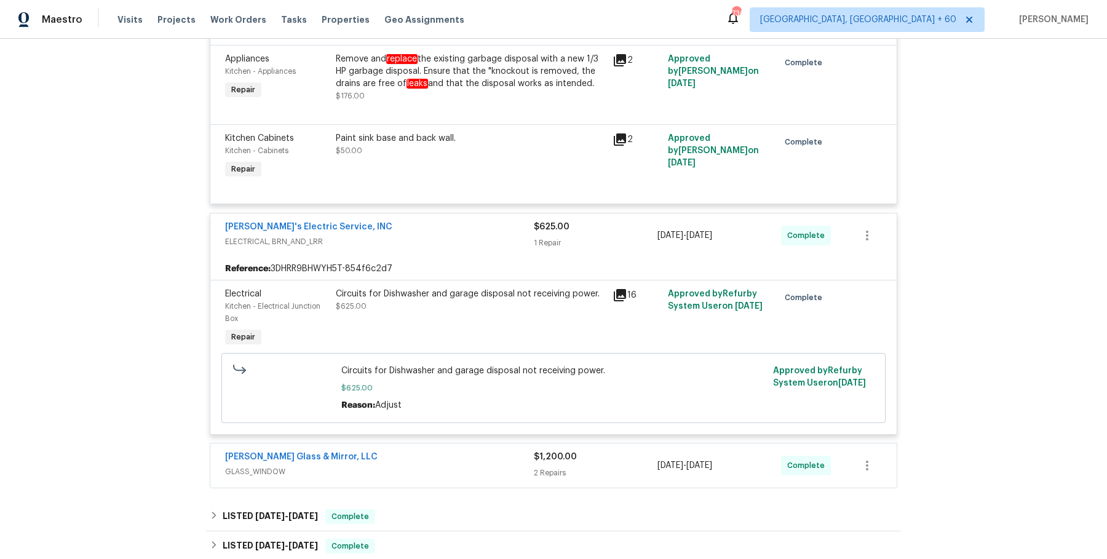
click at [483, 467] on span "GLASS_WINDOW" at bounding box center [379, 471] width 309 height 12
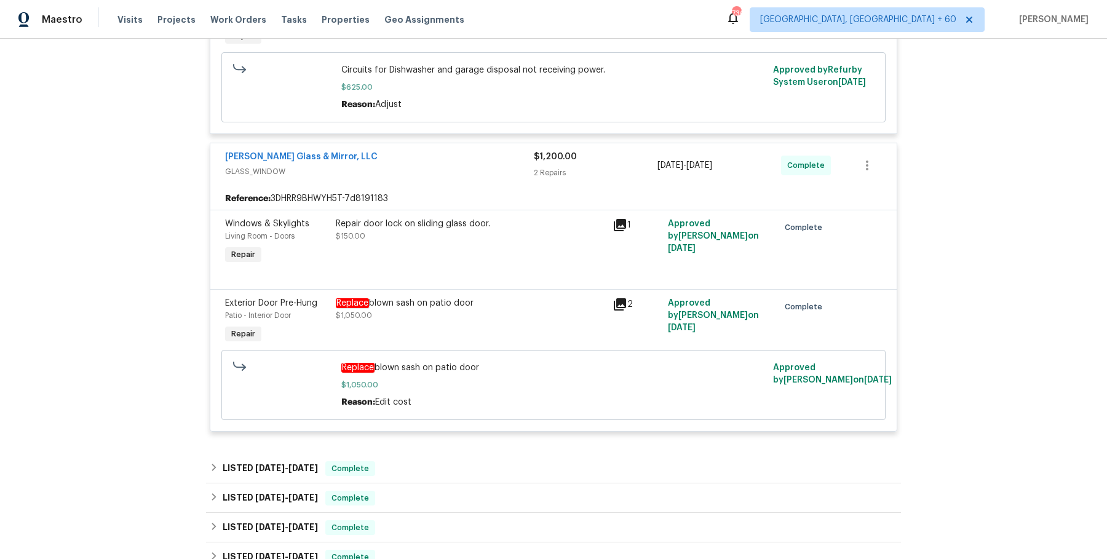
scroll to position [2111, 0]
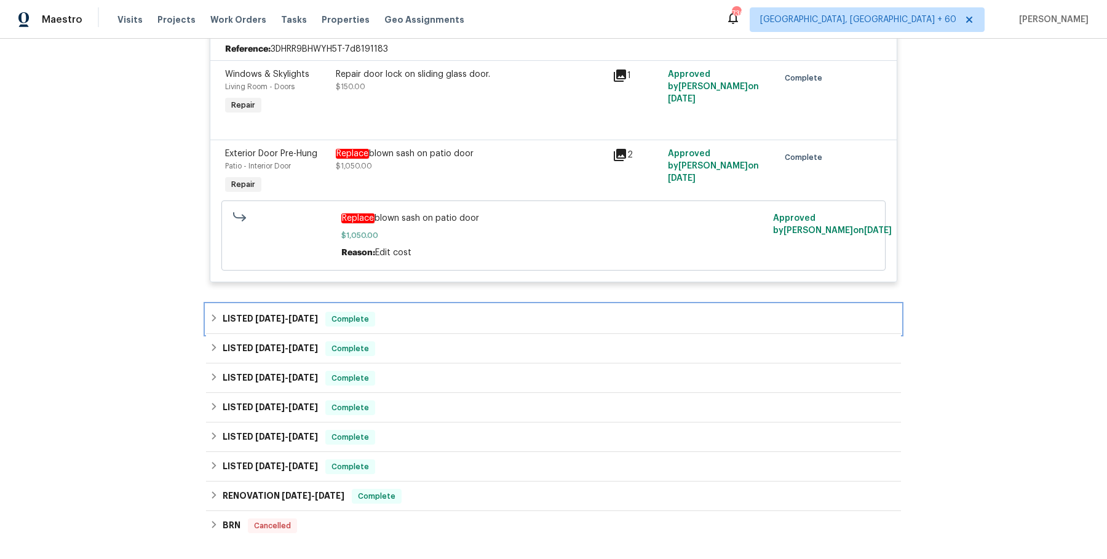
click at [426, 306] on div "LISTED [DATE] - [DATE] Complete" at bounding box center [553, 319] width 695 height 30
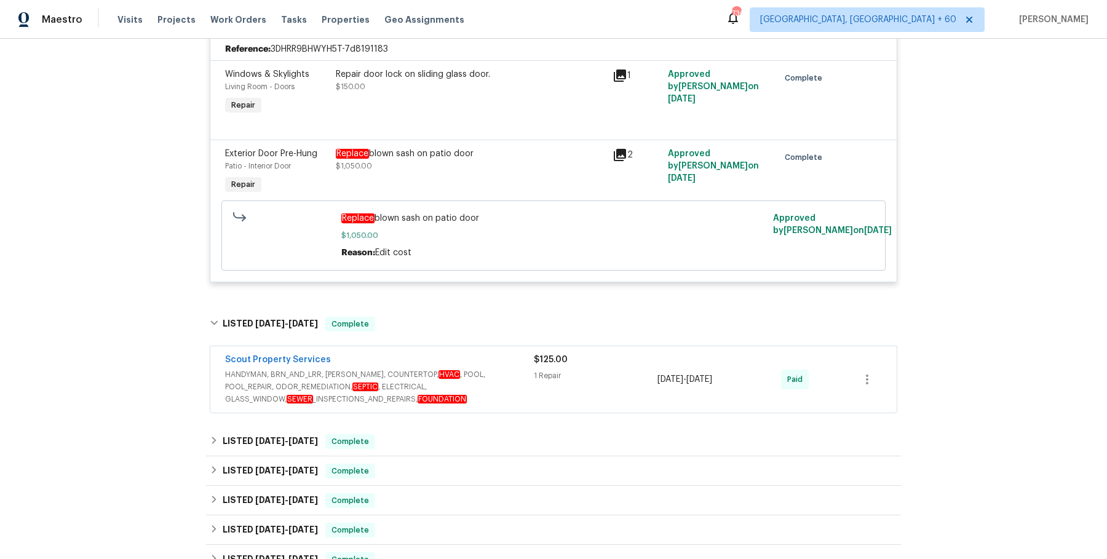
click at [438, 370] on em "HVAC" at bounding box center [449, 374] width 22 height 9
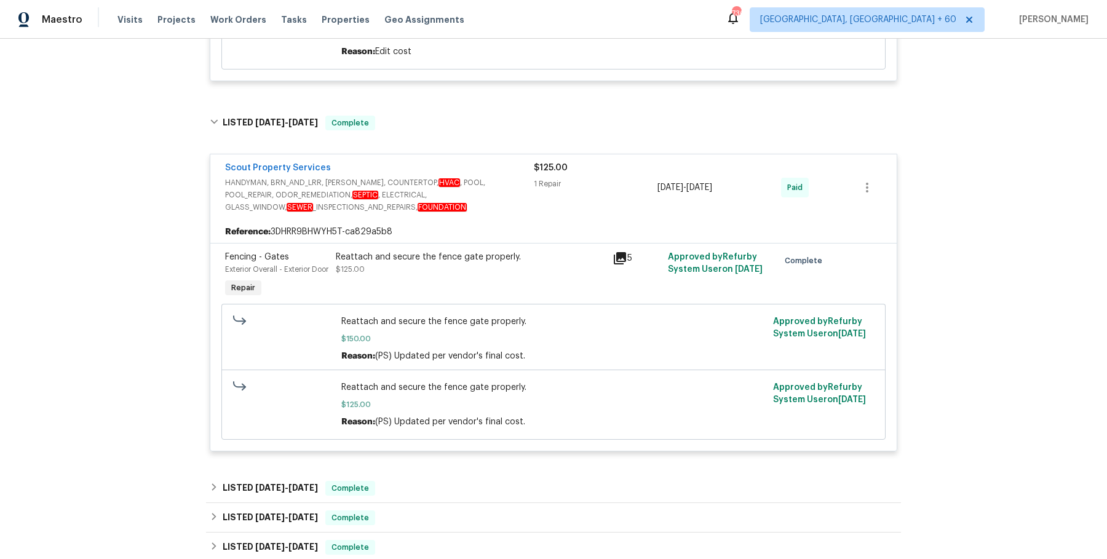
scroll to position [2312, 0]
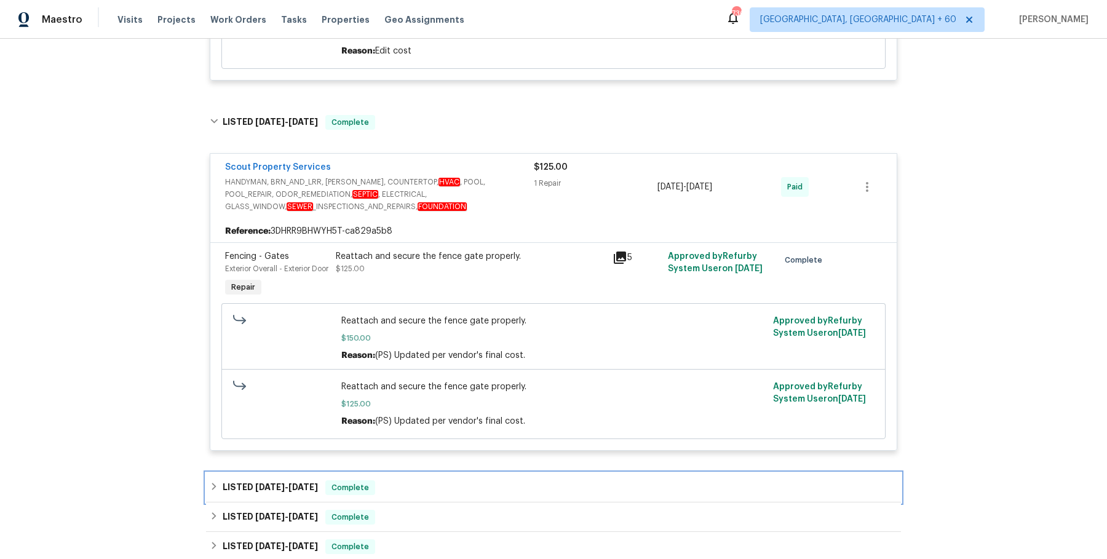
click at [433, 495] on div "LISTED [DATE] - [DATE] Complete" at bounding box center [553, 487] width 687 height 15
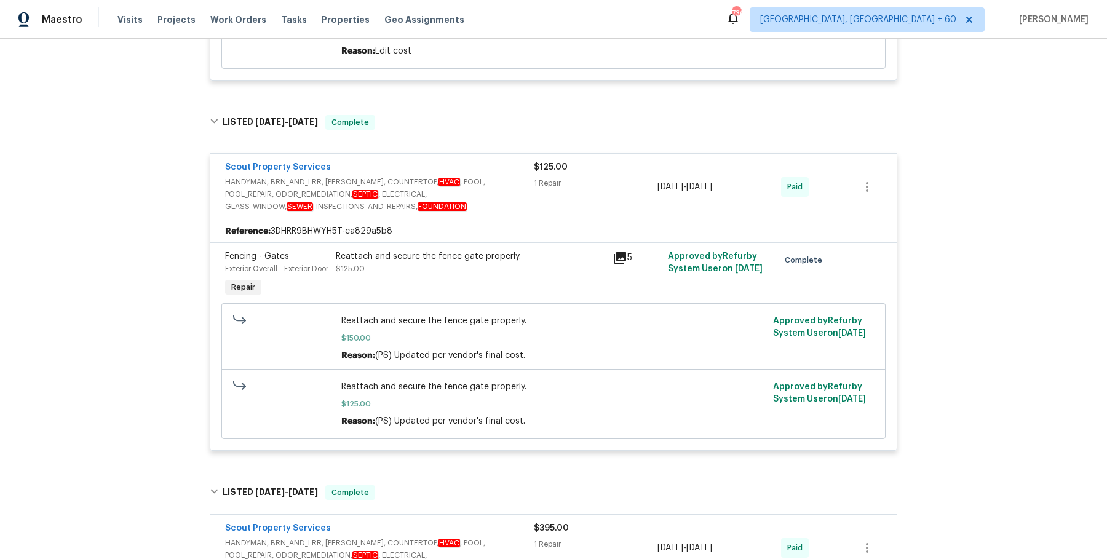
click at [430, 537] on div "Scout Property Services" at bounding box center [379, 529] width 309 height 15
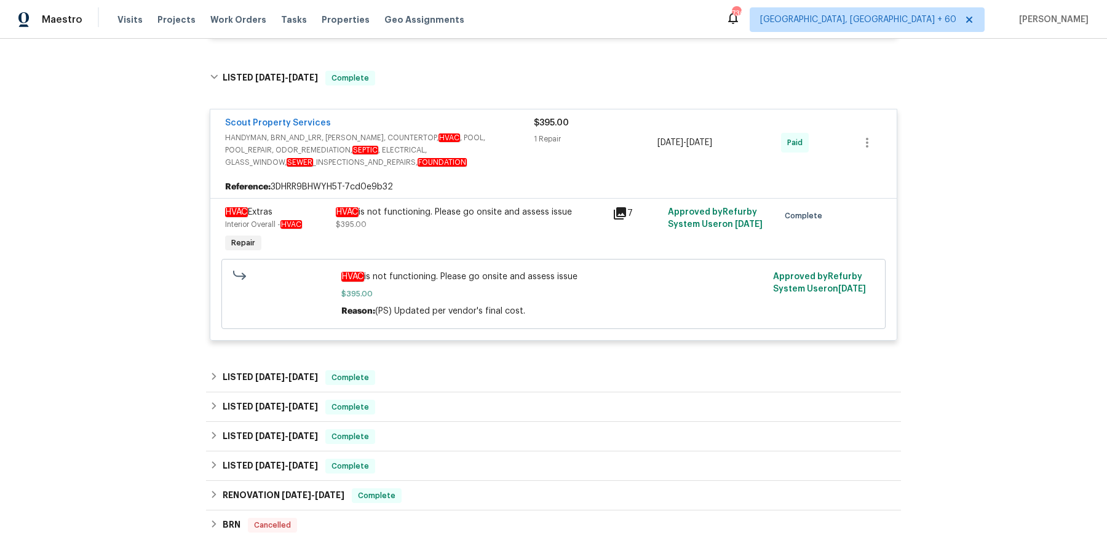
scroll to position [2727, 0]
click at [444, 384] on div "LISTED [DATE] - [DATE] Complete" at bounding box center [553, 377] width 687 height 15
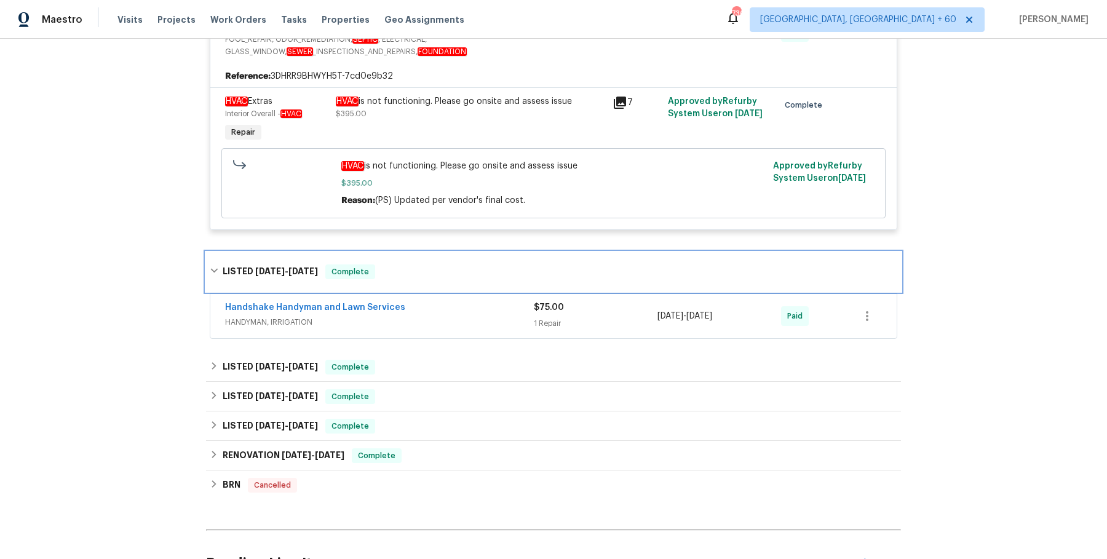
scroll to position [2855, 0]
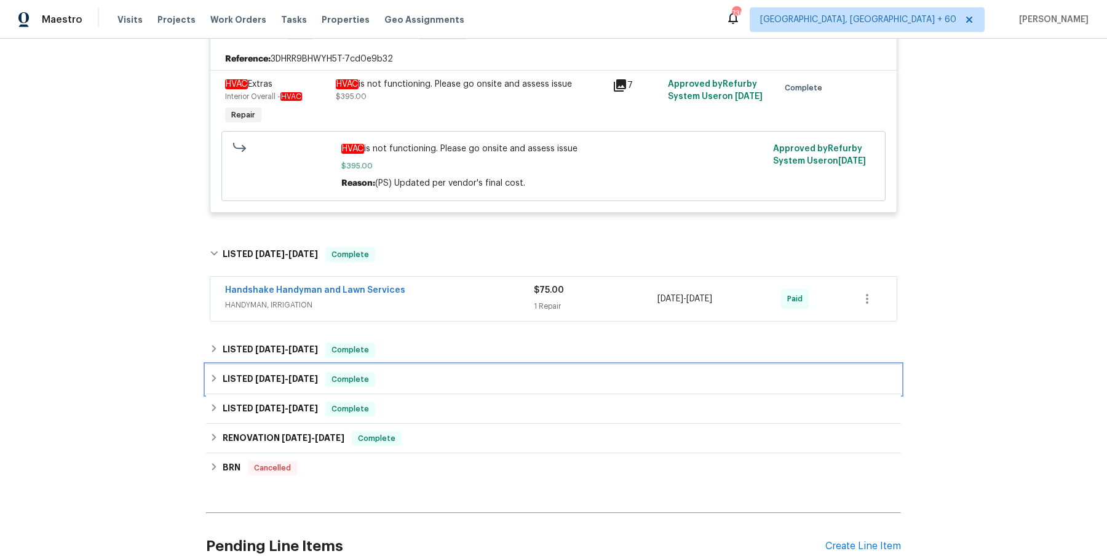
click at [403, 387] on div "LISTED [DATE] - [DATE] Complete" at bounding box center [553, 379] width 687 height 15
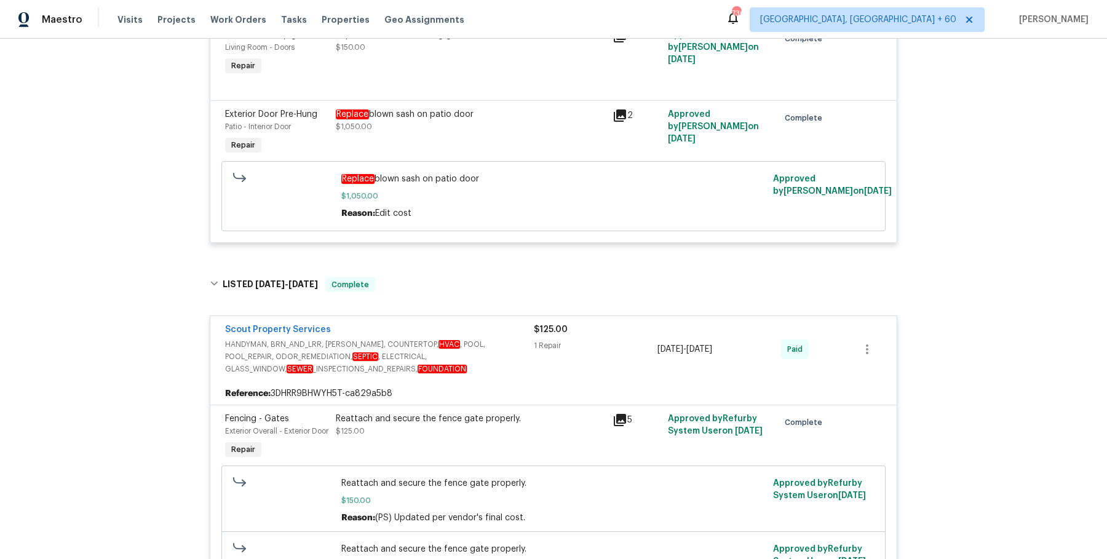
scroll to position [0, 0]
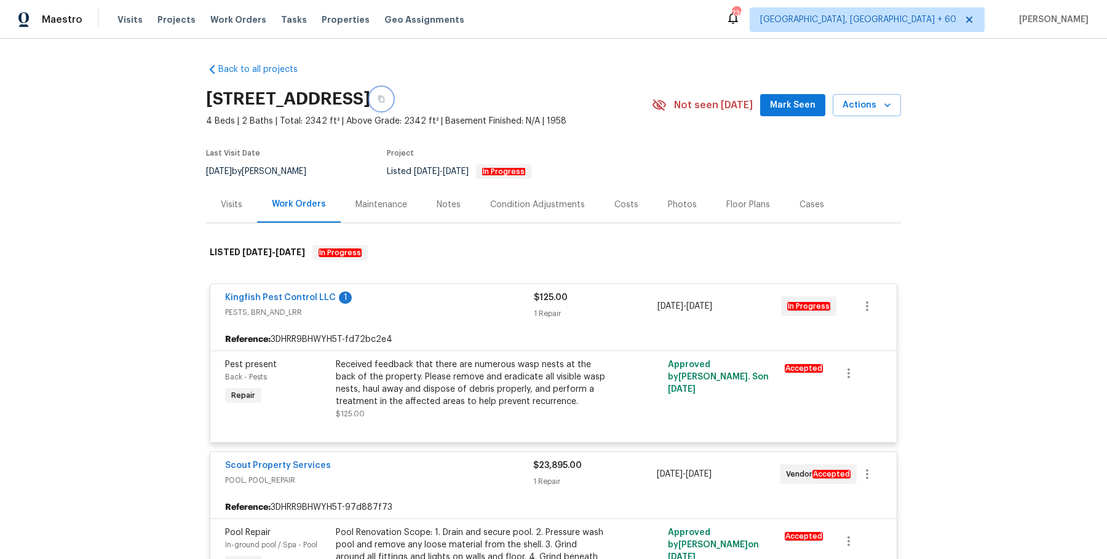
click at [392, 108] on button "button" at bounding box center [381, 99] width 22 height 22
